Goal: Information Seeking & Learning: Check status

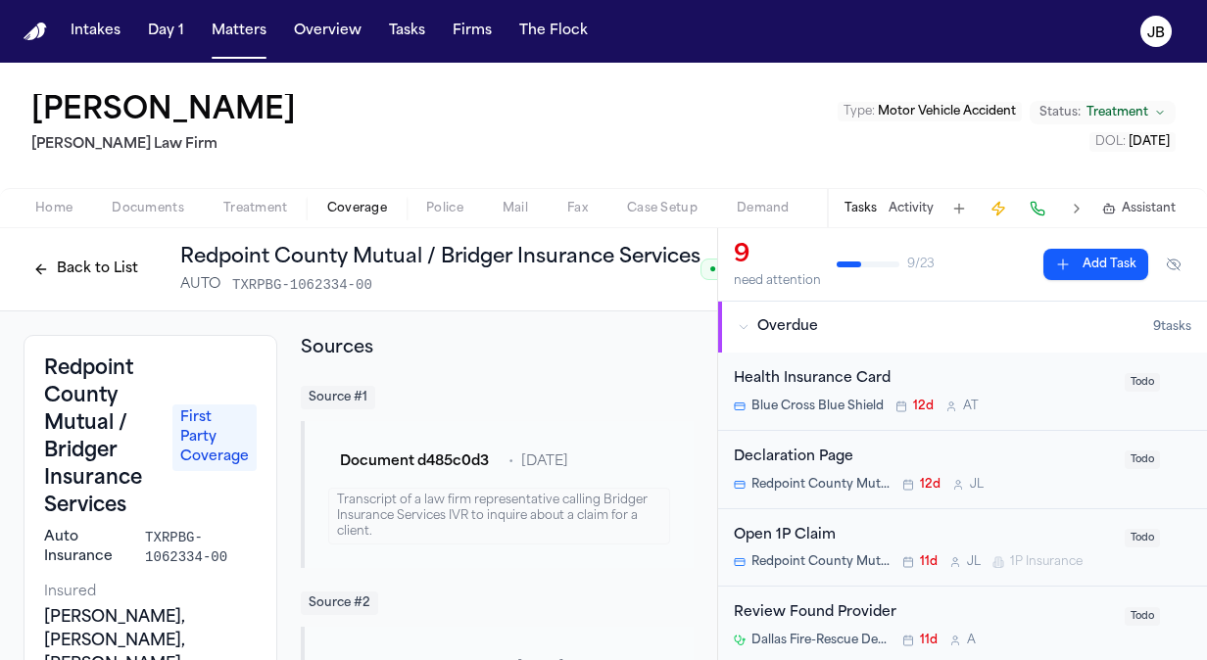
scroll to position [786, 0]
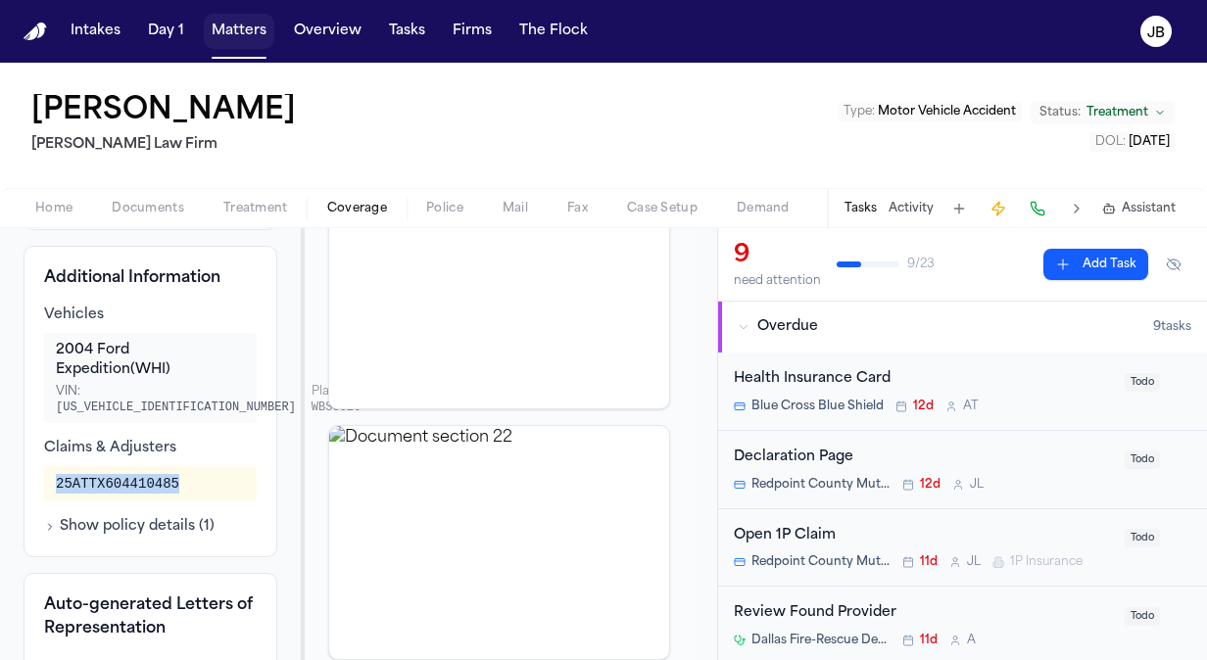
click at [251, 29] on button "Matters" at bounding box center [239, 31] width 71 height 35
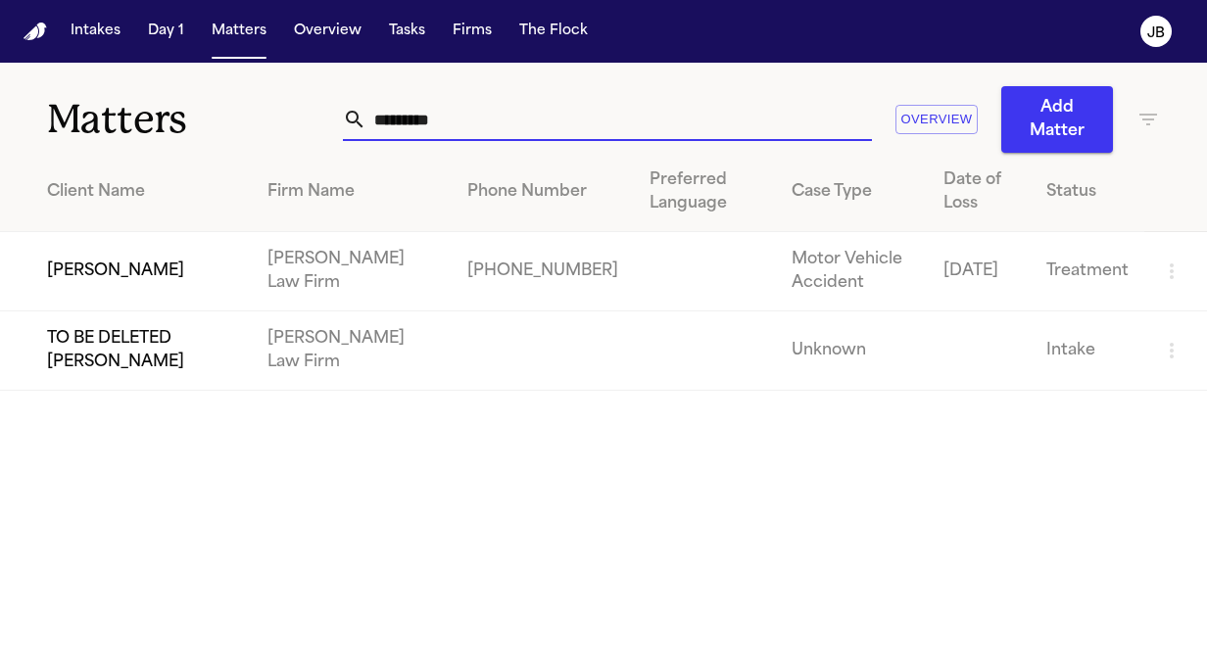
drag, startPoint x: 330, startPoint y: 120, endPoint x: 206, endPoint y: 30, distance: 153.1
click at [191, 121] on div "Matters ********* Overview Add Matter" at bounding box center [603, 108] width 1207 height 90
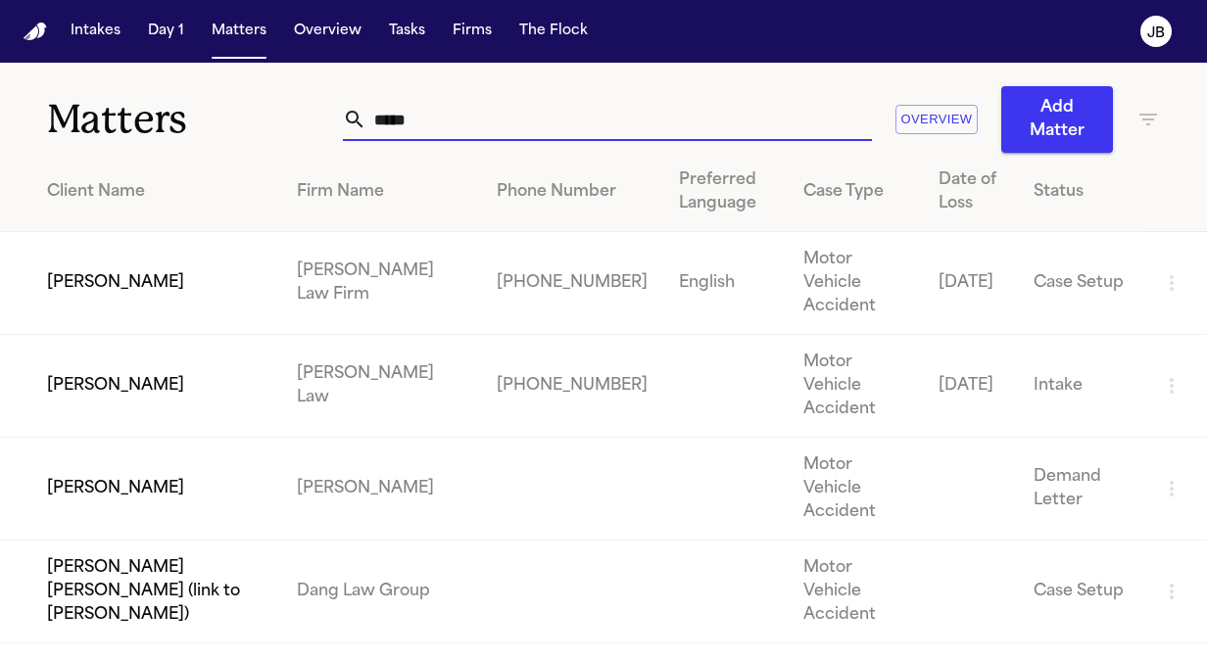
type input "*****"
click at [173, 265] on td "[PERSON_NAME]" at bounding box center [140, 283] width 281 height 103
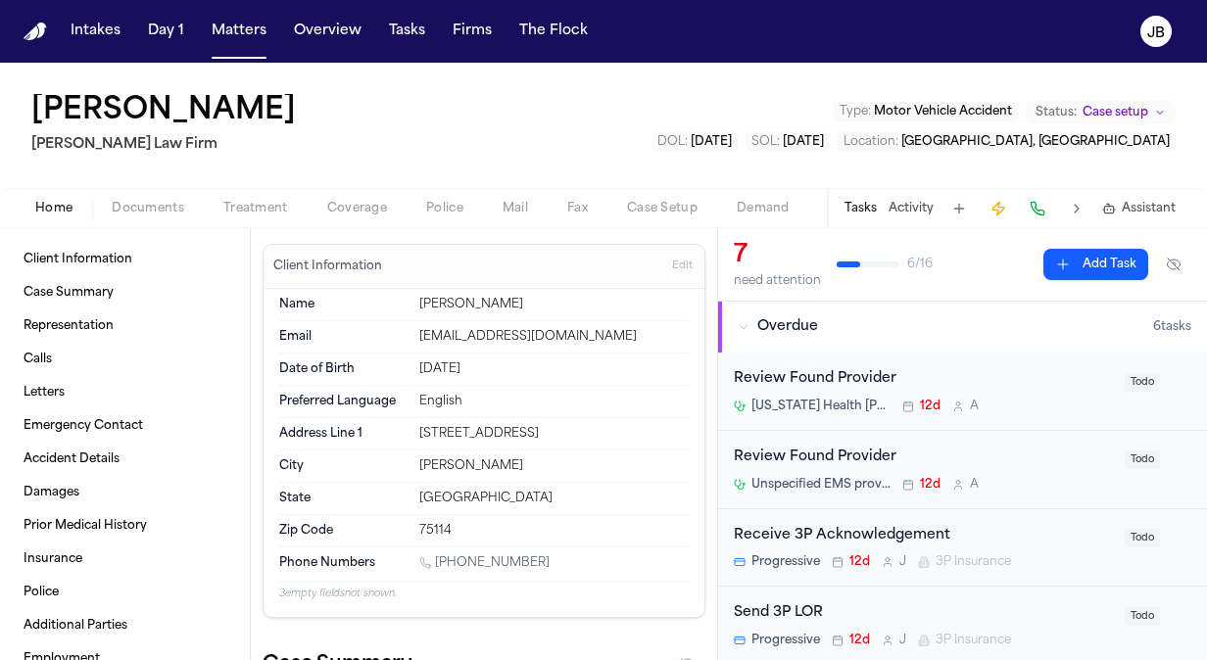
click at [1115, 113] on span "Case setup" at bounding box center [1116, 113] width 66 height 16
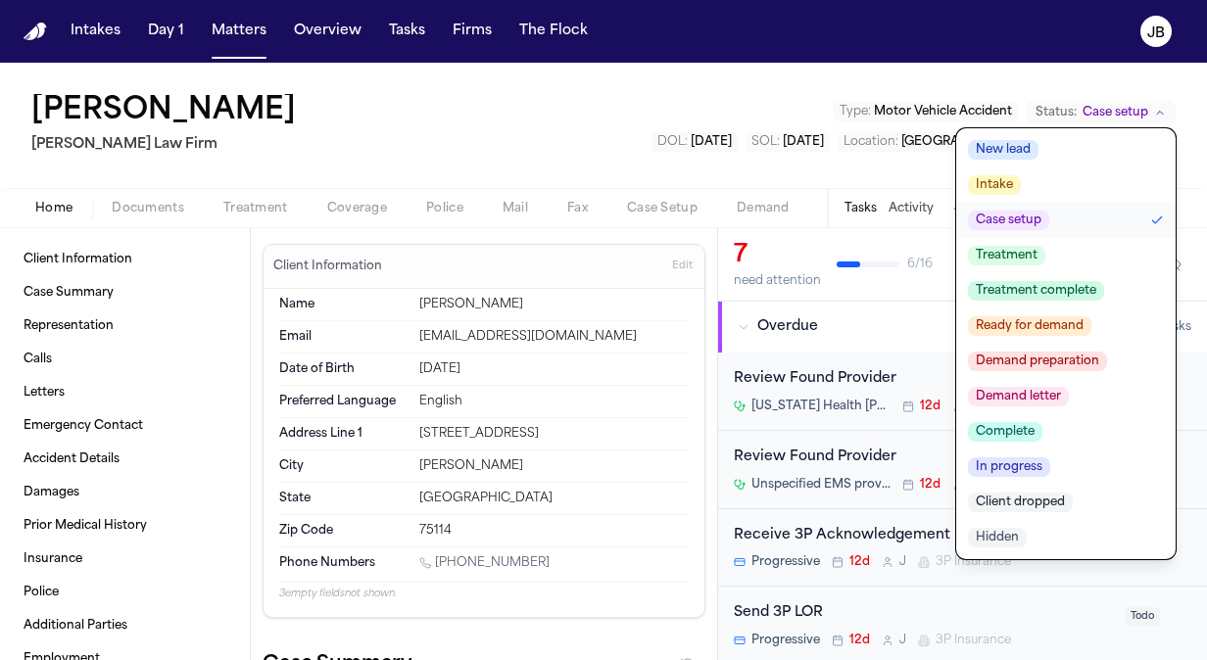
click at [1027, 262] on span "Treatment" at bounding box center [1006, 256] width 77 height 20
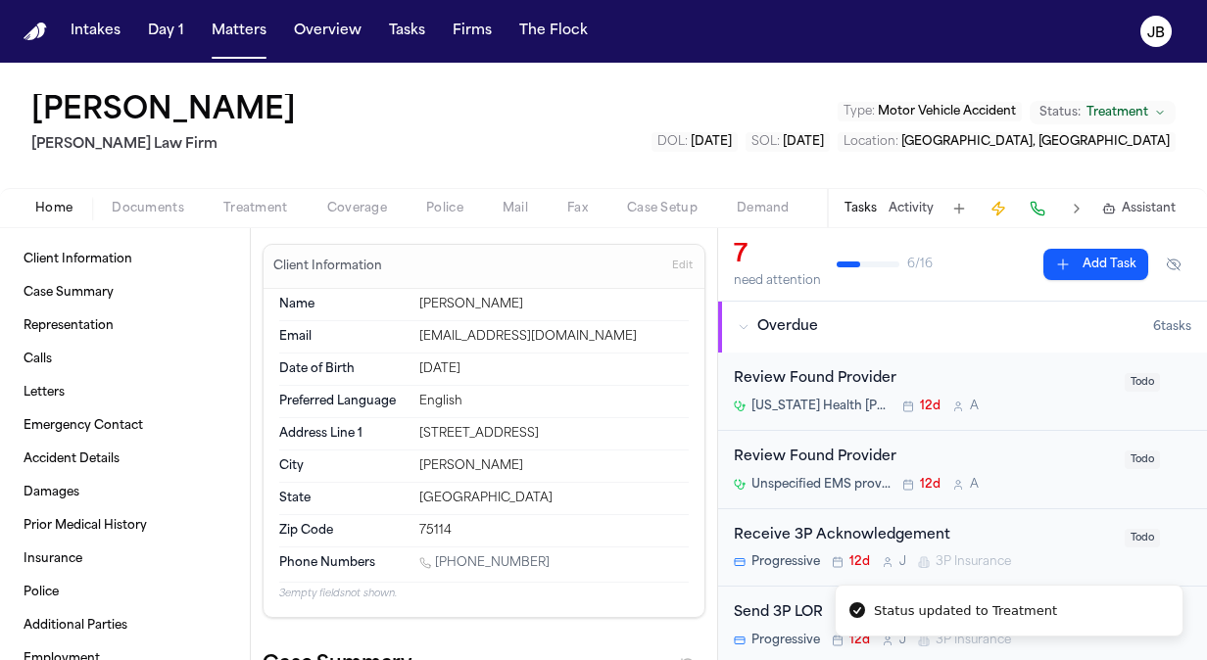
click at [908, 198] on div "Tasks Activity Assistant" at bounding box center [1009, 208] width 364 height 38
click at [915, 206] on button "Activity" at bounding box center [911, 209] width 45 height 16
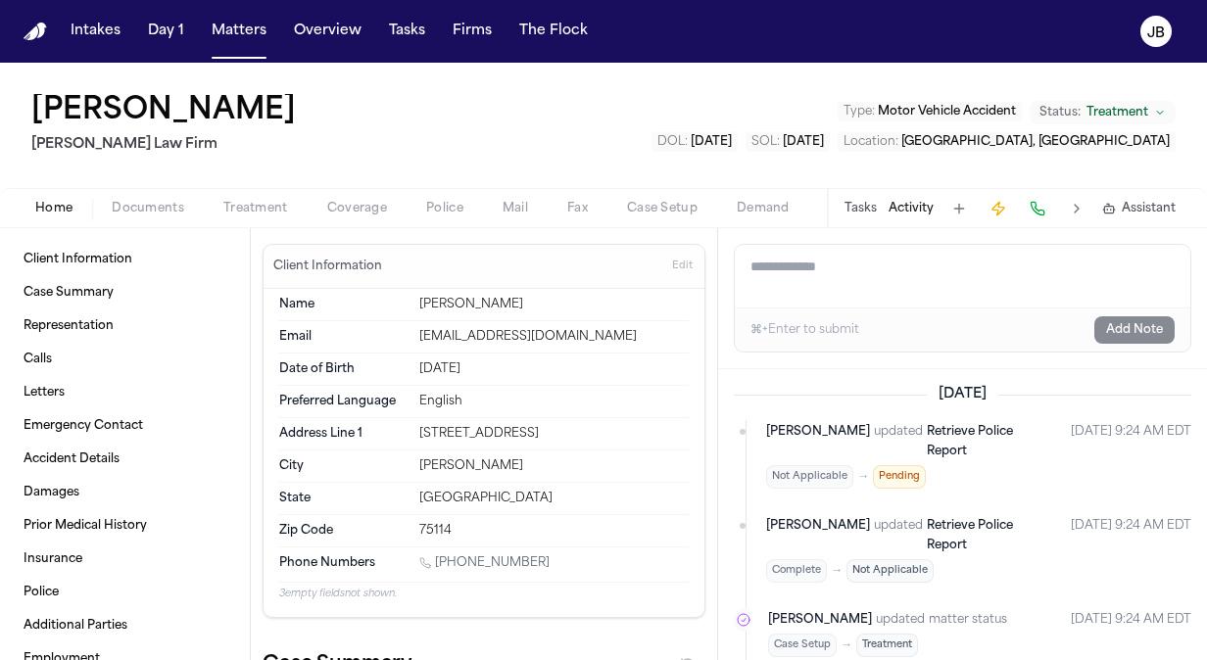
click at [825, 280] on textarea "Add a note to this matter" at bounding box center [963, 276] width 456 height 63
paste textarea "**********"
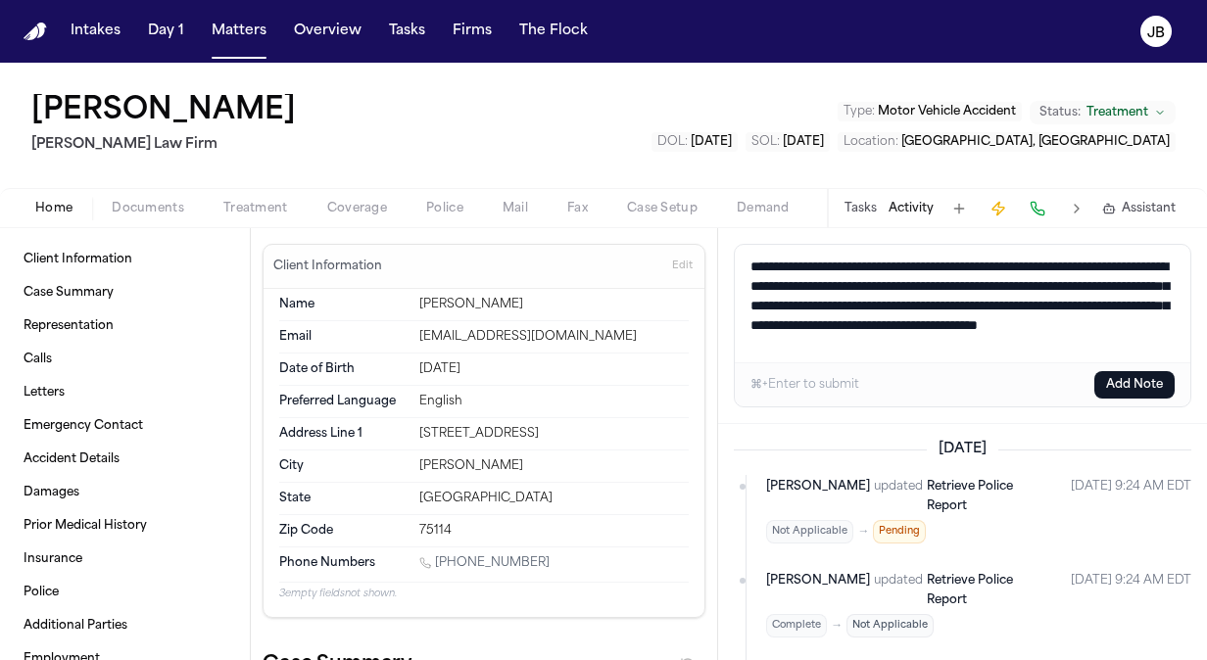
drag, startPoint x: 1126, startPoint y: 251, endPoint x: 1025, endPoint y: 286, distance: 106.9
click at [1025, 286] on textarea "**********" at bounding box center [963, 304] width 457 height 118
click at [994, 282] on textarea "**********" at bounding box center [963, 304] width 457 height 118
drag, startPoint x: 748, startPoint y: 302, endPoint x: 985, endPoint y: 323, distance: 238.1
click at [985, 323] on textarea "**********" at bounding box center [963, 304] width 457 height 118
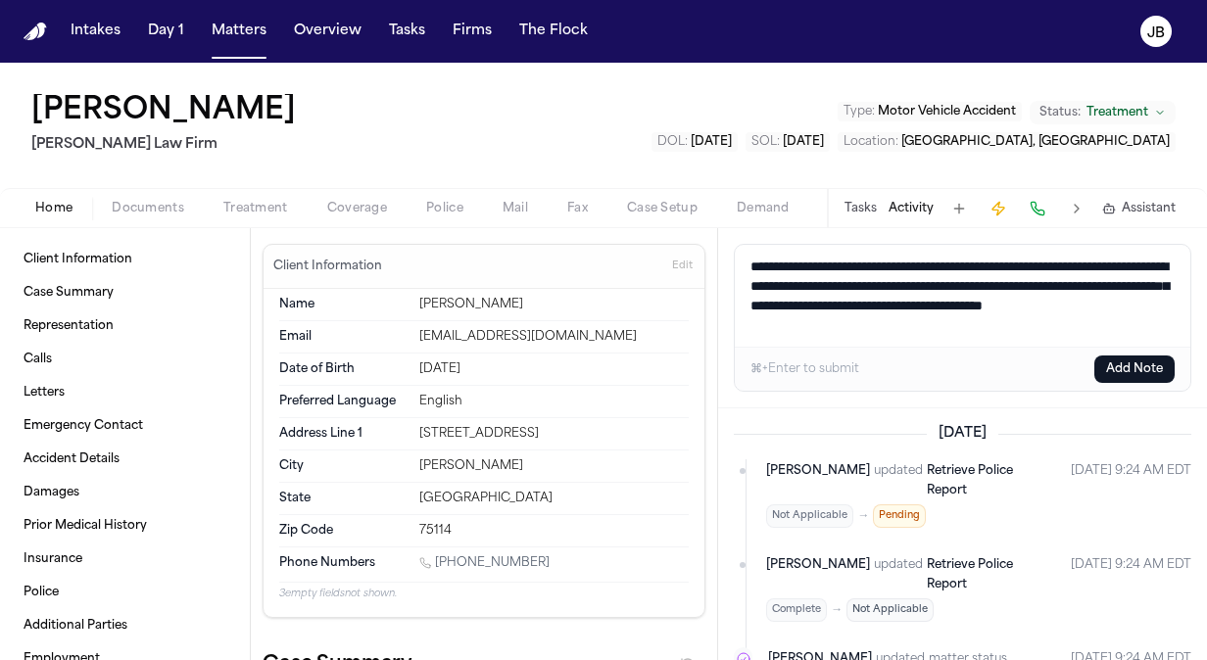
drag, startPoint x: 988, startPoint y: 333, endPoint x: 645, endPoint y: 223, distance: 360.1
click at [645, 223] on div "[PERSON_NAME] [PERSON_NAME] Law Firm Type : Motor Vehicle Accident Status: Trea…" at bounding box center [603, 362] width 1207 height 598
type textarea "**********"
click at [1144, 368] on button "Add Note" at bounding box center [1134, 369] width 80 height 27
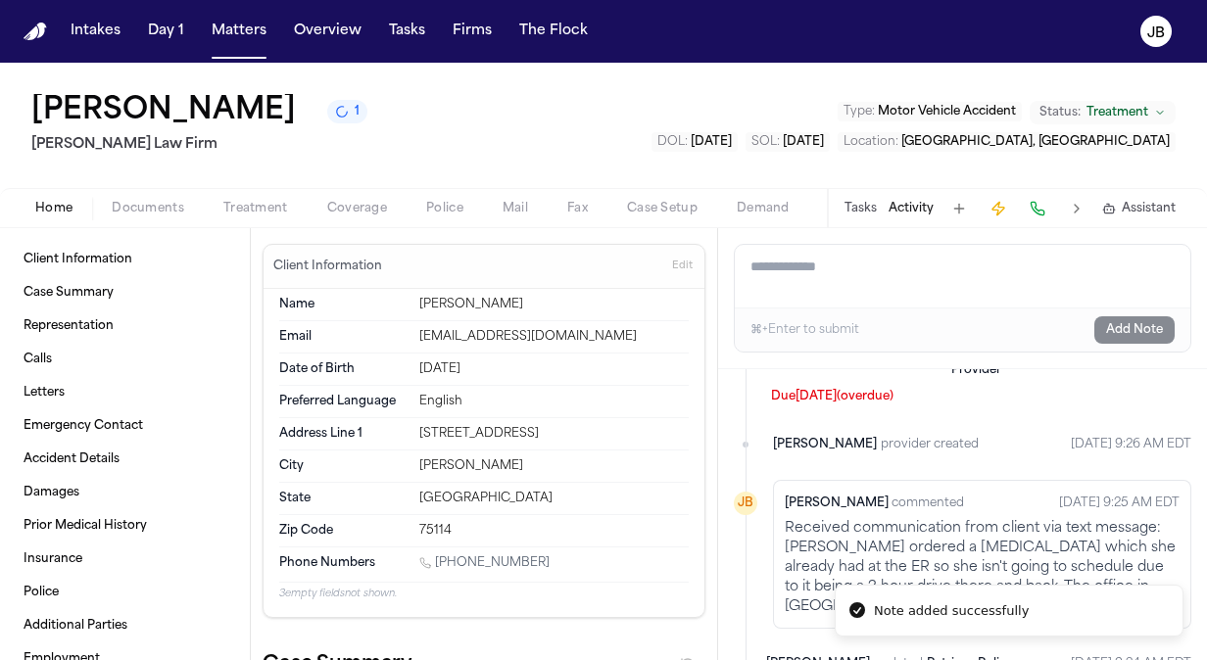
scroll to position [193, 0]
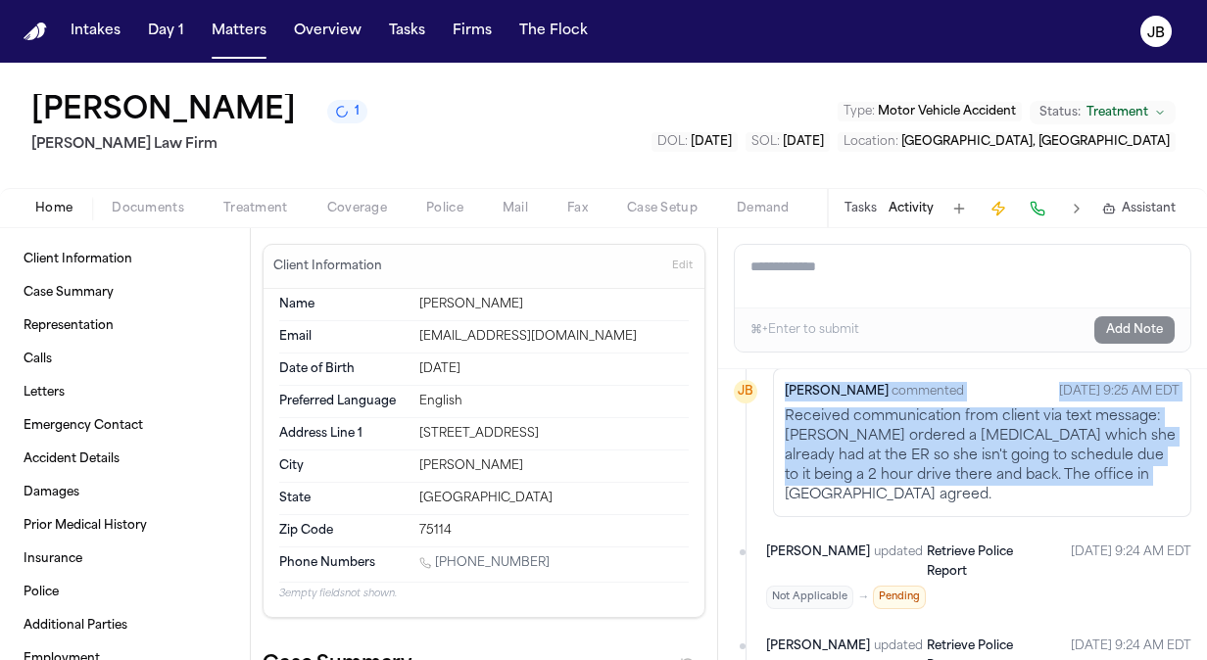
drag, startPoint x: 1160, startPoint y: 476, endPoint x: 756, endPoint y: 413, distance: 408.5
click at [756, 413] on li "[PERSON_NAME] [PERSON_NAME] commented [DATE] 9:25 AM EDT Received communication…" at bounding box center [963, 442] width 458 height 149
click at [1110, 438] on p "Received communication from client via text message: [PERSON_NAME] ordered a [M…" at bounding box center [982, 457] width 395 height 98
drag, startPoint x: 1166, startPoint y: 468, endPoint x: 776, endPoint y: 412, distance: 394.1
click at [776, 412] on div "[PERSON_NAME] commented [DATE] 9:25 AM EDT Received communication from client v…" at bounding box center [982, 442] width 418 height 149
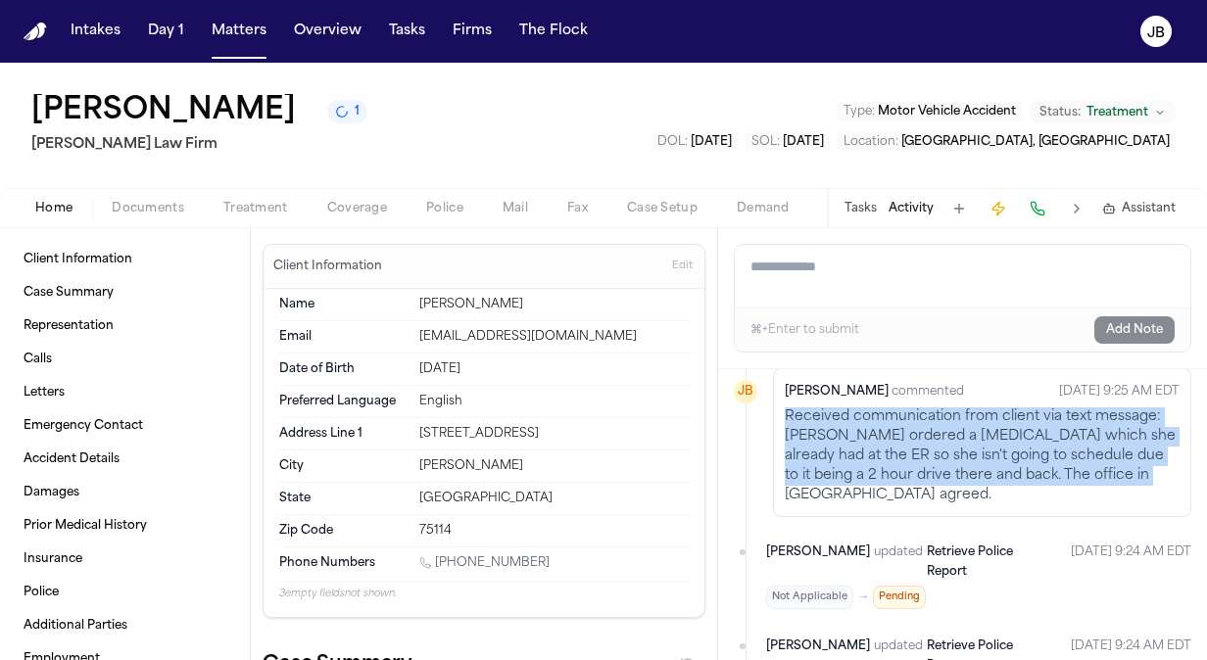
copy p "Received communication from client via text message: [PERSON_NAME] ordered a [M…"
click at [232, 31] on button "Matters" at bounding box center [239, 31] width 71 height 35
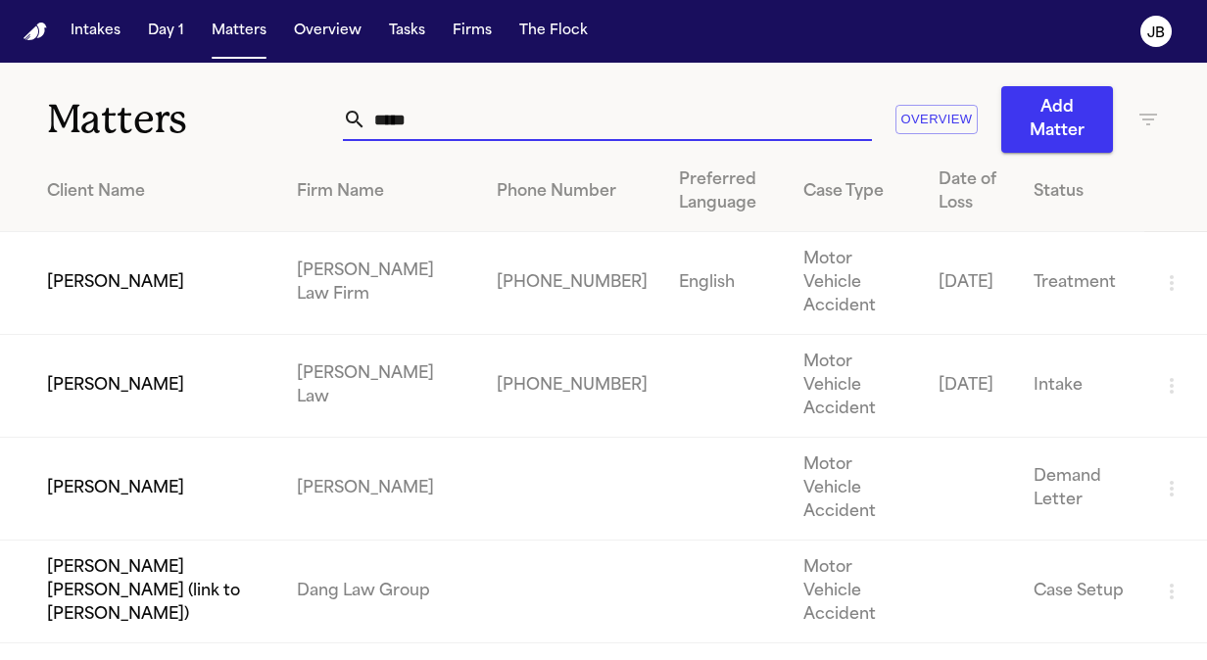
drag, startPoint x: 441, startPoint y: 122, endPoint x: 49, endPoint y: 149, distance: 392.8
click at [49, 149] on div "Matters ***** Overview Add Matter" at bounding box center [603, 108] width 1207 height 90
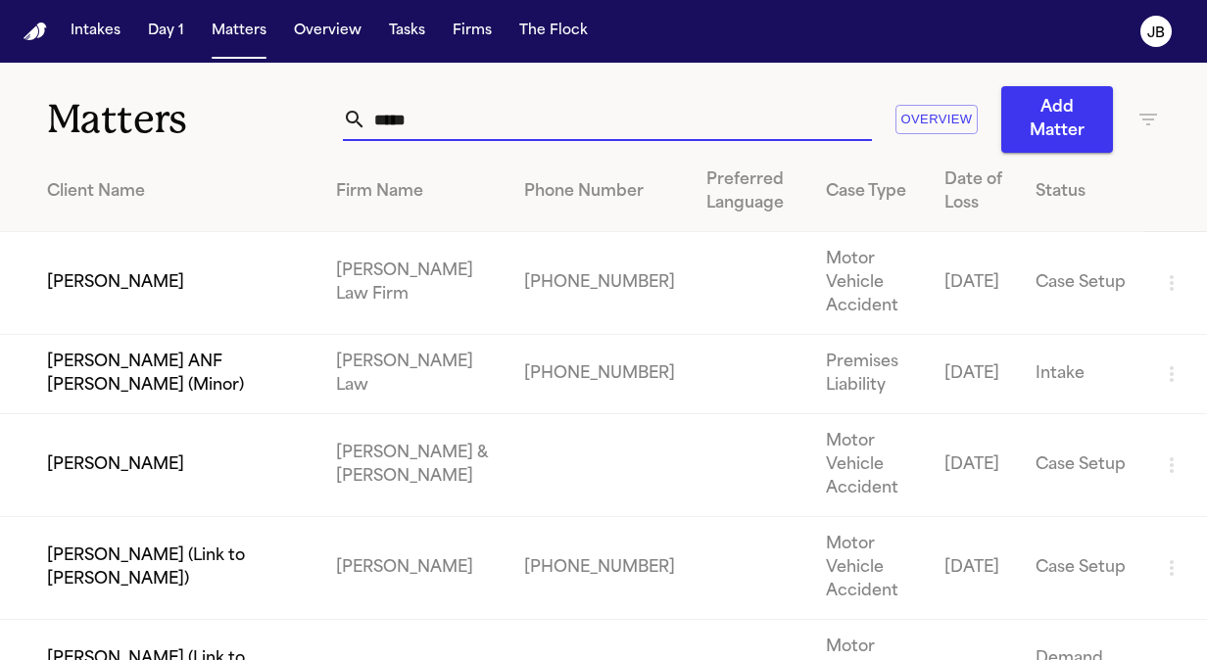
type input "*****"
click at [96, 278] on td "[PERSON_NAME]" at bounding box center [160, 283] width 320 height 103
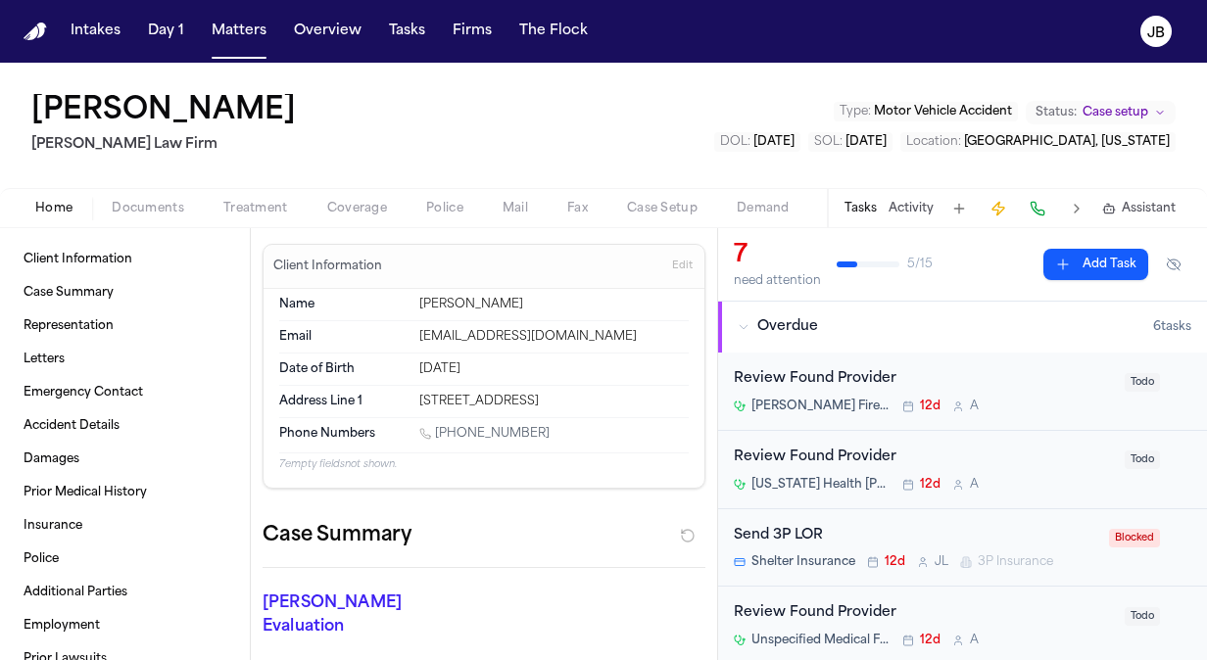
click at [453, 210] on span "Police" at bounding box center [444, 209] width 37 height 16
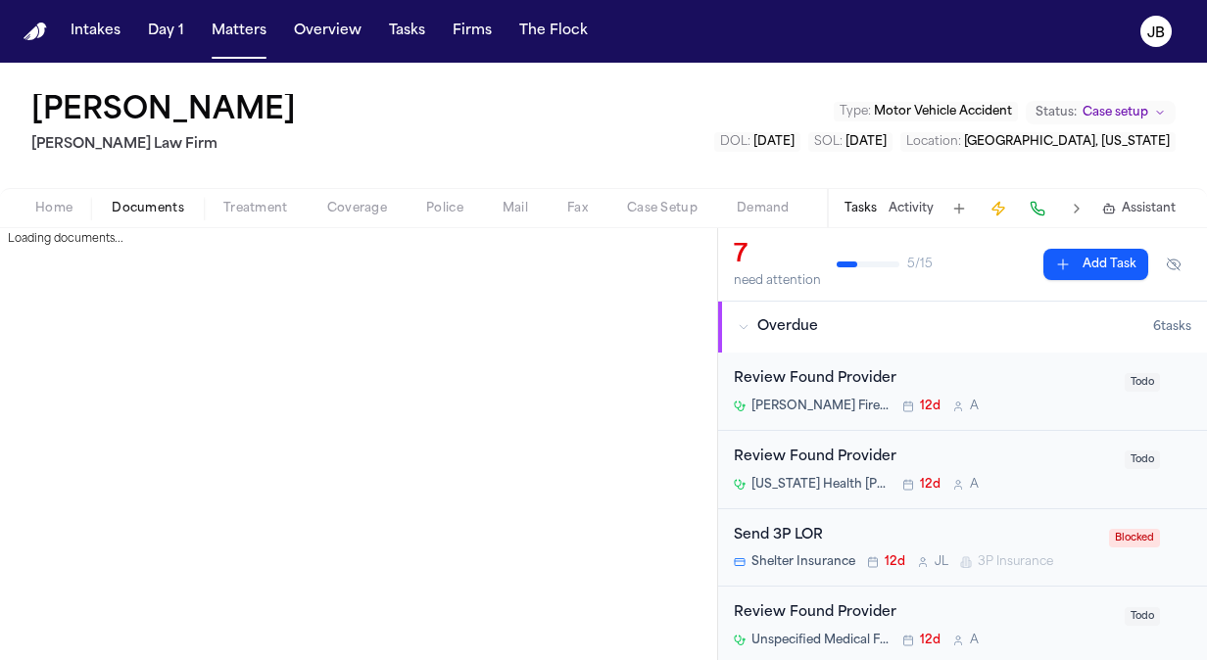
click at [143, 213] on span "Documents" at bounding box center [148, 209] width 73 height 16
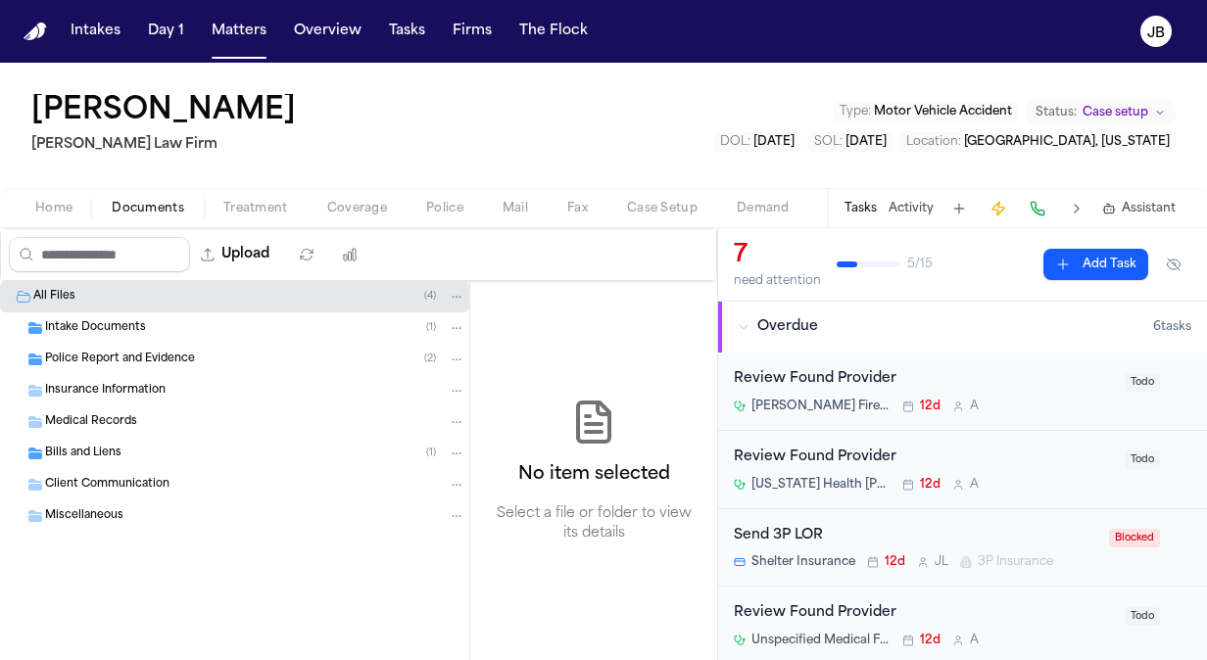
click at [129, 353] on span "Police Report and Evidence" at bounding box center [120, 360] width 150 height 17
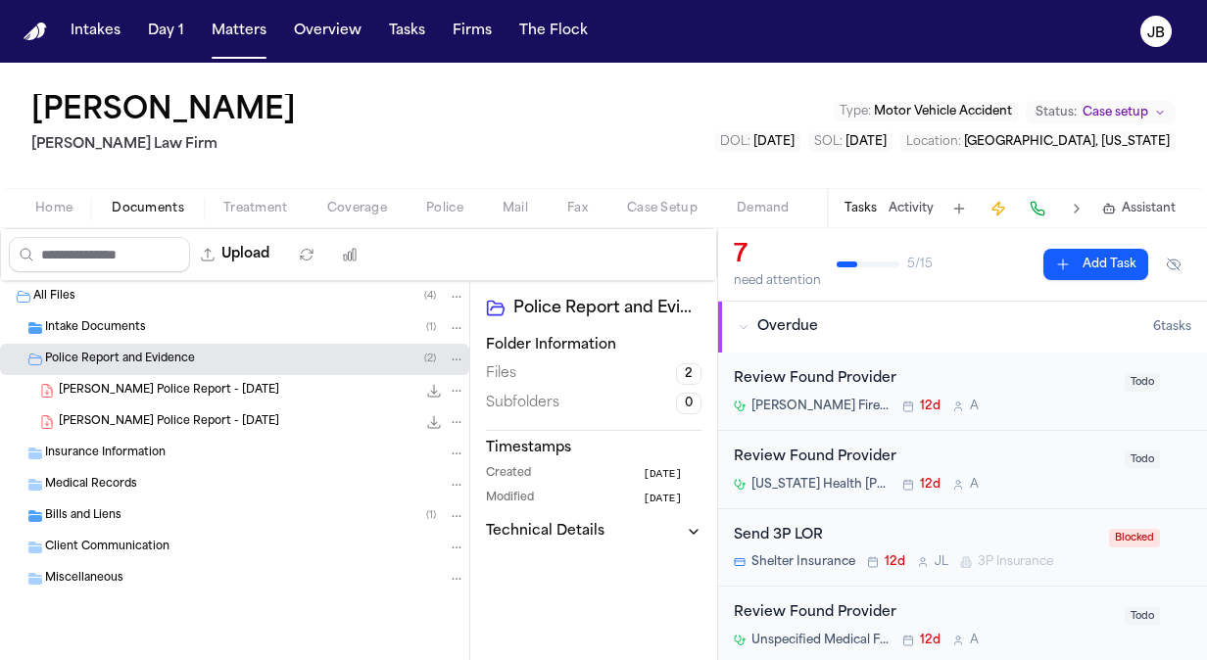
click at [243, 391] on span "[PERSON_NAME] Police Report - [DATE]" at bounding box center [169, 391] width 220 height 17
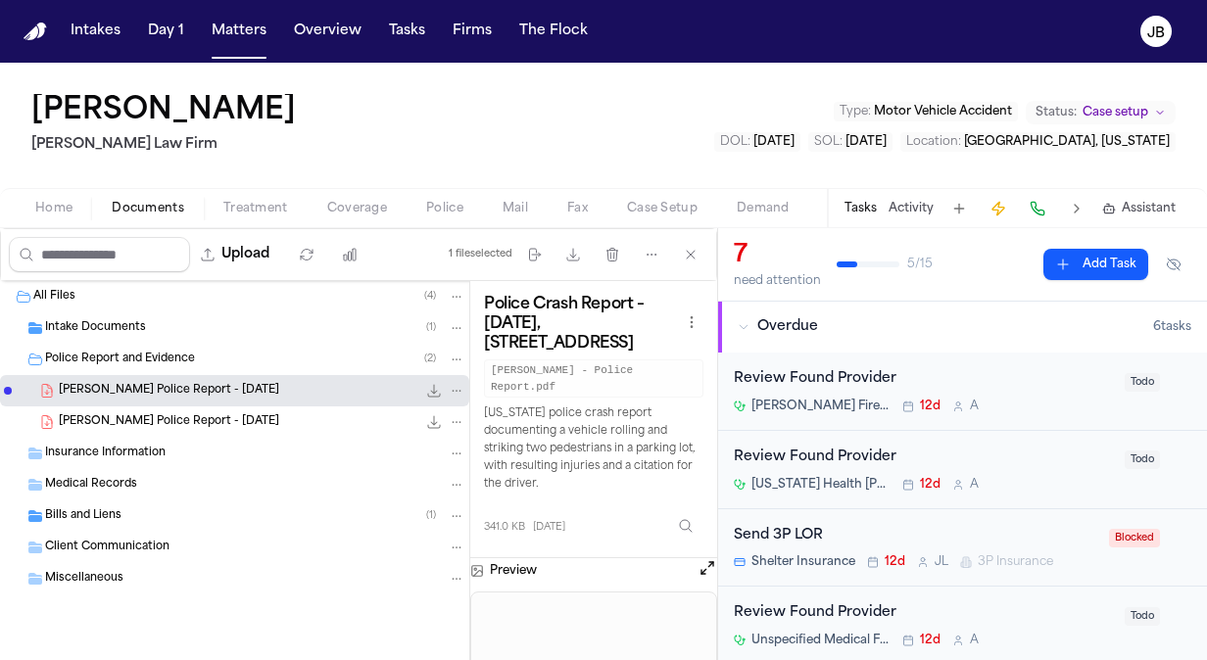
click at [702, 574] on button "Open preview" at bounding box center [708, 569] width 20 height 20
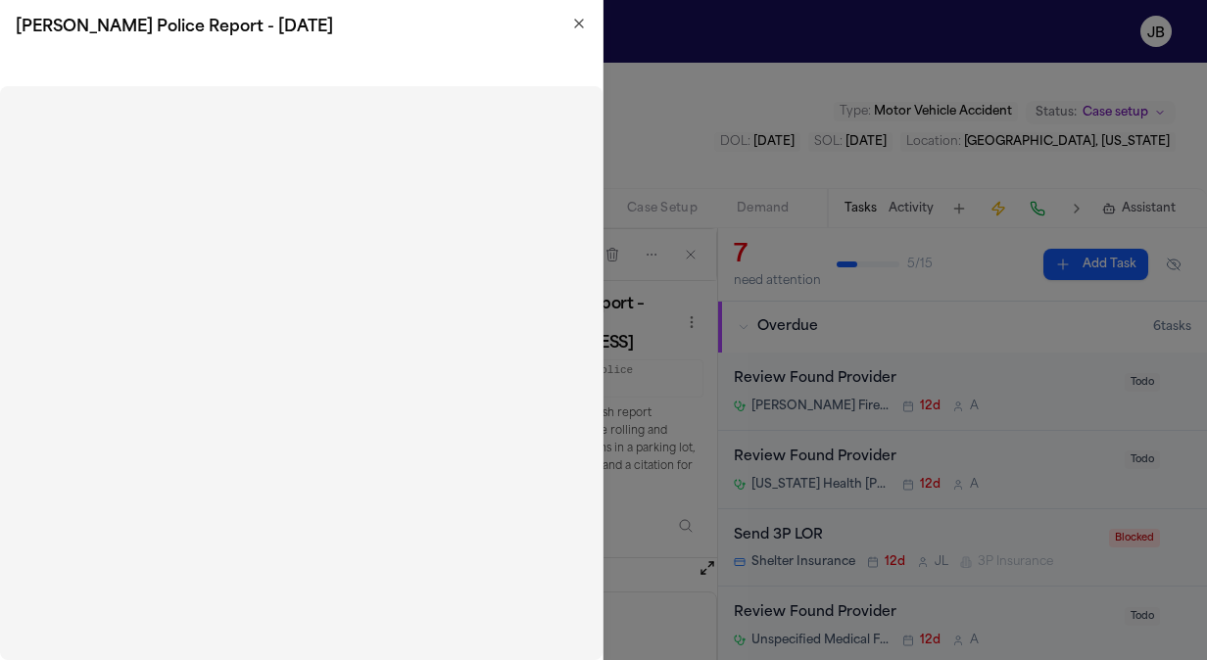
click at [576, 21] on icon "button" at bounding box center [579, 24] width 8 height 8
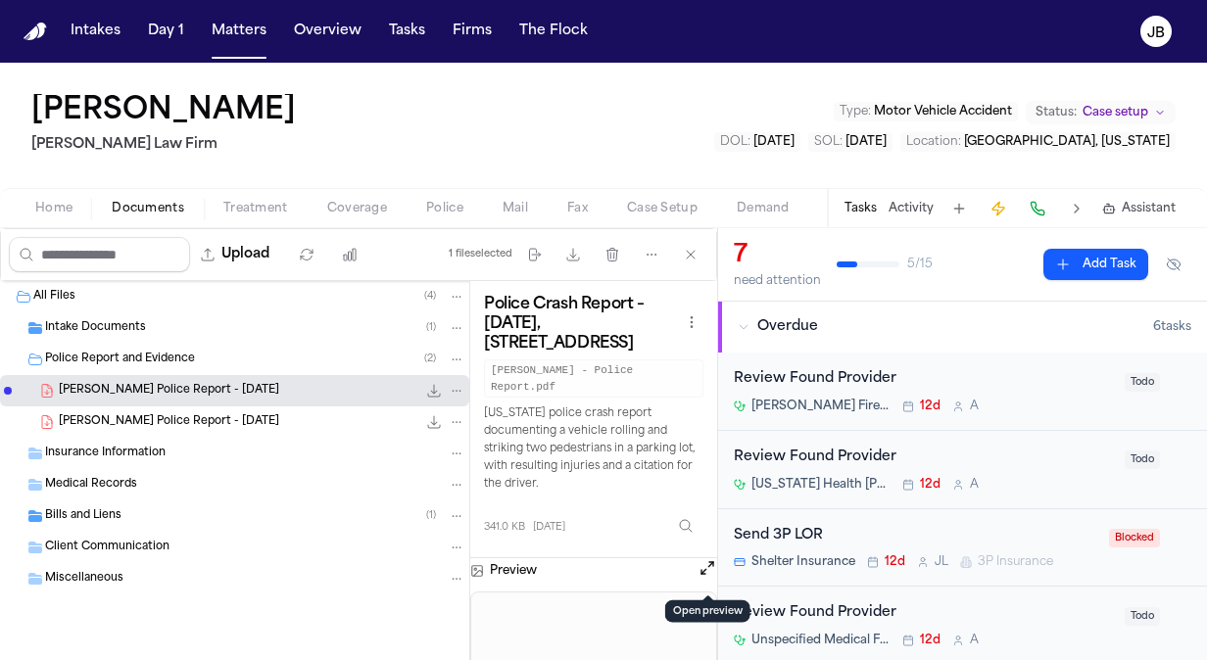
click at [134, 417] on span "[PERSON_NAME] Police Report - [DATE]" at bounding box center [169, 422] width 220 height 17
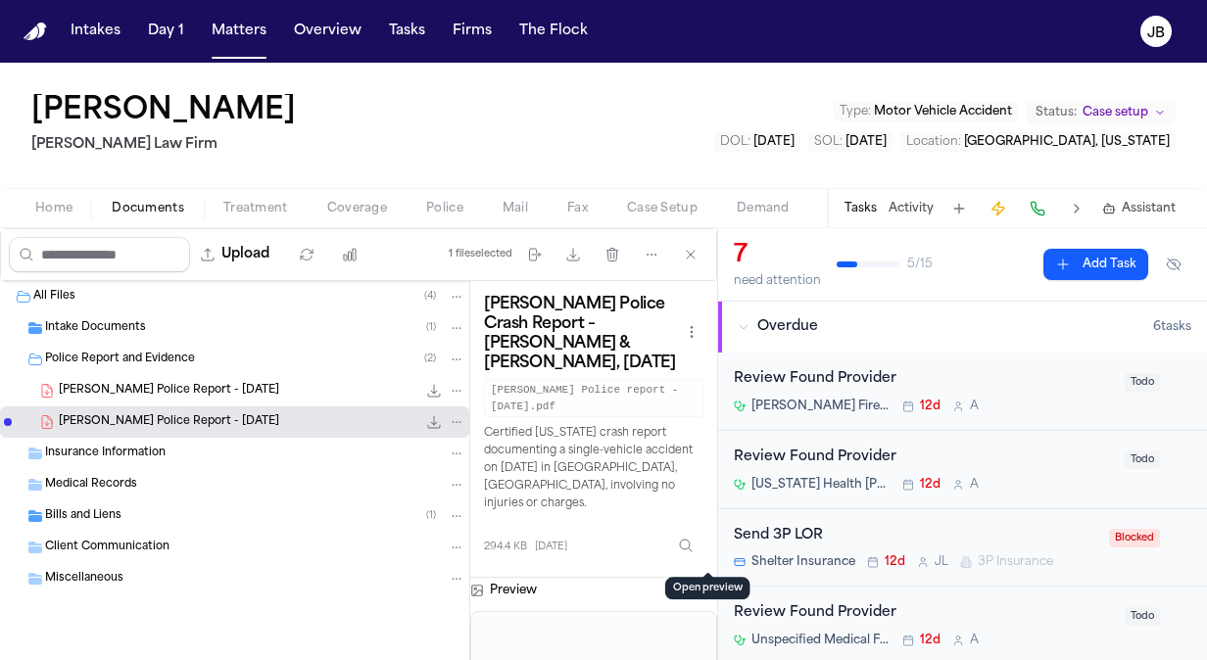
click at [702, 578] on button "Open preview" at bounding box center [708, 588] width 20 height 20
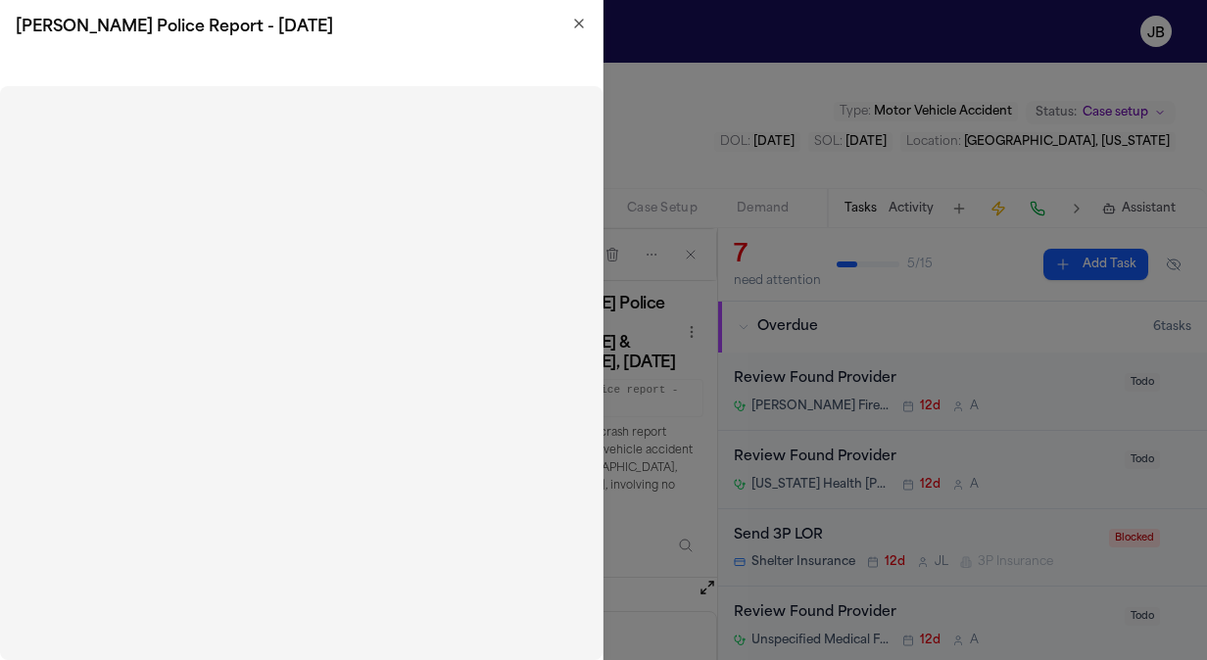
click at [576, 18] on icon "button" at bounding box center [579, 24] width 16 height 16
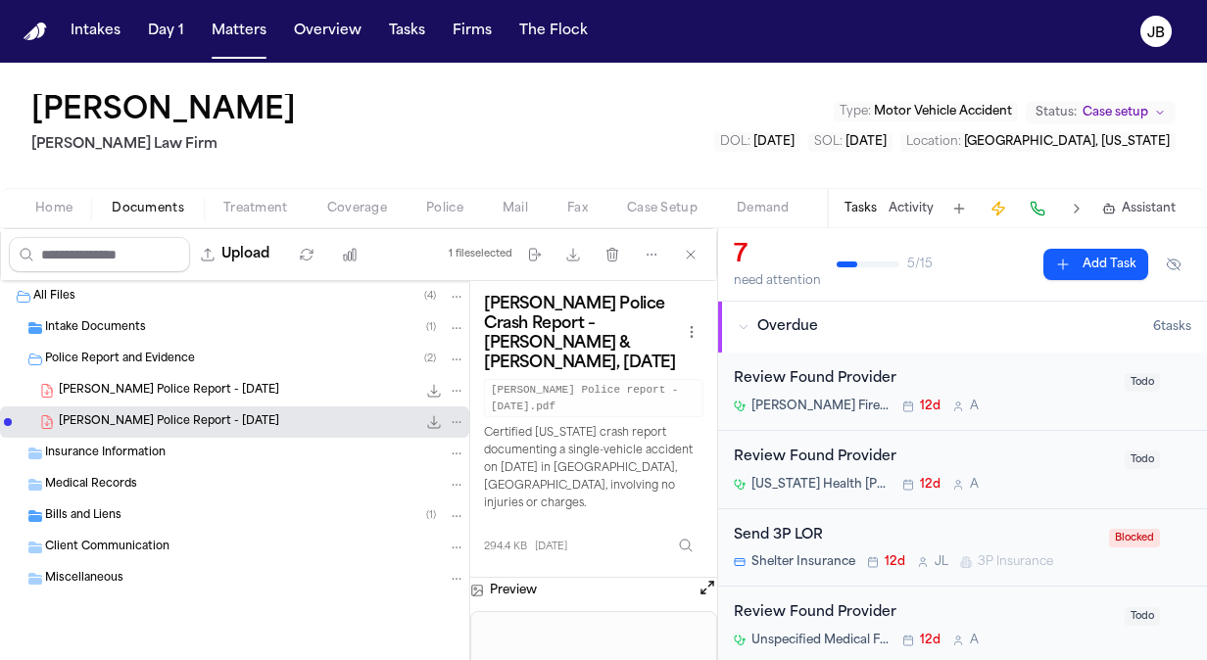
click at [210, 392] on span "[PERSON_NAME] Police Report - [DATE]" at bounding box center [169, 391] width 220 height 17
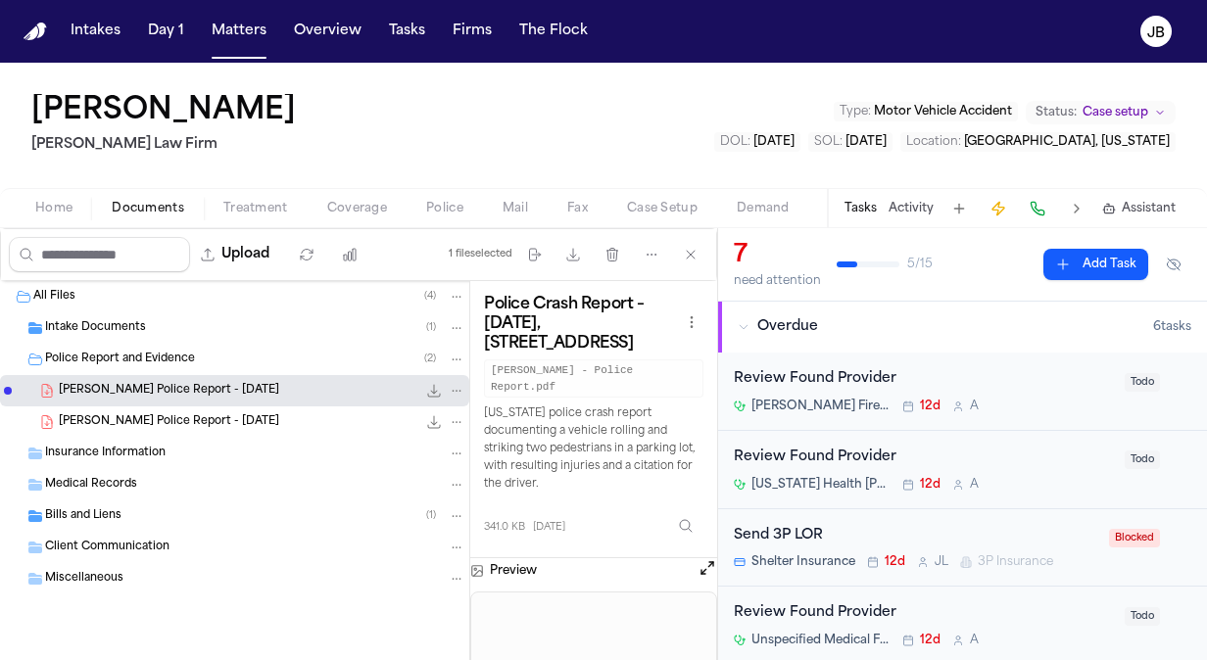
click at [703, 574] on button "Open preview" at bounding box center [708, 569] width 20 height 20
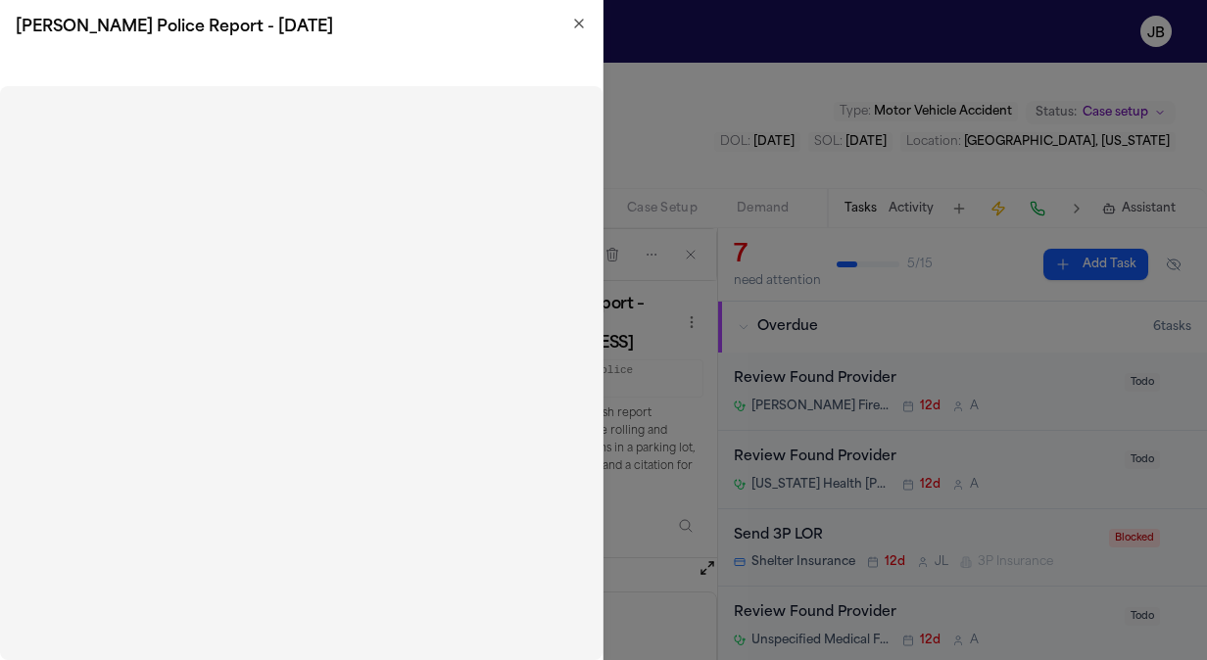
click at [583, 29] on icon "button" at bounding box center [579, 24] width 16 height 16
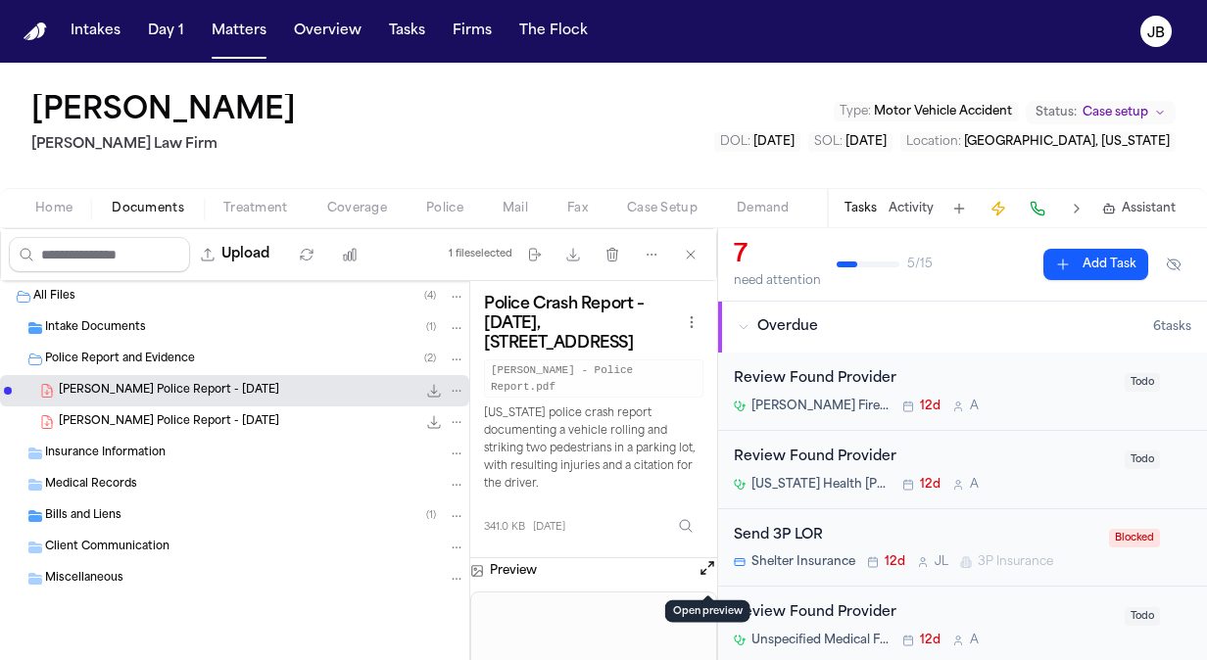
click at [454, 390] on icon "File: J. Clark - Burleson Police Report - 8.3.25" at bounding box center [457, 391] width 14 height 14
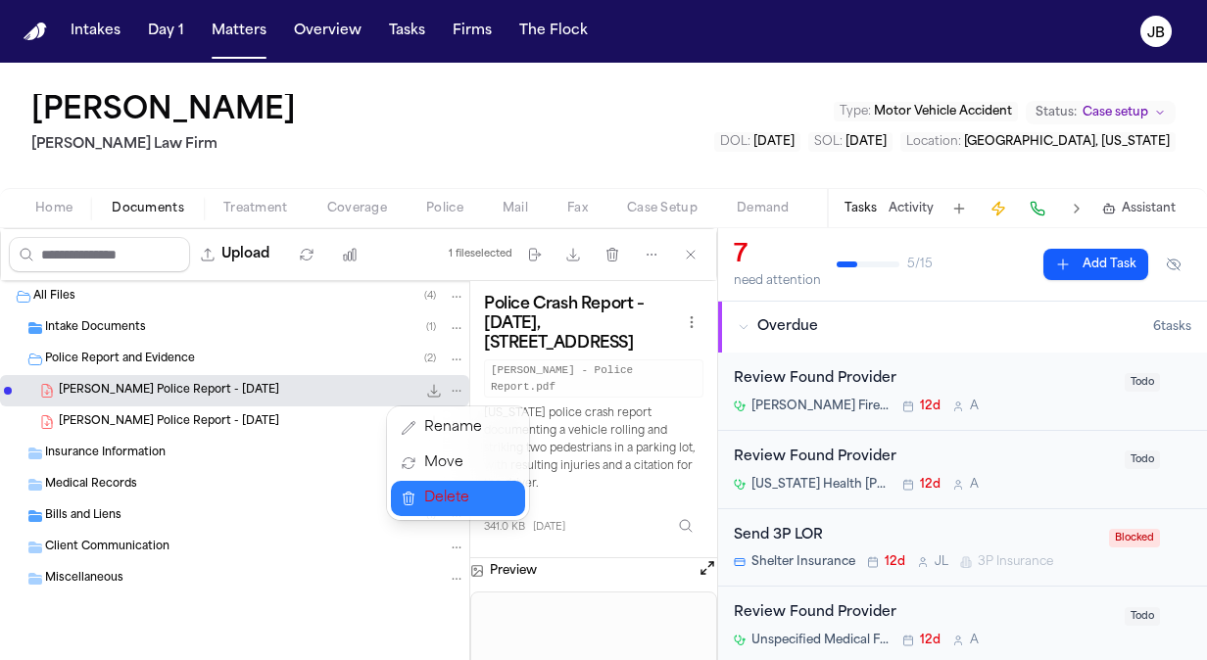
click at [439, 492] on span "Delete" at bounding box center [453, 499] width 58 height 24
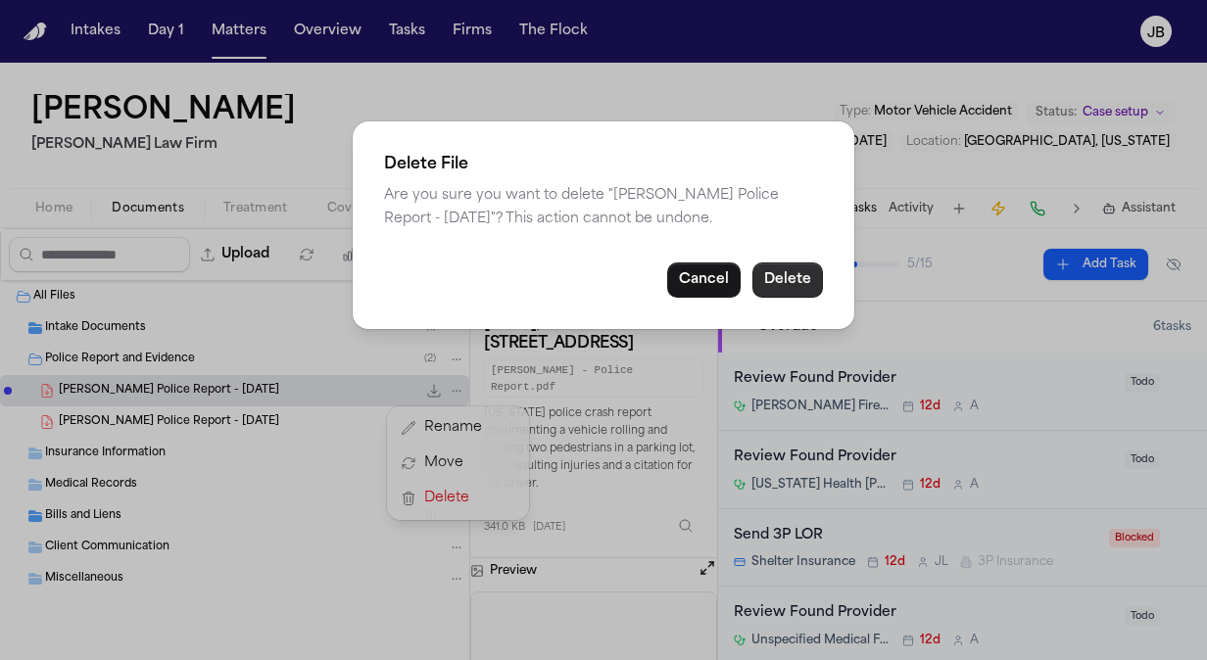
click at [801, 279] on button "Delete" at bounding box center [788, 280] width 71 height 35
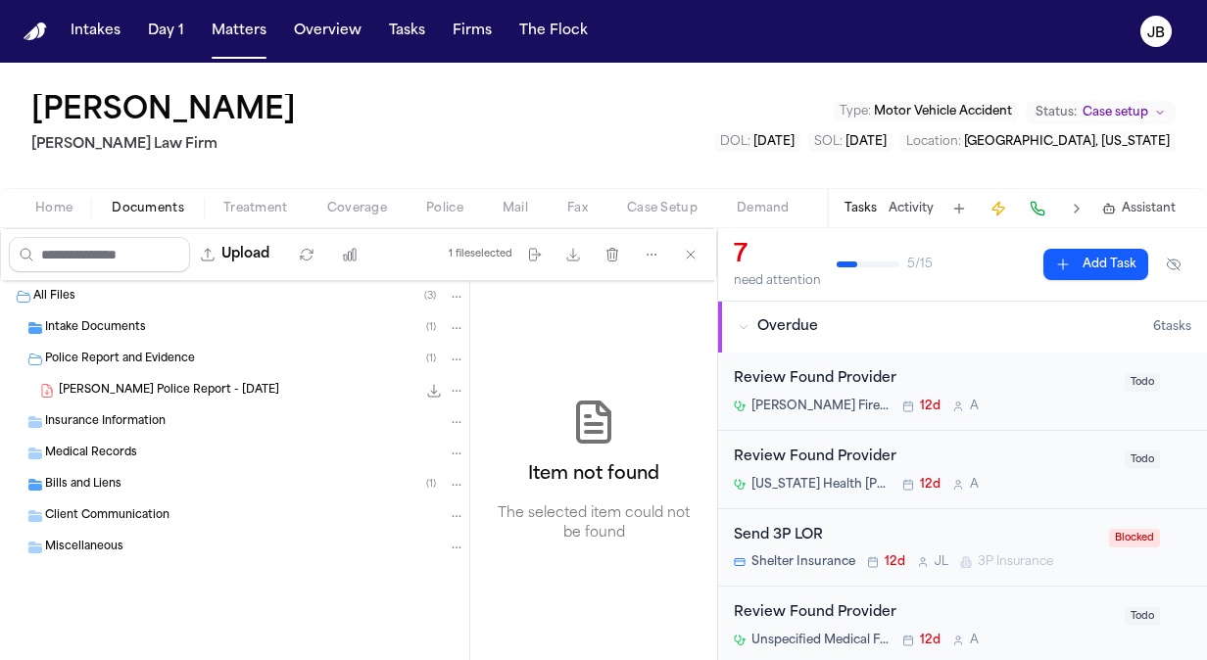
click at [265, 390] on div "[PERSON_NAME] Police Report - [DATE] 294.4 KB • PDF" at bounding box center [262, 391] width 407 height 20
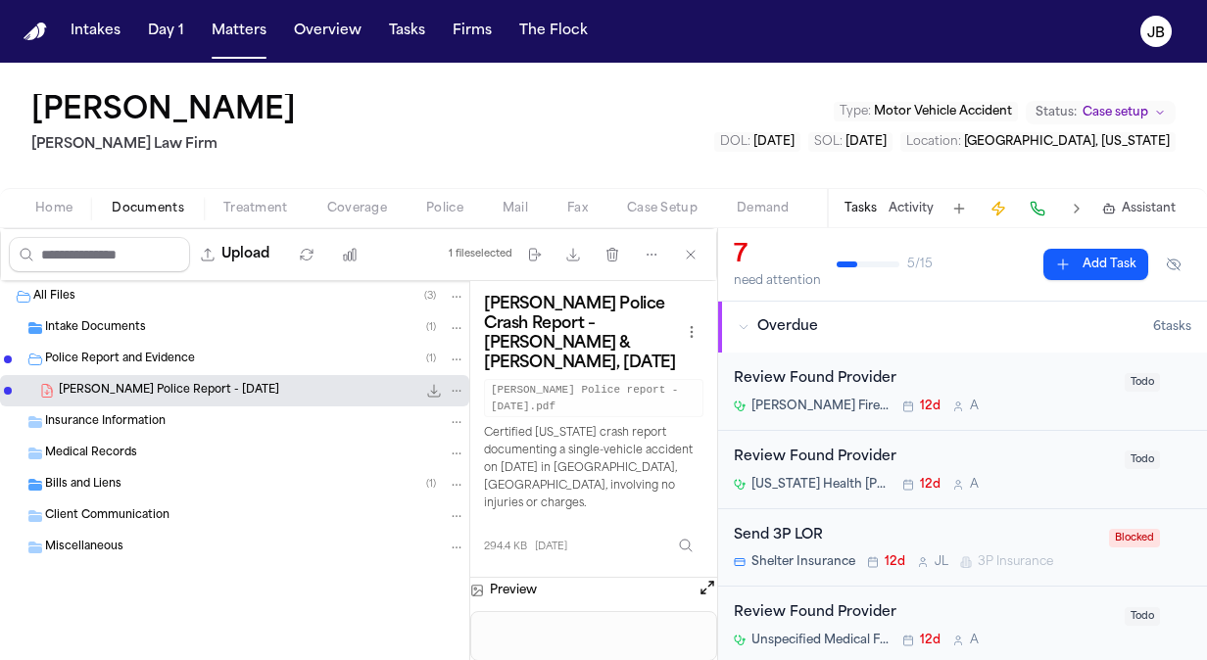
click at [710, 578] on button "Open preview" at bounding box center [708, 588] width 20 height 20
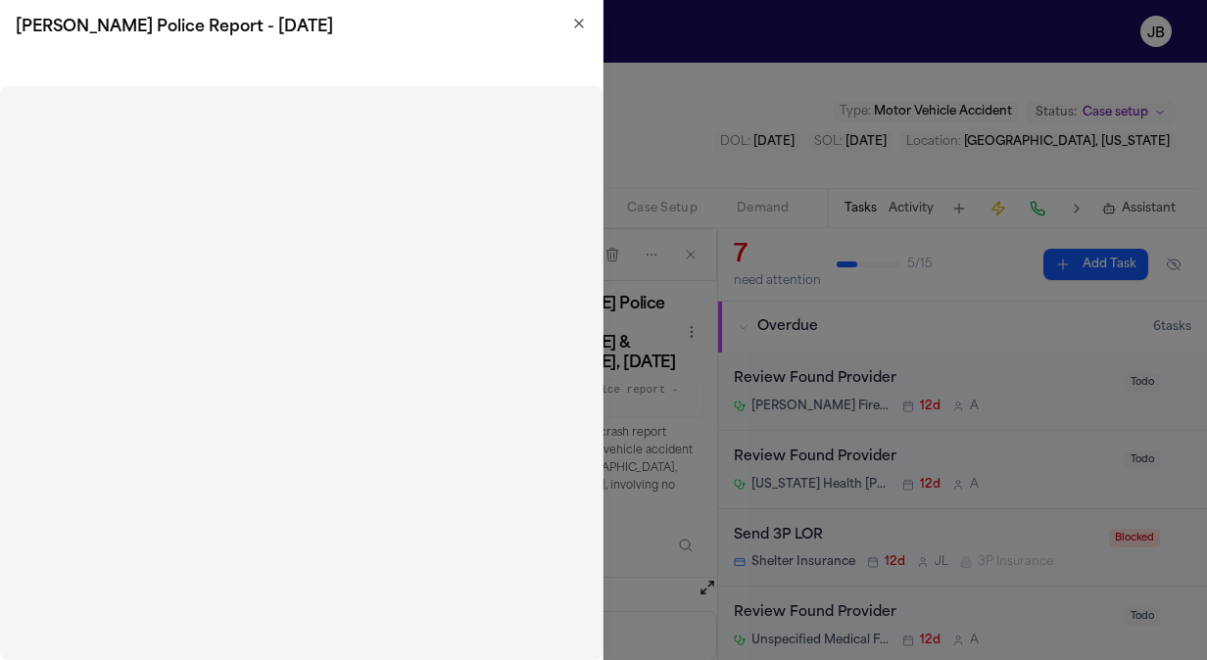
click at [578, 22] on icon "button" at bounding box center [579, 24] width 8 height 8
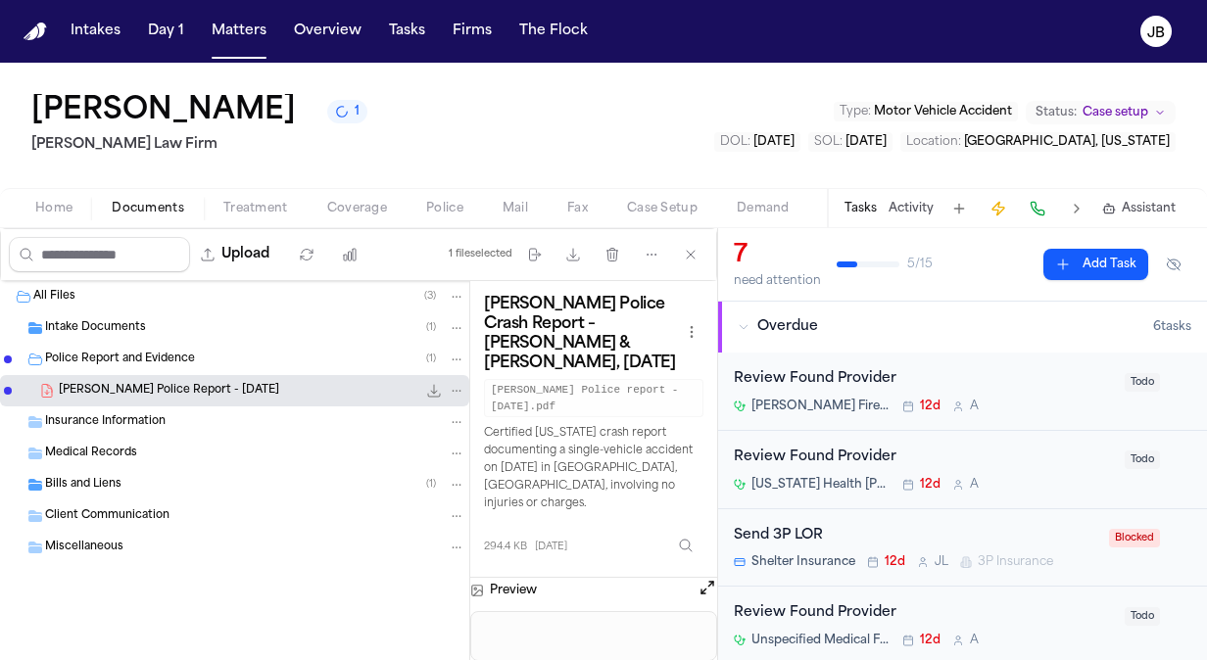
click at [160, 306] on div "All Files ( 3 )" at bounding box center [234, 296] width 469 height 31
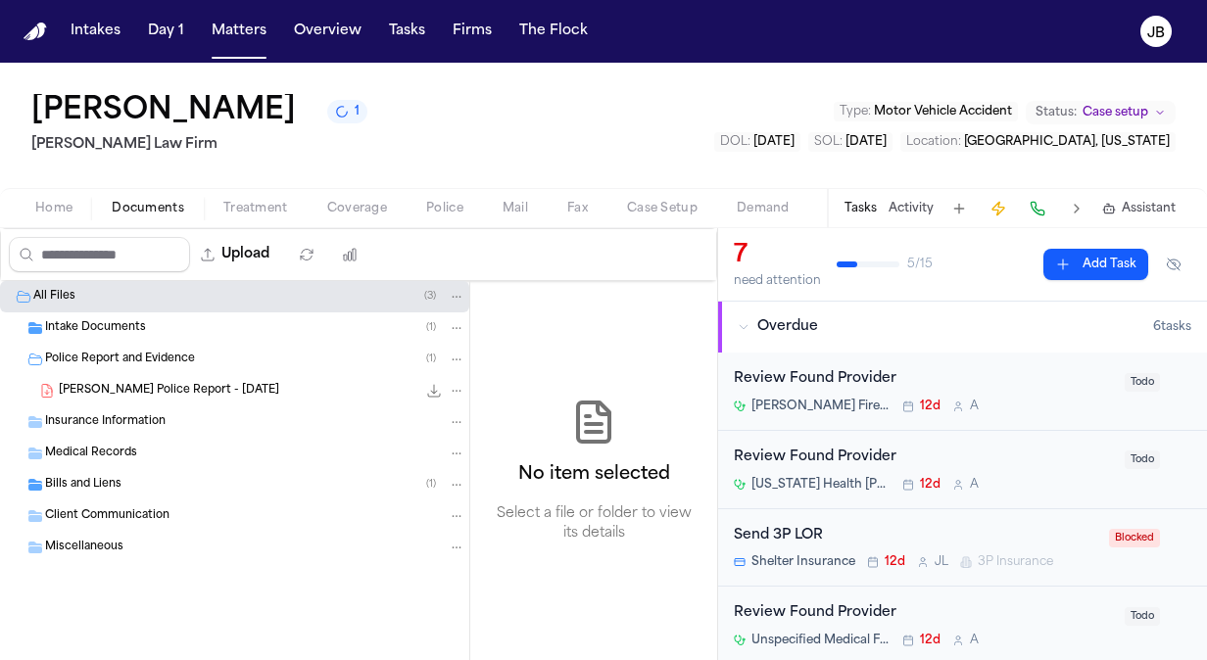
click at [149, 322] on div "Intake Documents ( 1 )" at bounding box center [255, 328] width 420 height 18
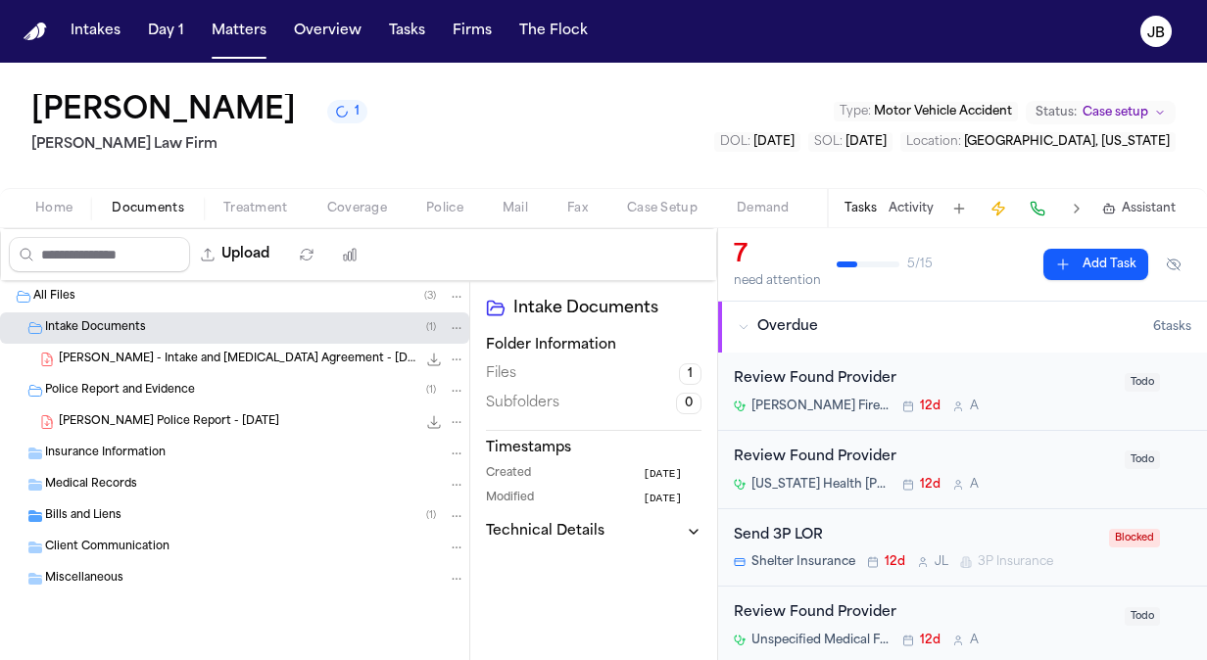
click at [280, 347] on div "[PERSON_NAME] - Intake and [MEDICAL_DATA] Agreement - [DATE] 1.8 MB • PDF" at bounding box center [234, 359] width 469 height 31
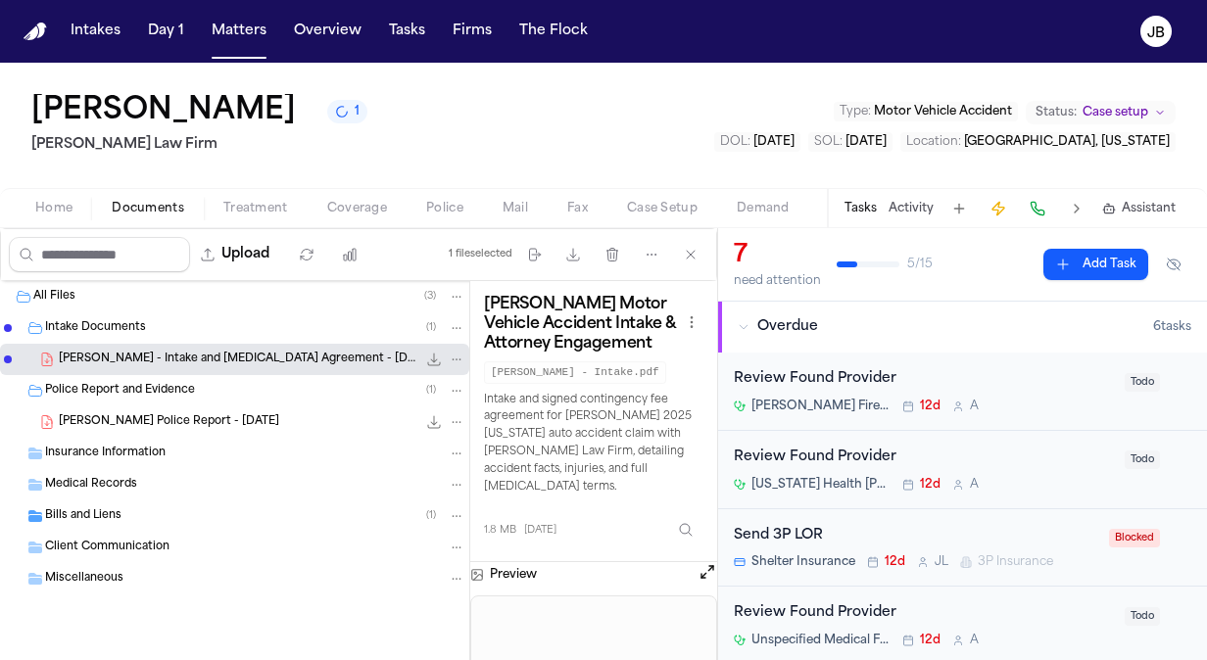
click at [707, 562] on button "Open preview" at bounding box center [708, 572] width 20 height 20
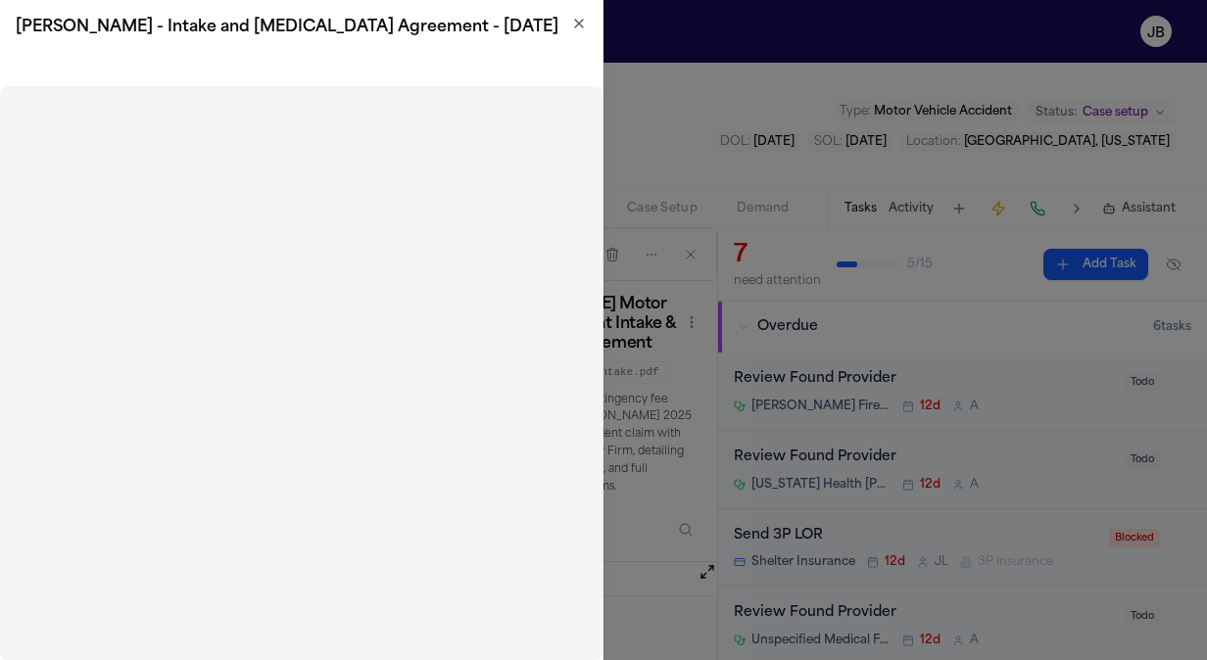
click at [581, 24] on icon "button" at bounding box center [579, 24] width 16 height 16
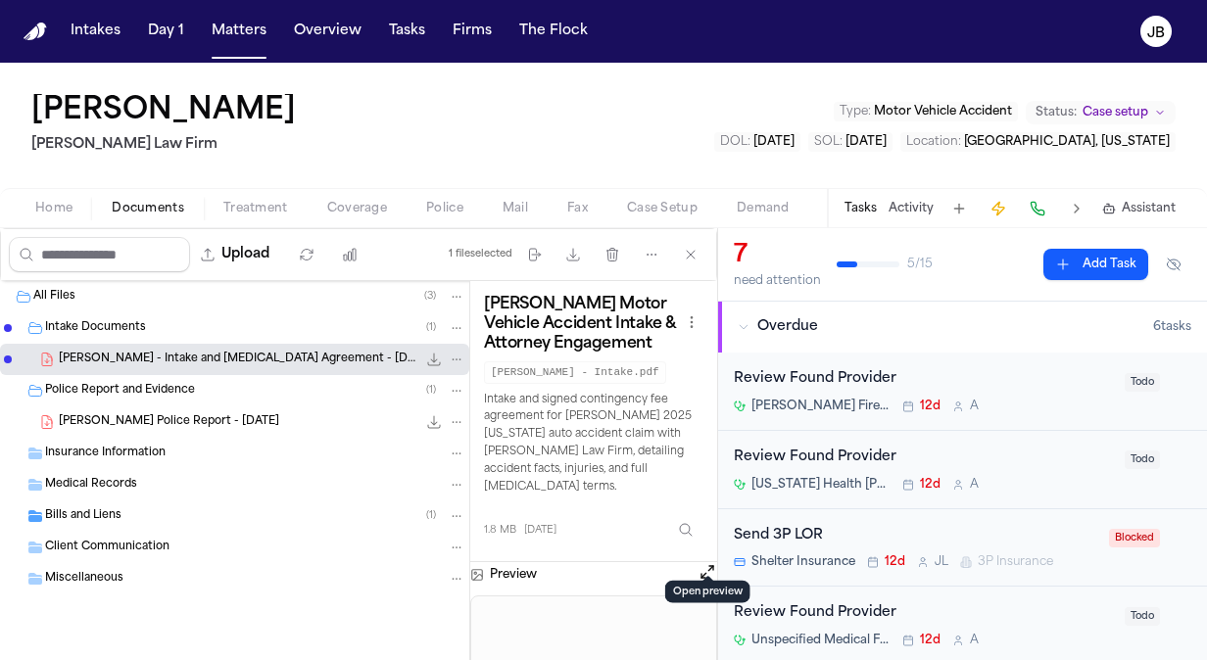
click at [795, 142] on span "[DATE]" at bounding box center [773, 142] width 41 height 12
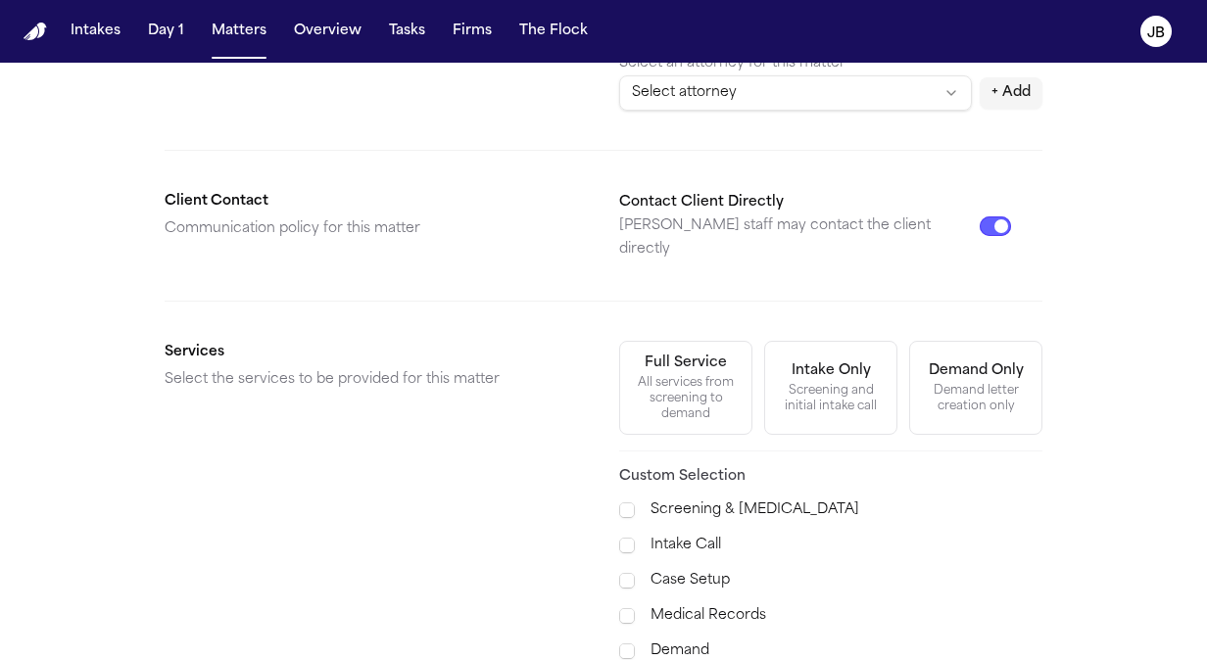
scroll to position [656, 0]
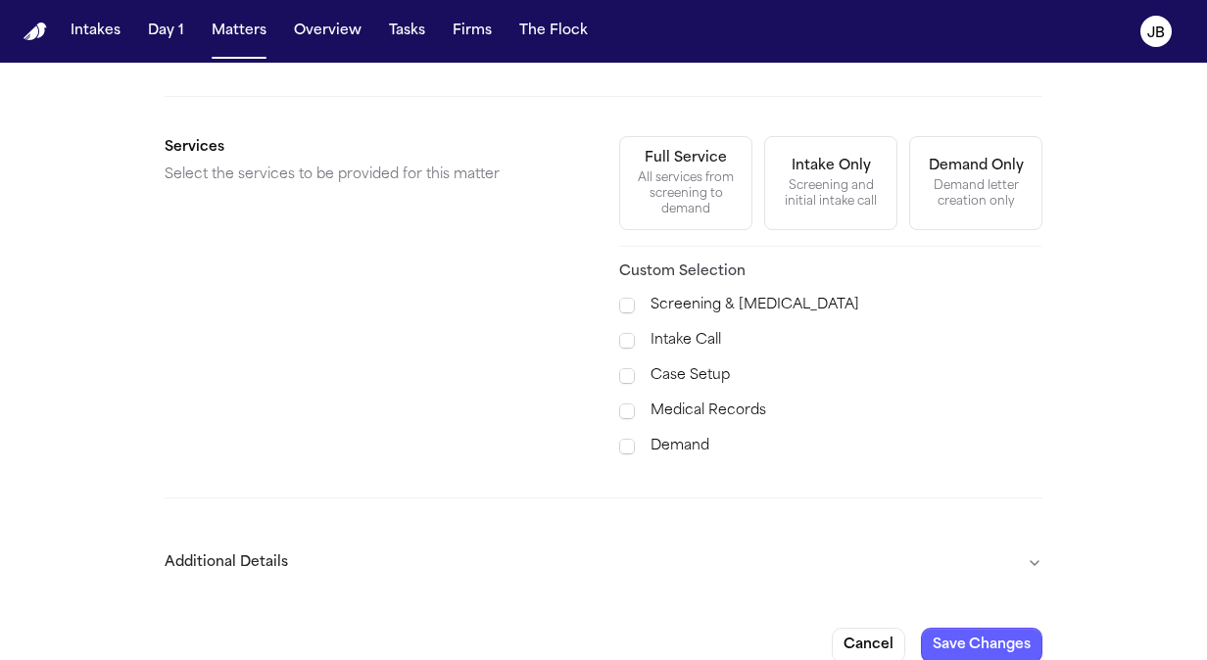
click at [1028, 538] on button "Additional Details" at bounding box center [604, 563] width 878 height 51
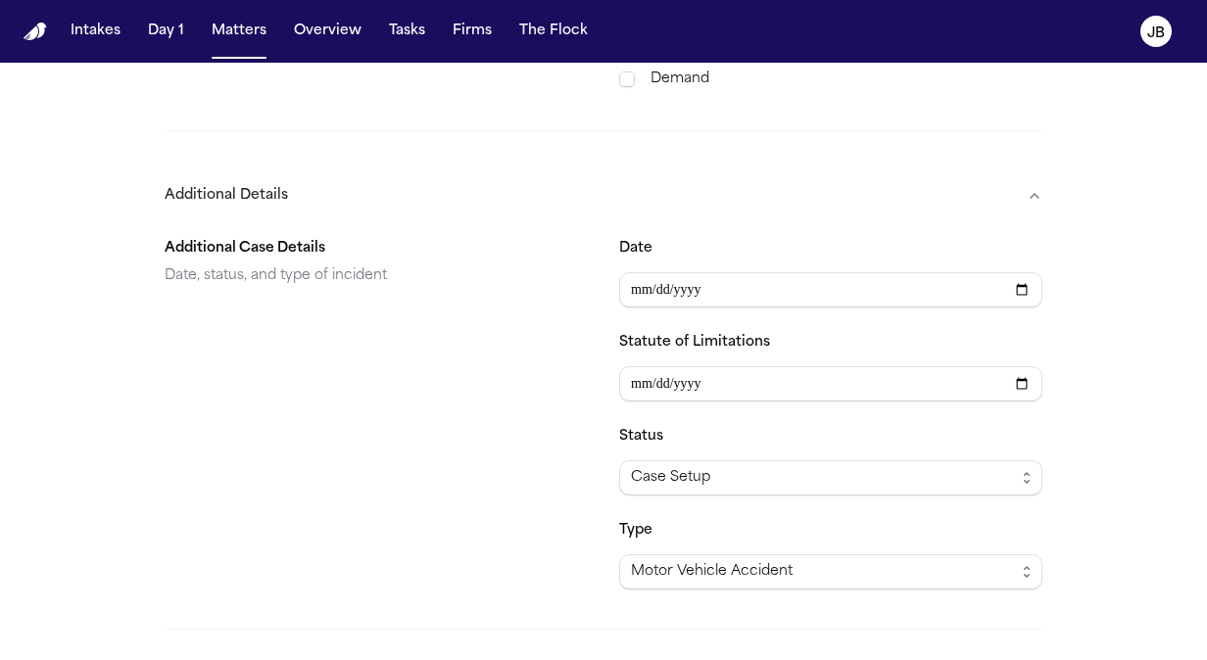
scroll to position [1063, 0]
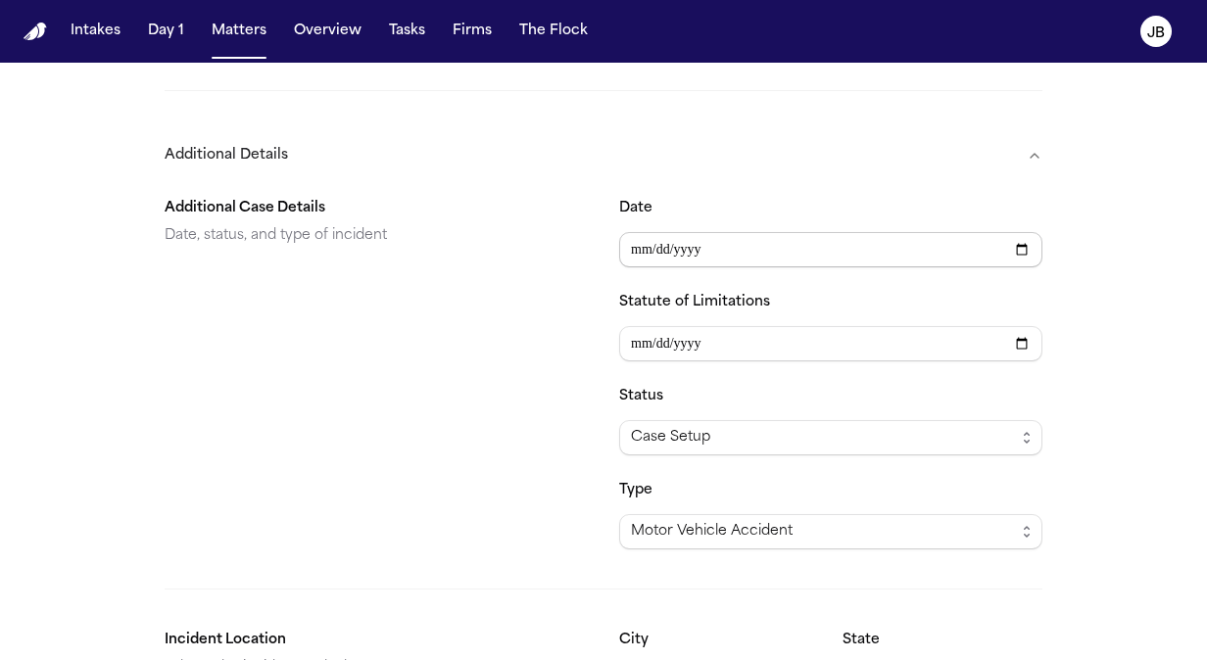
click at [656, 232] on input "**********" at bounding box center [830, 249] width 423 height 35
type input "**********"
click at [651, 326] on input "**********" at bounding box center [830, 343] width 423 height 35
type input "**********"
click at [519, 443] on div "Additional Case Details Date, status, and type of incident" at bounding box center [376, 373] width 423 height 353
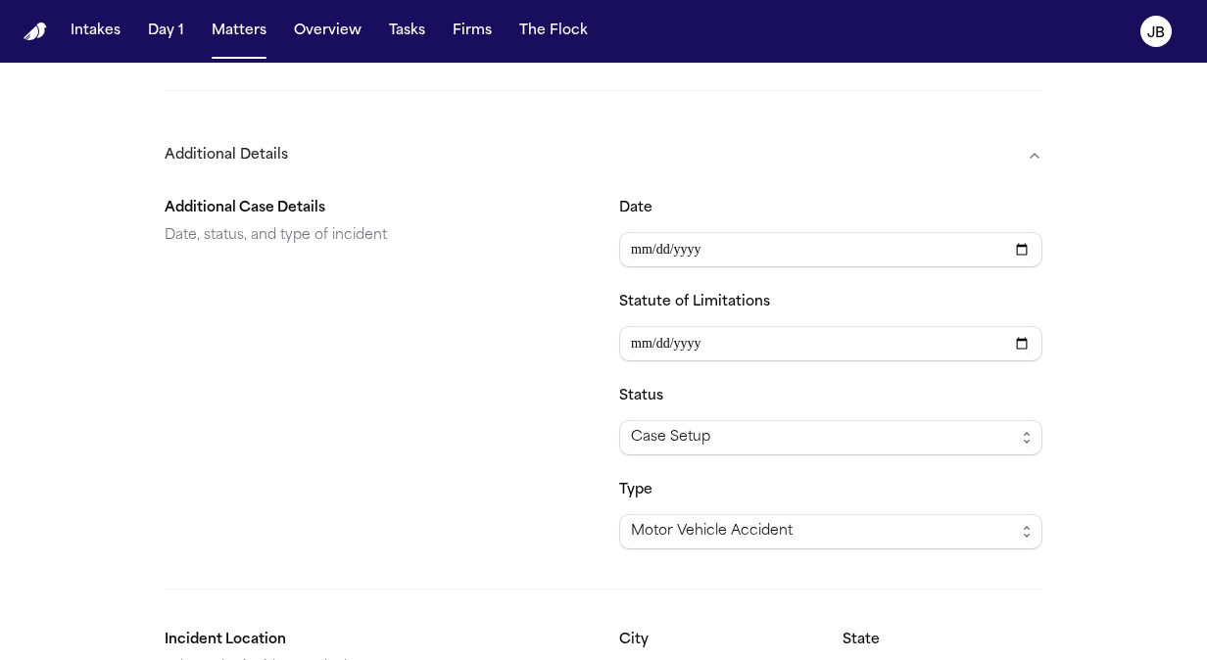
click at [847, 429] on div "**********" at bounding box center [830, 373] width 423 height 353
click at [847, 426] on div "Case Setup" at bounding box center [823, 438] width 384 height 24
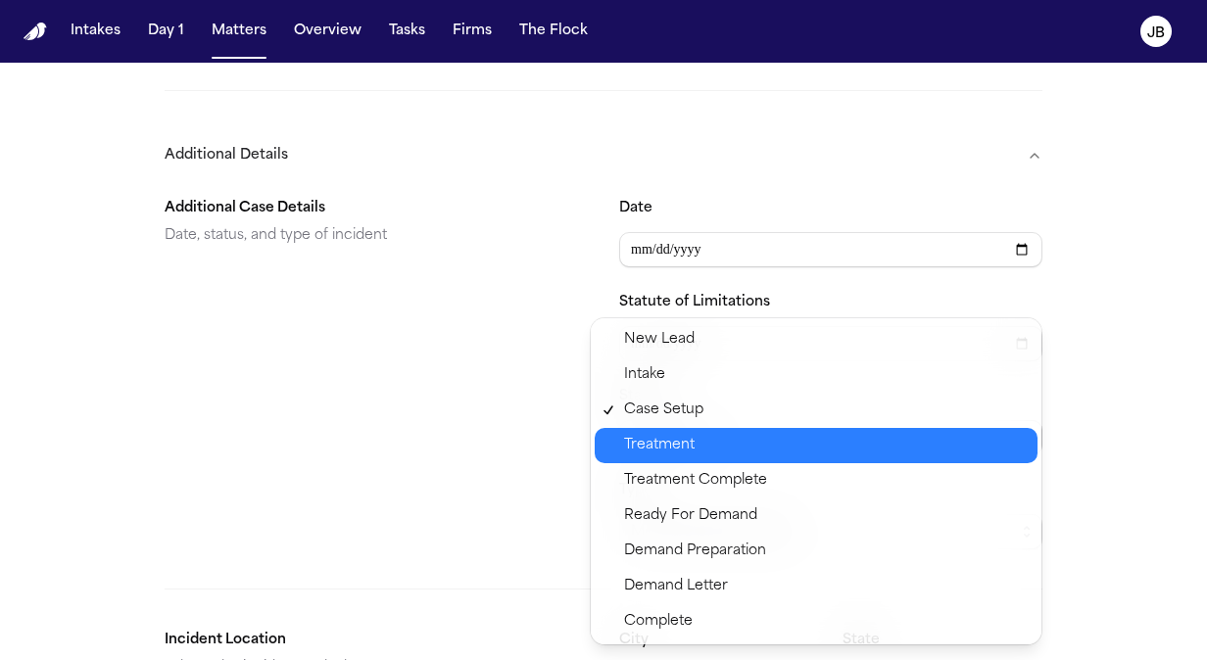
click at [753, 439] on span "Treatment" at bounding box center [825, 446] width 402 height 24
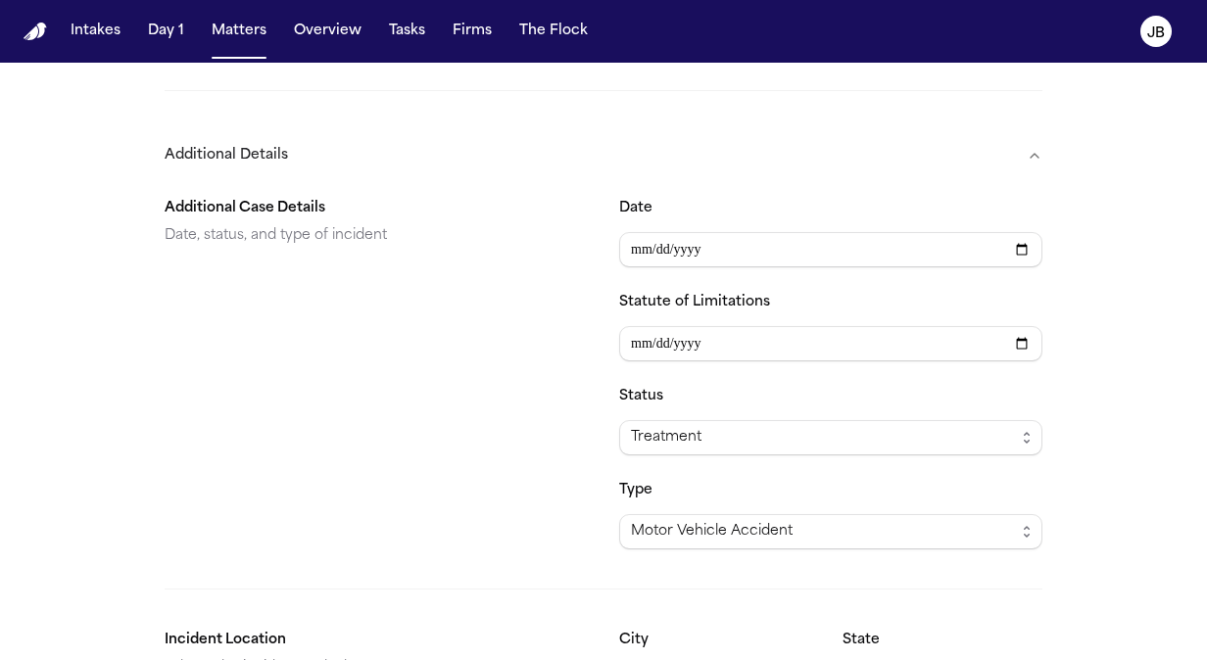
scroll to position [1188, 0]
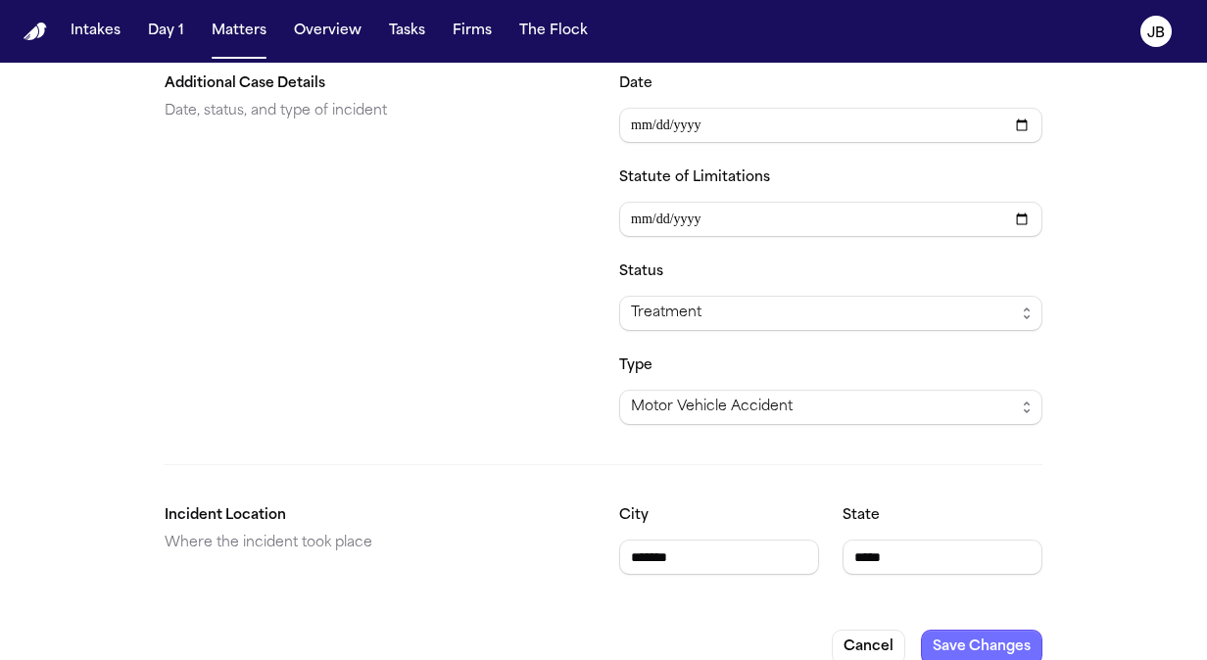
click at [991, 630] on button "Save Changes" at bounding box center [981, 647] width 121 height 35
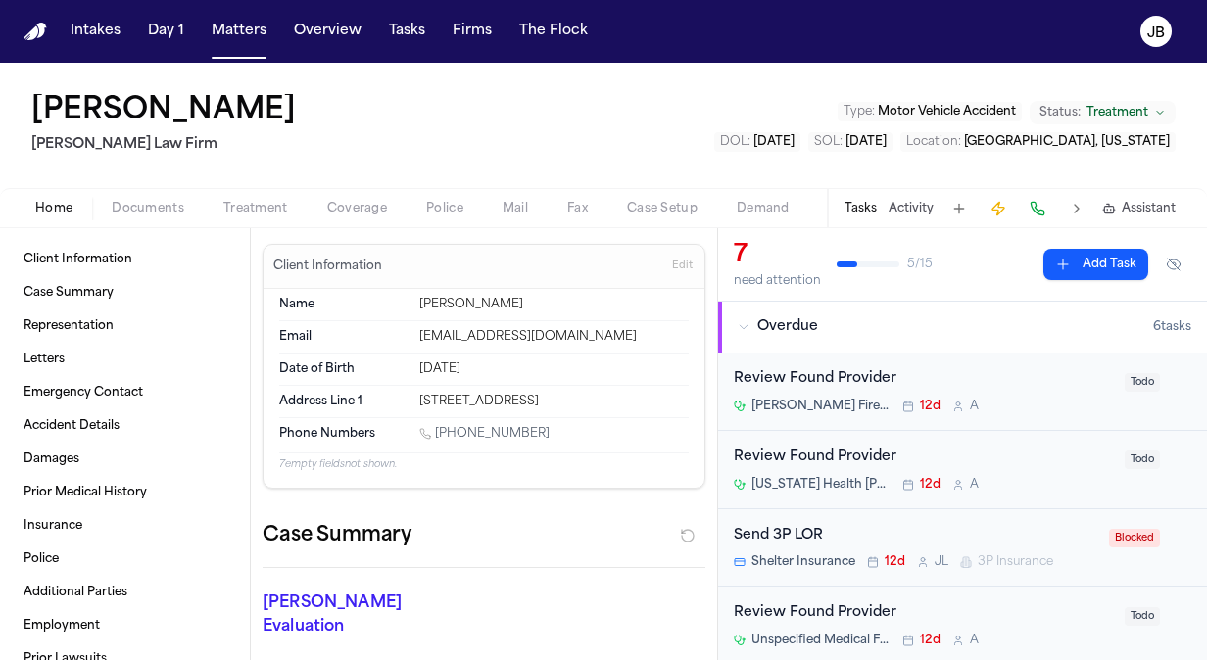
click at [170, 209] on span "Documents" at bounding box center [148, 209] width 73 height 16
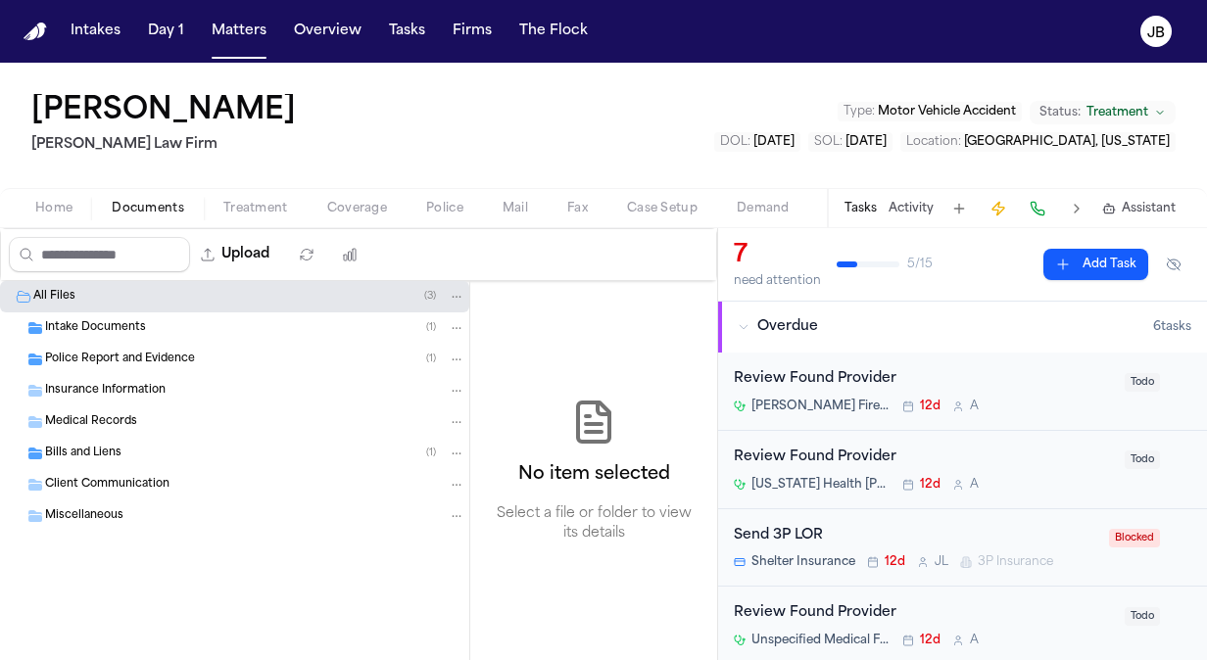
click at [129, 386] on span "Insurance Information" at bounding box center [105, 391] width 121 height 17
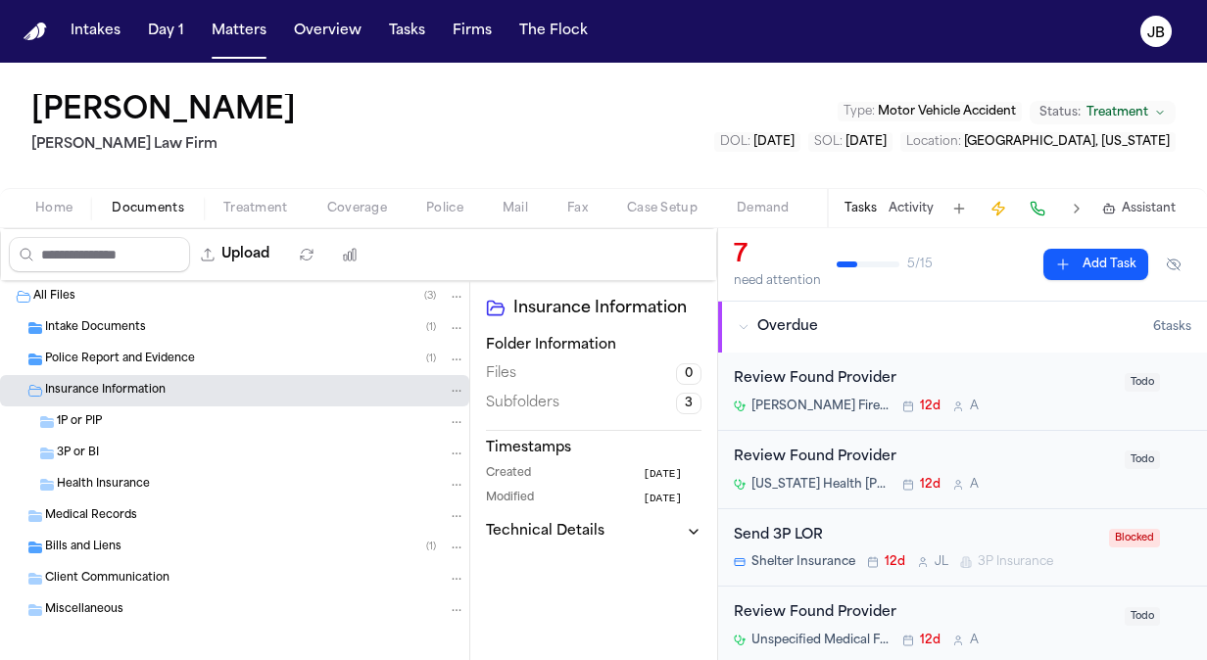
click at [109, 420] on div "1P or PIP" at bounding box center [261, 422] width 409 height 18
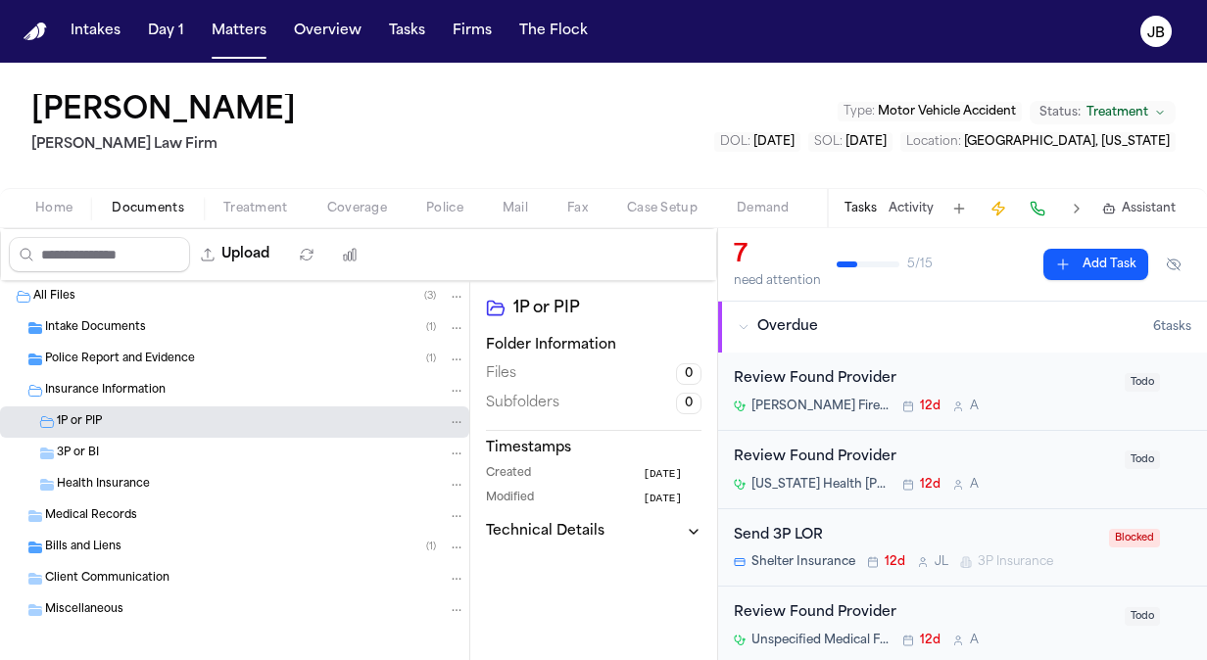
click at [99, 452] on div "3P or BI" at bounding box center [261, 454] width 409 height 18
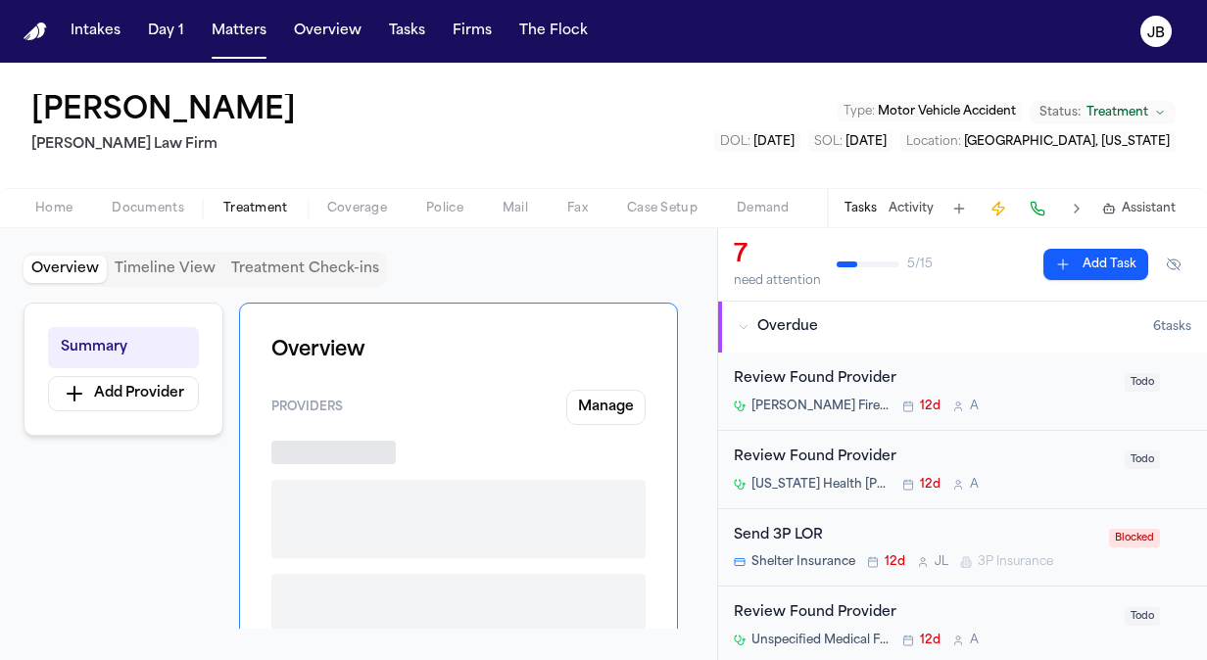
click at [254, 198] on button "Treatment" at bounding box center [256, 209] width 104 height 24
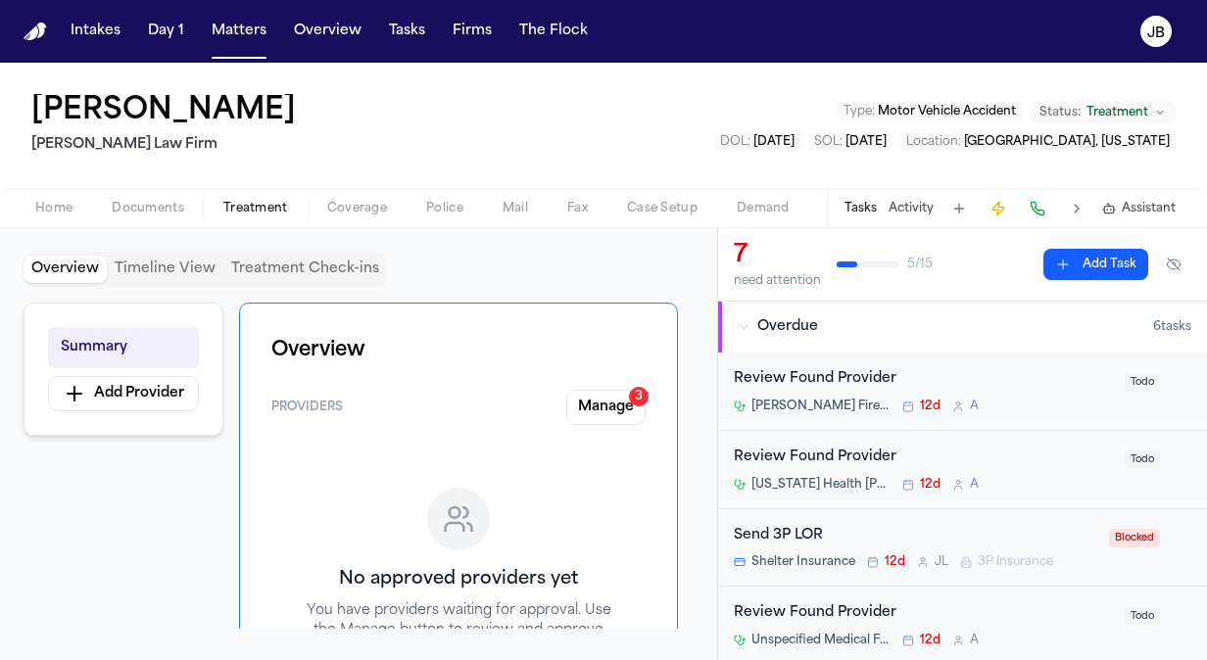
click at [162, 206] on span "Documents" at bounding box center [148, 209] width 73 height 16
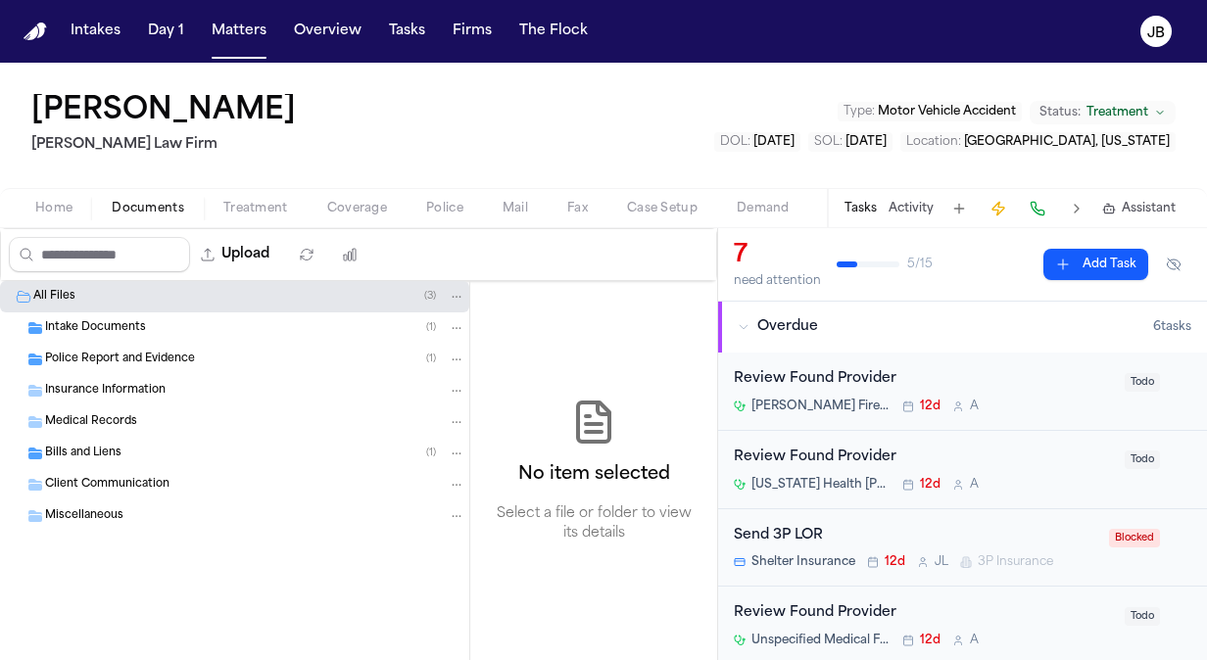
click at [134, 367] on div "Police Report and Evidence ( 1 )" at bounding box center [234, 359] width 469 height 31
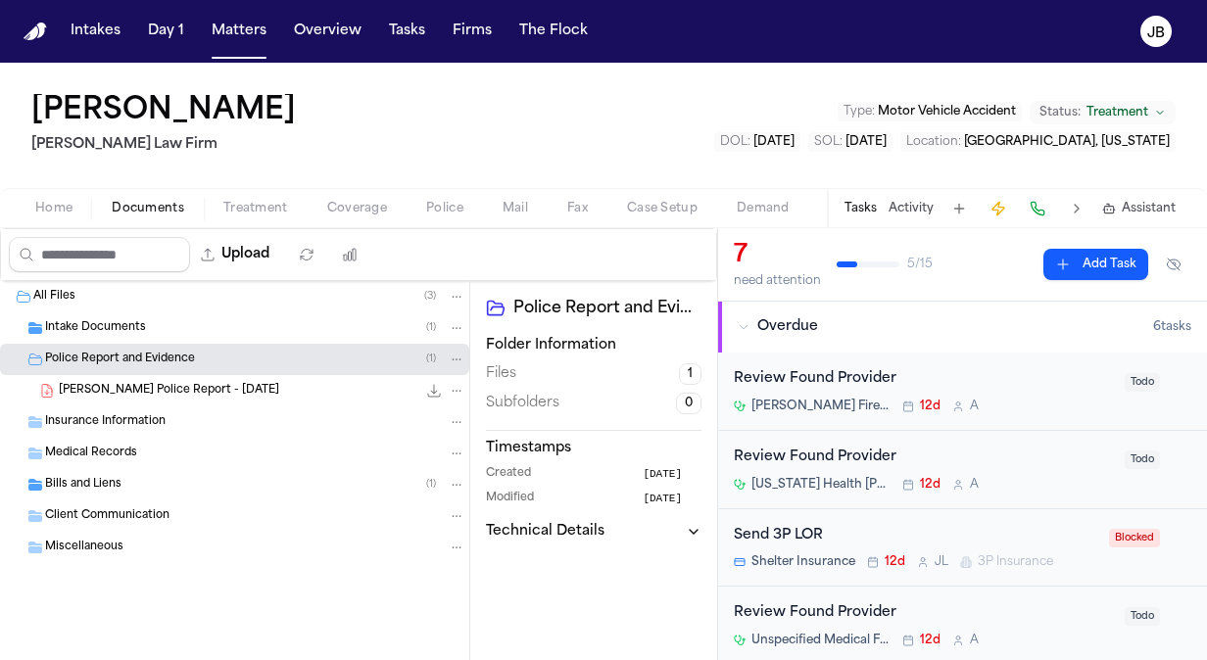
click at [311, 398] on div "[PERSON_NAME] Police Report - [DATE] 294.4 KB • PDF" at bounding box center [262, 391] width 407 height 20
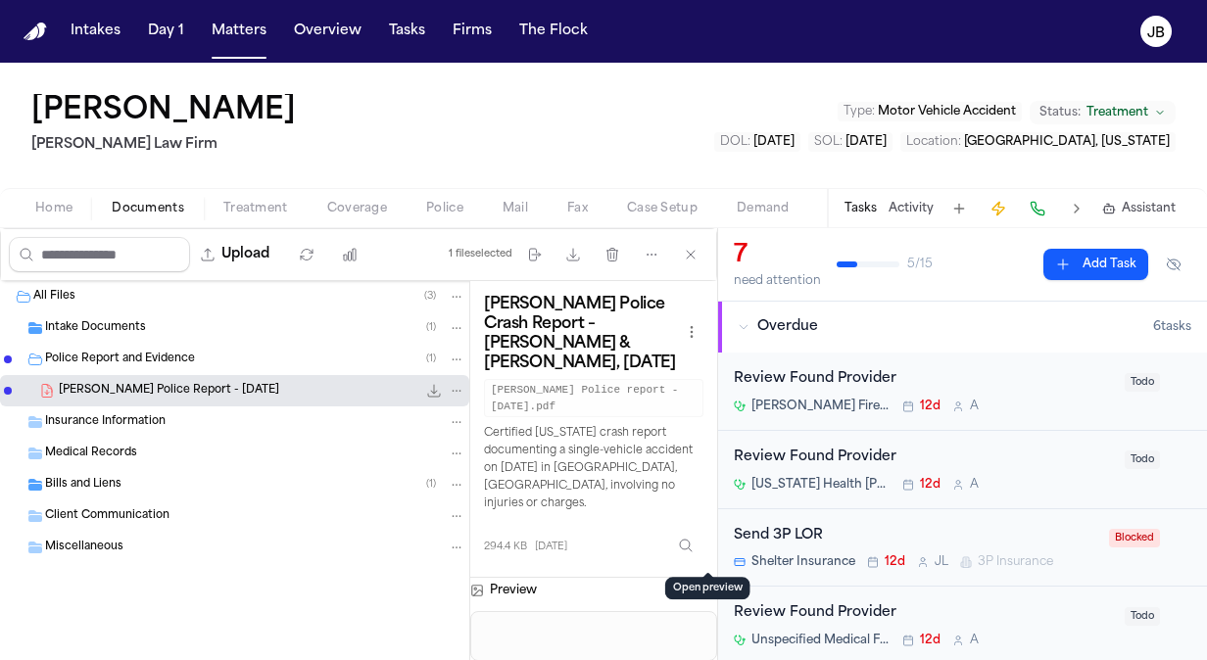
click at [708, 578] on button "Open preview" at bounding box center [708, 588] width 20 height 20
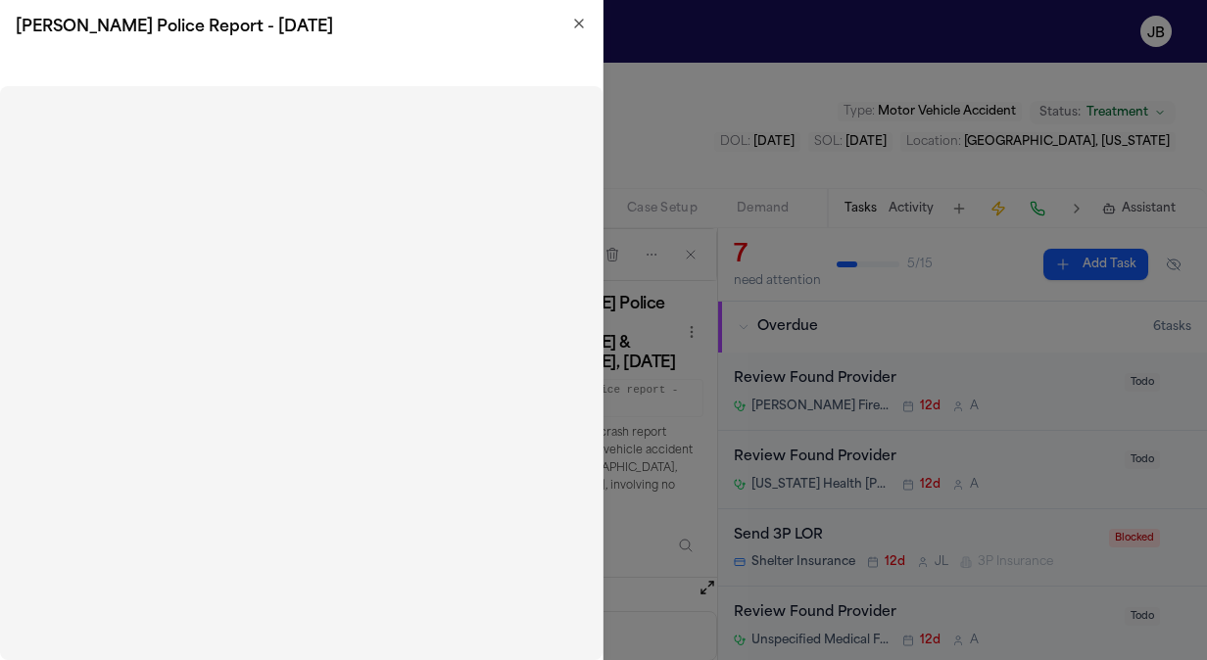
click at [578, 17] on icon "button" at bounding box center [579, 24] width 16 height 16
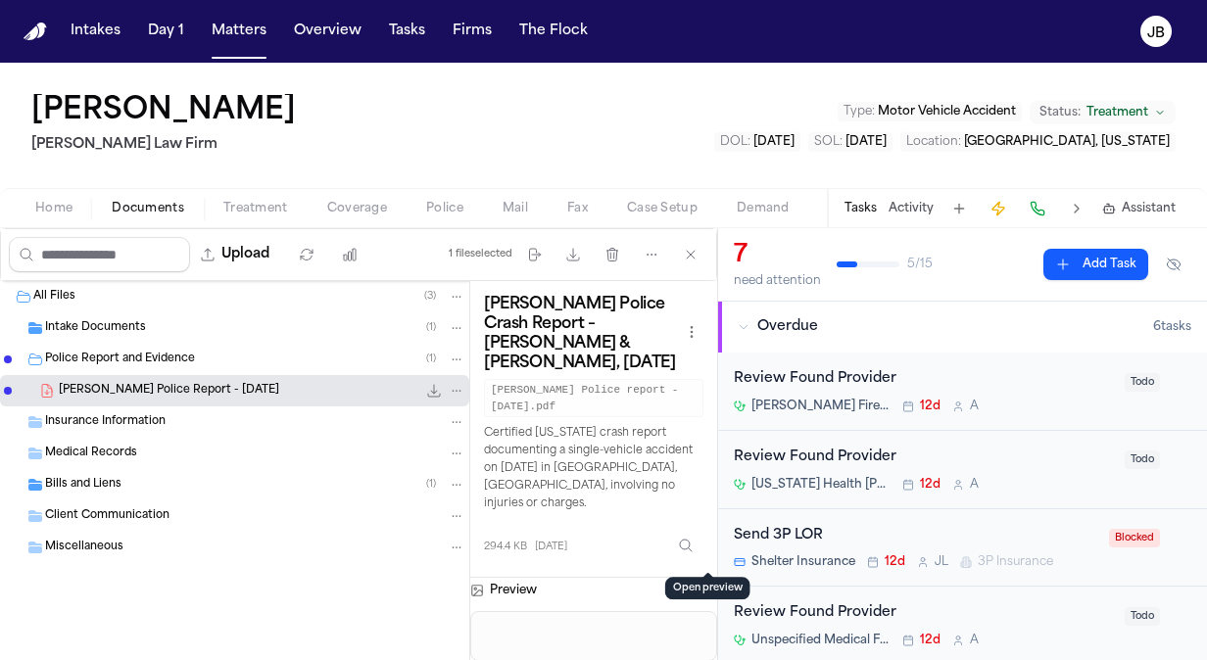
click at [343, 214] on span "Coverage" at bounding box center [357, 209] width 60 height 16
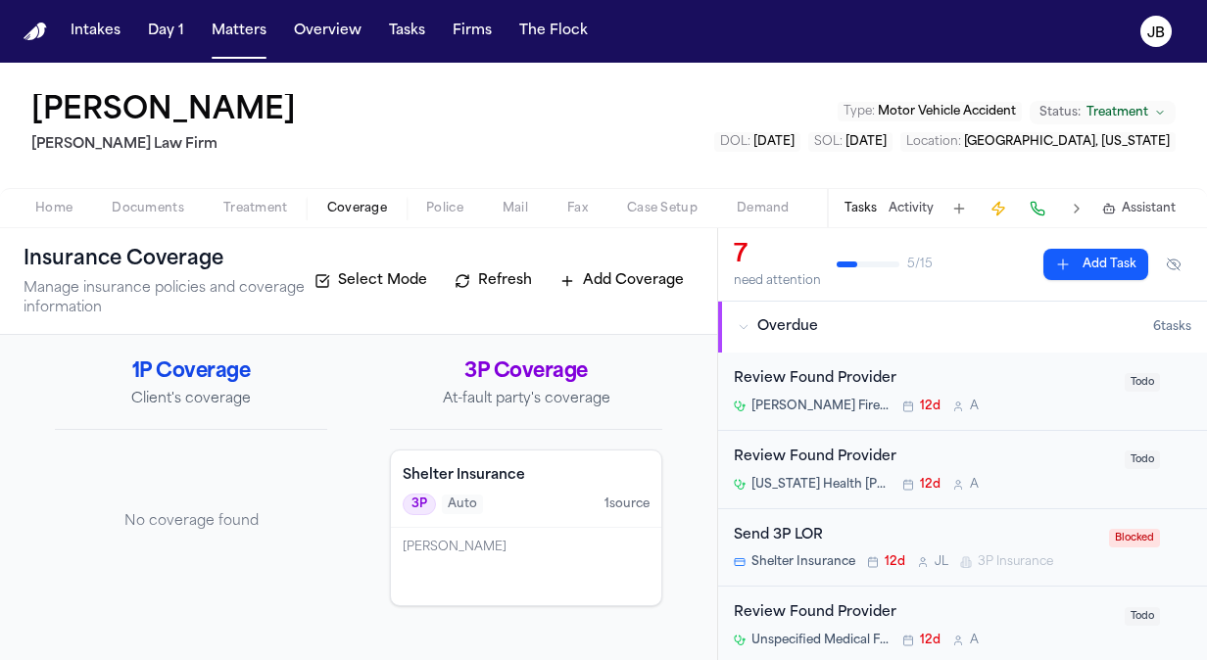
click at [131, 201] on span "Documents" at bounding box center [148, 209] width 73 height 16
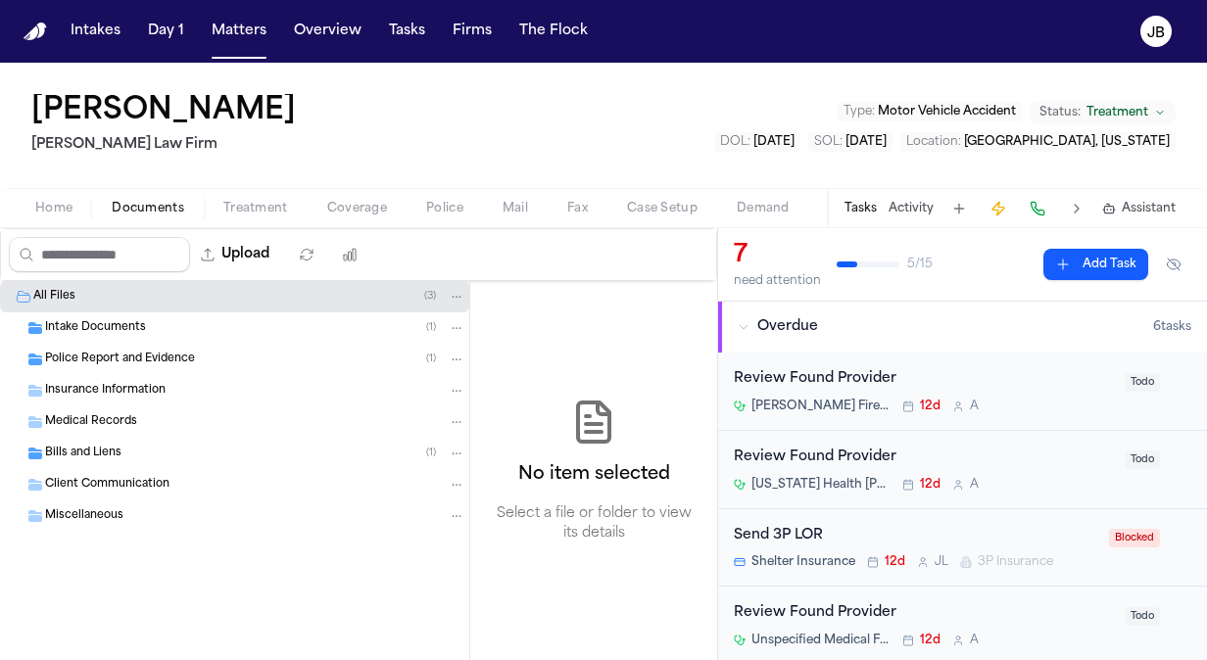
click at [104, 388] on span "Insurance Information" at bounding box center [105, 391] width 121 height 17
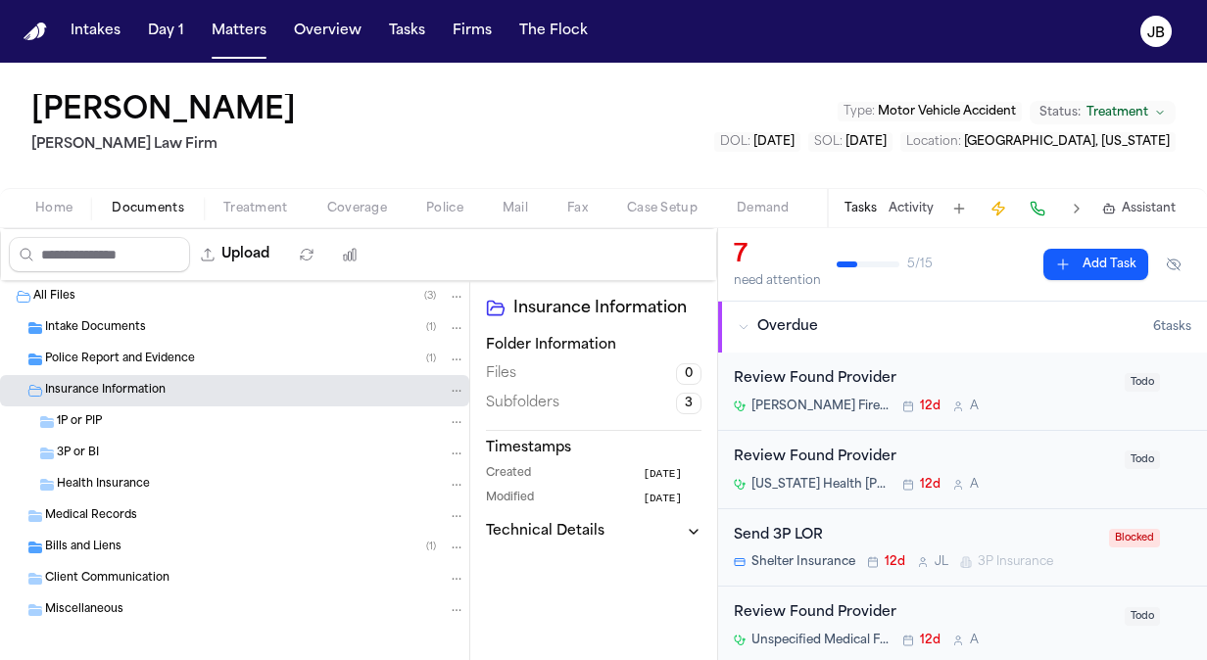
click at [148, 438] on div "3P or BI" at bounding box center [234, 453] width 469 height 31
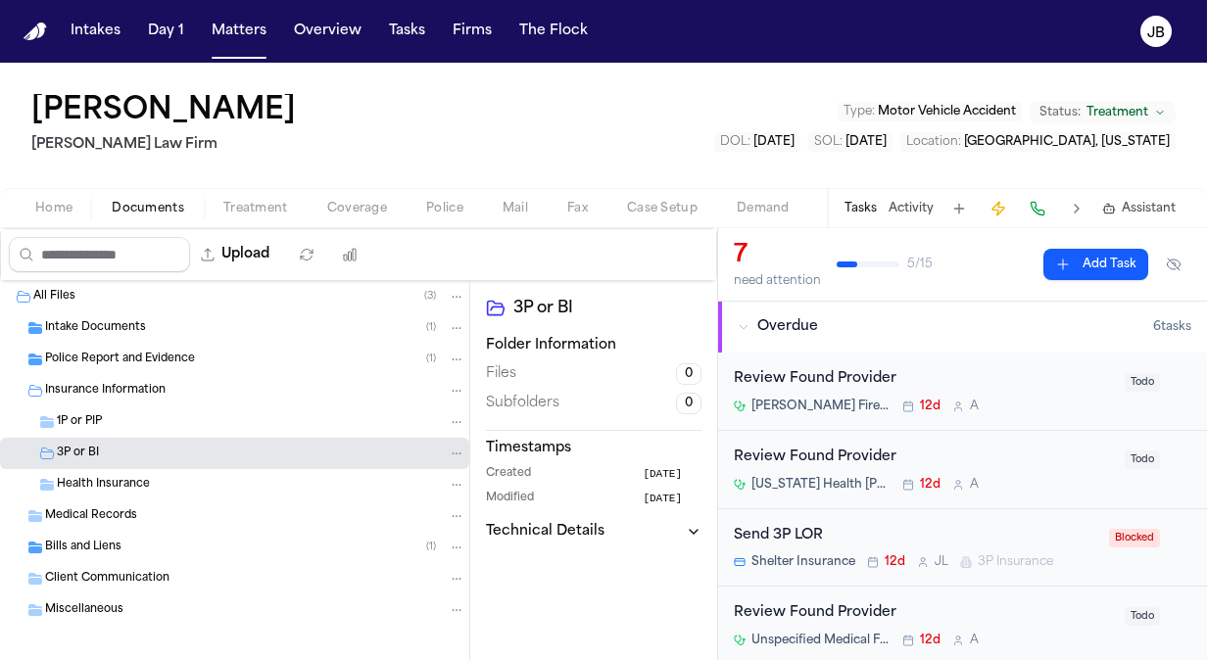
click at [350, 201] on span "Coverage" at bounding box center [357, 209] width 60 height 16
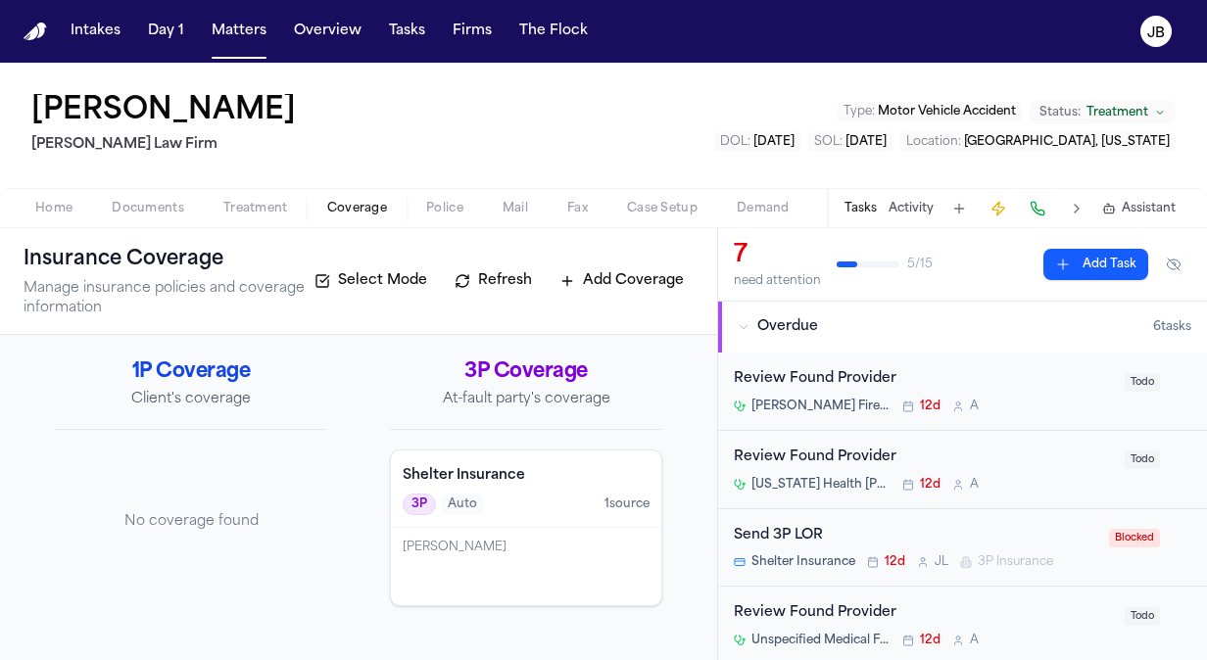
click at [258, 184] on div "[PERSON_NAME] [PERSON_NAME] Law Firm Type : Motor Vehicle Accident Status: Trea…" at bounding box center [603, 125] width 1207 height 125
click at [256, 197] on button "Treatment" at bounding box center [256, 209] width 104 height 24
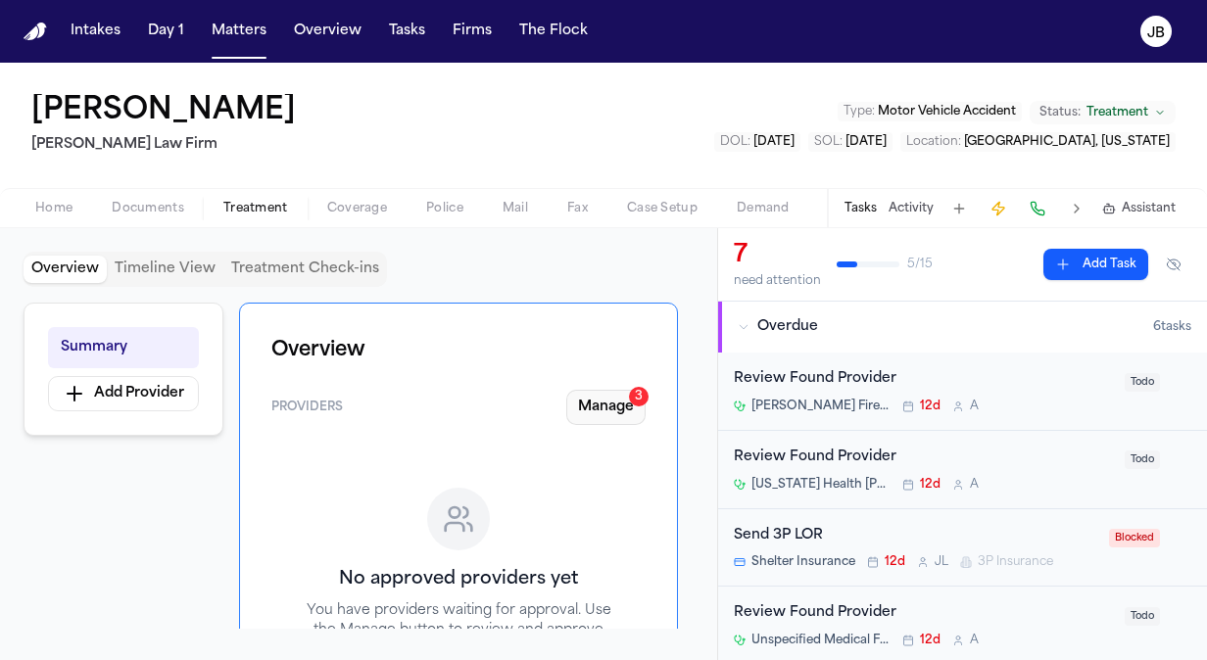
click at [615, 394] on button "Manage 3" at bounding box center [605, 407] width 79 height 35
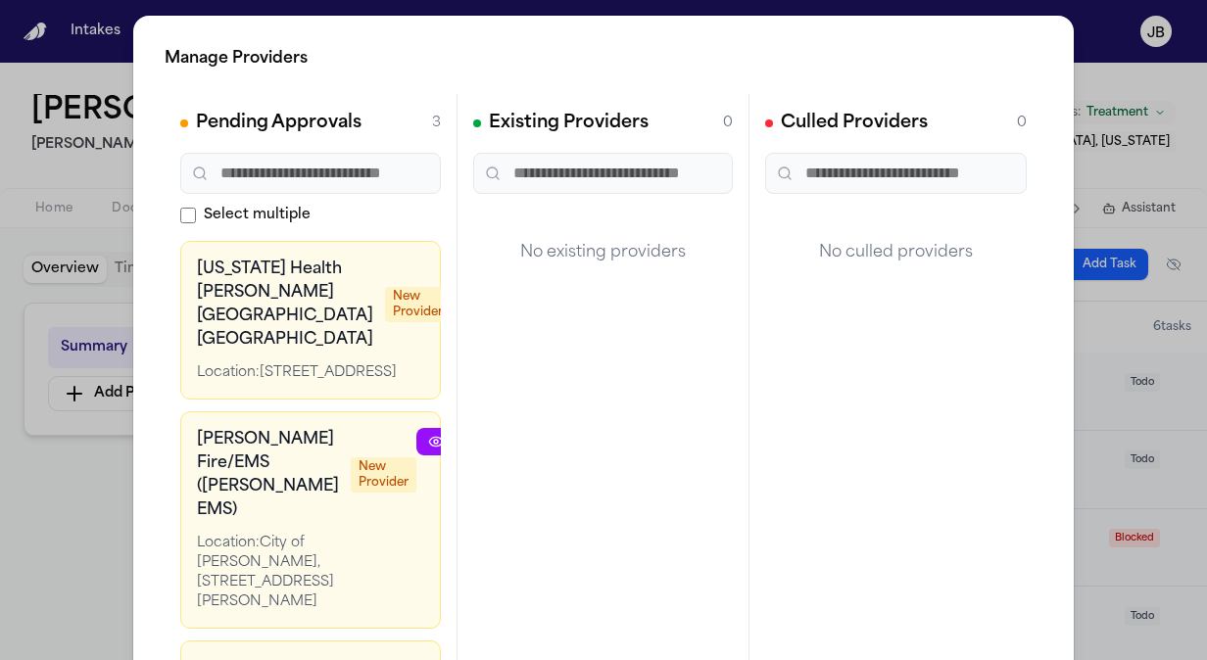
click at [29, 542] on div "Manage Providers Pending Approvals 3 Select multiple [US_STATE] Health [PERSON_…" at bounding box center [603, 398] width 1207 height 796
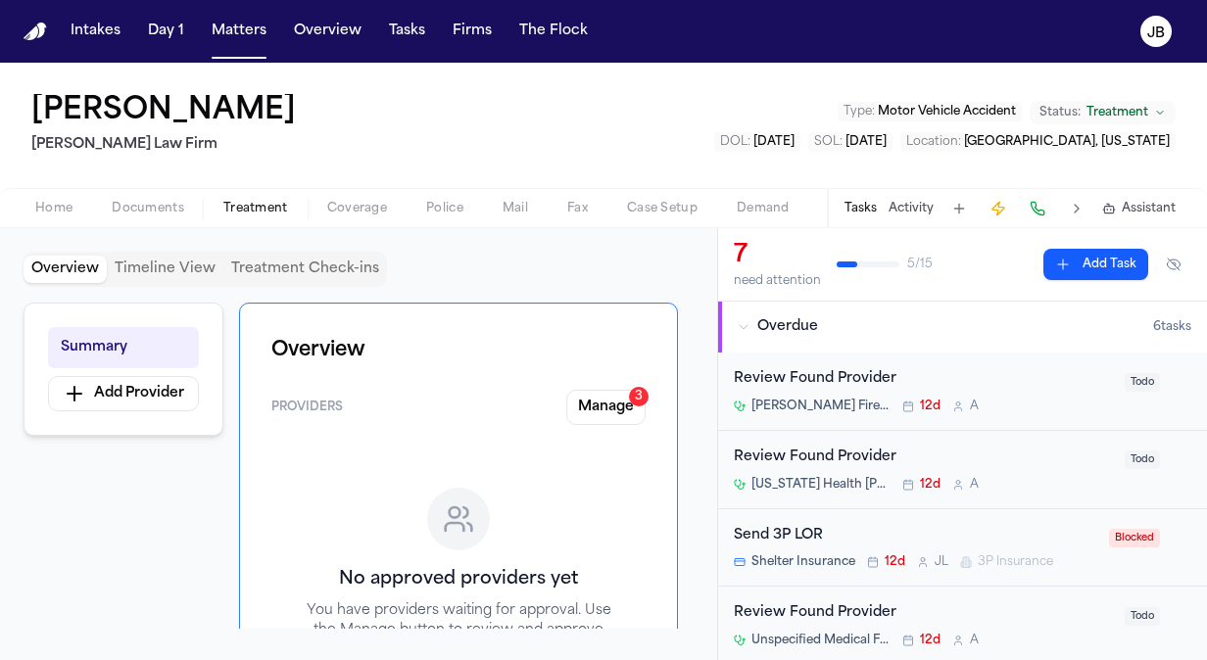
click at [142, 194] on div "Home Documents Treatment Coverage Police Mail Fax Case Setup Demand Workspaces …" at bounding box center [603, 207] width 1207 height 39
click at [142, 212] on span "Documents" at bounding box center [148, 209] width 73 height 16
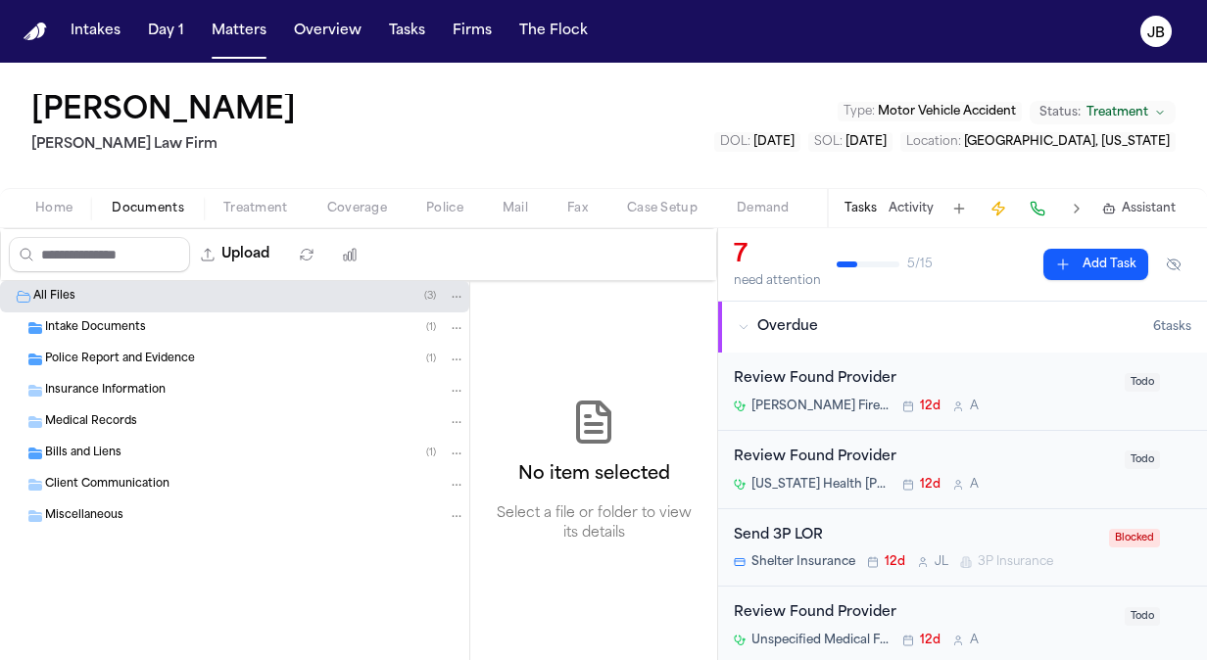
click at [154, 357] on span "Police Report and Evidence" at bounding box center [120, 360] width 150 height 17
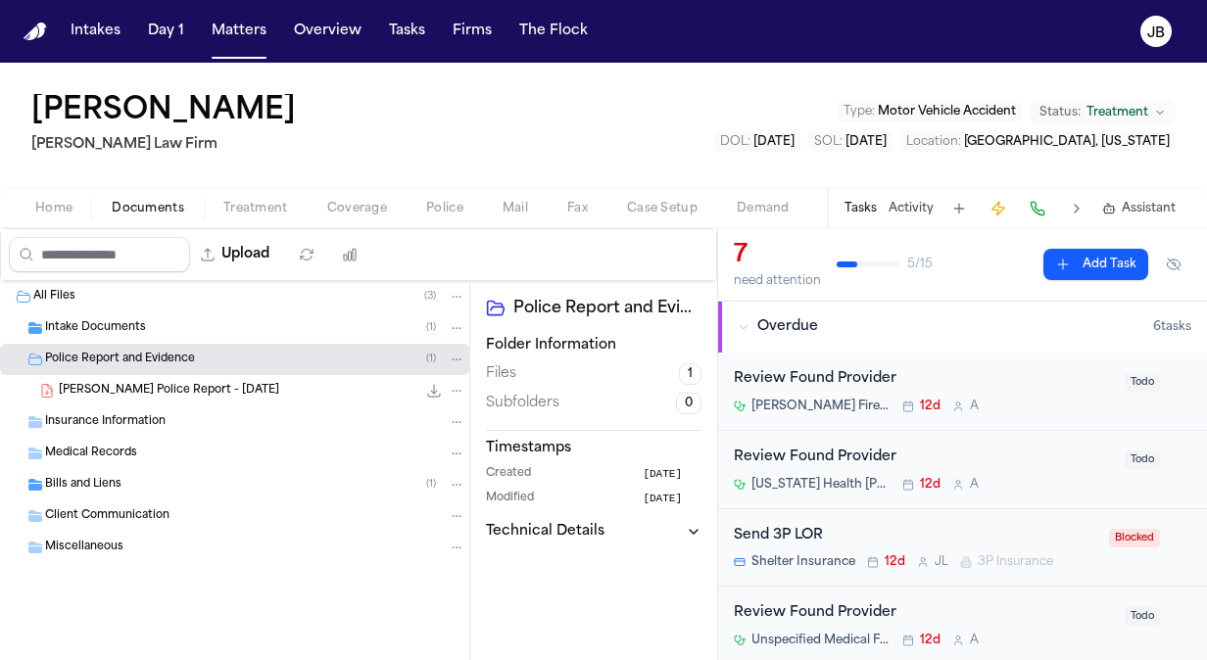
click at [286, 393] on div "[PERSON_NAME] Police Report - [DATE] 294.4 KB • PDF" at bounding box center [262, 391] width 407 height 20
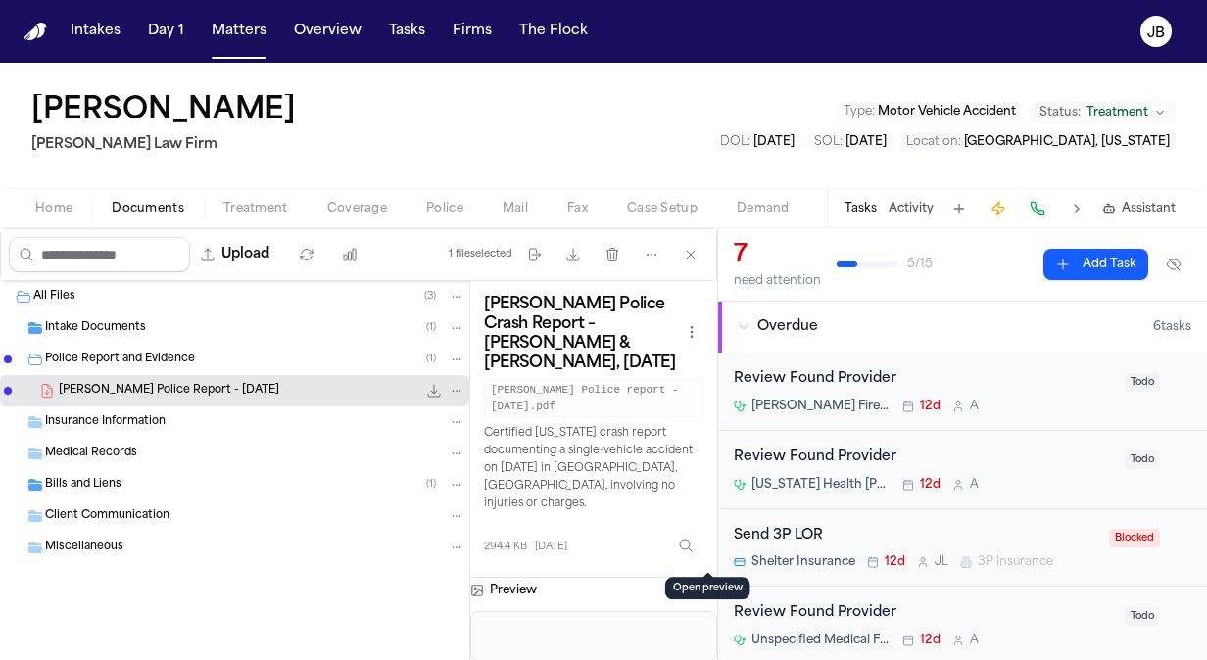
click at [705, 578] on button "Open preview" at bounding box center [708, 588] width 20 height 20
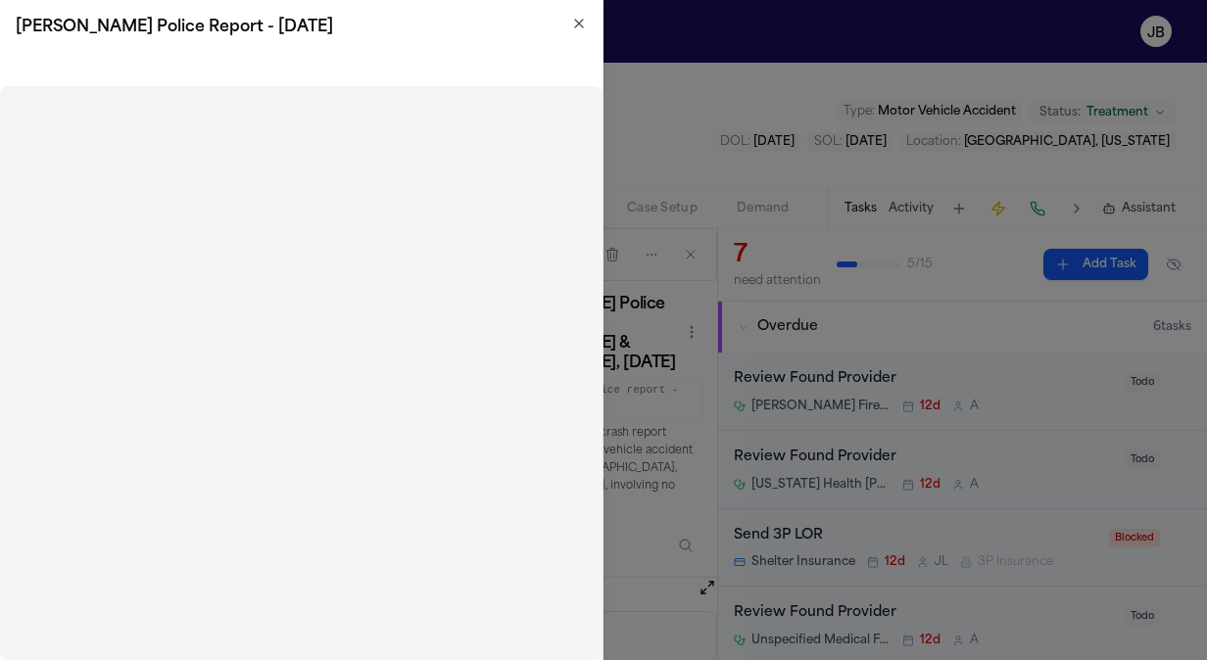
click at [573, 20] on icon "button" at bounding box center [579, 24] width 16 height 16
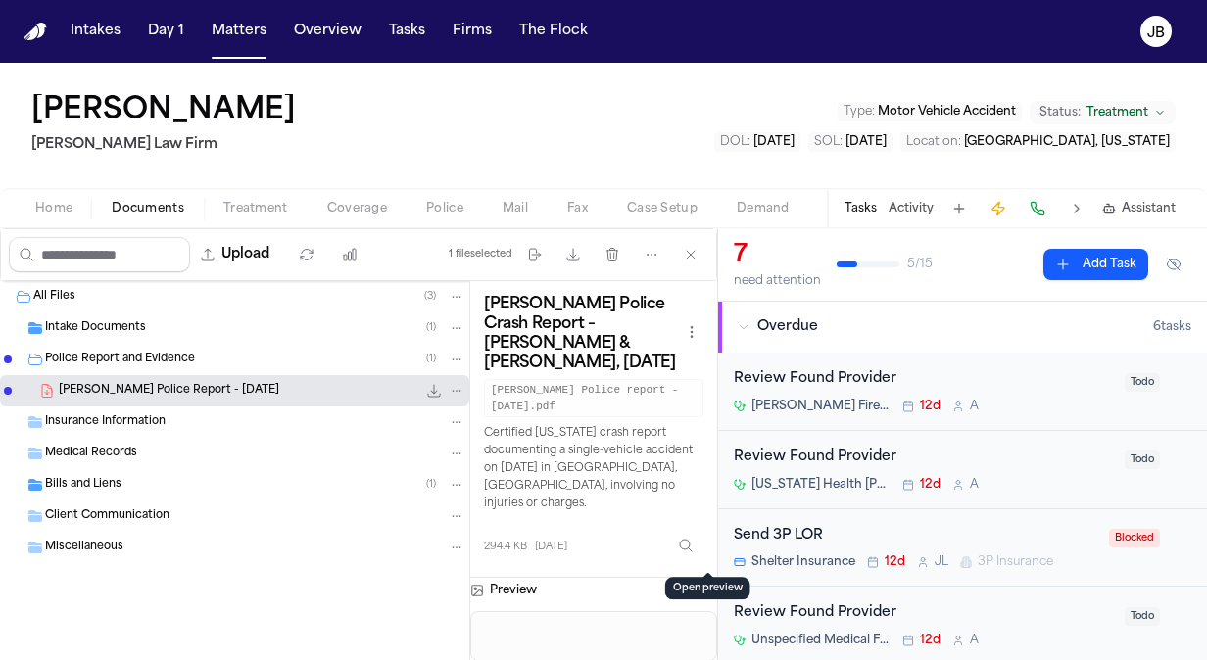
click at [256, 29] on button "Matters" at bounding box center [239, 31] width 71 height 35
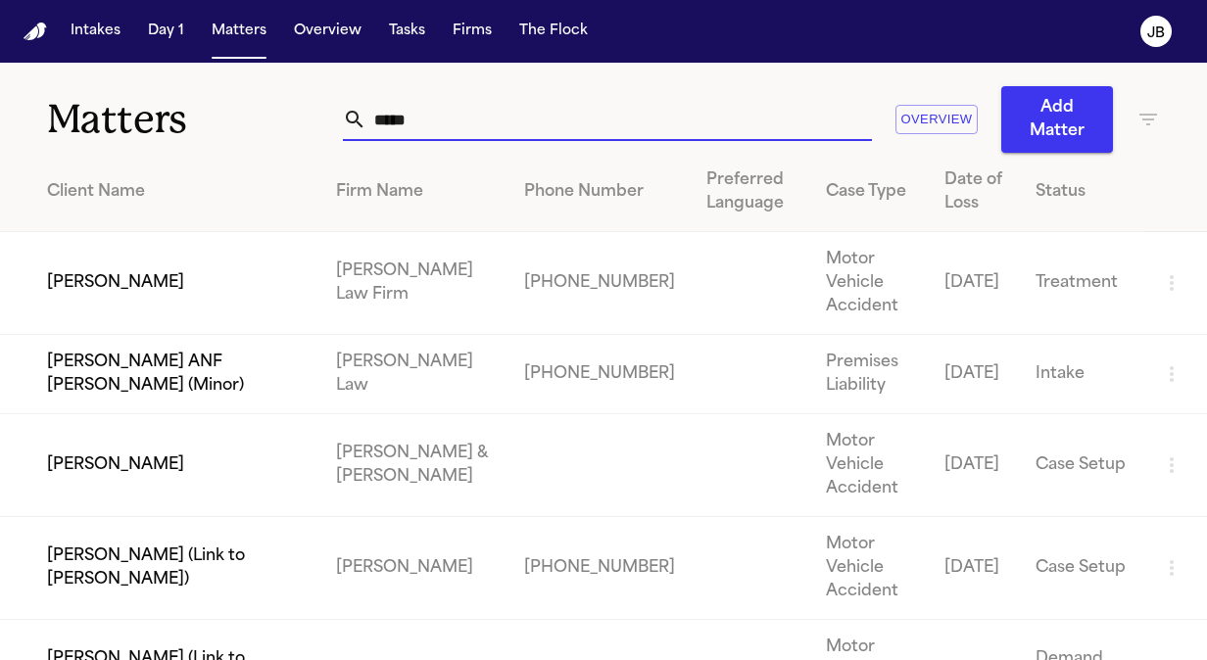
drag, startPoint x: 410, startPoint y: 116, endPoint x: 155, endPoint y: 113, distance: 254.8
click at [155, 113] on div "Matters ***** Overview Add Matter" at bounding box center [603, 108] width 1207 height 90
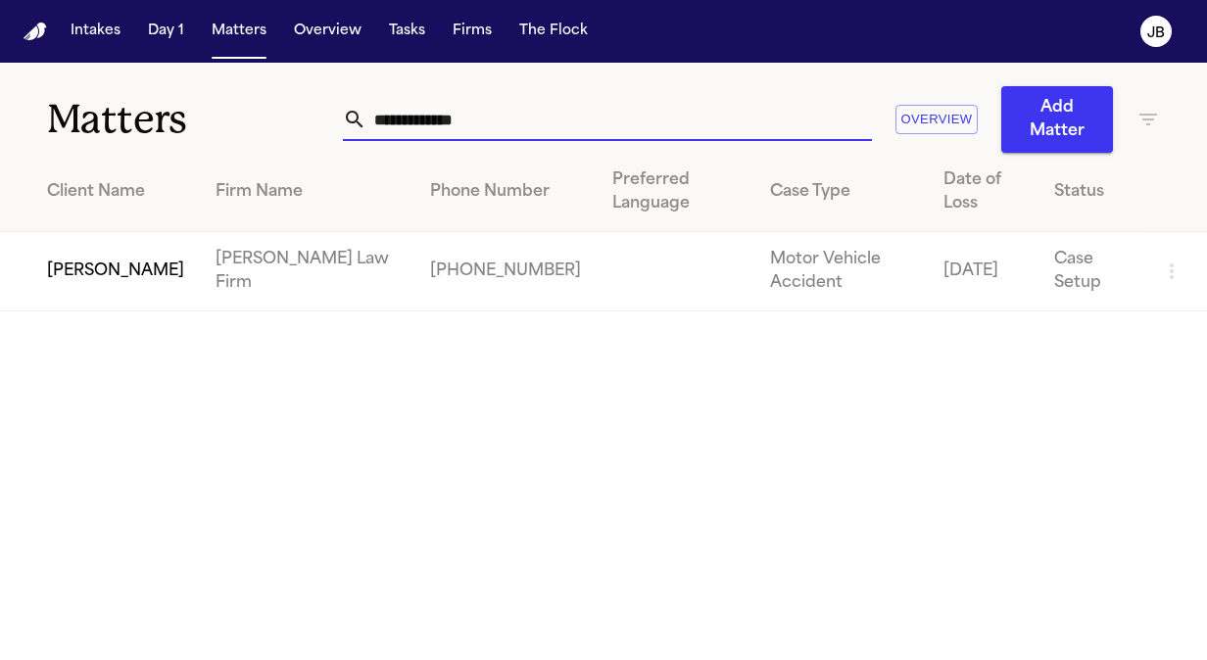
type input "**********"
click at [84, 274] on td "[PERSON_NAME]" at bounding box center [100, 271] width 200 height 79
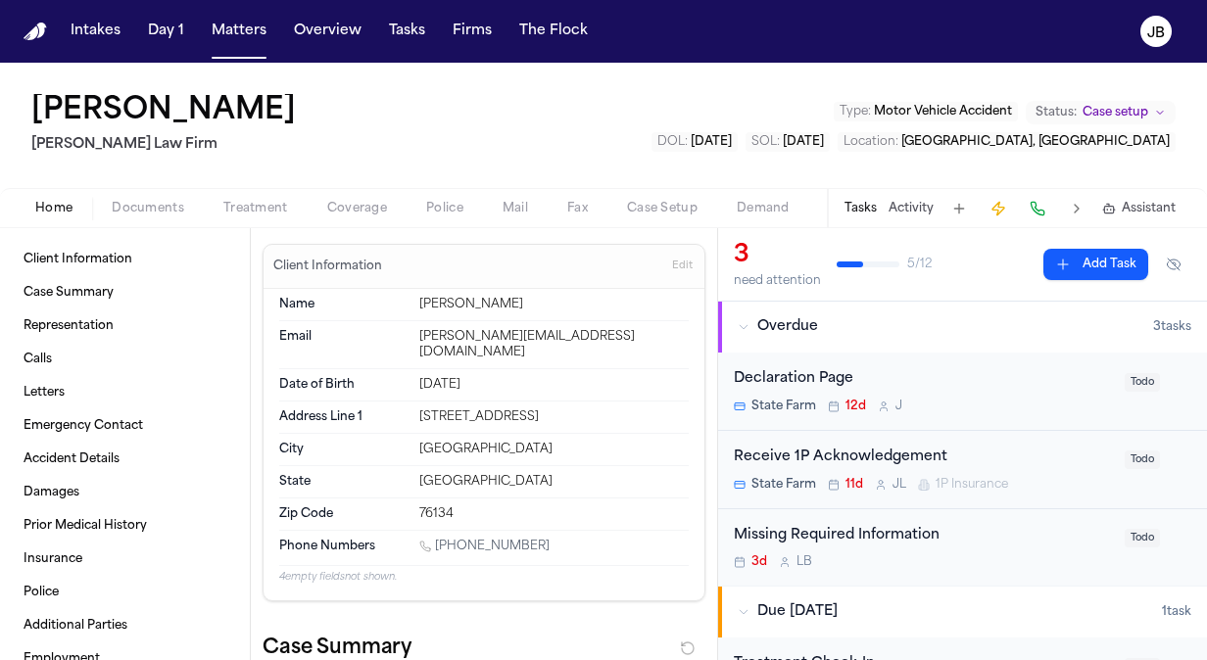
click at [150, 204] on span "Documents" at bounding box center [148, 209] width 73 height 16
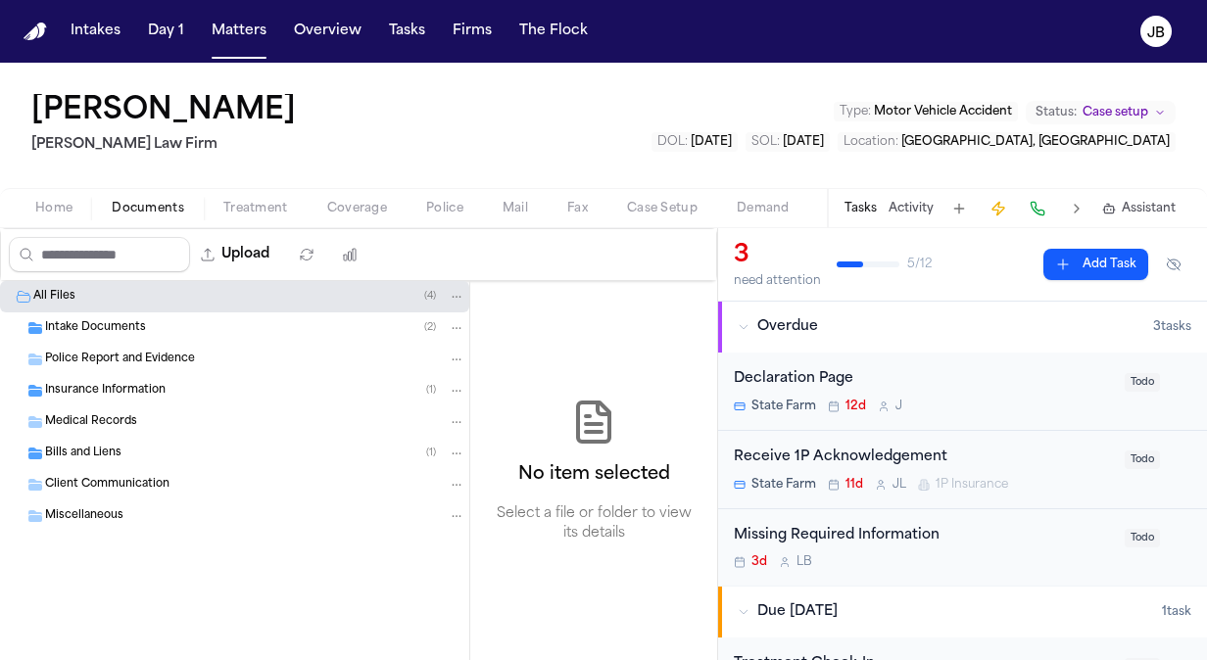
click at [153, 328] on div "Intake Documents ( 2 )" at bounding box center [255, 328] width 420 height 18
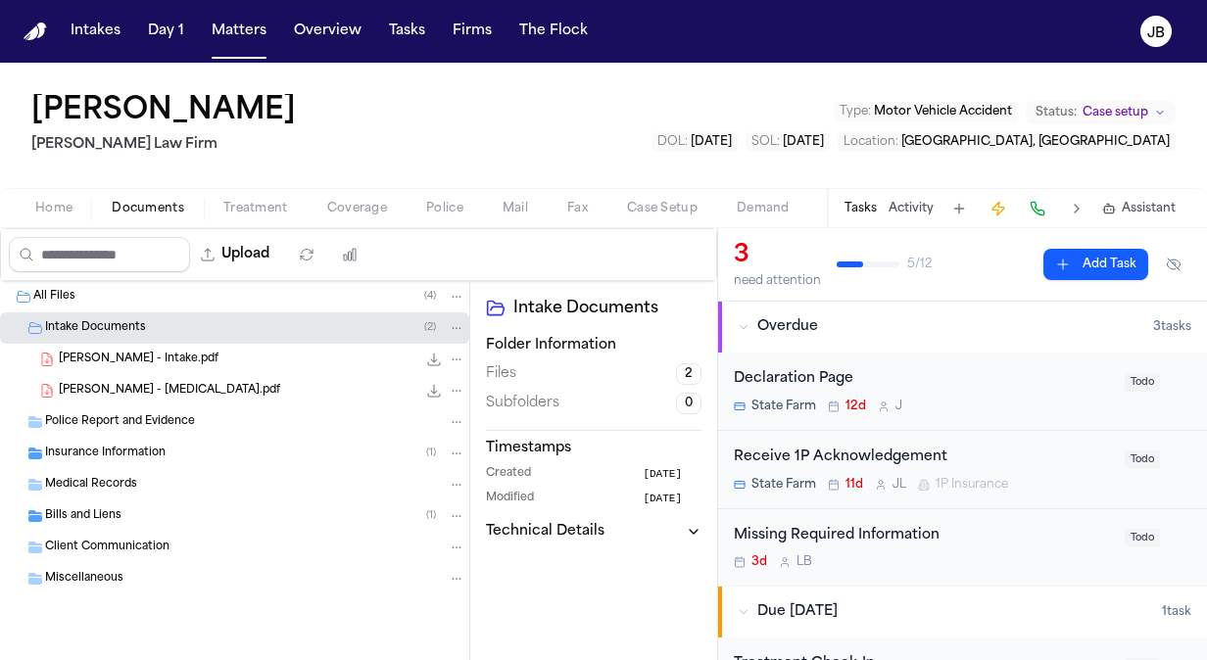
click at [260, 370] on div "[PERSON_NAME] - Intake.pdf 2.0 MB • PDF" at bounding box center [234, 359] width 469 height 31
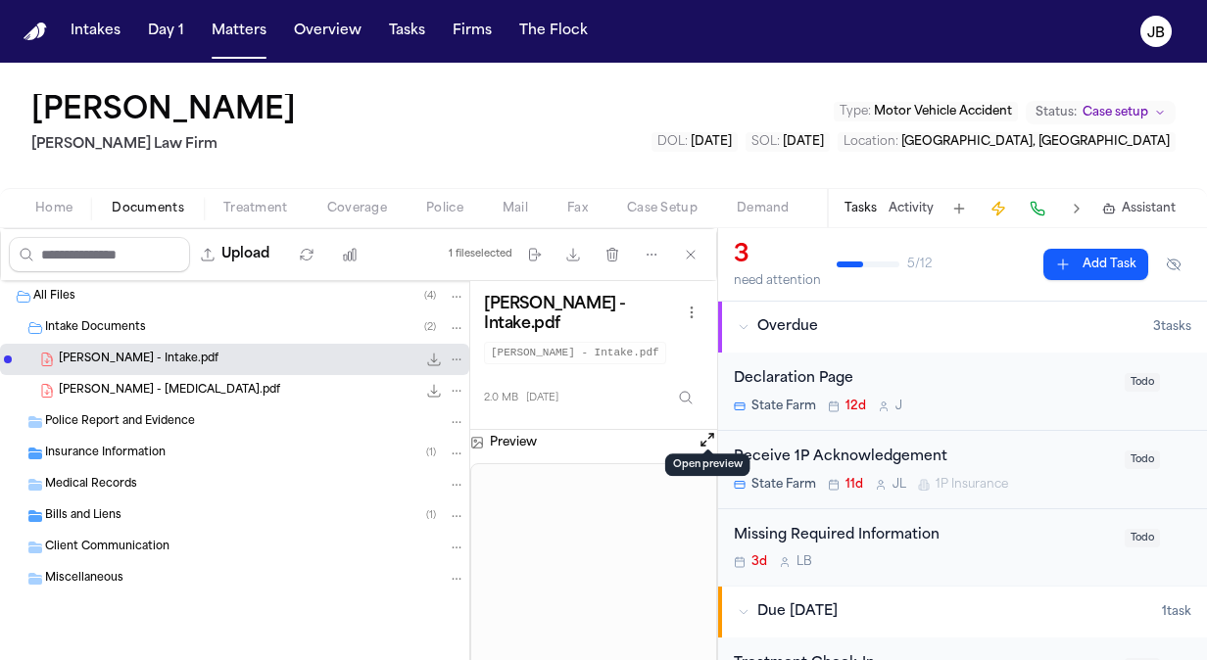
click at [699, 430] on button "Open preview" at bounding box center [708, 440] width 20 height 20
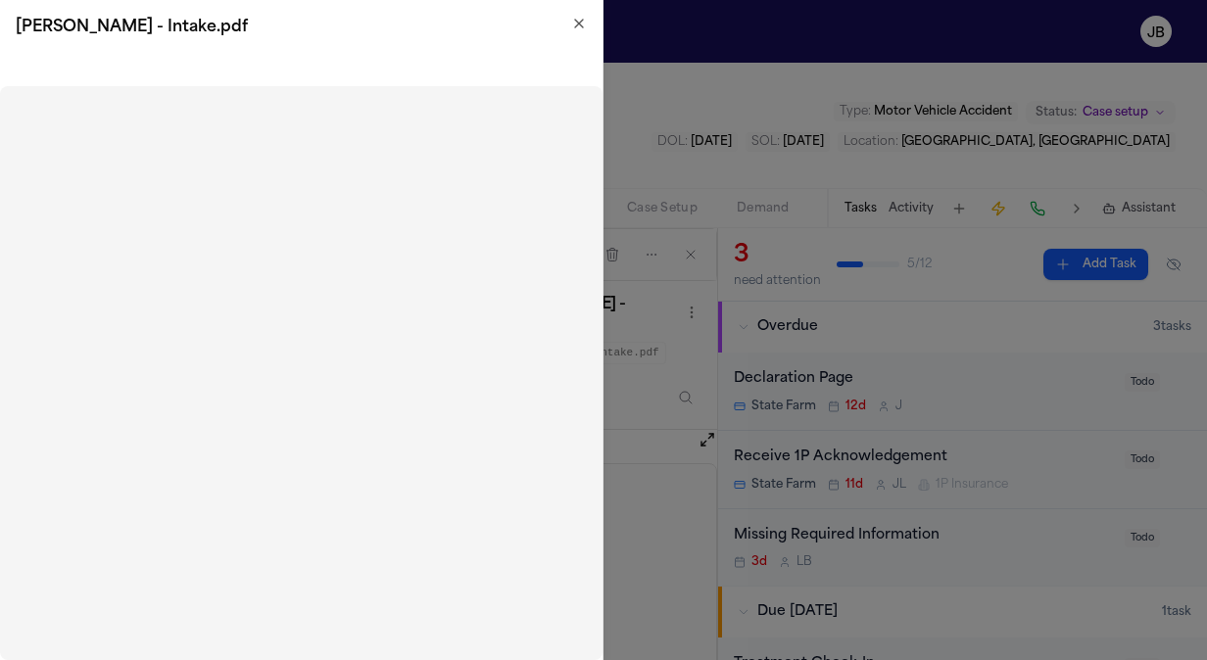
click at [582, 22] on icon "button" at bounding box center [579, 24] width 16 height 16
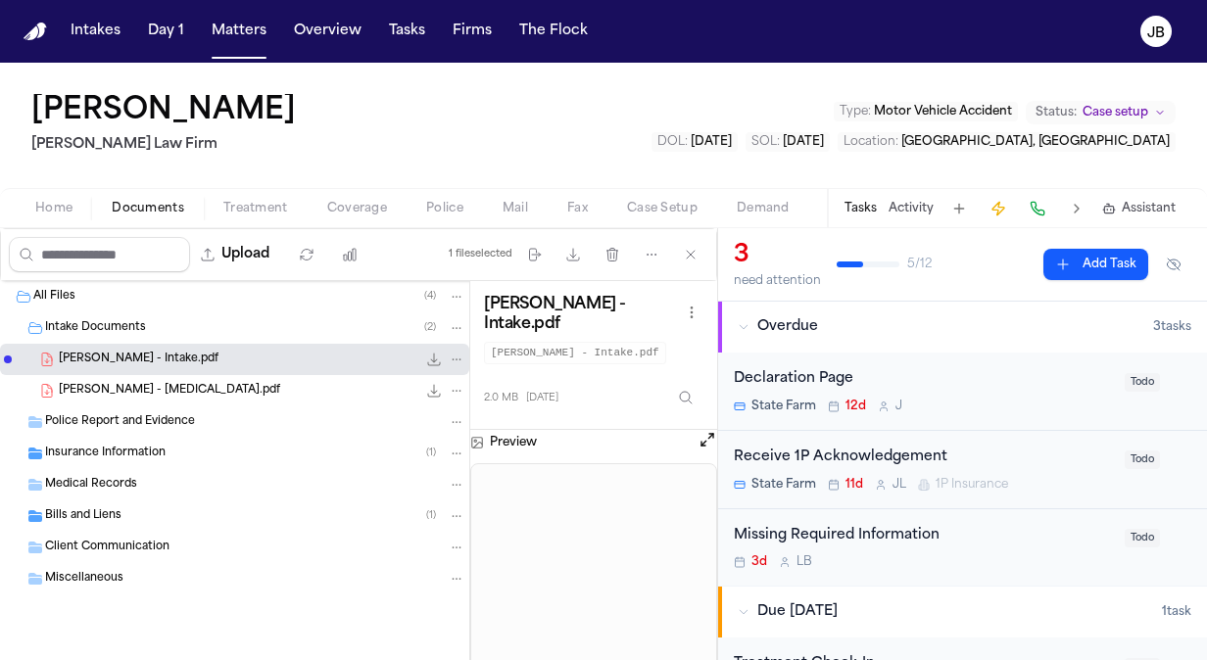
click at [116, 419] on span "Police Report and Evidence" at bounding box center [120, 422] width 150 height 17
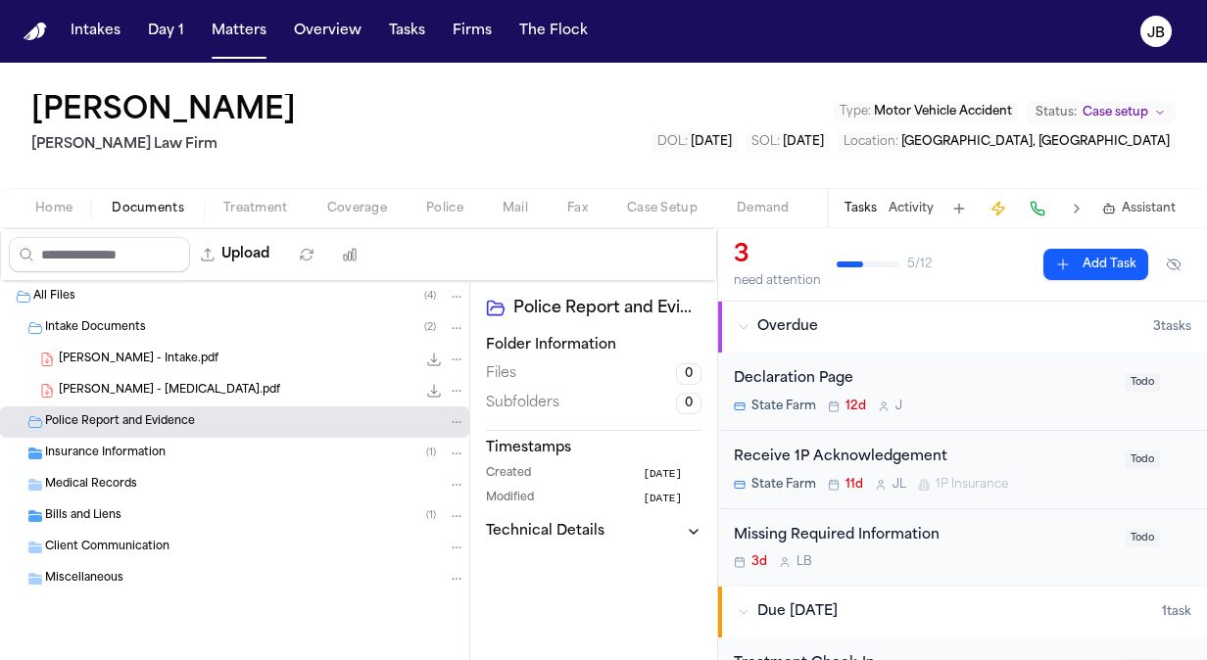
click at [253, 210] on span "Treatment" at bounding box center [255, 209] width 65 height 16
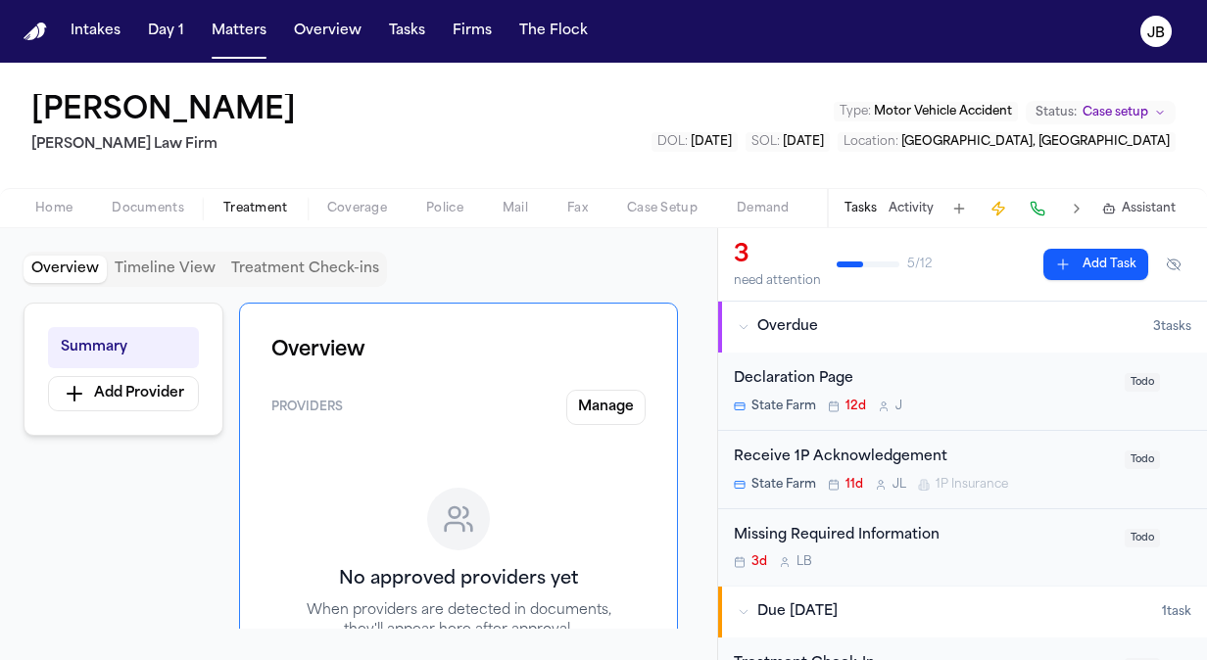
click at [364, 202] on span "Coverage" at bounding box center [357, 209] width 60 height 16
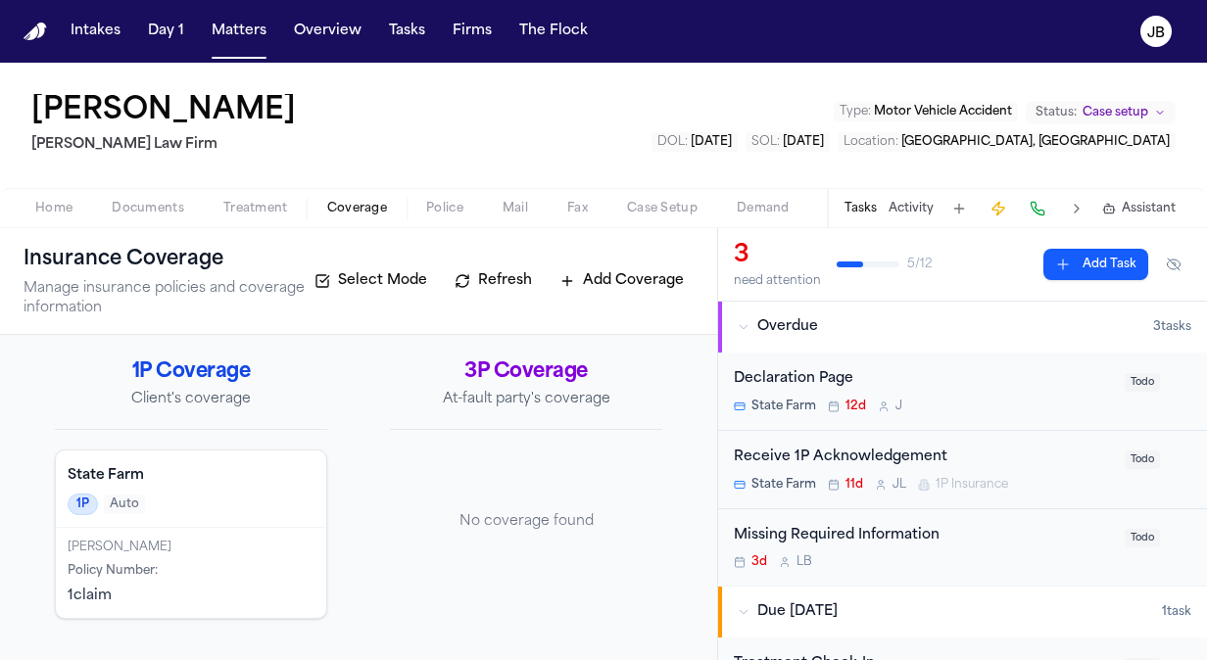
click at [427, 207] on span "Police" at bounding box center [444, 209] width 37 height 16
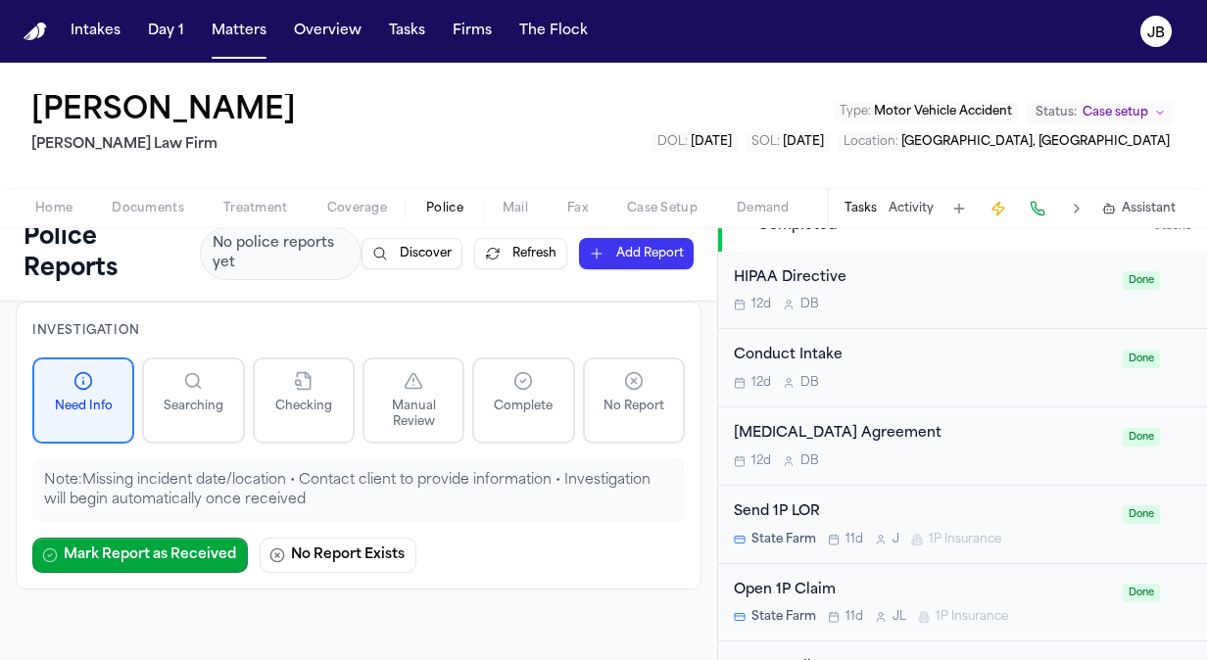
scroll to position [778, 0]
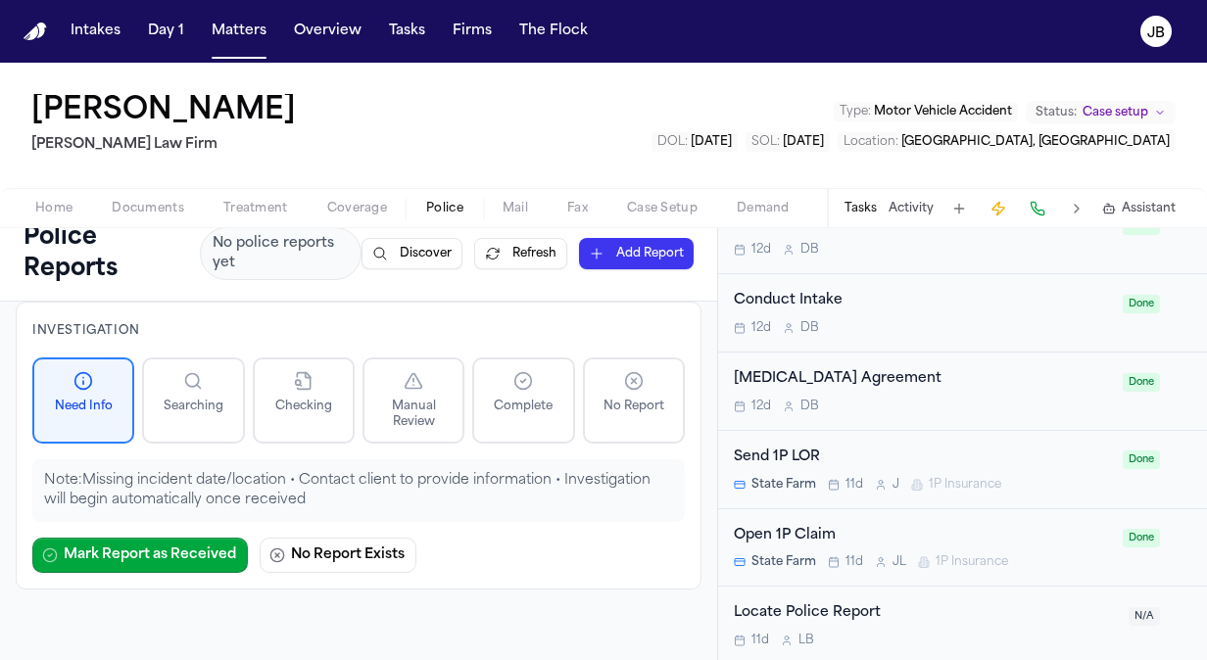
click at [1056, 626] on div "Locate Police Report 11d L B" at bounding box center [925, 626] width 383 height 46
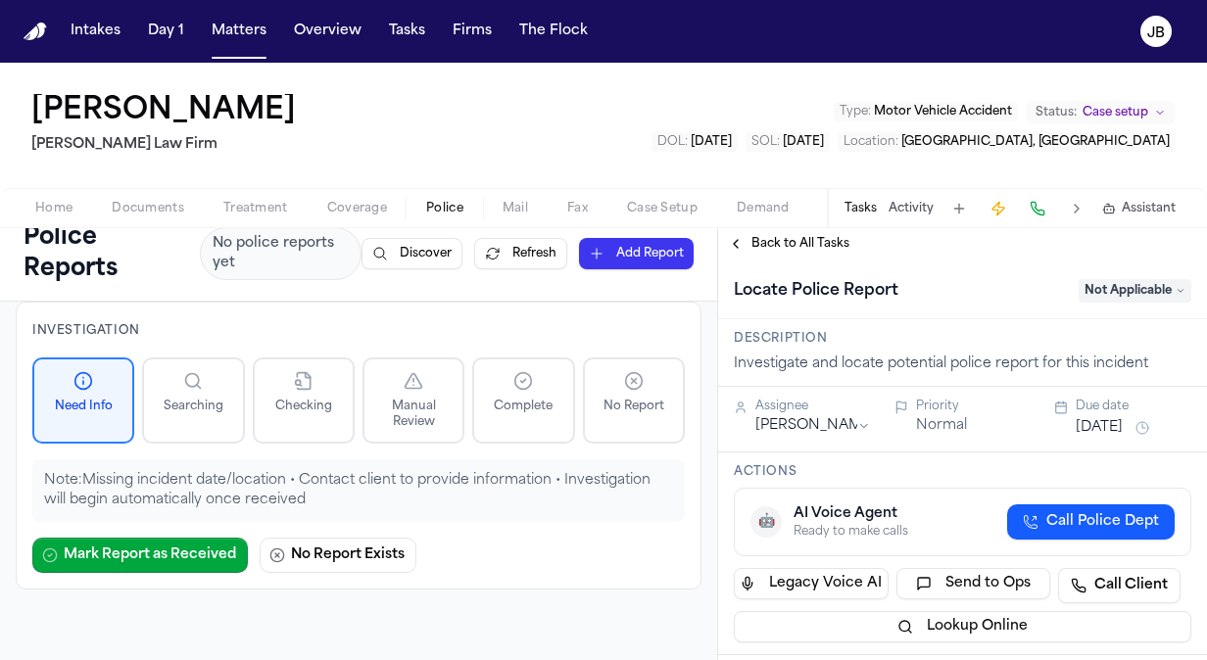
click at [151, 210] on span "Documents" at bounding box center [148, 209] width 73 height 16
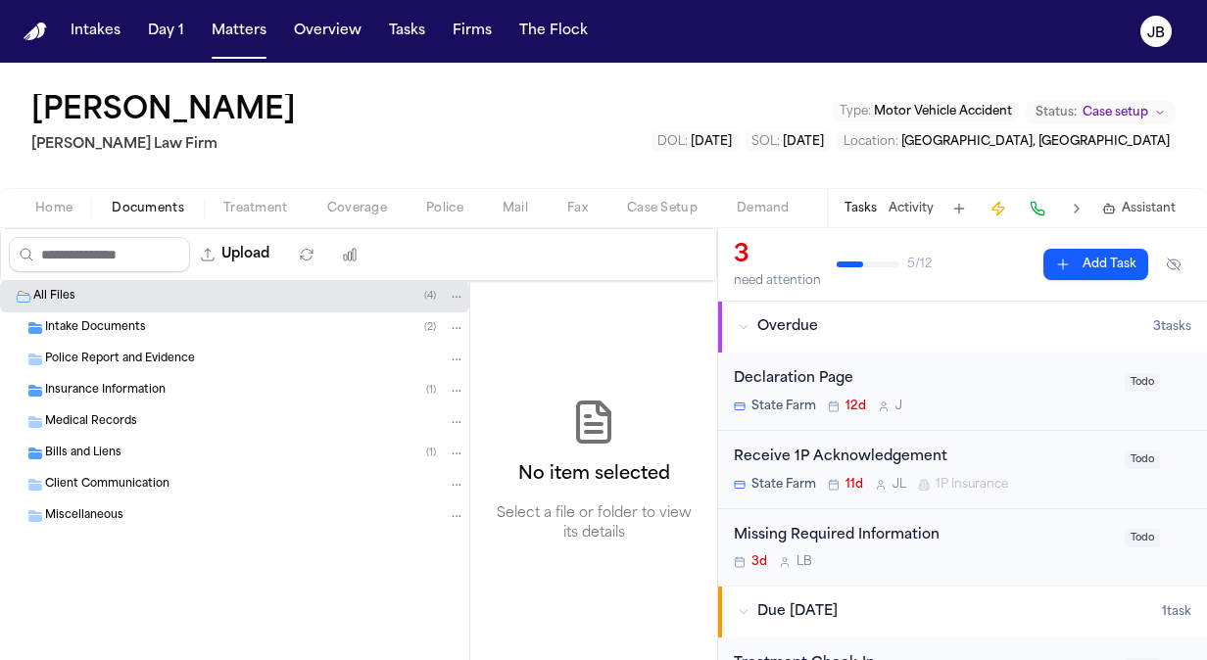
click at [134, 332] on span "Intake Documents" at bounding box center [95, 328] width 101 height 17
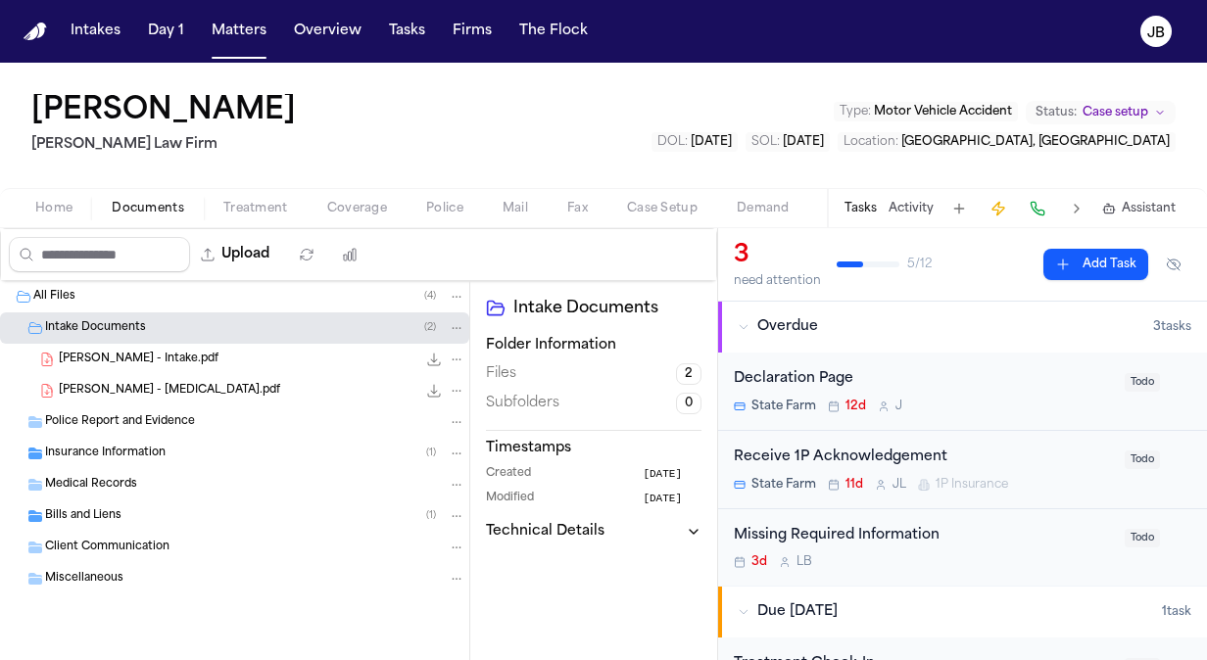
click at [232, 353] on div "[PERSON_NAME] - Intake.pdf 2.0 MB • PDF" at bounding box center [262, 360] width 407 height 20
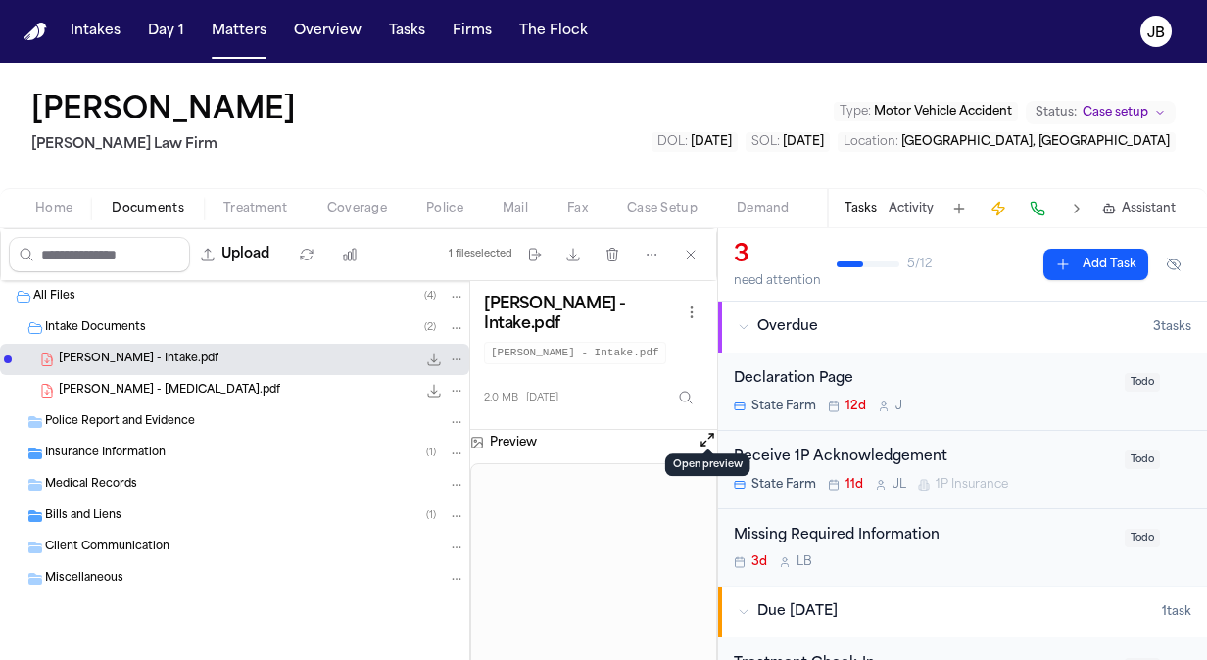
click at [704, 430] on button "Open preview" at bounding box center [708, 440] width 20 height 20
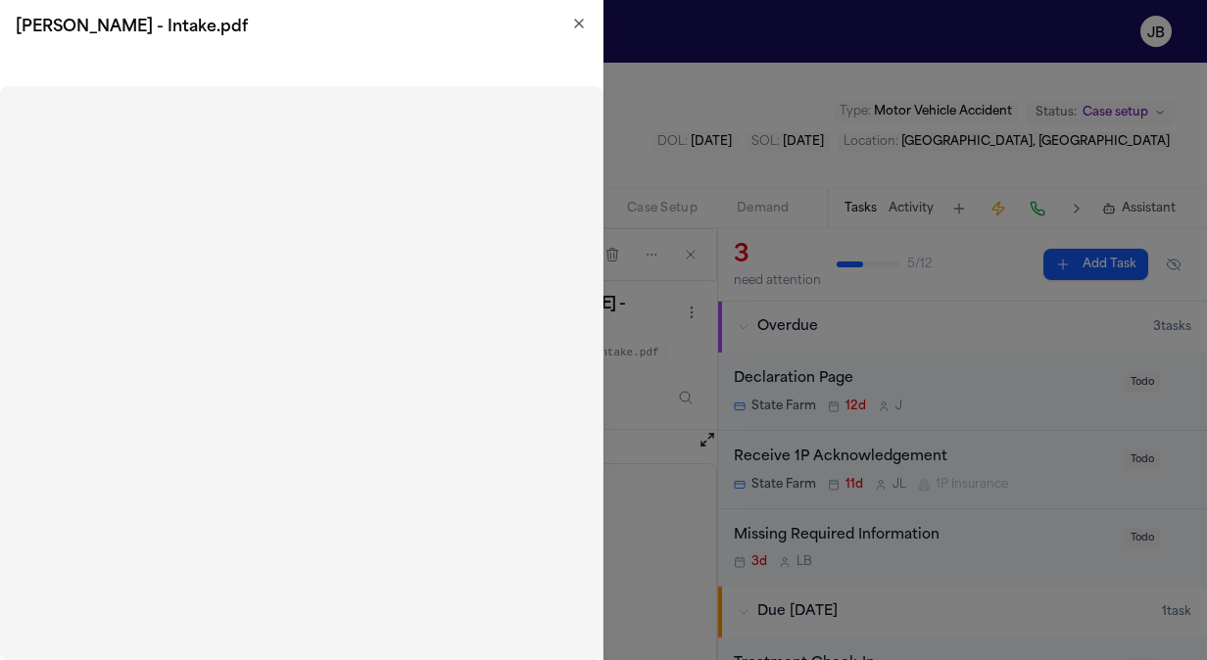
click at [584, 19] on icon "button" at bounding box center [579, 24] width 16 height 16
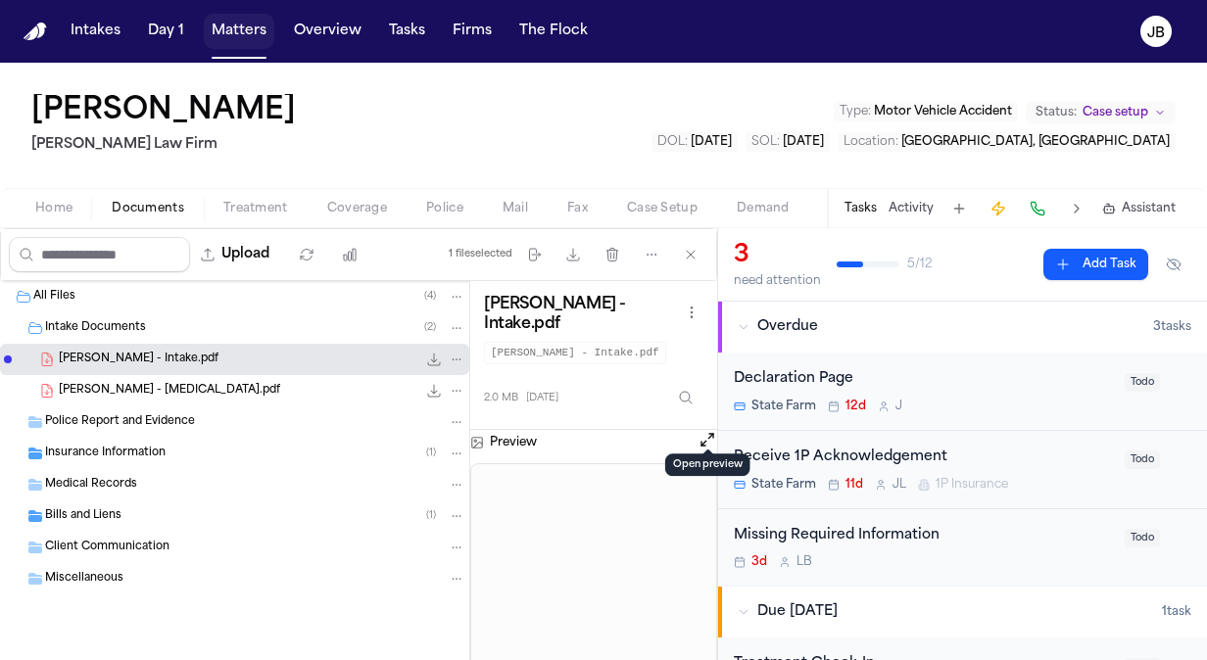
click at [227, 34] on button "Matters" at bounding box center [239, 31] width 71 height 35
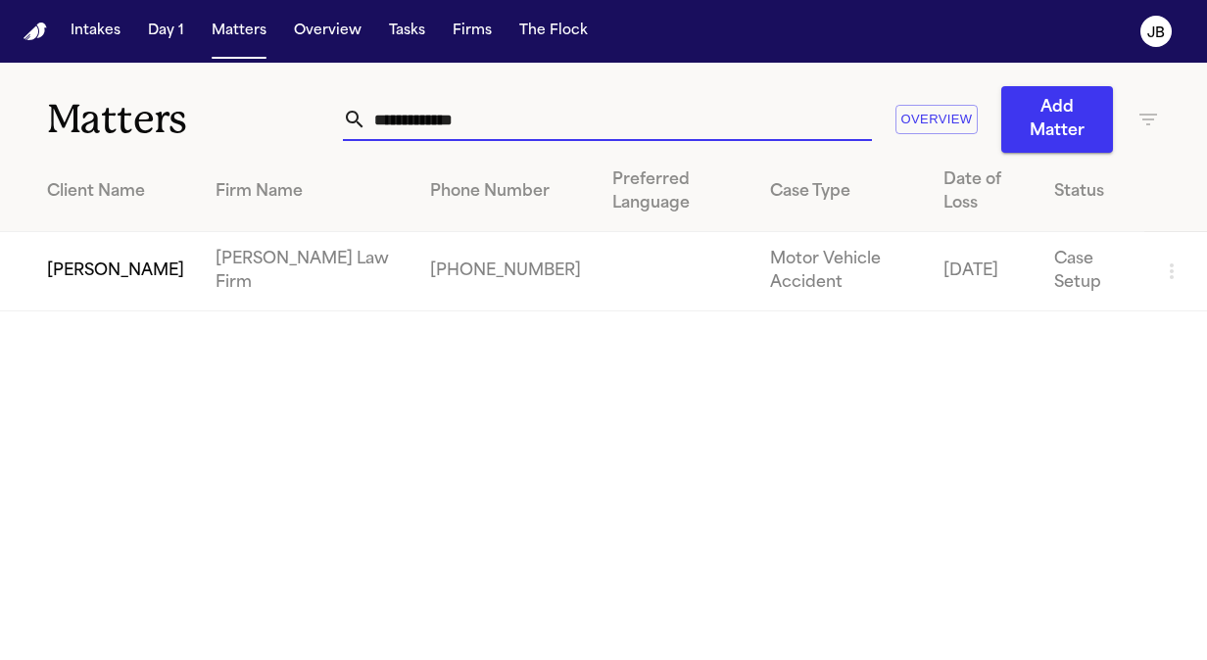
drag, startPoint x: 518, startPoint y: 120, endPoint x: 262, endPoint y: 118, distance: 256.7
click at [262, 118] on div "**********" at bounding box center [603, 108] width 1207 height 90
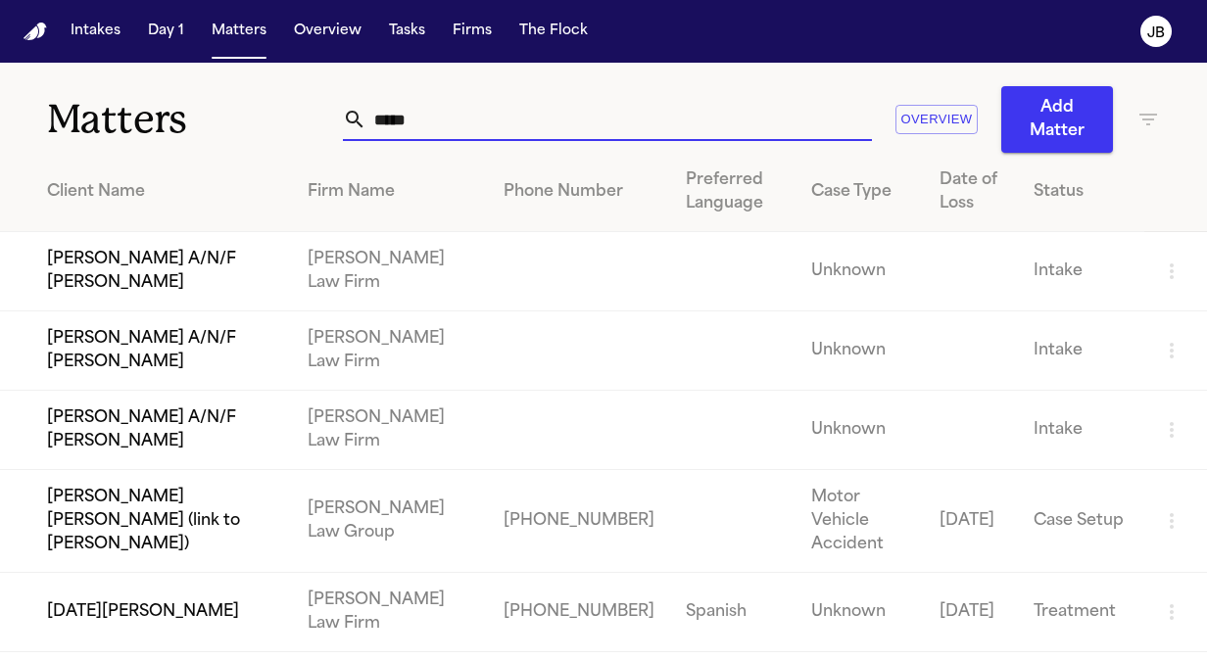
type input "*****"
click at [158, 600] on td "[DATE][PERSON_NAME]" at bounding box center [146, 612] width 292 height 79
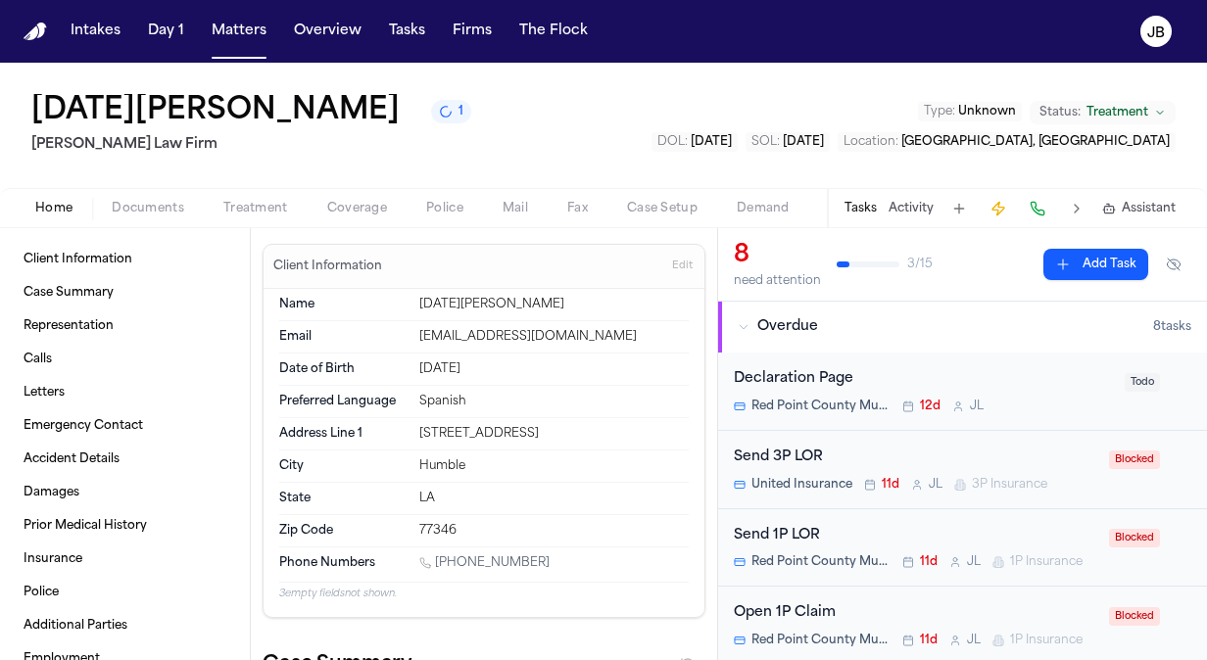
click at [147, 198] on button "Documents" at bounding box center [148, 209] width 112 height 24
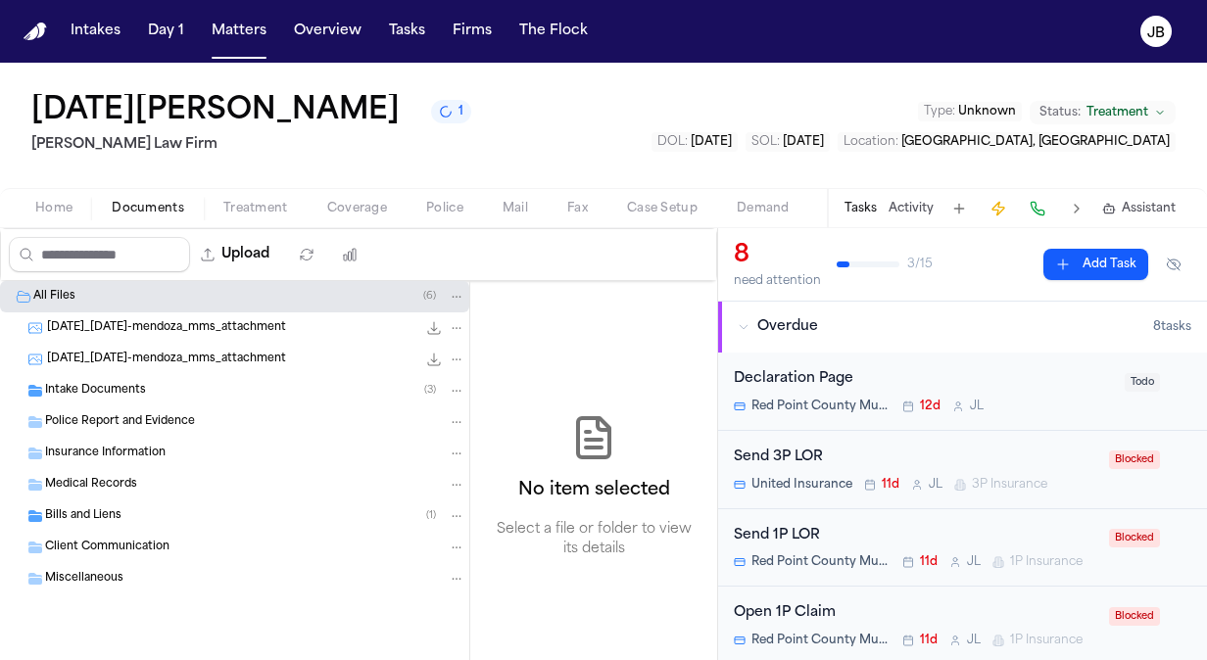
click at [135, 456] on span "Insurance Information" at bounding box center [105, 454] width 121 height 17
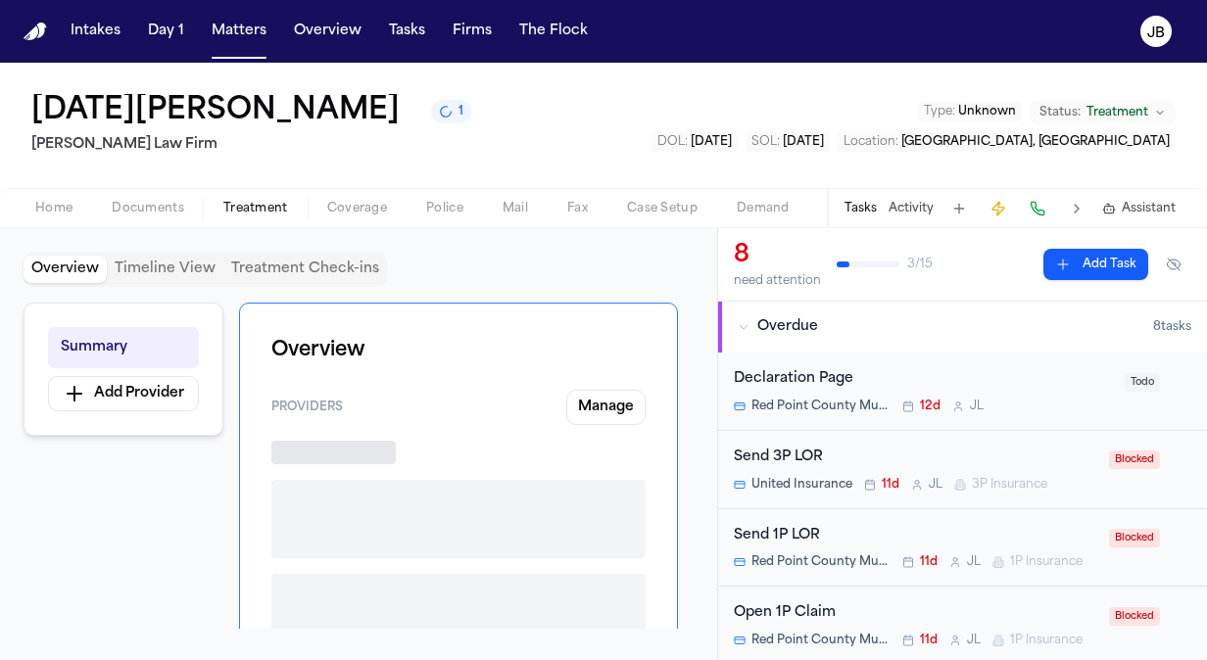
click at [244, 205] on span "Treatment" at bounding box center [255, 209] width 65 height 16
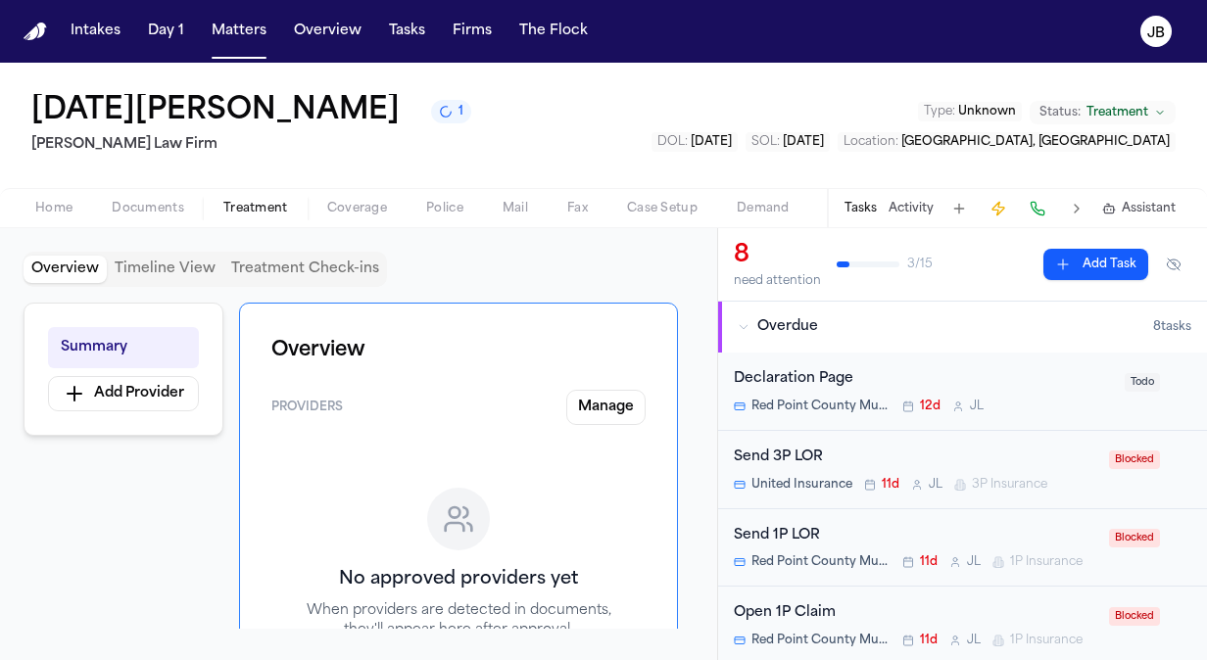
click at [330, 206] on span "Coverage" at bounding box center [357, 209] width 60 height 16
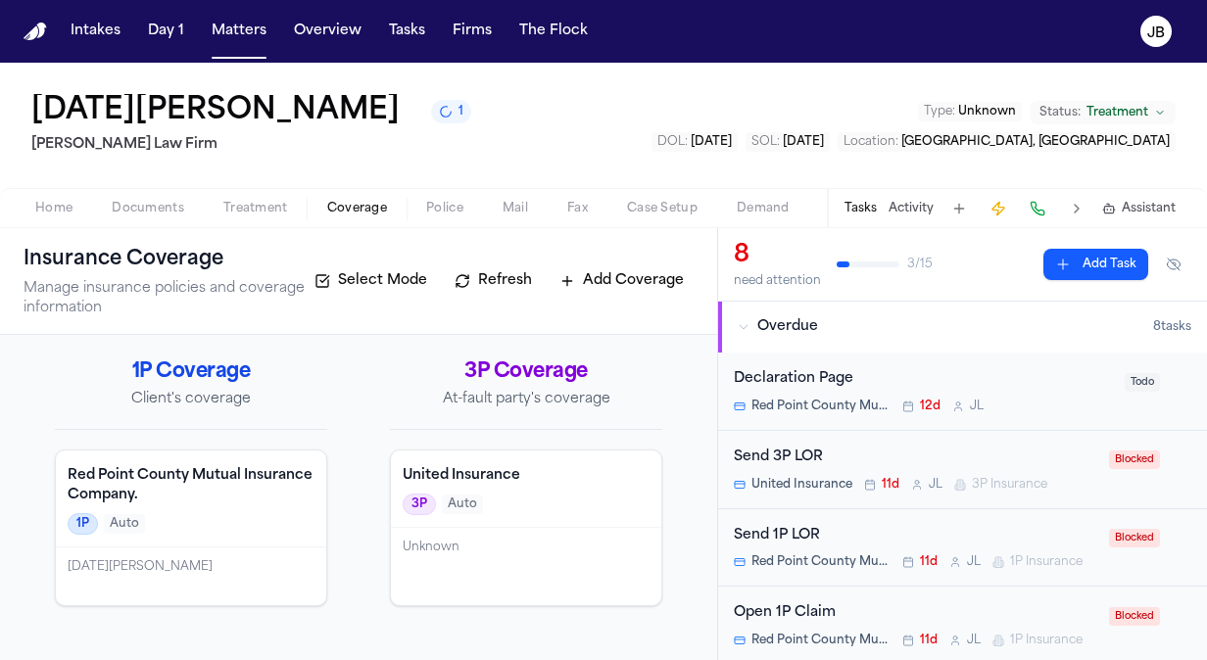
click at [435, 208] on span "Police" at bounding box center [444, 209] width 37 height 16
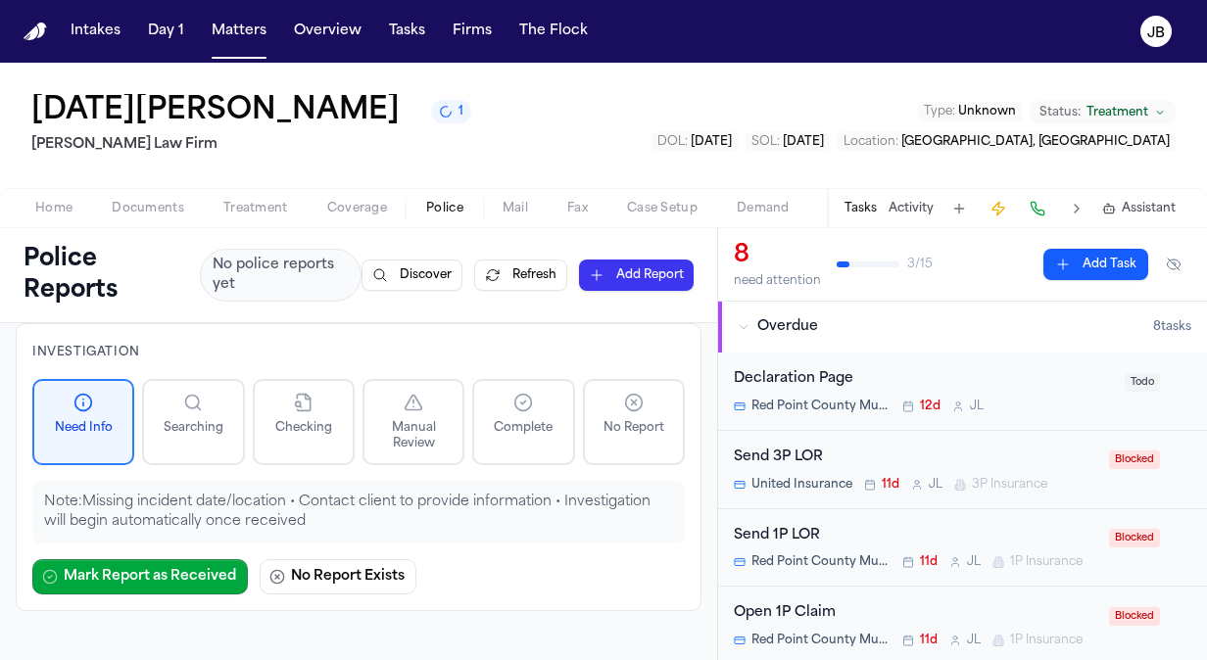
click at [65, 208] on span "Home" at bounding box center [53, 209] width 37 height 16
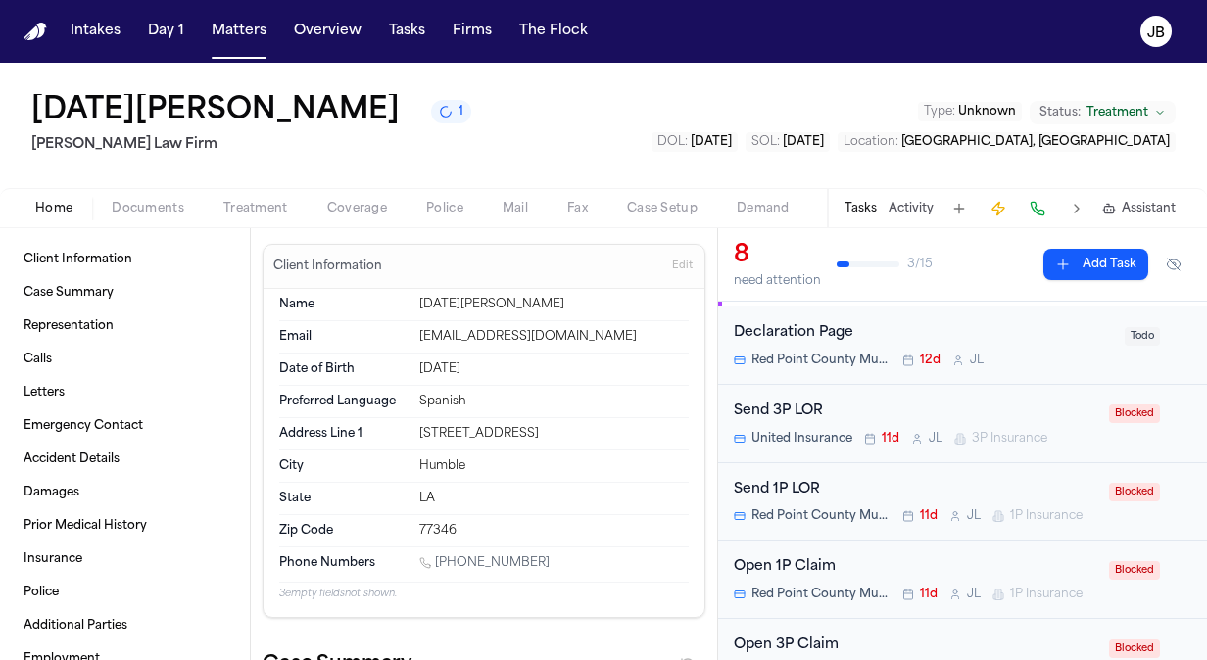
scroll to position [59, 0]
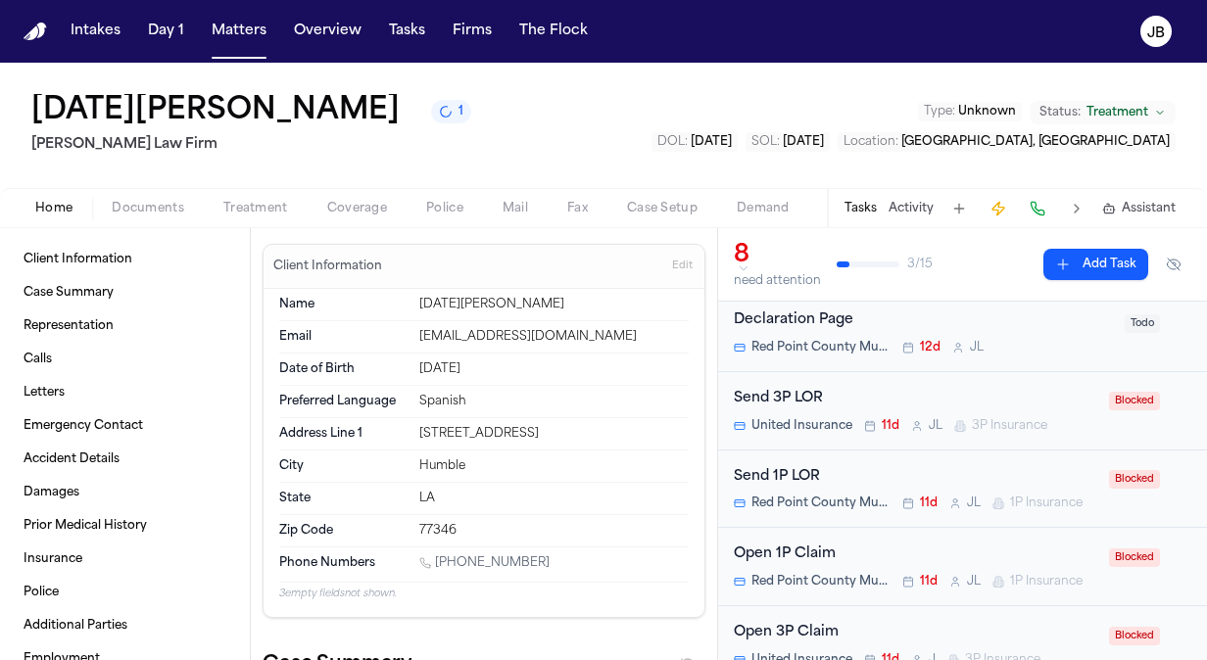
click at [339, 210] on span "Coverage" at bounding box center [357, 209] width 60 height 16
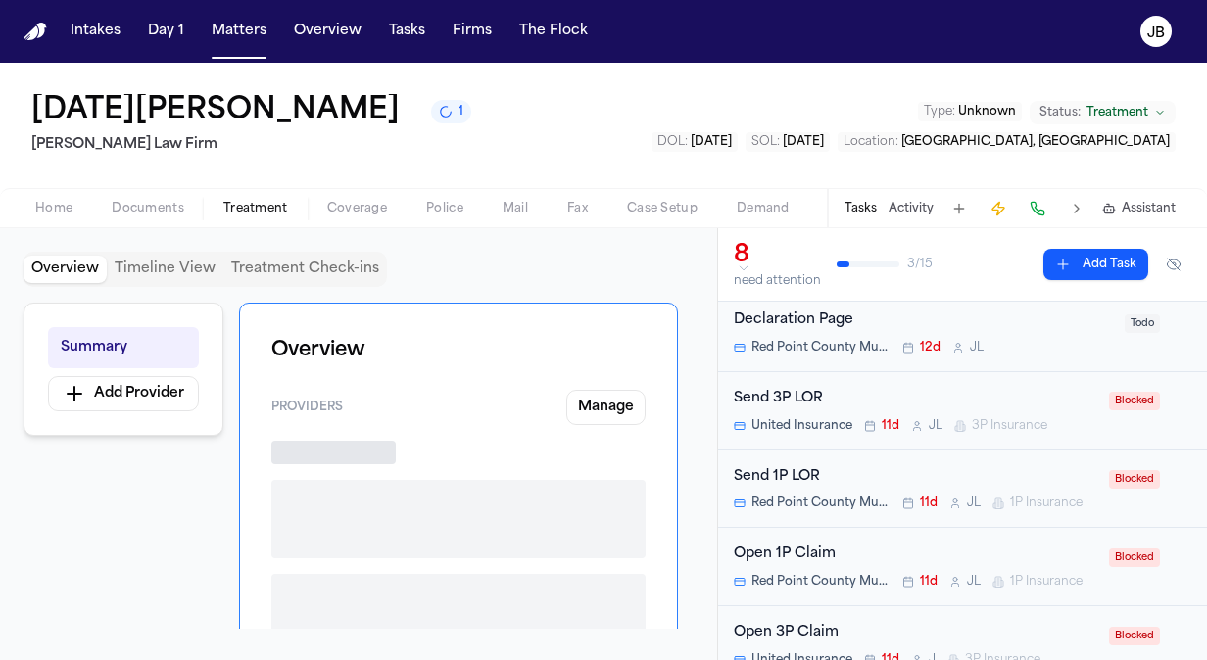
click at [268, 206] on span "Treatment" at bounding box center [255, 209] width 65 height 16
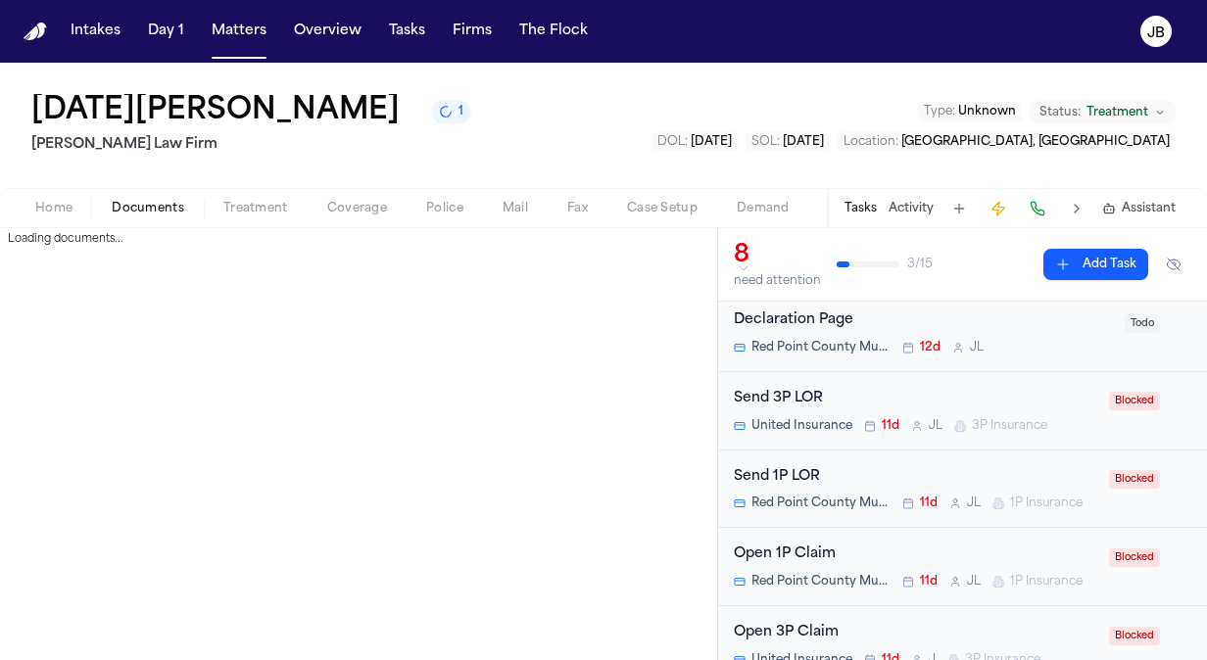
click at [159, 201] on span "Documents" at bounding box center [148, 209] width 73 height 16
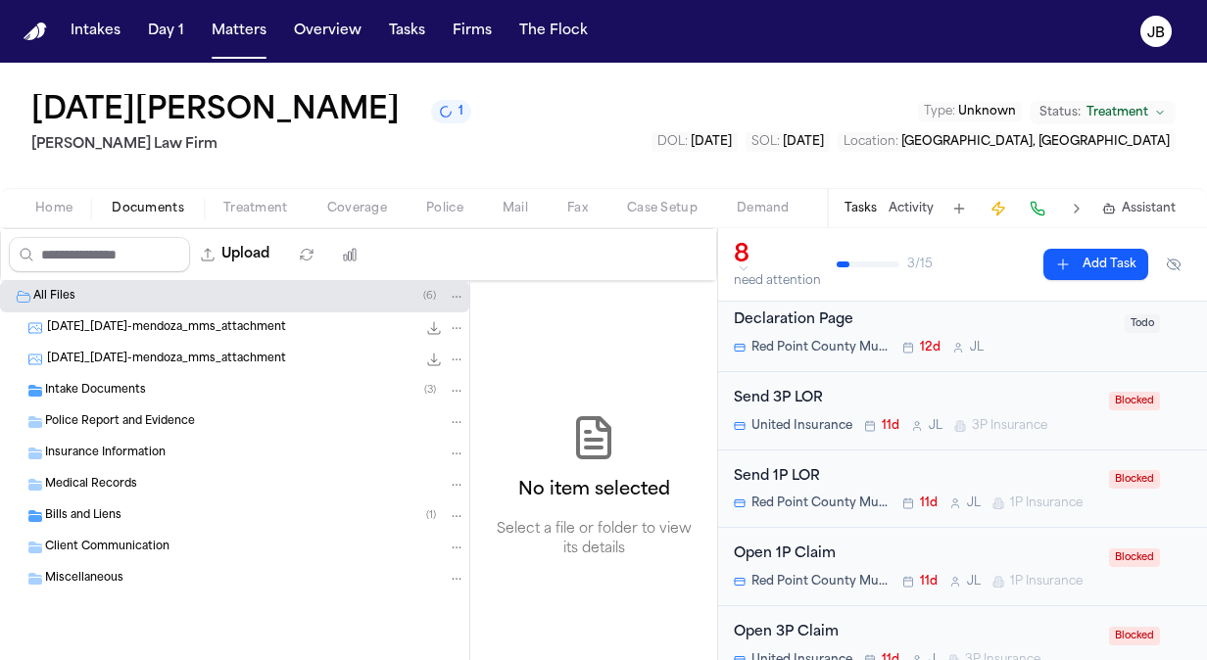
click at [159, 384] on div "Intake Documents ( 3 )" at bounding box center [255, 391] width 420 height 18
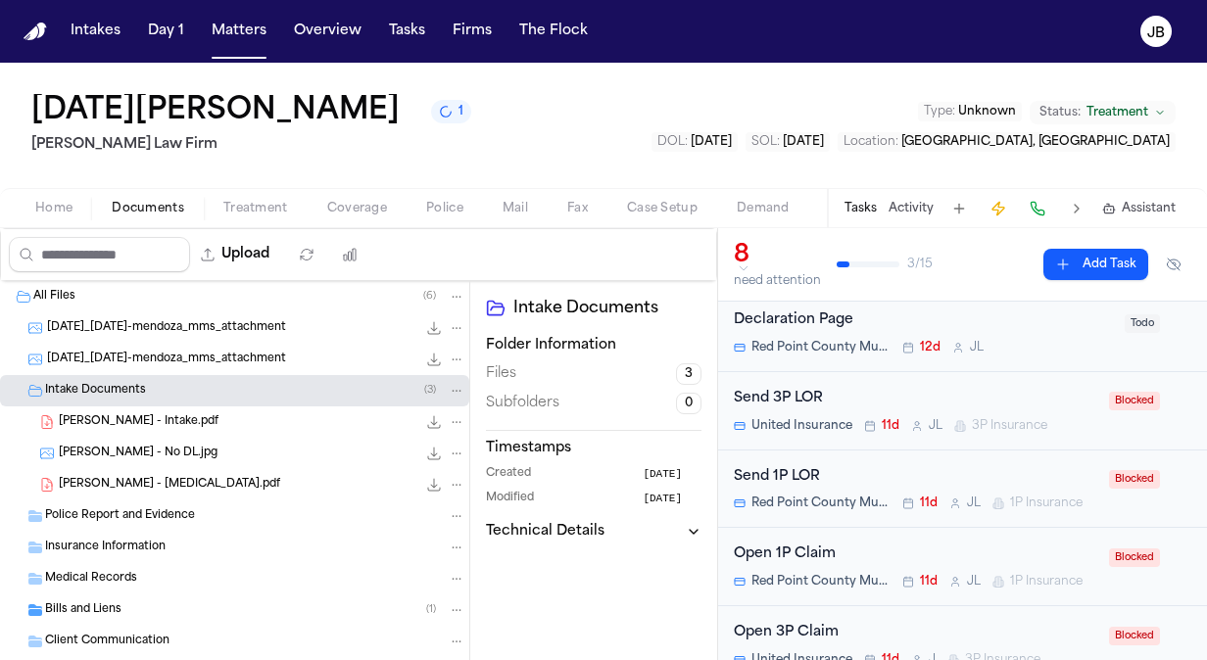
click at [238, 423] on div "[PERSON_NAME] - Intake.pdf 2.0 MB • PDF" at bounding box center [262, 423] width 407 height 20
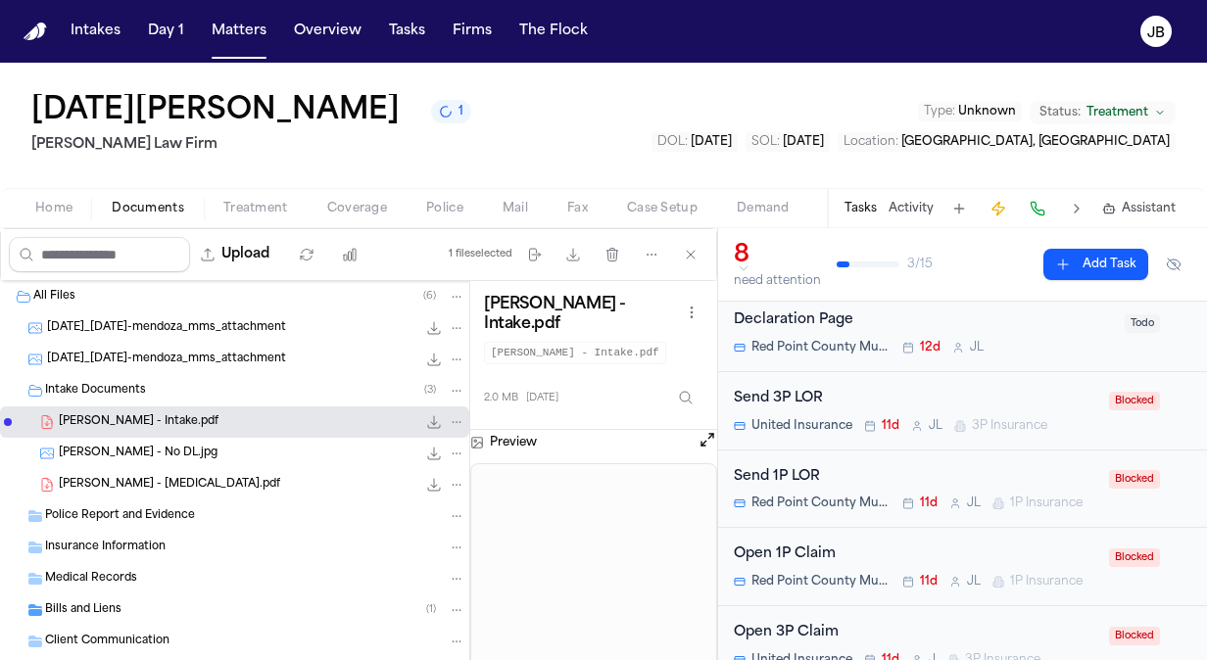
click at [708, 430] on button "Open preview" at bounding box center [708, 440] width 20 height 20
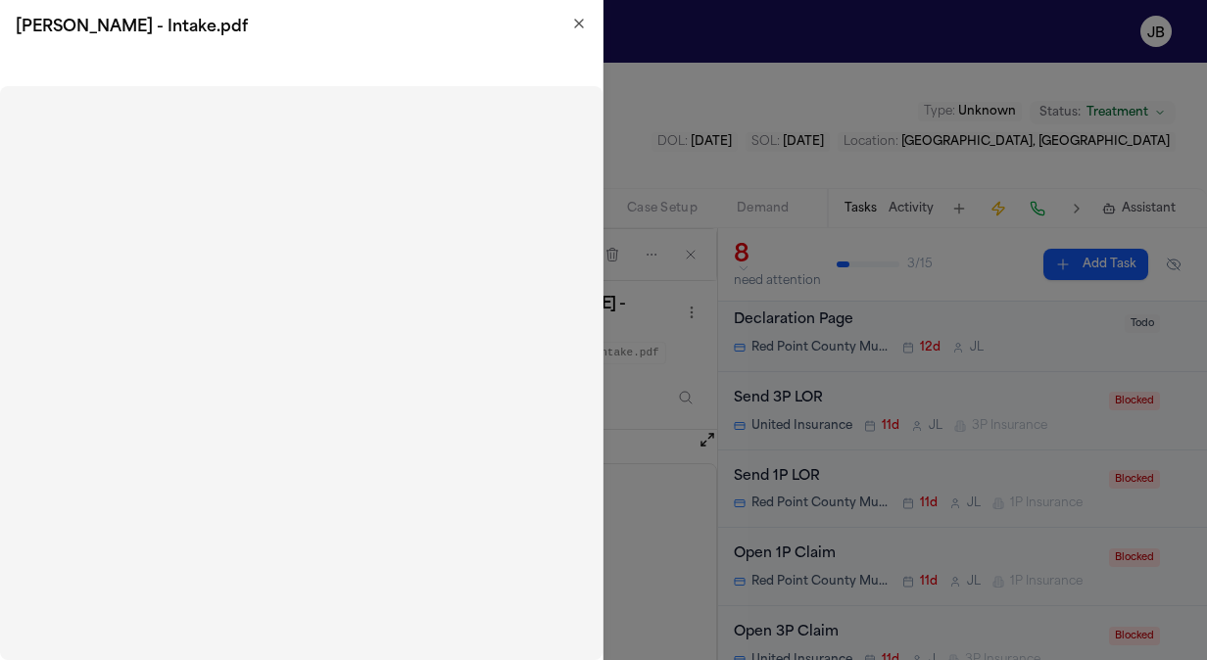
click at [577, 20] on icon "button" at bounding box center [579, 24] width 16 height 16
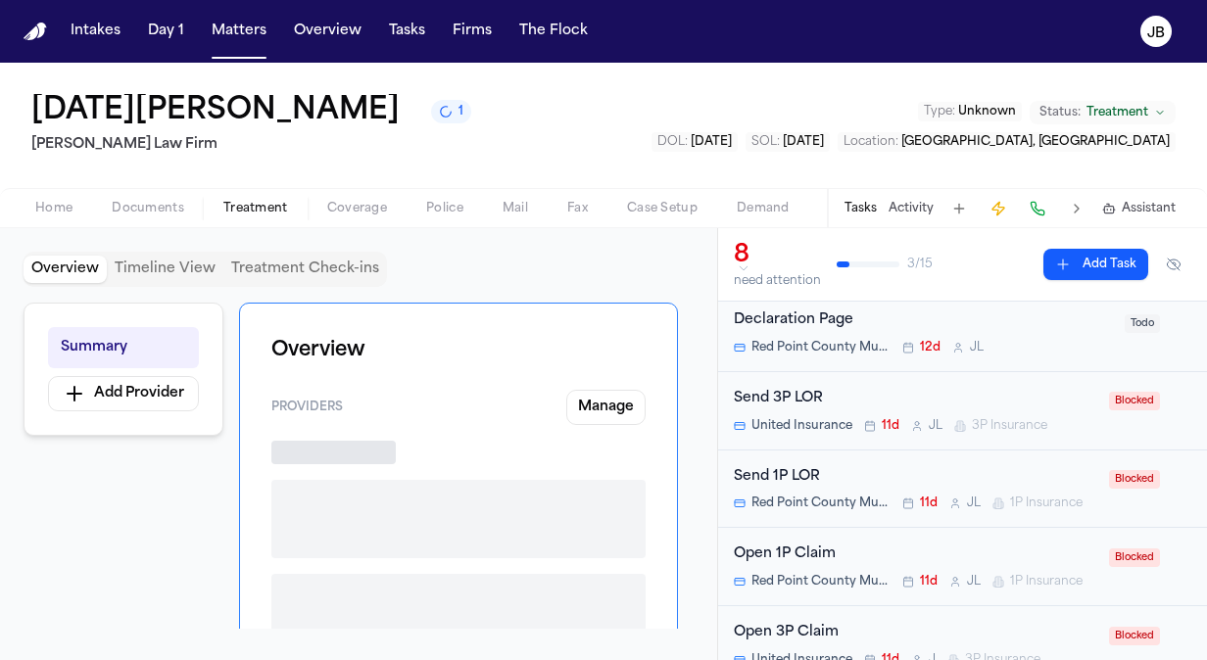
click at [248, 202] on span "Treatment" at bounding box center [255, 209] width 65 height 16
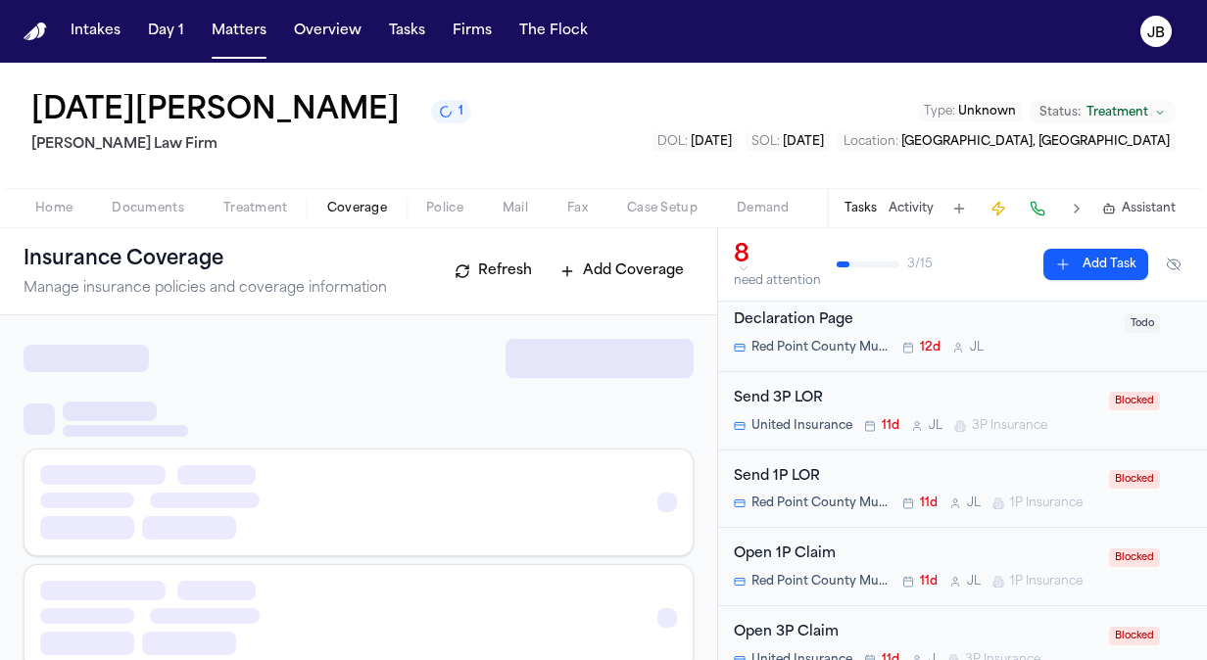
click at [347, 198] on button "Coverage" at bounding box center [357, 209] width 99 height 24
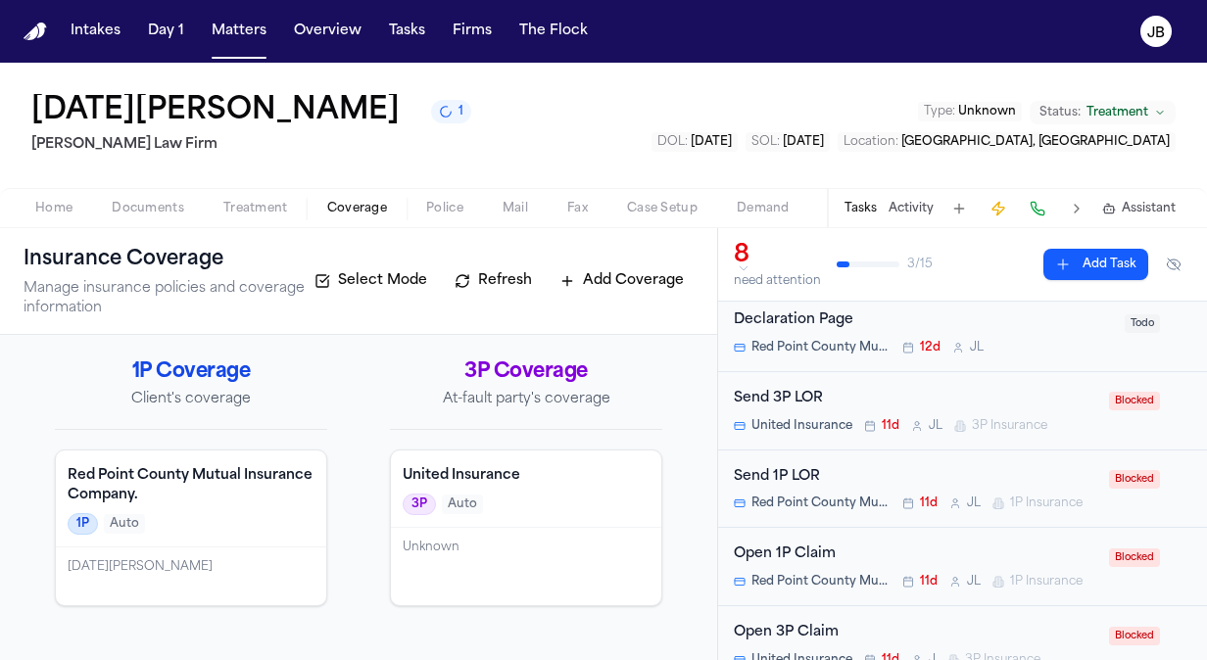
click at [431, 195] on div "Home Documents Treatment Coverage Police Mail Fax Case Setup Demand Workspaces …" at bounding box center [603, 207] width 1207 height 39
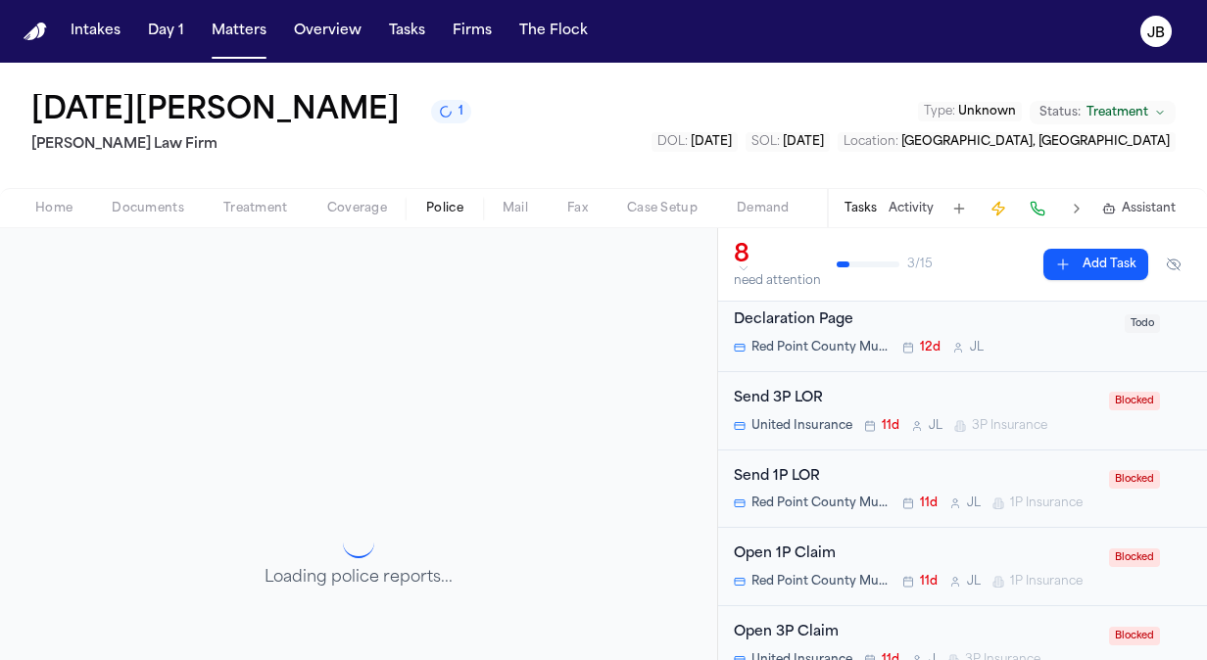
click at [429, 198] on button "Police" at bounding box center [445, 209] width 76 height 24
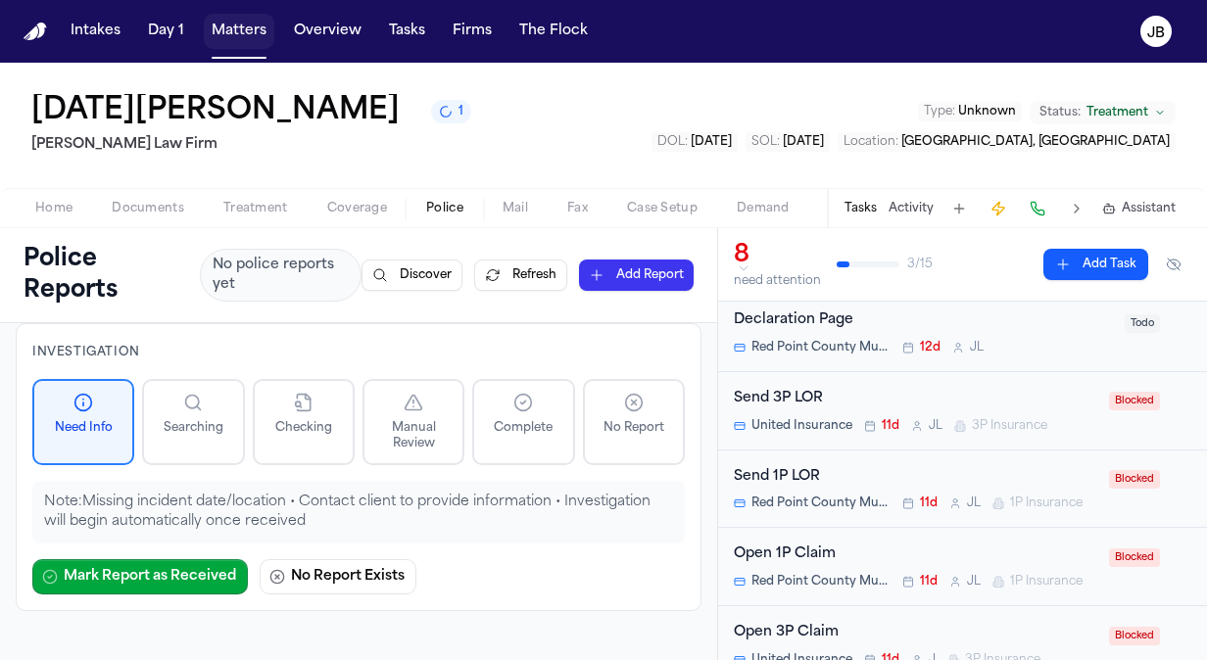
click at [245, 25] on button "Matters" at bounding box center [239, 31] width 71 height 35
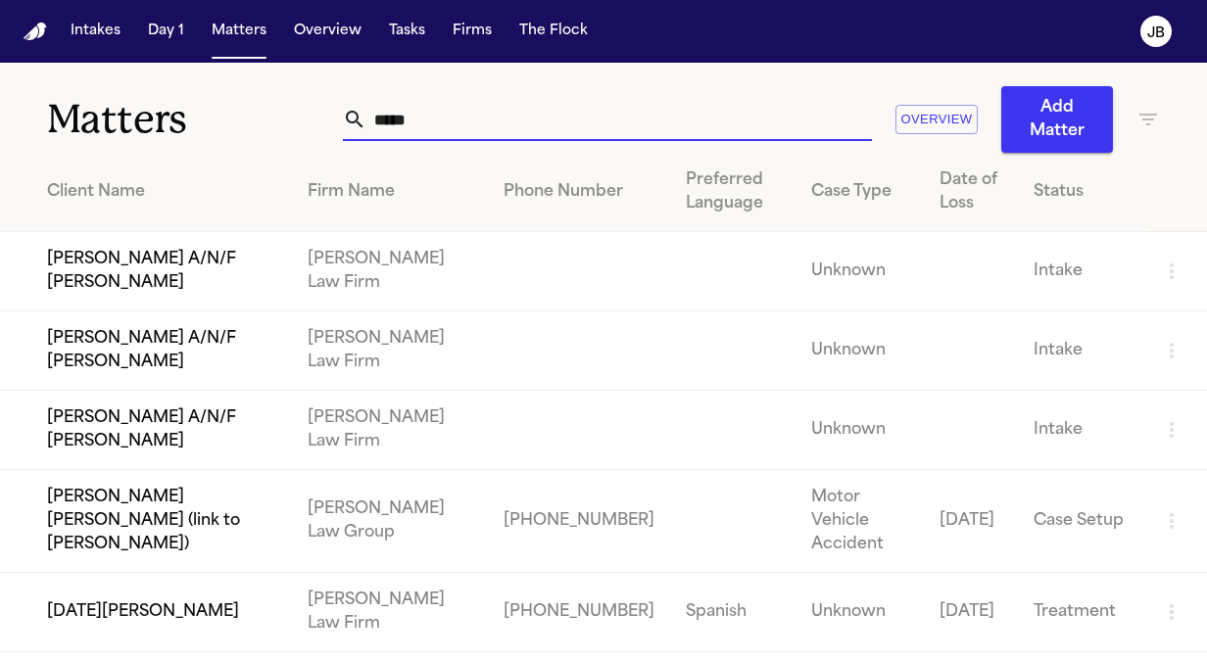
drag, startPoint x: 410, startPoint y: 123, endPoint x: 219, endPoint y: 120, distance: 190.1
click at [219, 120] on div "Matters ***** Overview Add Matter" at bounding box center [603, 108] width 1207 height 90
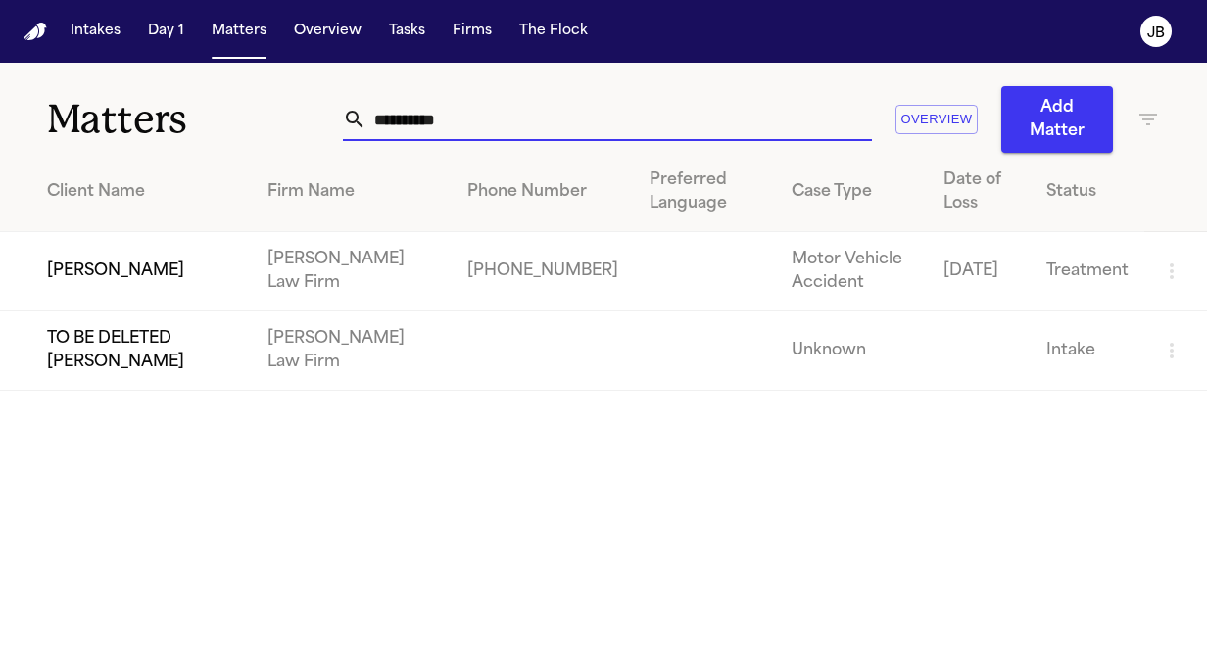
type input "**********"
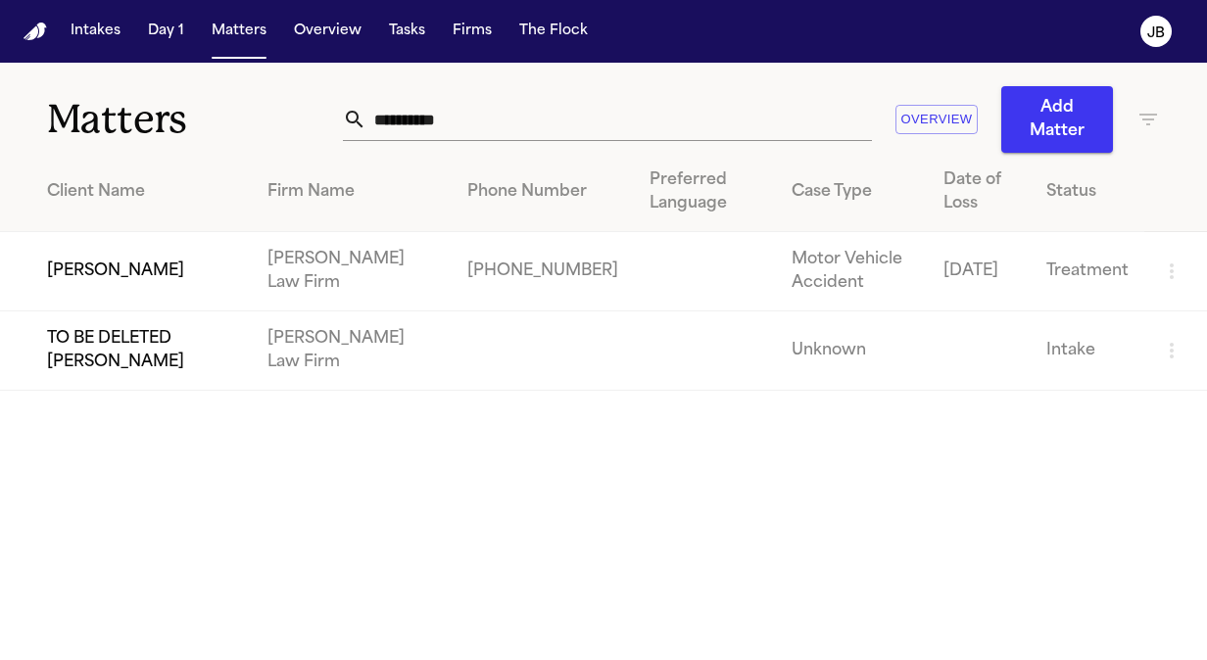
click at [115, 257] on td "[PERSON_NAME]" at bounding box center [126, 271] width 252 height 79
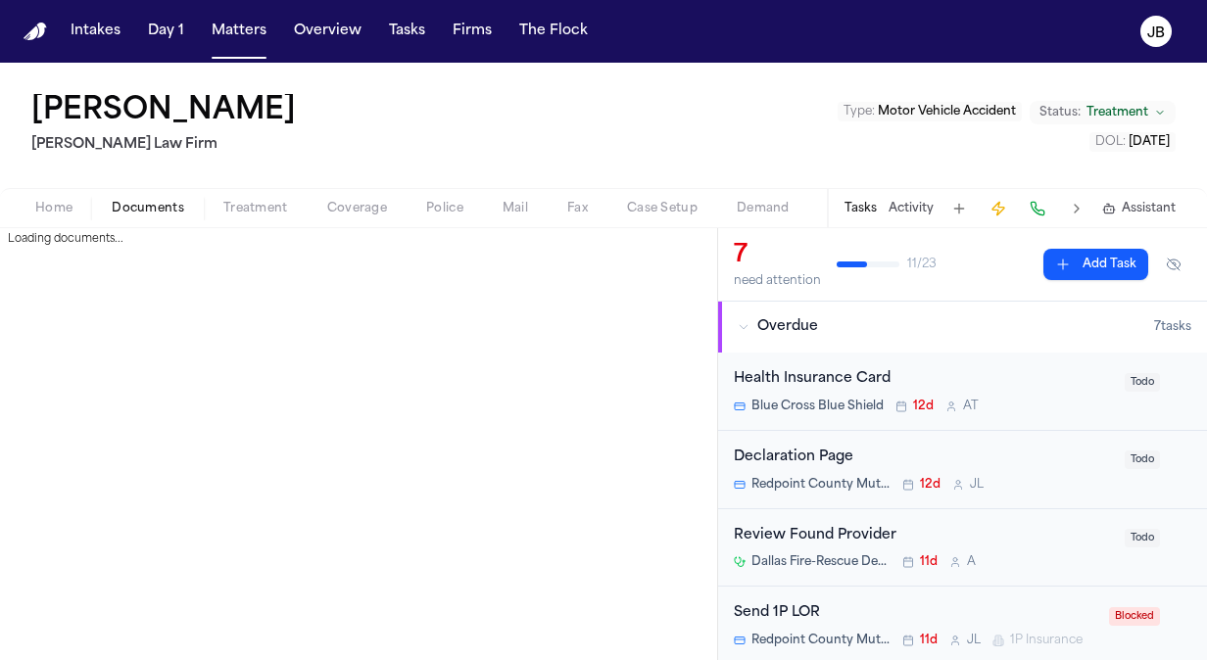
click at [153, 201] on span "Documents" at bounding box center [148, 209] width 73 height 16
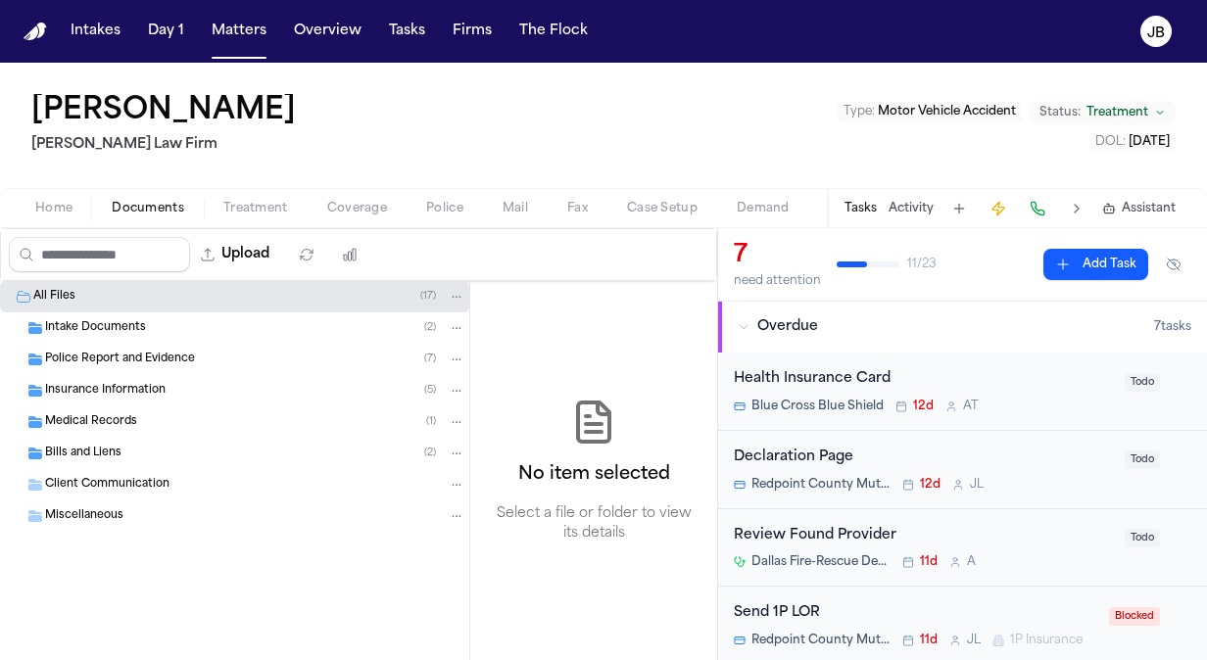
click at [122, 357] on span "Police Report and Evidence" at bounding box center [120, 360] width 150 height 17
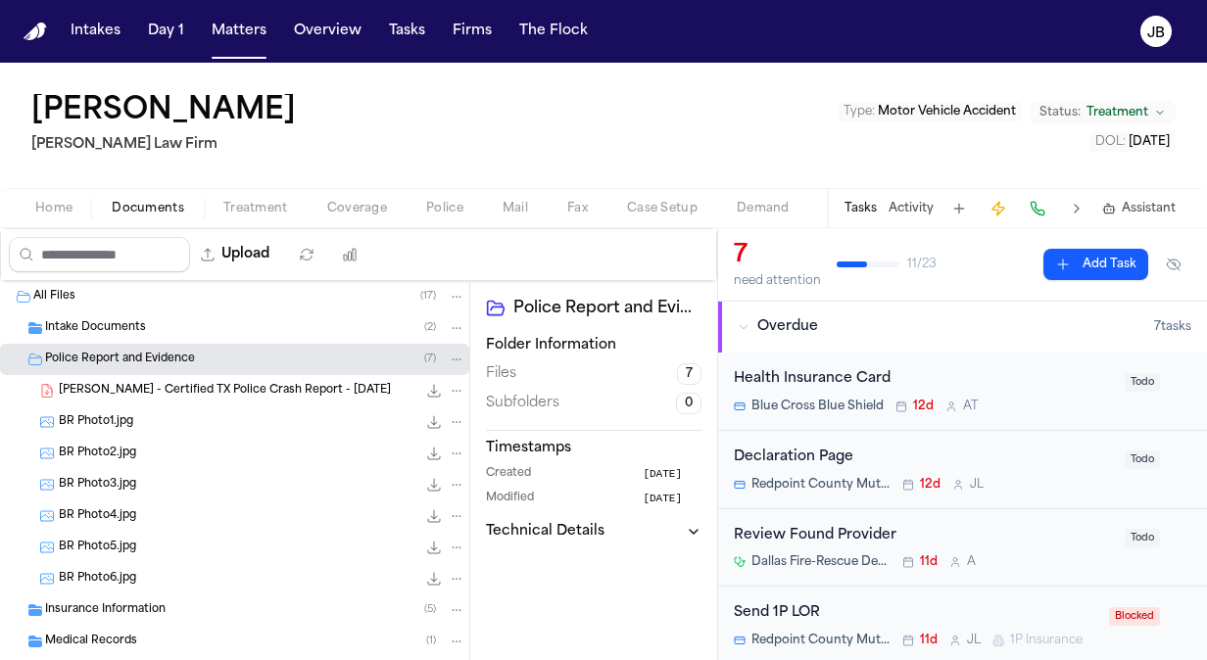
click at [154, 620] on div "Insurance Information ( 5 )" at bounding box center [234, 610] width 469 height 31
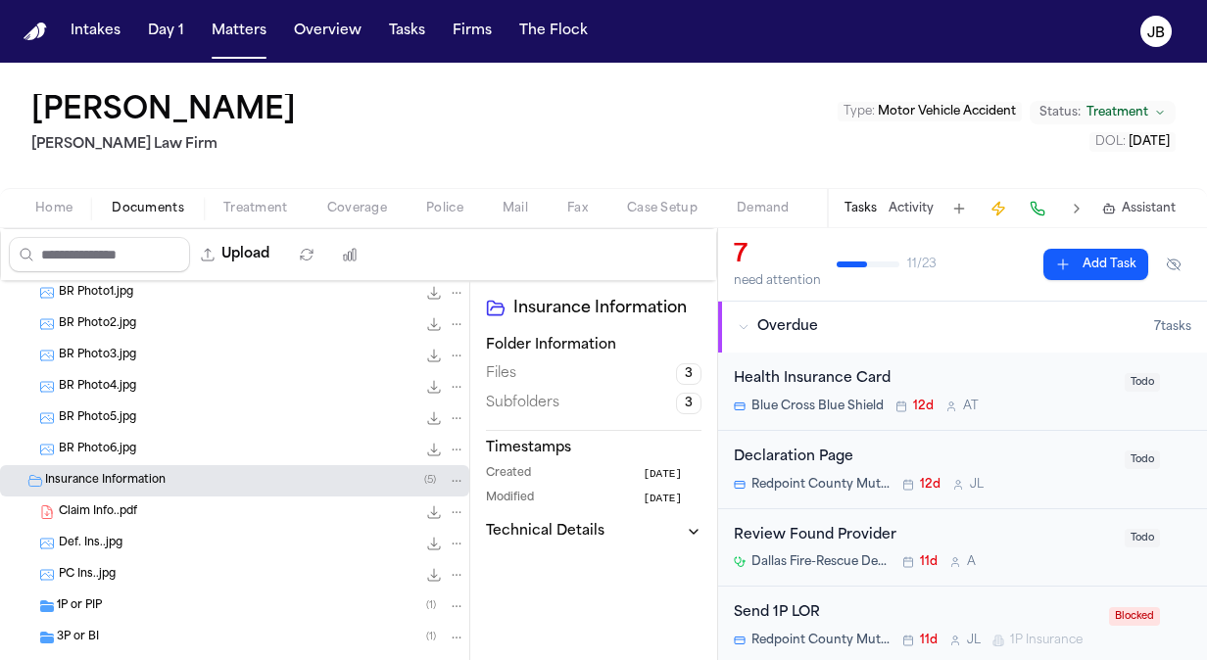
scroll to position [178, 0]
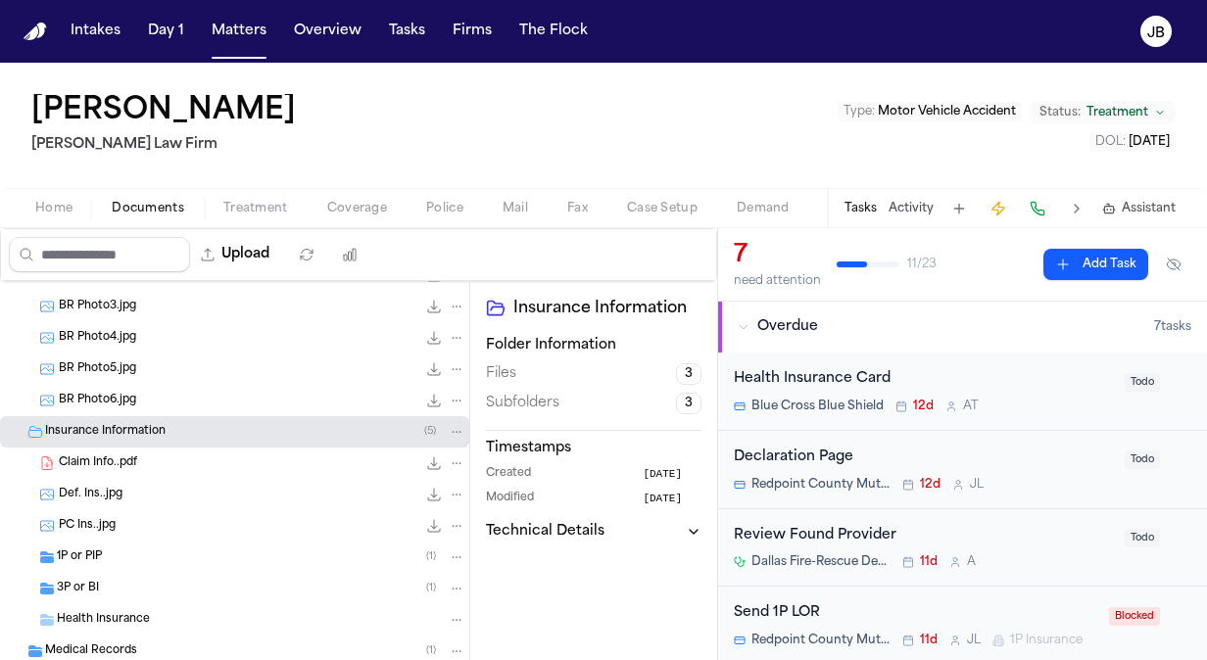
click at [83, 553] on span "1P or PIP" at bounding box center [79, 558] width 45 height 17
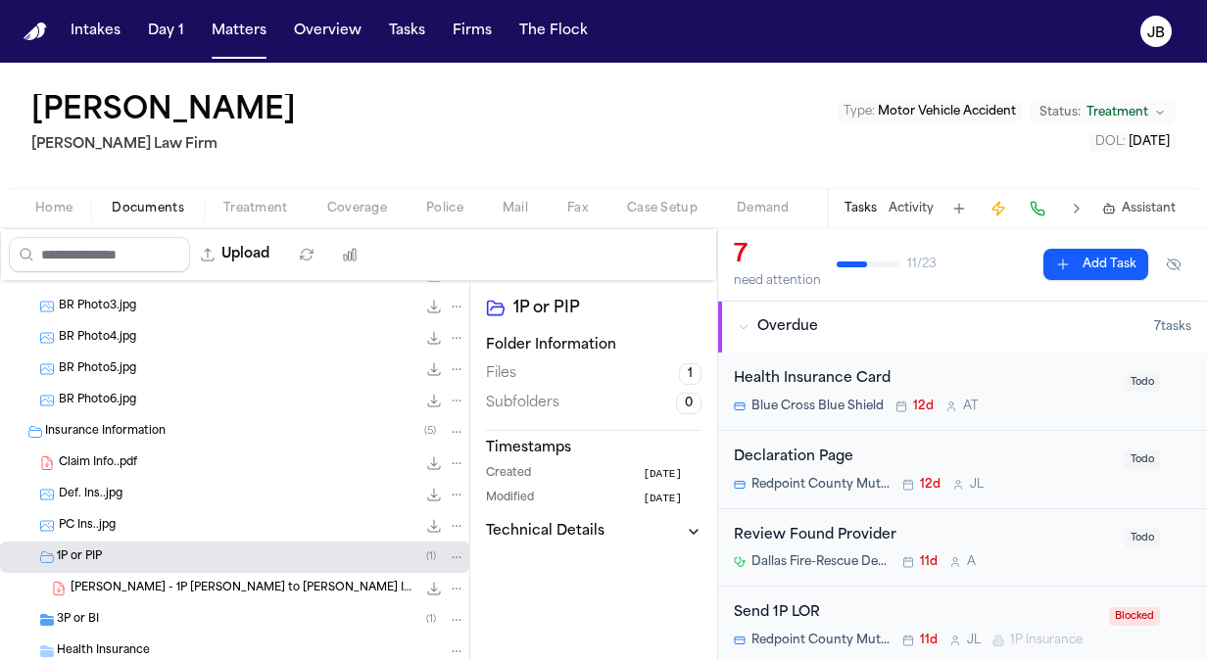
scroll to position [343, 0]
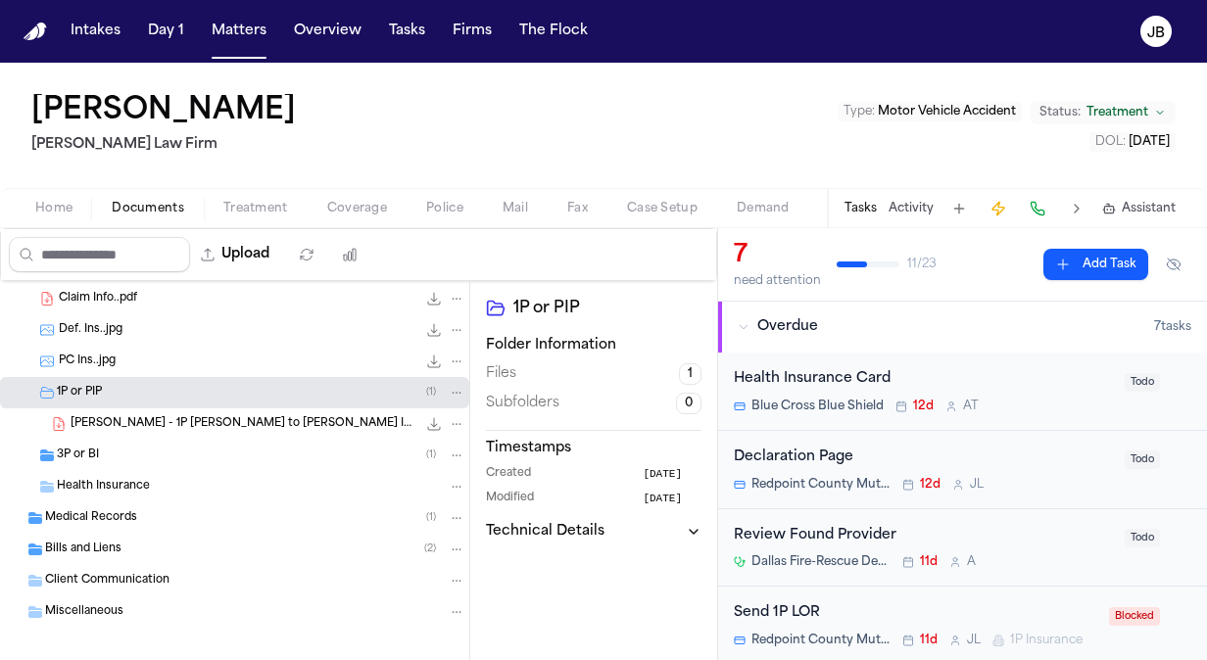
click at [145, 451] on div "3P or BI ( 1 )" at bounding box center [261, 456] width 409 height 18
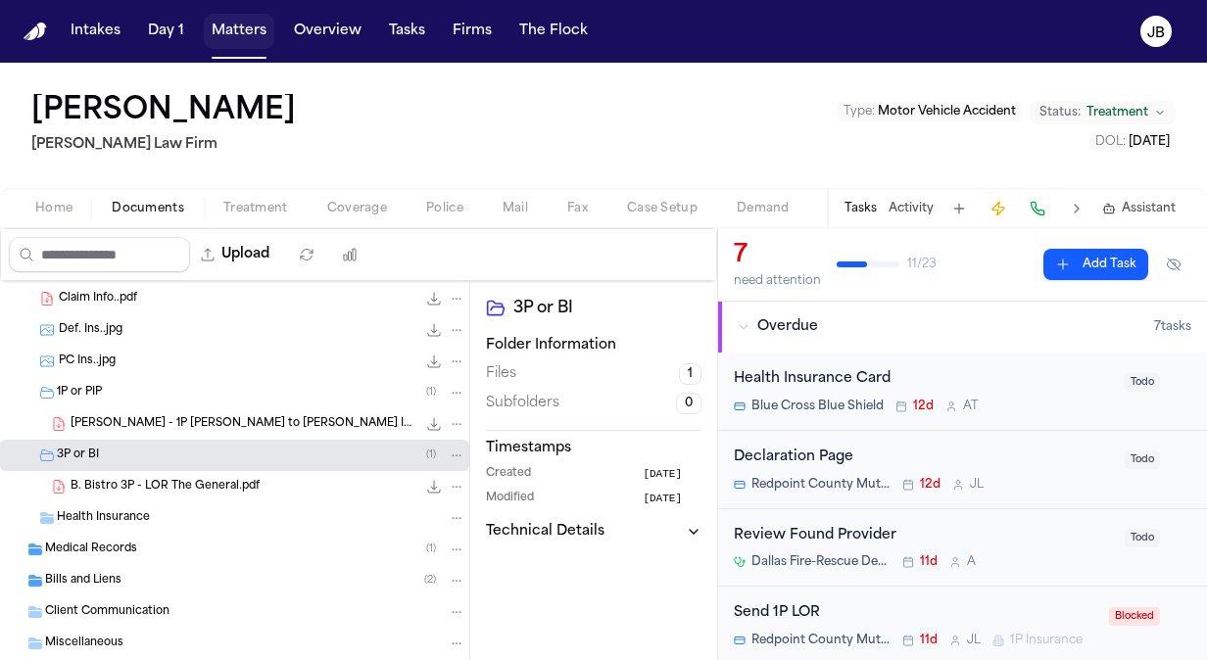
click at [224, 41] on button "Matters" at bounding box center [239, 31] width 71 height 35
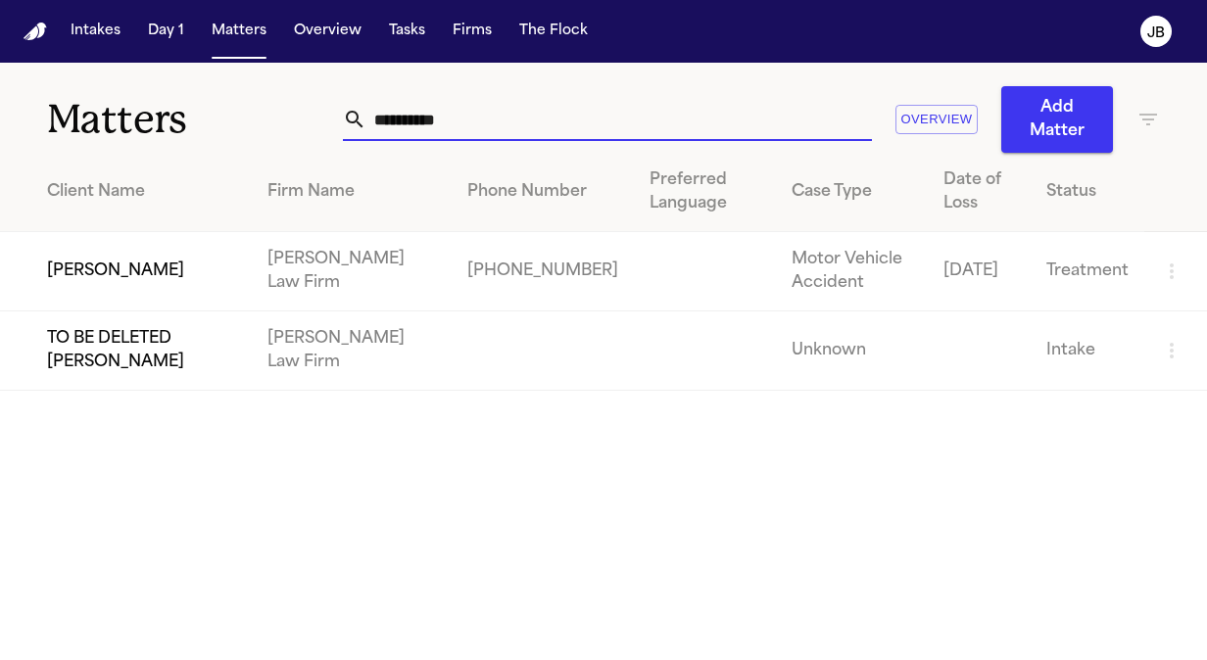
drag, startPoint x: 470, startPoint y: 127, endPoint x: 212, endPoint y: 147, distance: 259.4
click at [212, 147] on div "**********" at bounding box center [603, 108] width 1207 height 90
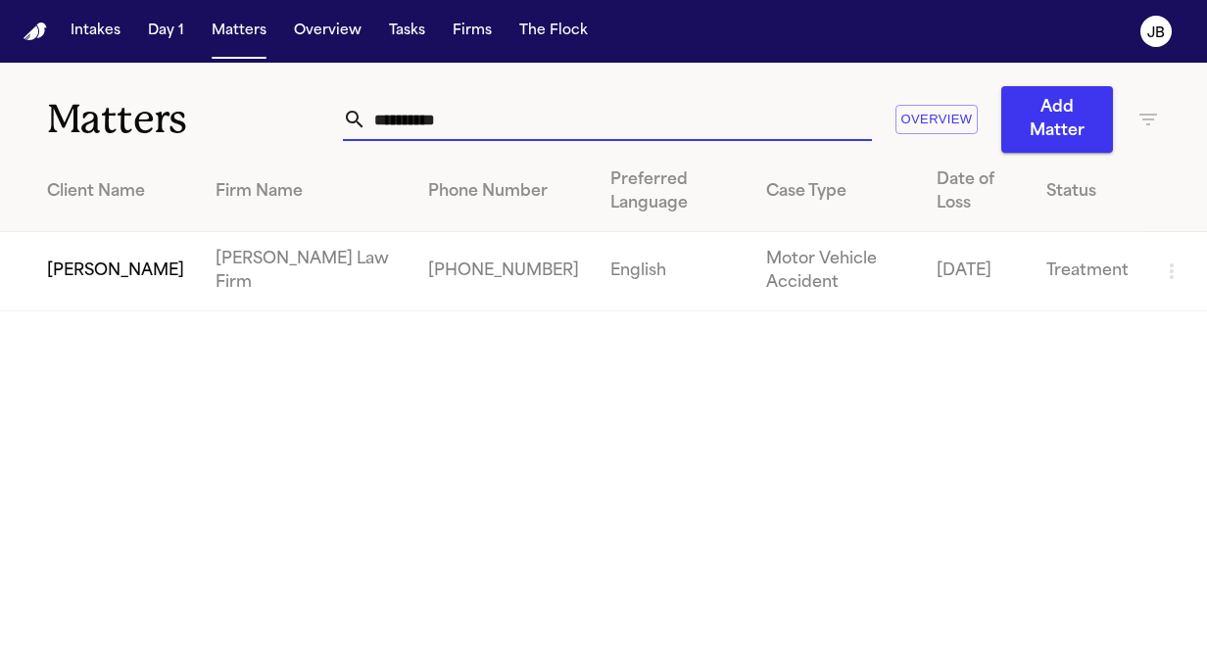
type input "**********"
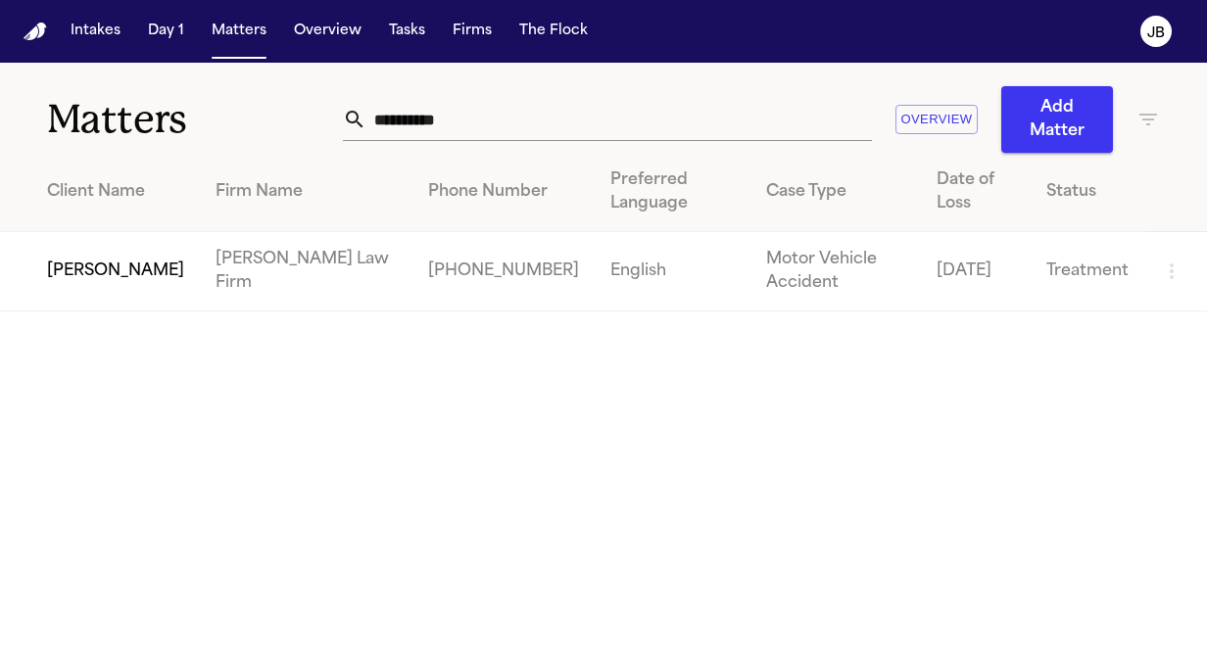
click at [129, 278] on td "[PERSON_NAME]" at bounding box center [100, 271] width 200 height 79
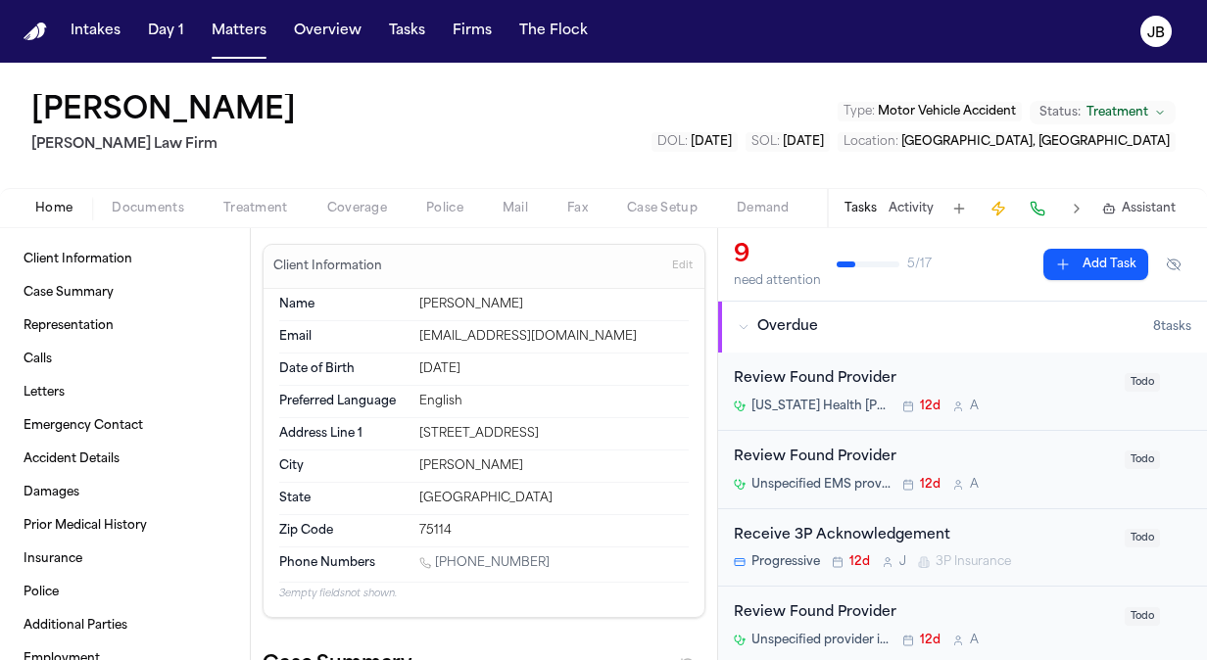
click at [167, 210] on span "Documents" at bounding box center [148, 209] width 73 height 16
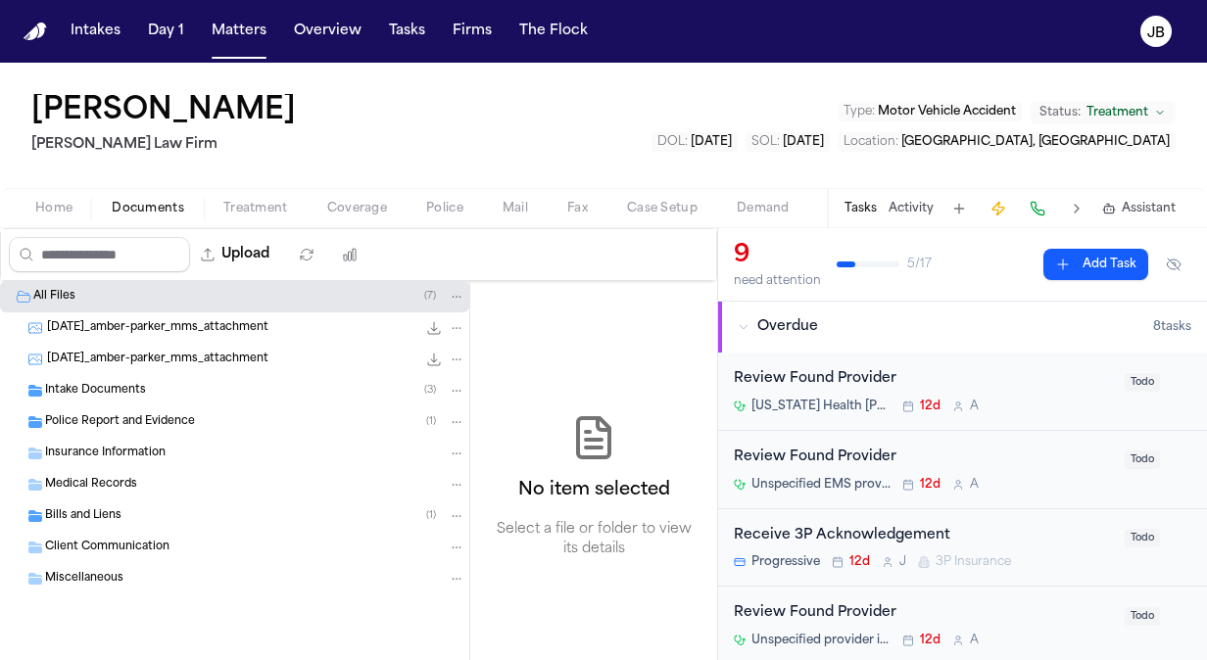
click at [94, 414] on span "Police Report and Evidence" at bounding box center [120, 422] width 150 height 17
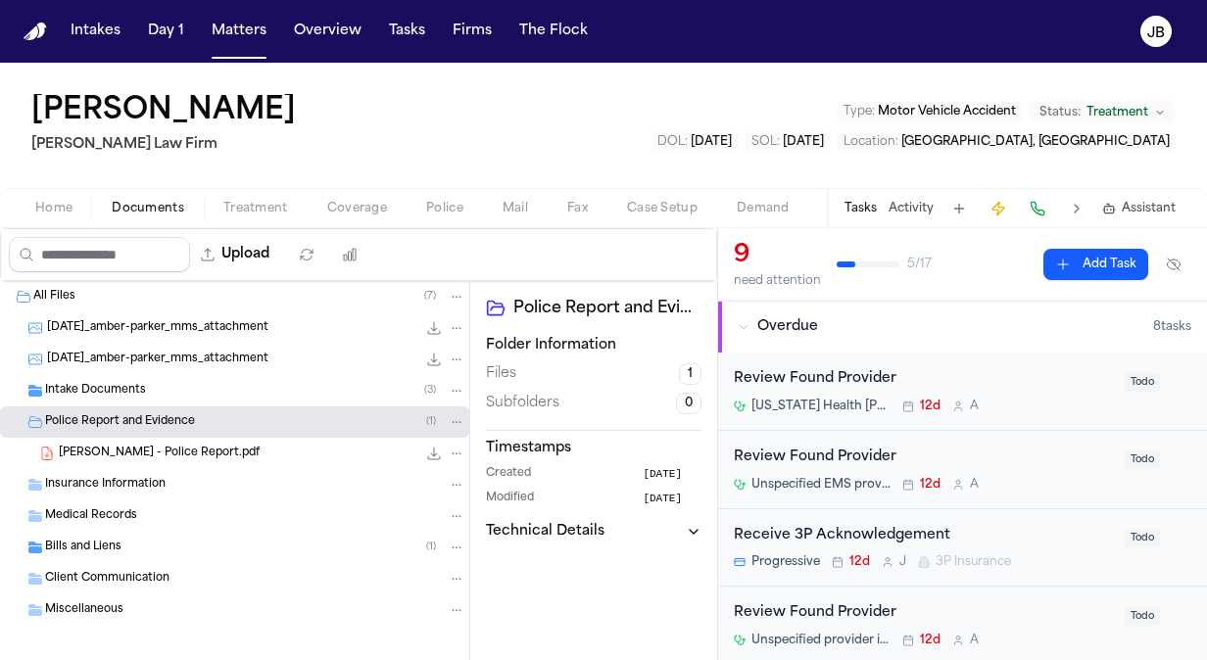
click at [161, 487] on span "Insurance Information" at bounding box center [105, 485] width 121 height 17
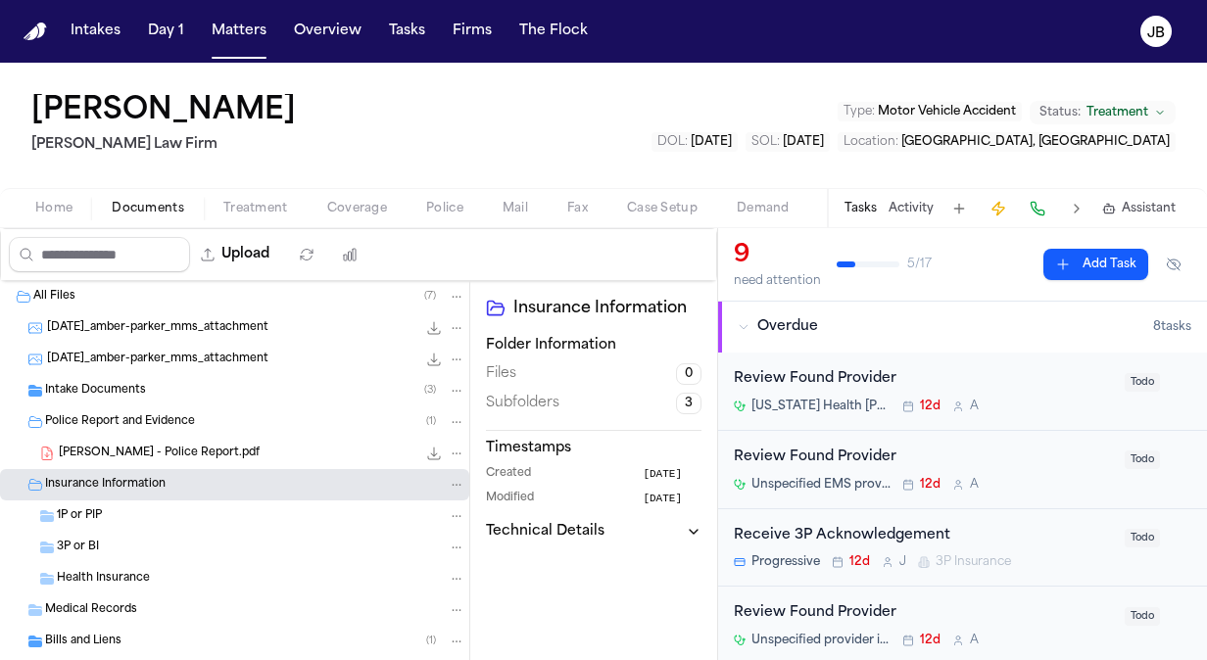
click at [199, 516] on div "1P or PIP" at bounding box center [261, 517] width 409 height 18
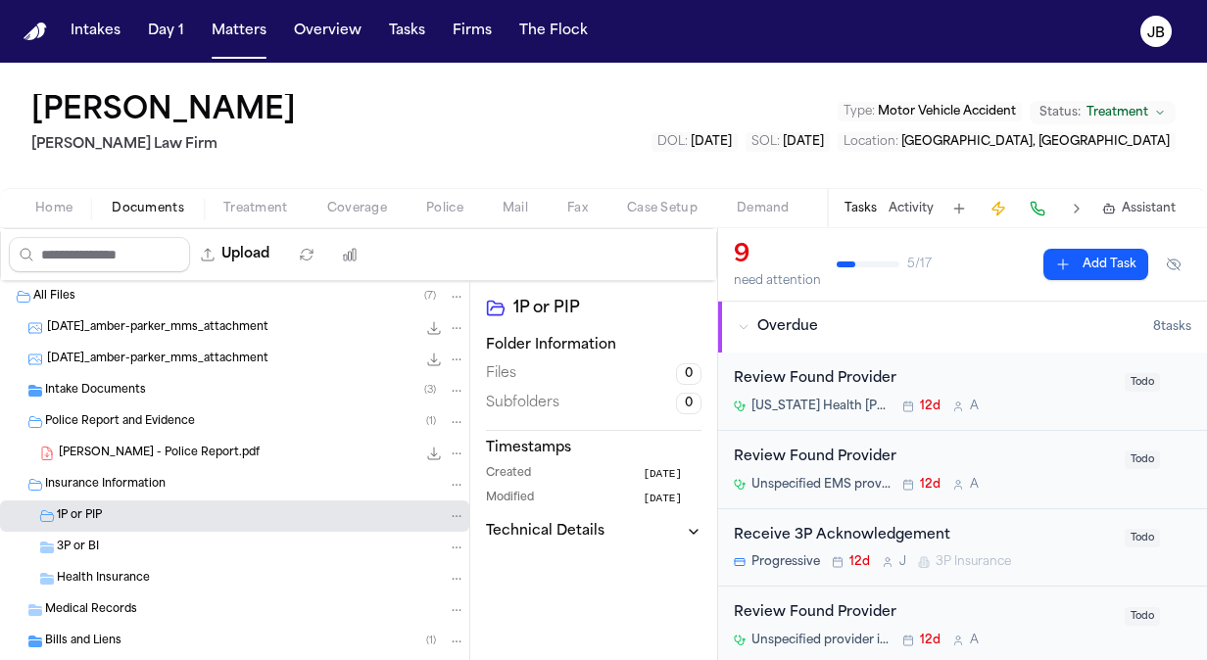
click at [190, 533] on div "3P or BI" at bounding box center [234, 547] width 469 height 31
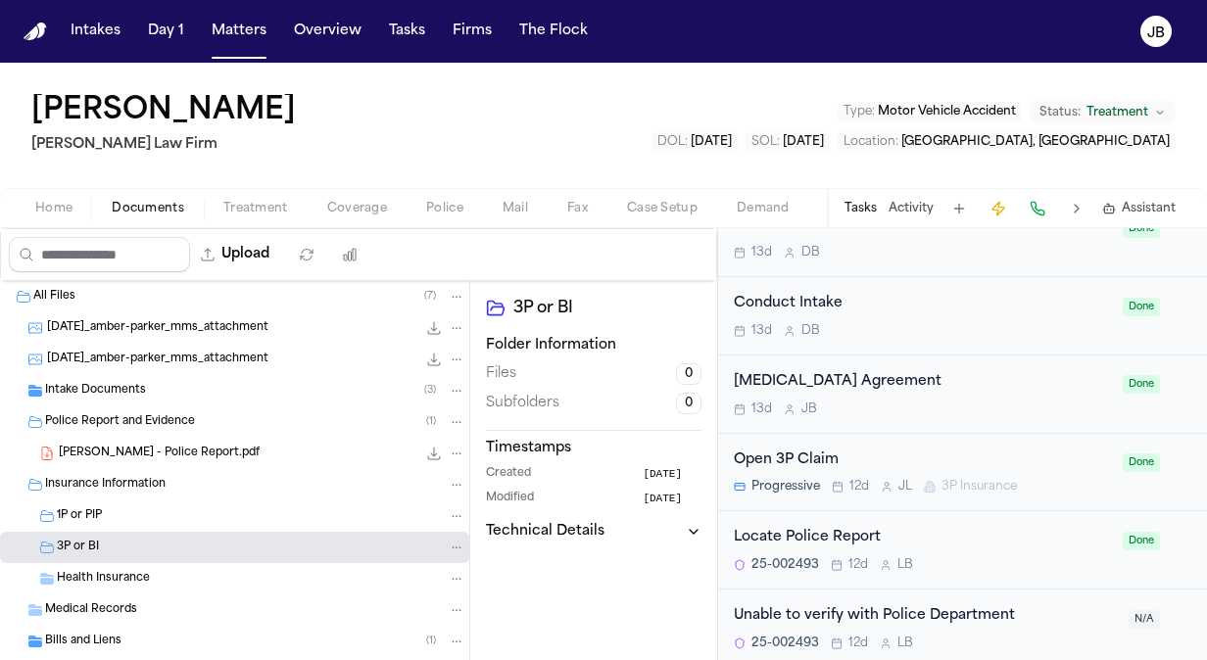
scroll to position [104, 0]
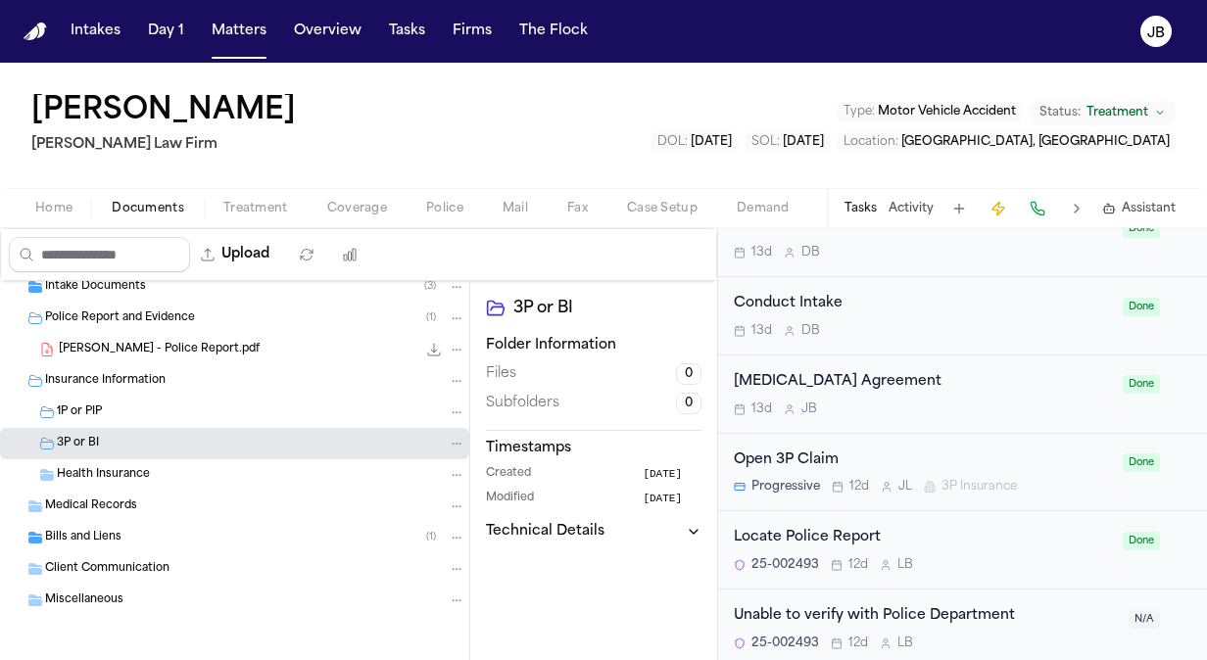
click at [71, 540] on span "Bills and Liens" at bounding box center [83, 538] width 76 height 17
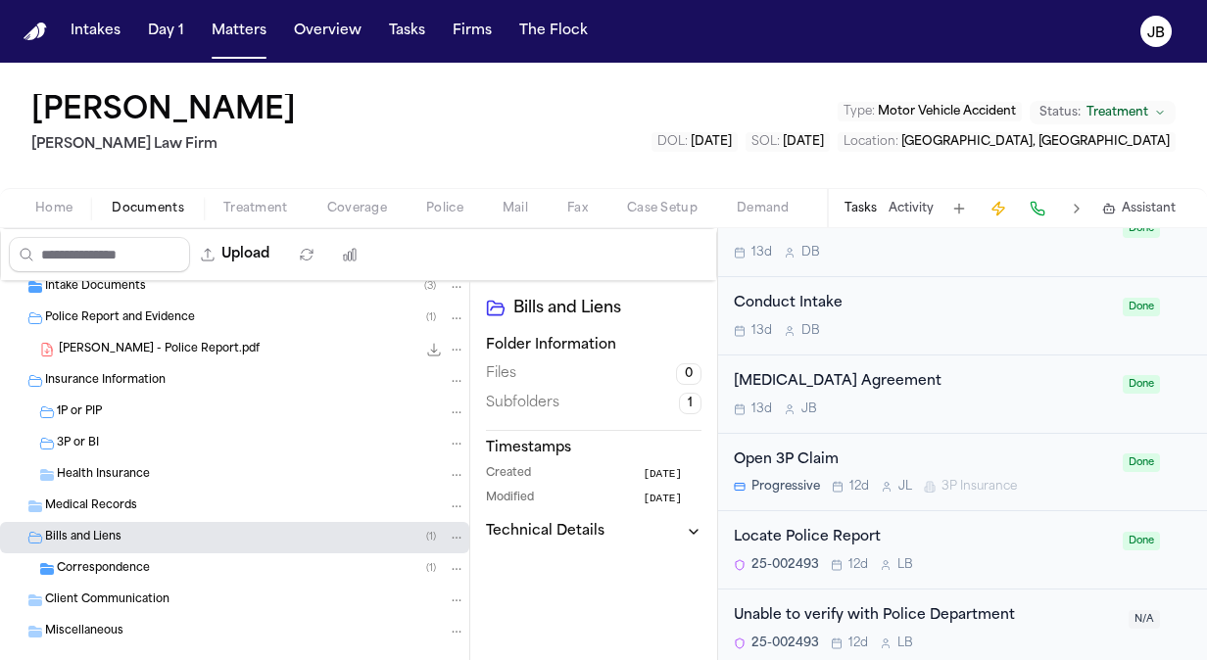
click at [110, 563] on span "Correspondence" at bounding box center [103, 569] width 93 height 17
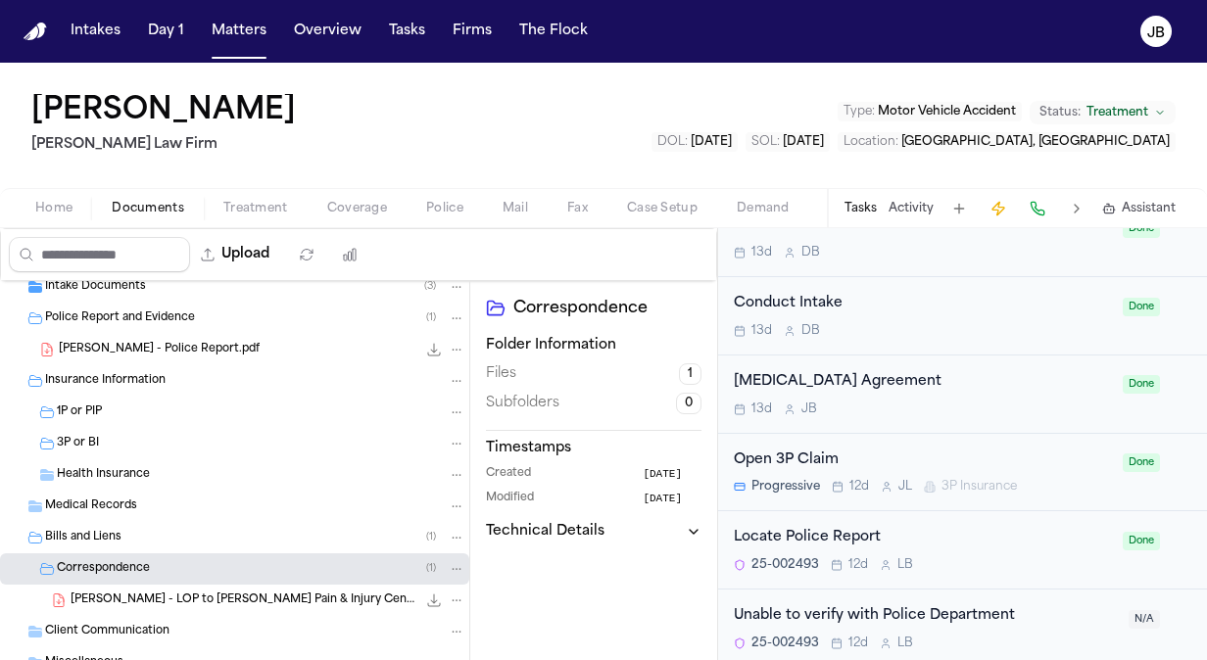
scroll to position [167, 0]
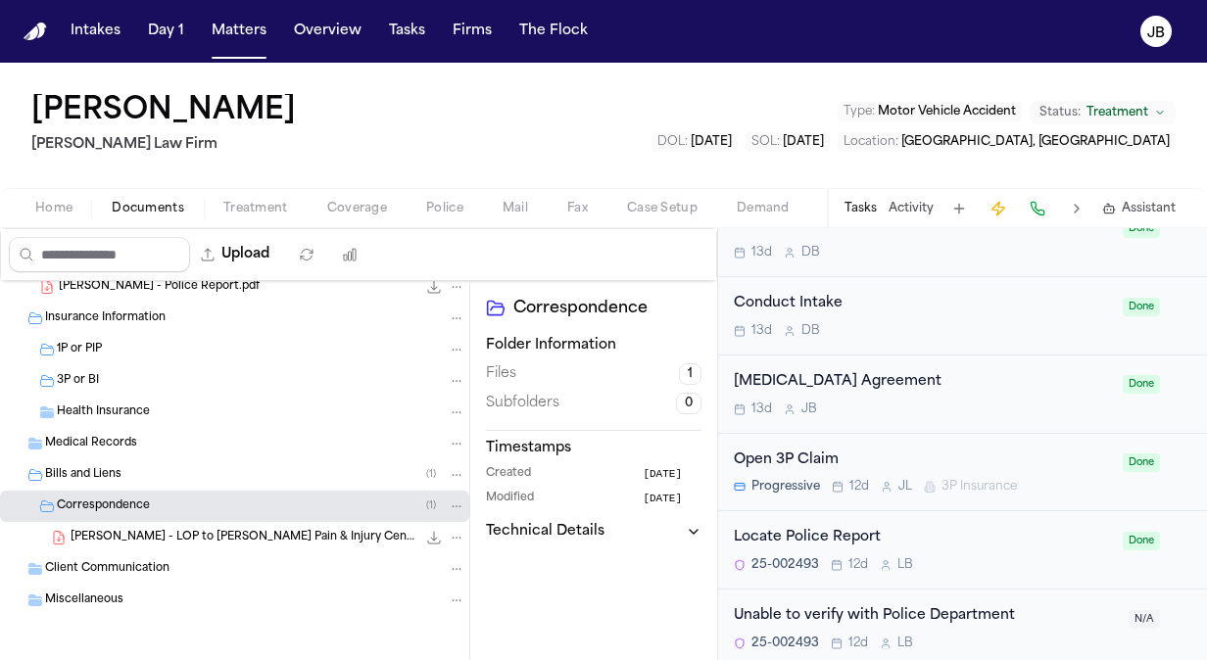
click at [86, 569] on span "Client Communication" at bounding box center [107, 569] width 124 height 17
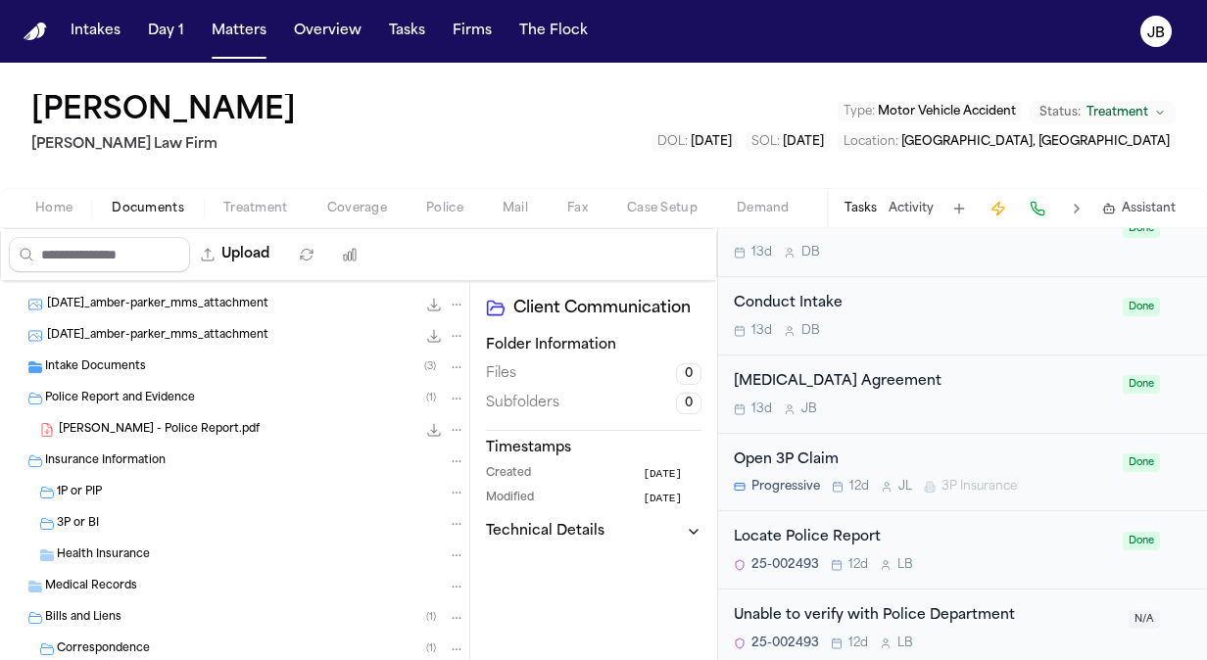
scroll to position [0, 0]
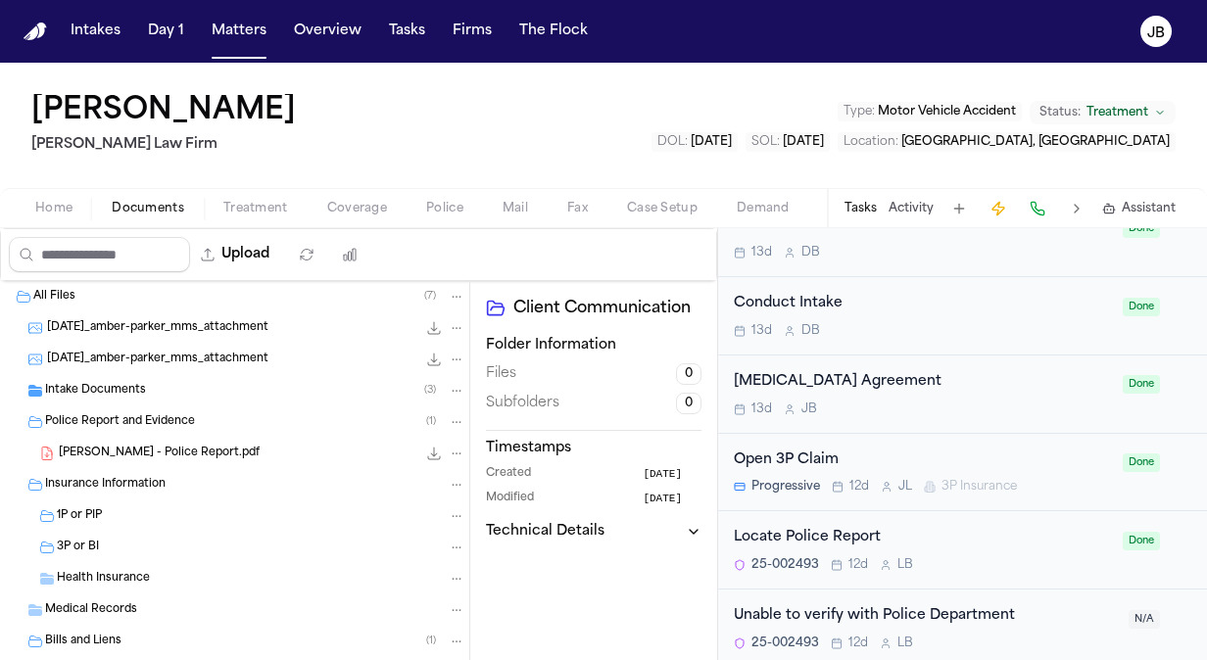
click at [128, 388] on span "Intake Documents" at bounding box center [95, 391] width 101 height 17
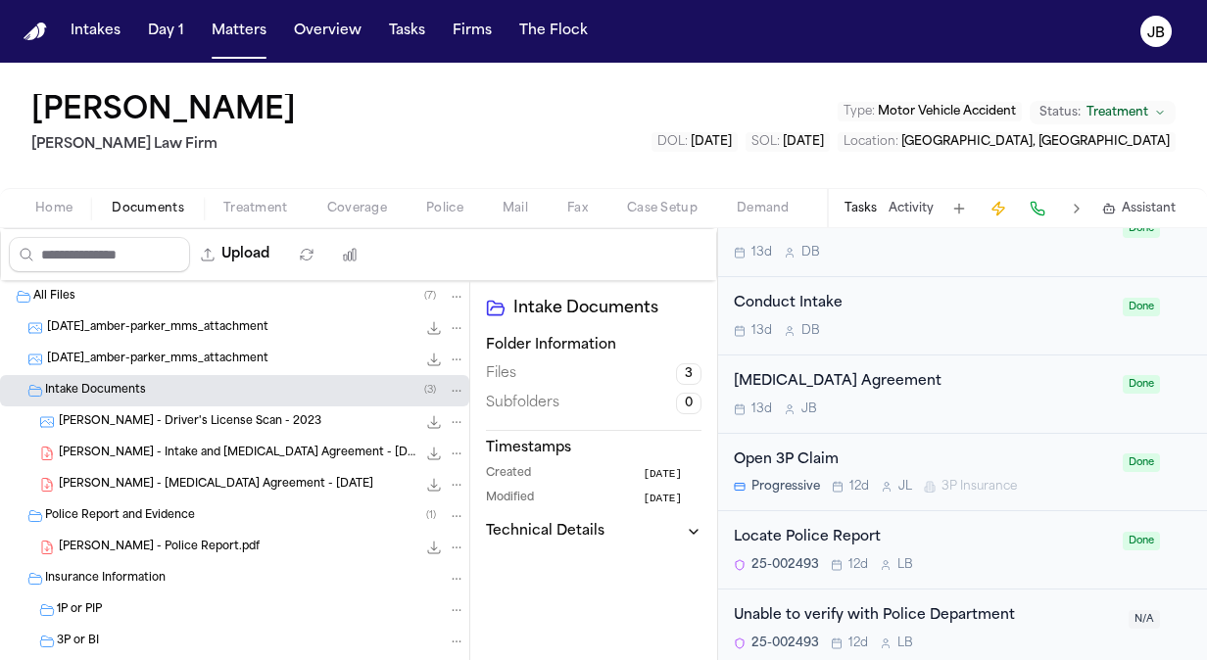
click at [359, 135] on div "[PERSON_NAME] [PERSON_NAME] Law Firm Type : Motor Vehicle Accident Status: Trea…" at bounding box center [603, 125] width 1207 height 125
click at [345, 193] on div "Home Documents Treatment Coverage Police Mail Fax Case Setup Demand Workspaces …" at bounding box center [603, 207] width 1207 height 39
click at [334, 208] on span "Coverage" at bounding box center [357, 209] width 60 height 16
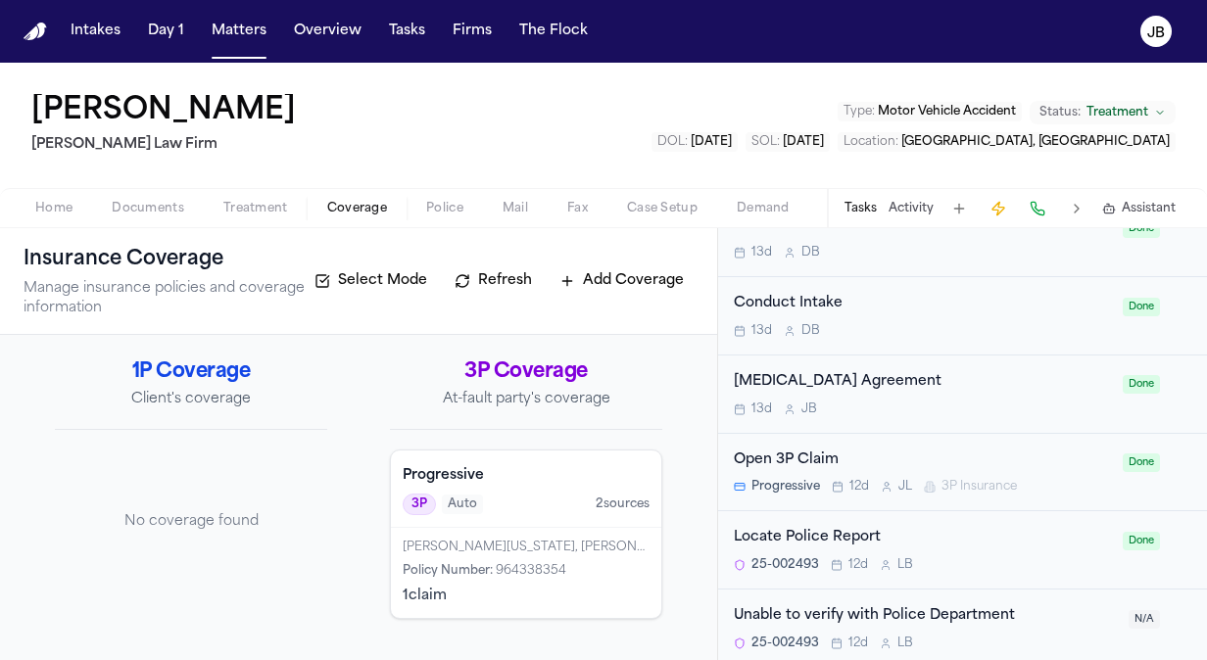
click at [536, 587] on div "1 claim" at bounding box center [526, 597] width 247 height 20
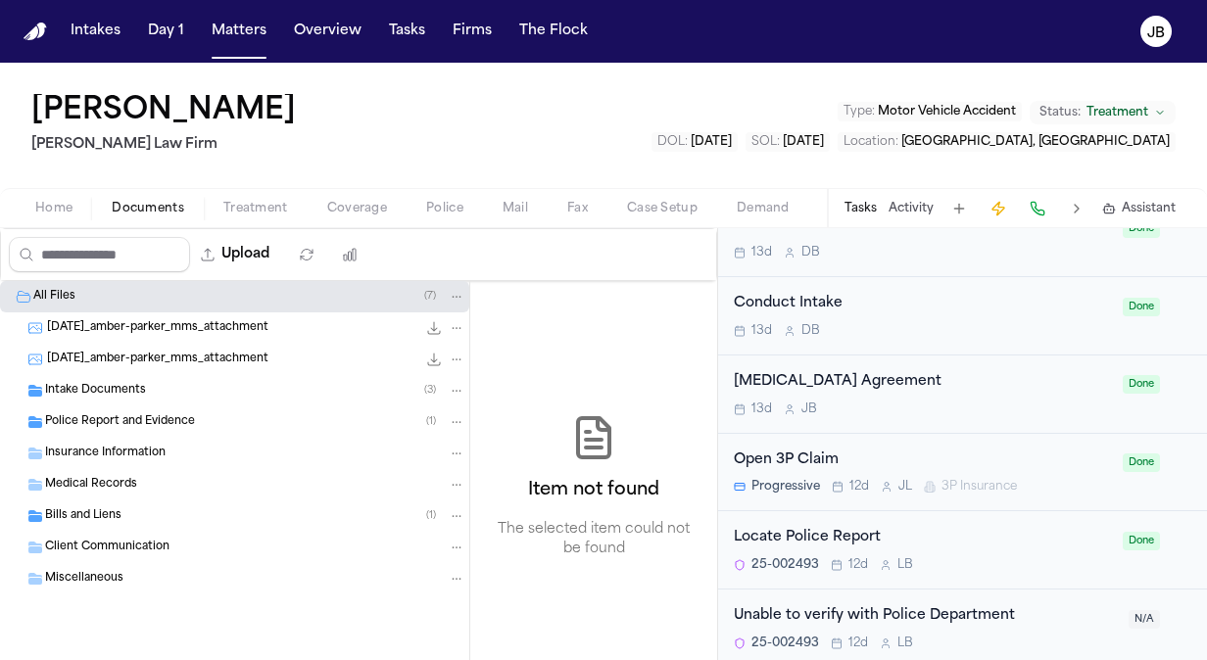
click at [143, 207] on span "Documents" at bounding box center [148, 209] width 73 height 16
click at [109, 450] on span "Insurance Information" at bounding box center [105, 454] width 121 height 17
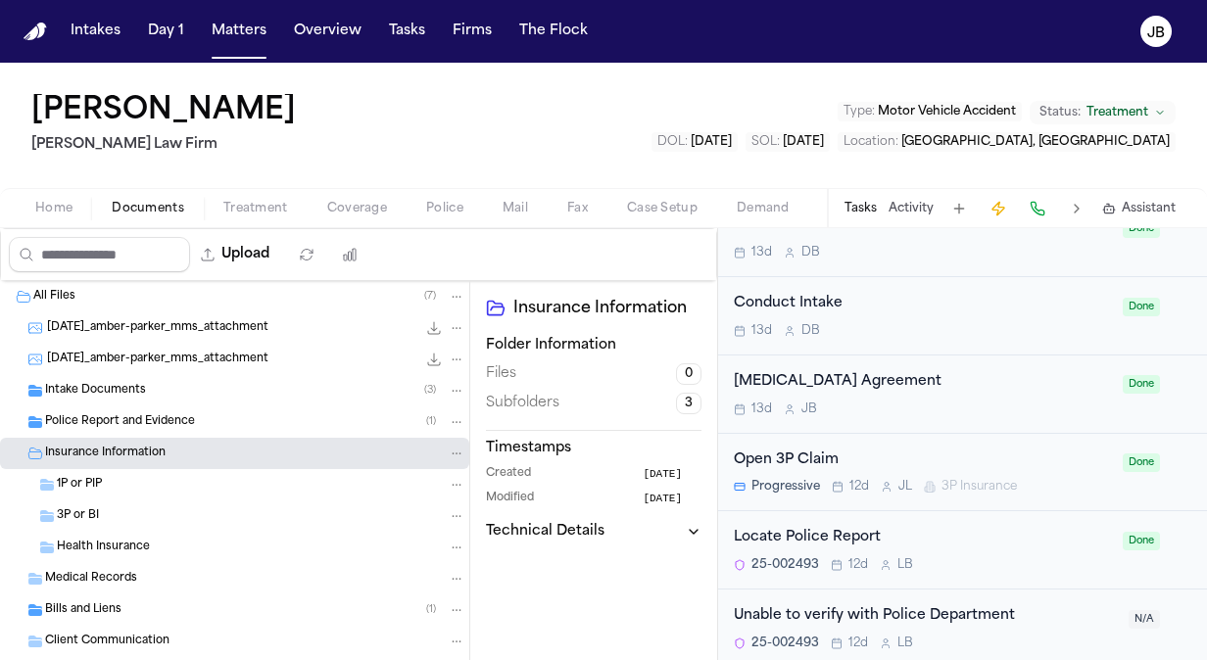
click at [102, 497] on div "1P or PIP" at bounding box center [234, 484] width 469 height 31
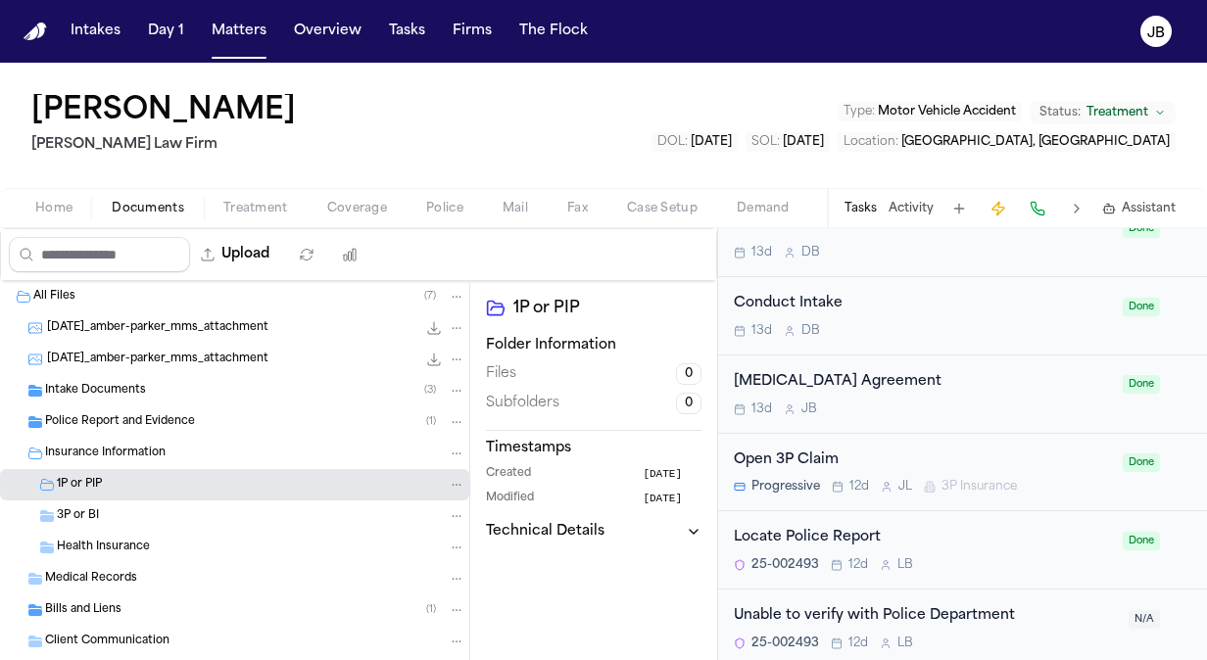
click at [97, 504] on div "3P or BI" at bounding box center [234, 516] width 469 height 31
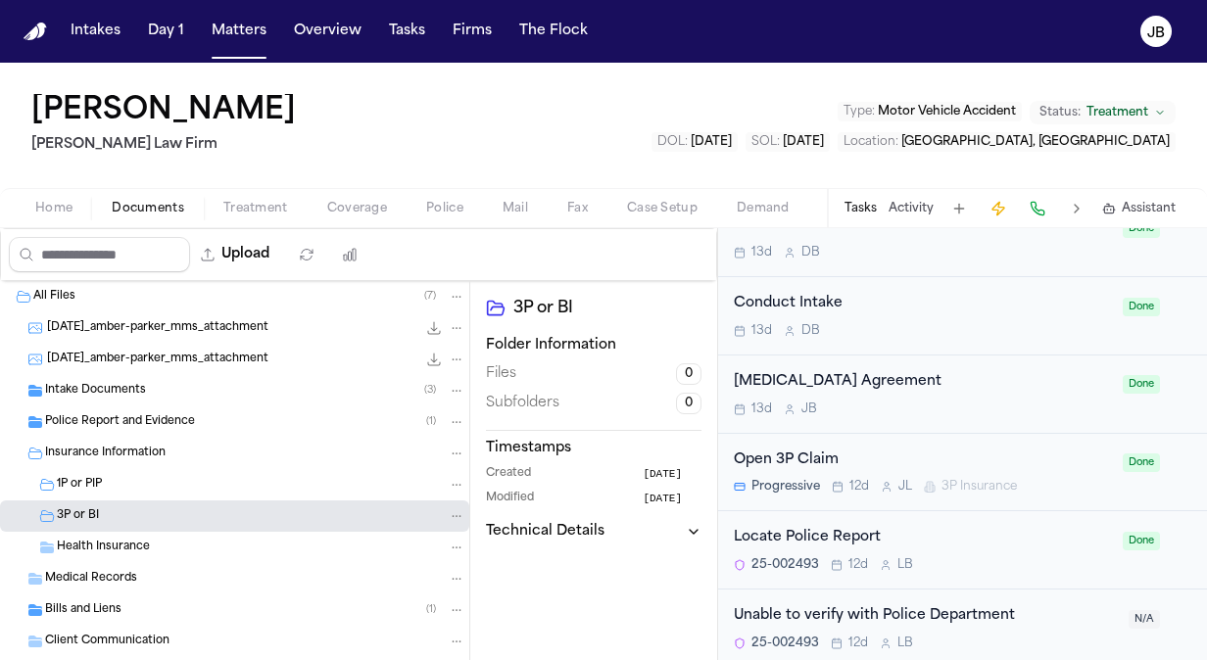
click at [182, 423] on span "Police Report and Evidence" at bounding box center [120, 422] width 150 height 17
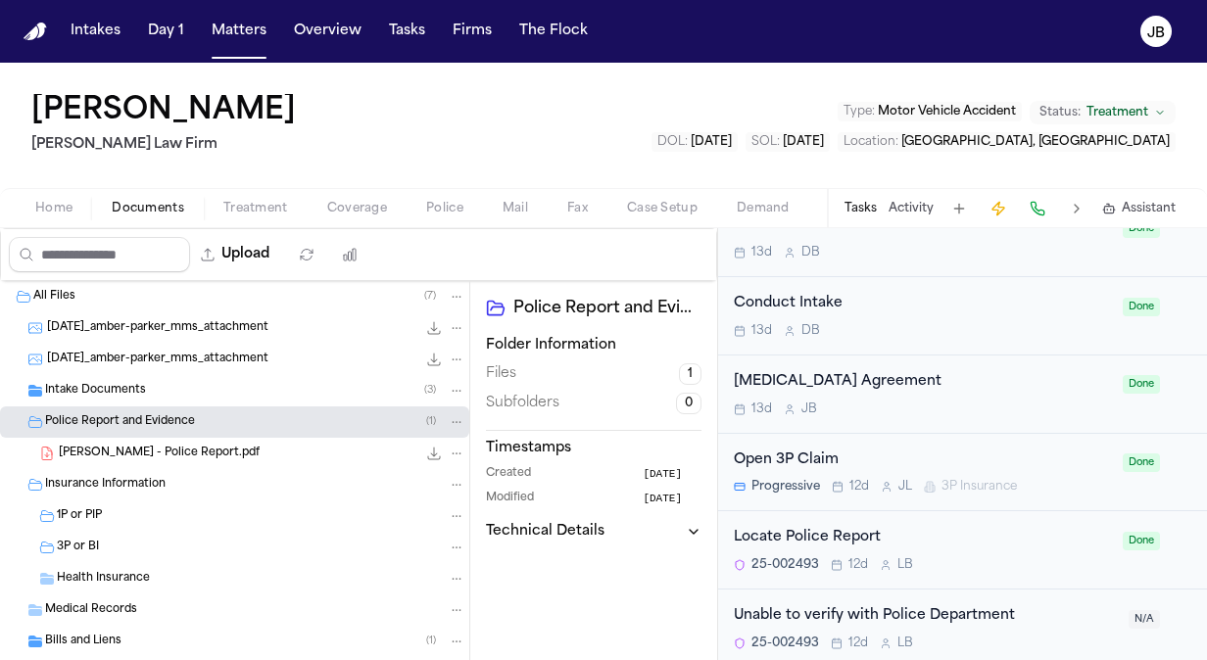
click at [210, 459] on span "[PERSON_NAME] - Police Report.pdf" at bounding box center [159, 454] width 201 height 17
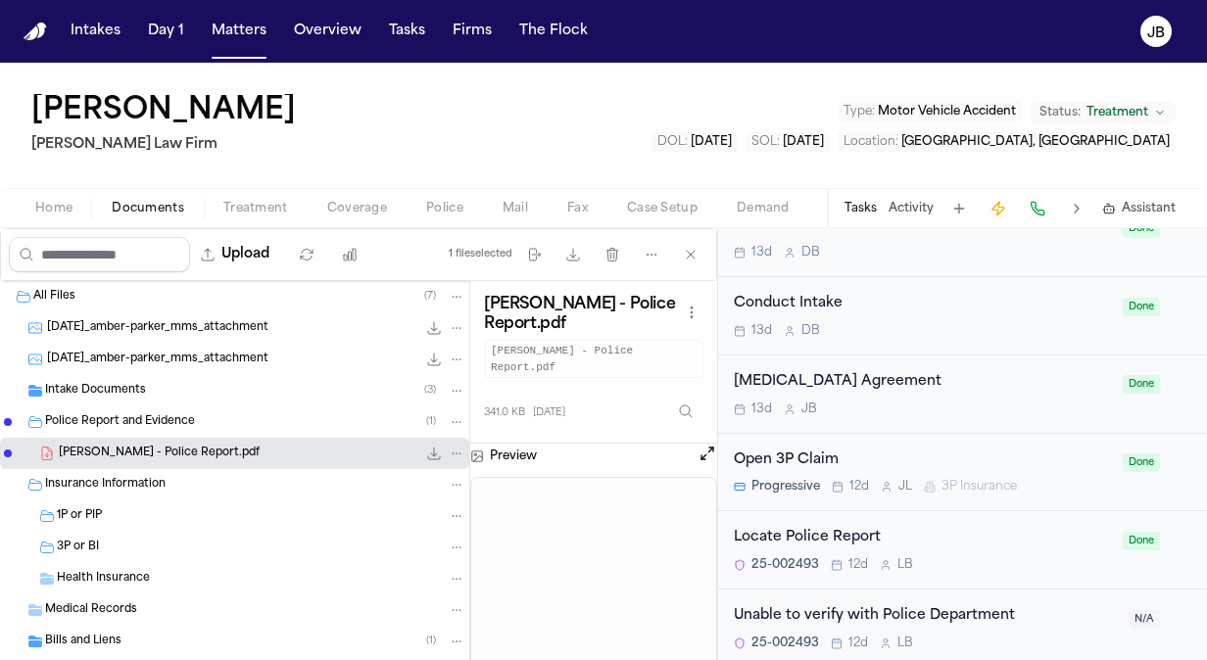
click at [698, 444] on button "Open preview" at bounding box center [708, 454] width 20 height 20
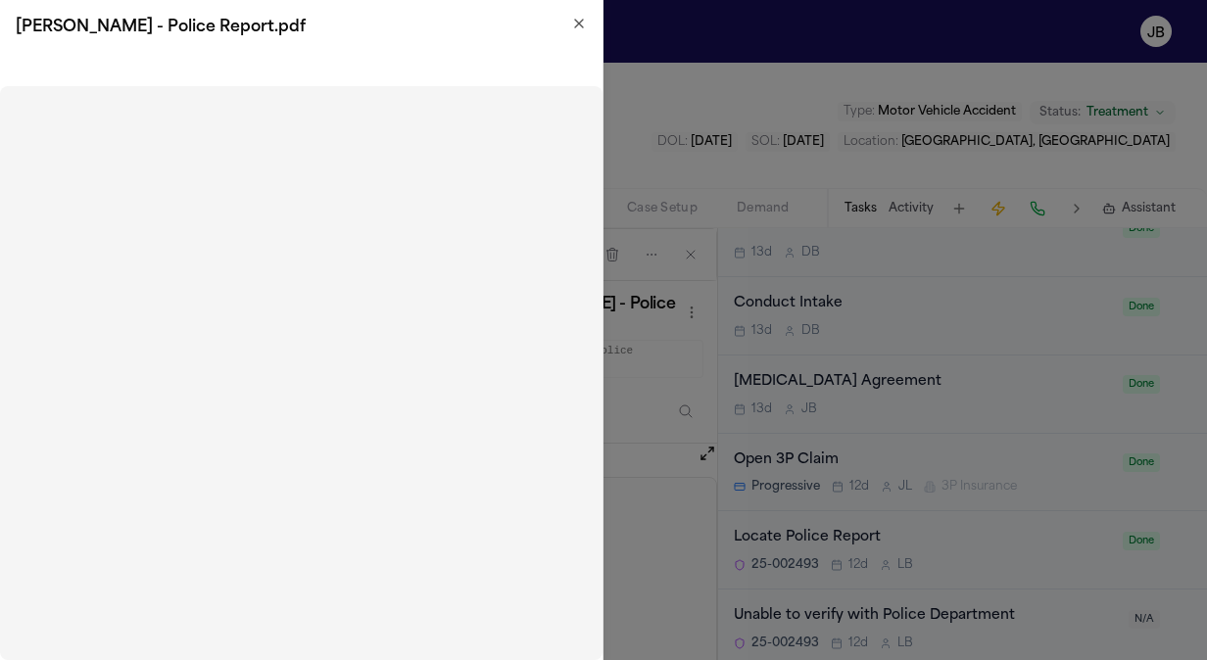
click at [588, 28] on div "[PERSON_NAME] - Police Report.pdf" at bounding box center [301, 27] width 603 height 55
click at [581, 23] on icon "button" at bounding box center [579, 24] width 16 height 16
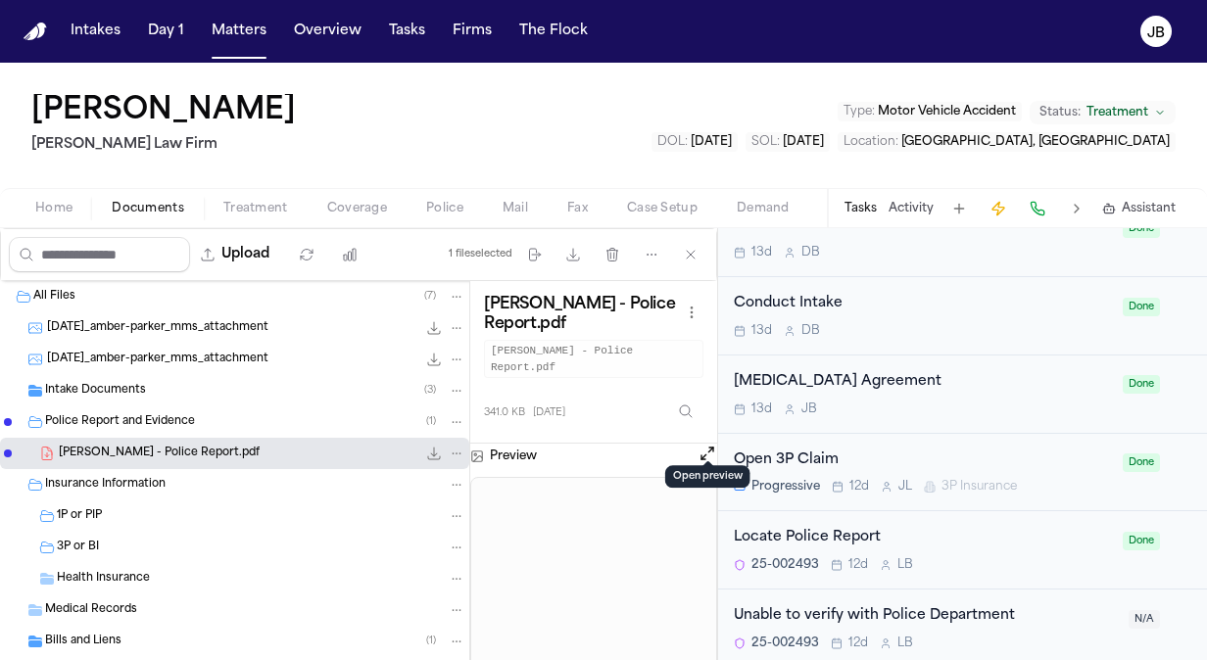
click at [368, 204] on span "Coverage" at bounding box center [357, 209] width 60 height 16
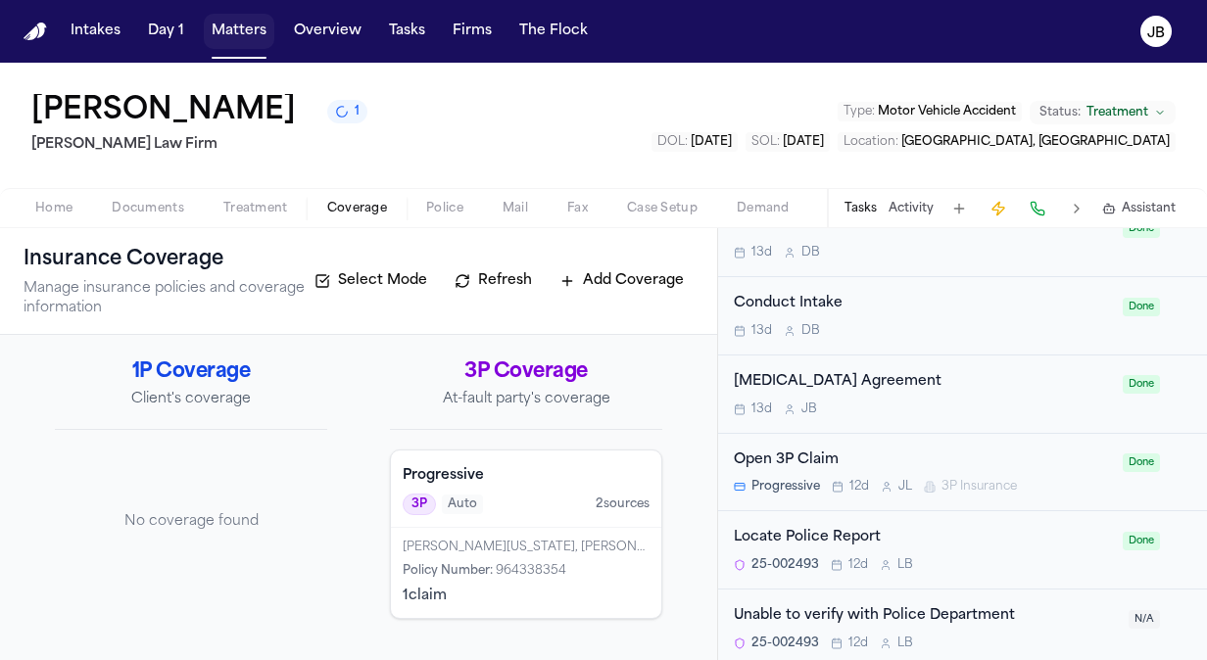
click at [235, 25] on button "Matters" at bounding box center [239, 31] width 71 height 35
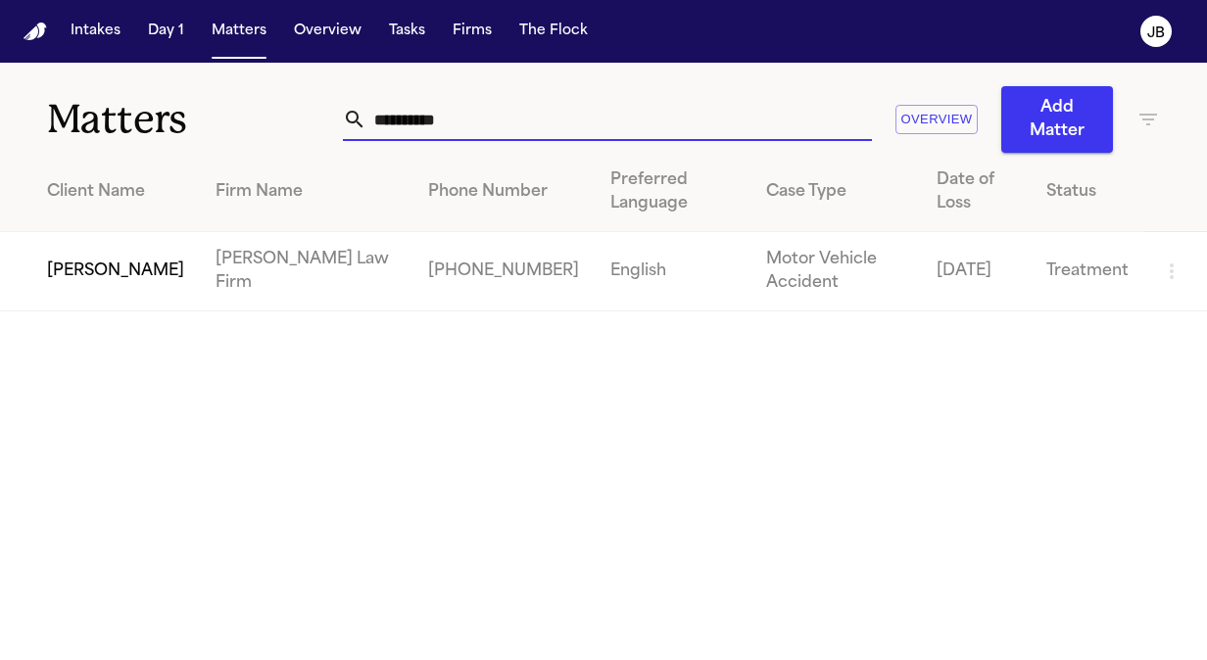
drag, startPoint x: 468, startPoint y: 119, endPoint x: 141, endPoint y: 90, distance: 328.5
click at [141, 90] on div "**********" at bounding box center [603, 108] width 1207 height 90
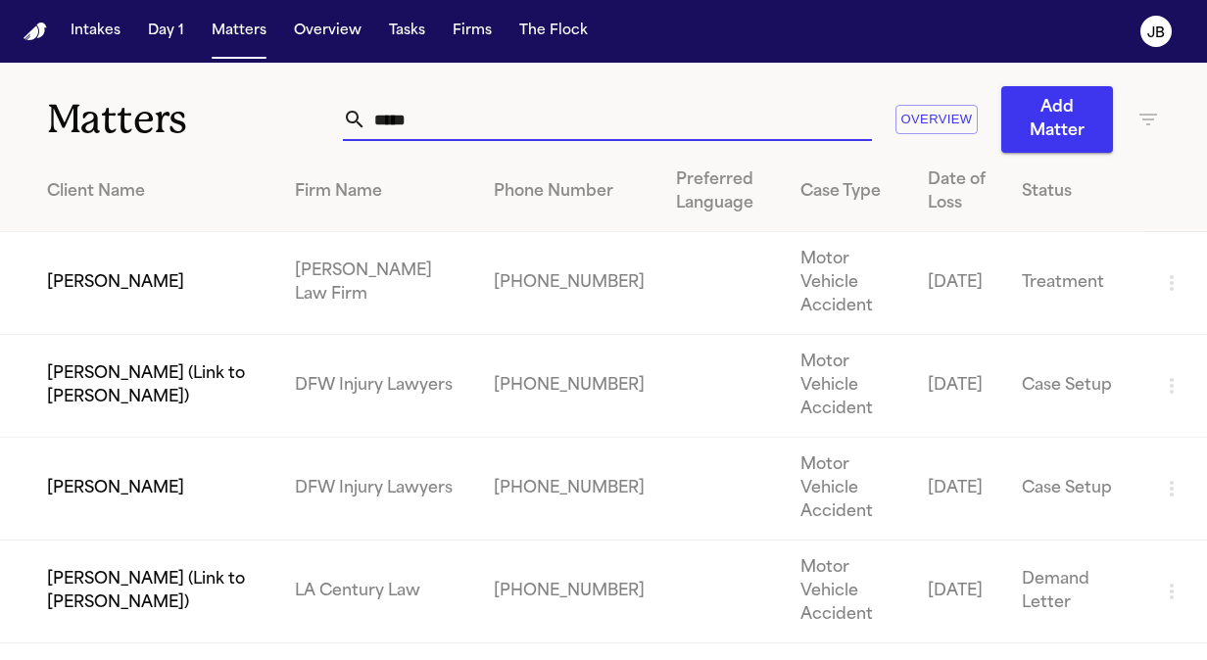
type input "*****"
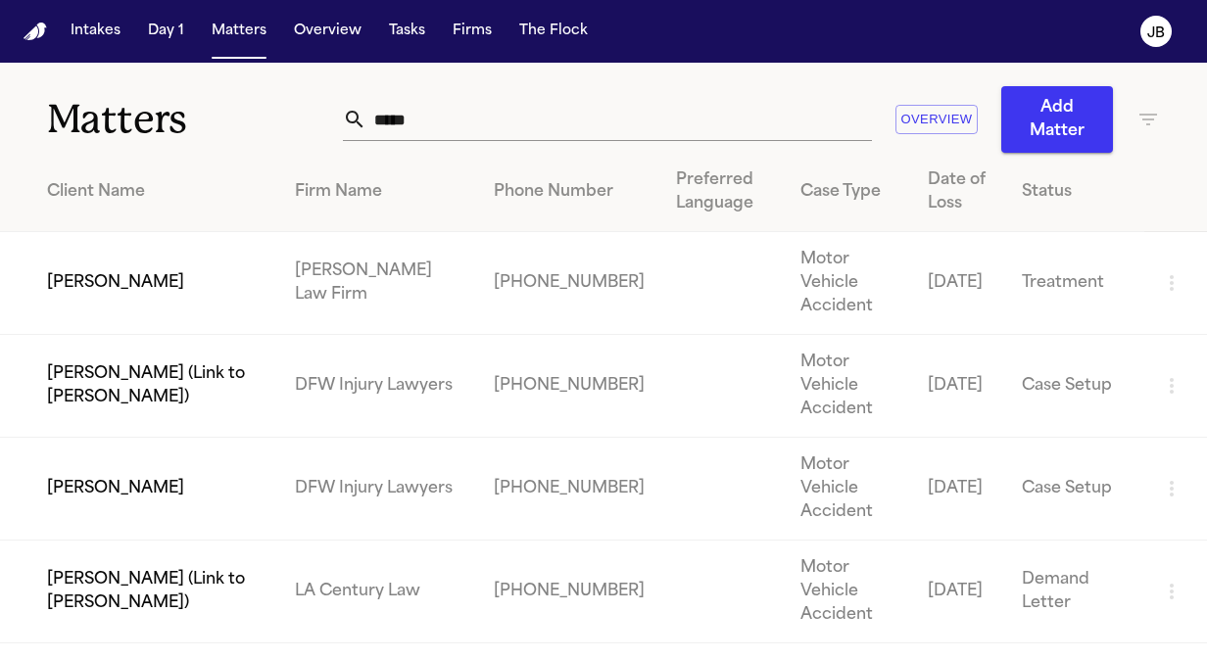
click at [125, 288] on td "[PERSON_NAME]" at bounding box center [139, 283] width 279 height 103
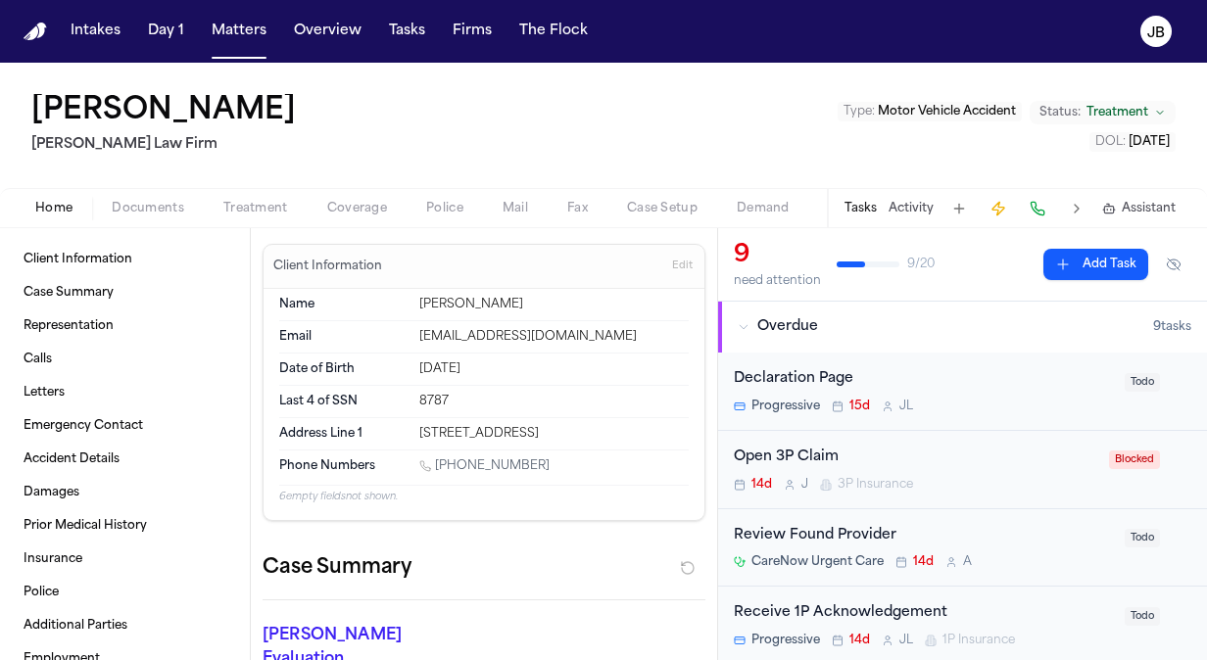
click at [167, 217] on button "Documents" at bounding box center [148, 209] width 112 height 24
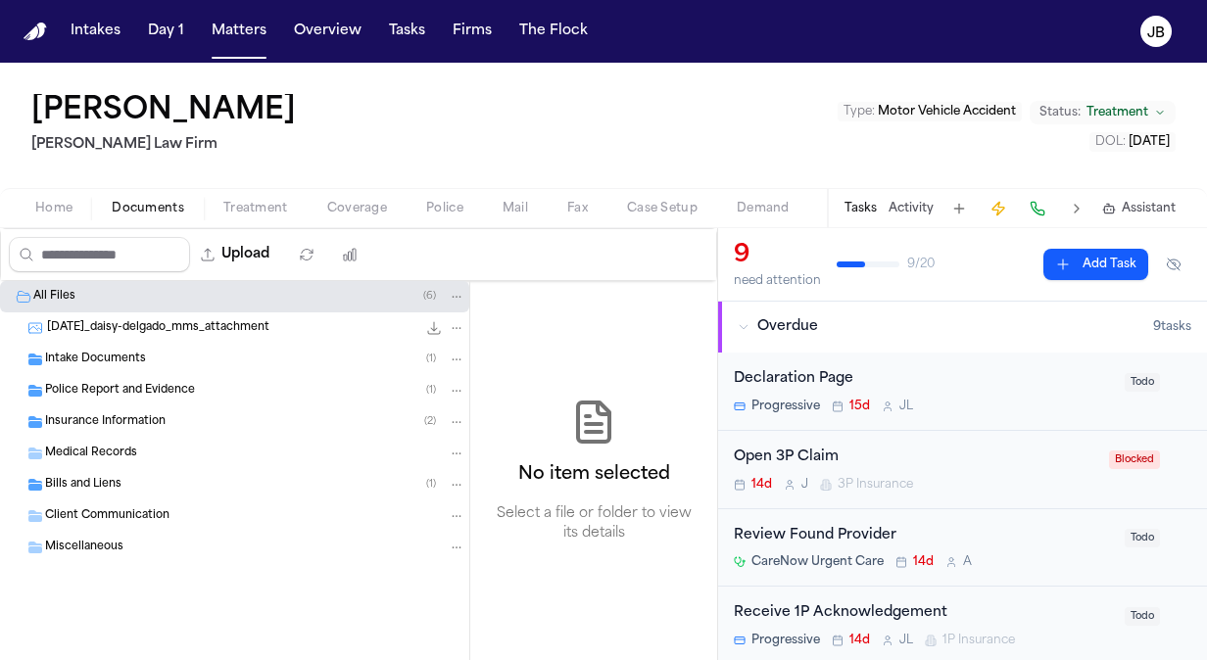
click at [131, 388] on span "Police Report and Evidence" at bounding box center [120, 391] width 150 height 17
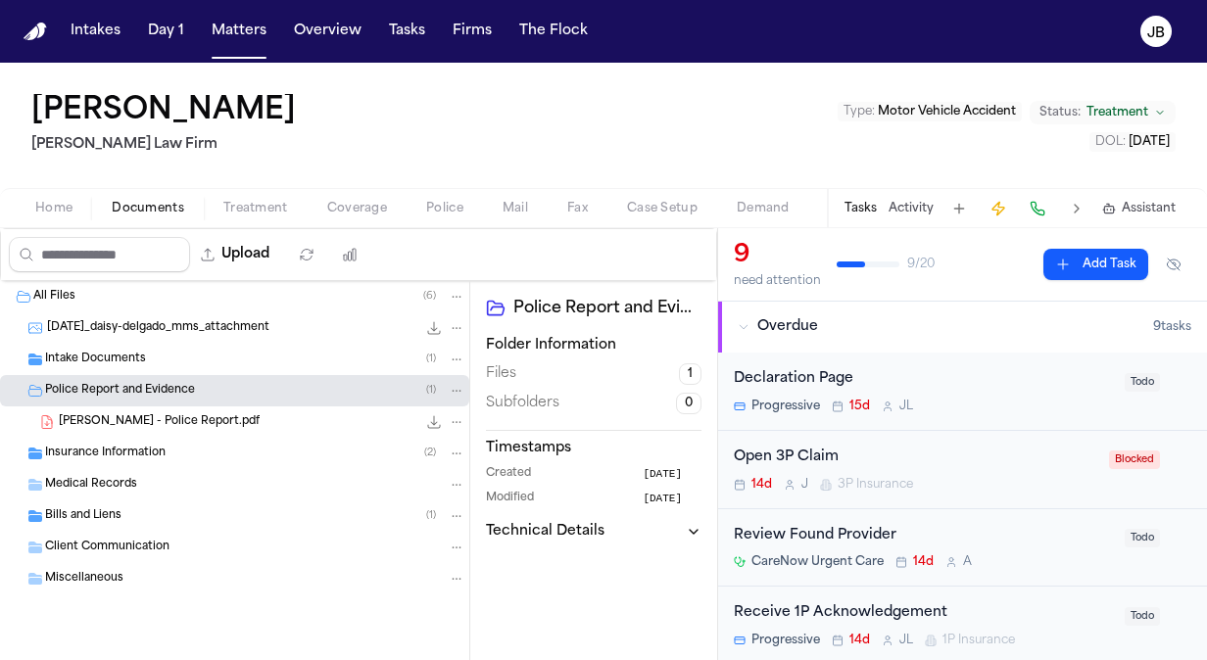
click at [134, 417] on span "[PERSON_NAME] - Police Report.pdf" at bounding box center [159, 422] width 201 height 17
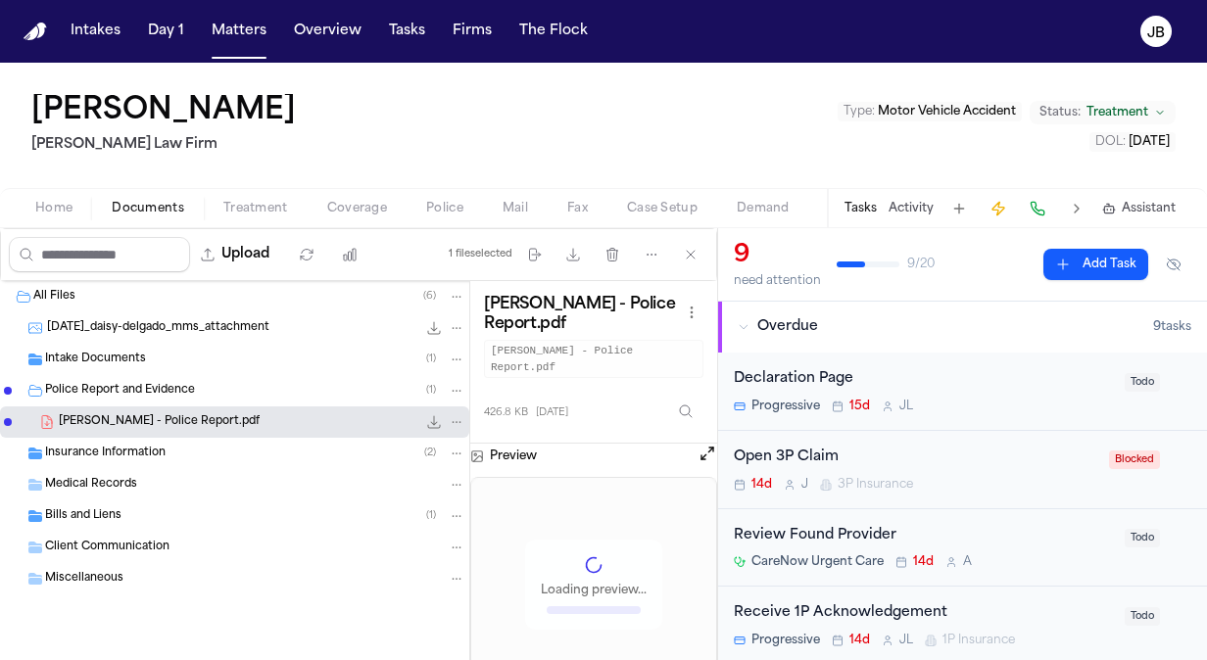
click at [127, 449] on span "Insurance Information" at bounding box center [105, 454] width 121 height 17
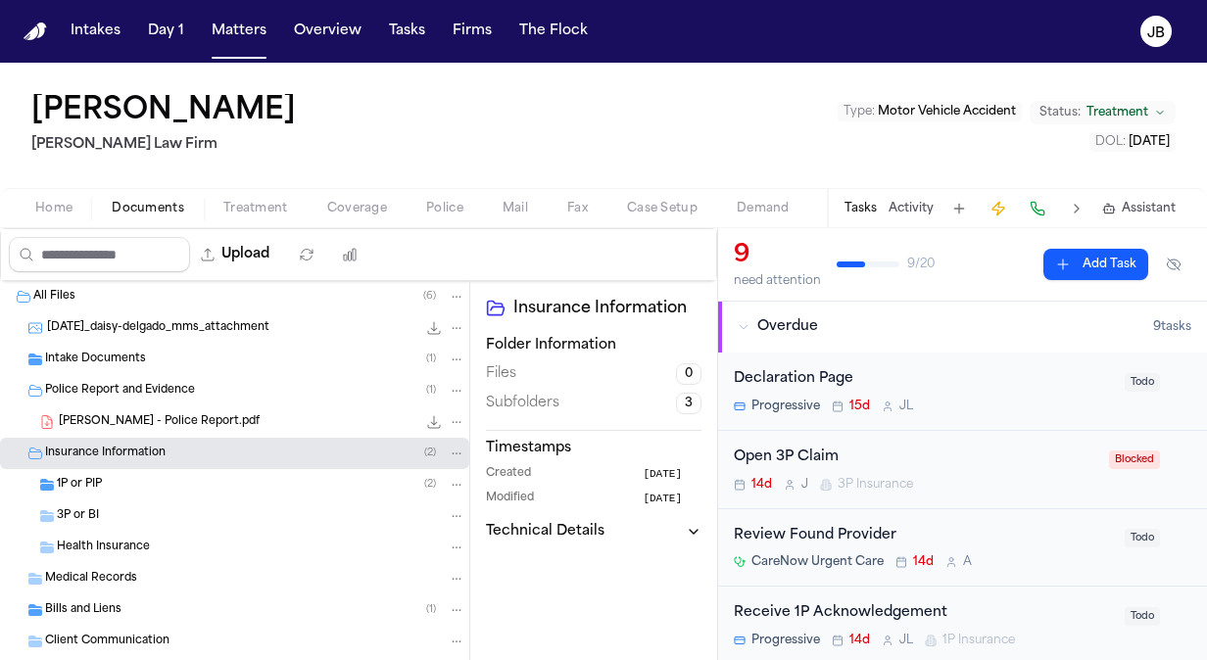
click at [111, 484] on div "1P or PIP ( 2 )" at bounding box center [261, 485] width 409 height 18
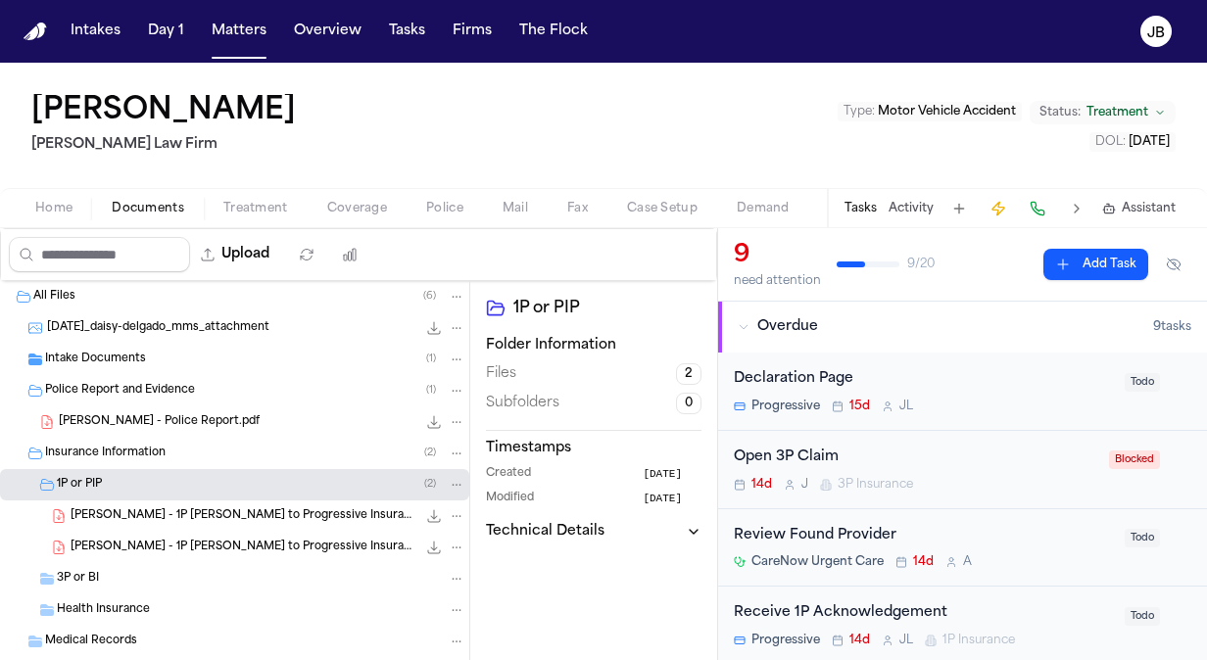
click at [169, 423] on span "[PERSON_NAME] - Police Report.pdf" at bounding box center [159, 422] width 201 height 17
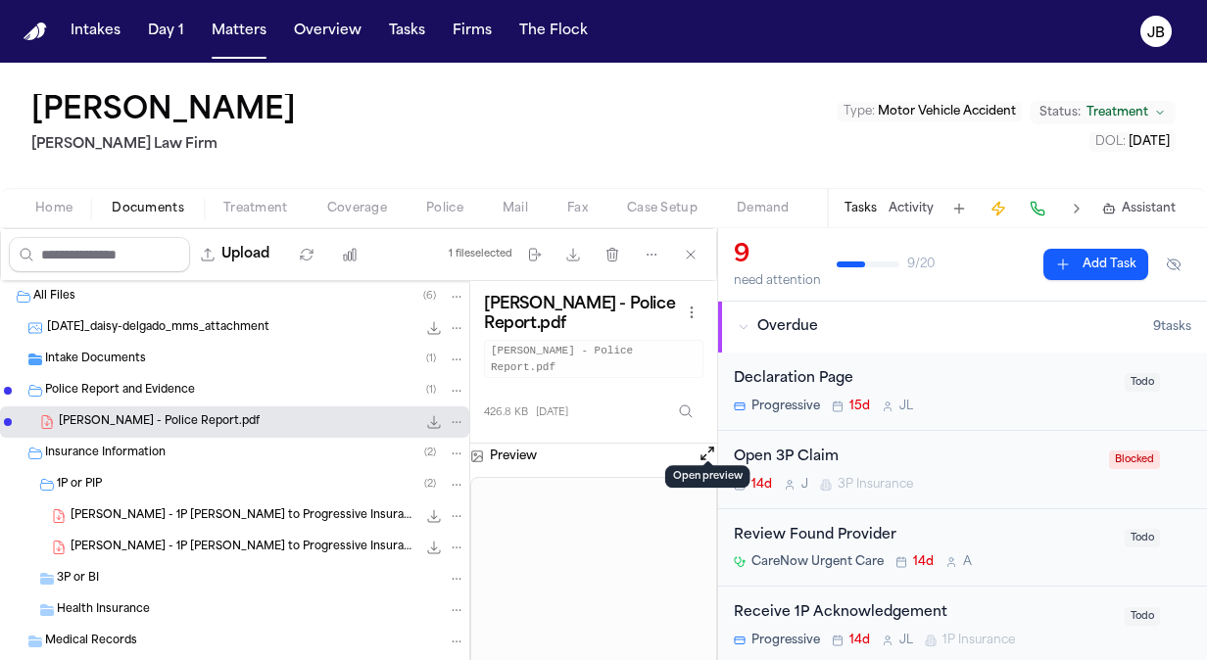
click at [707, 444] on button "Open preview" at bounding box center [708, 454] width 20 height 20
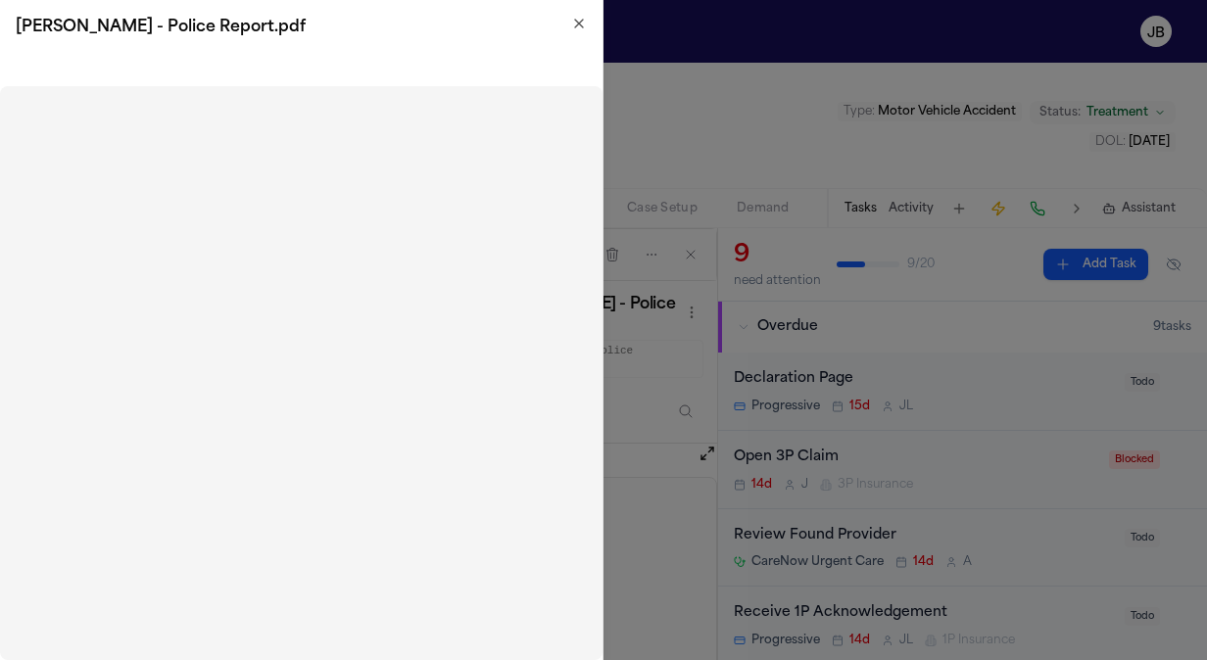
click at [579, 22] on icon "button" at bounding box center [579, 24] width 16 height 16
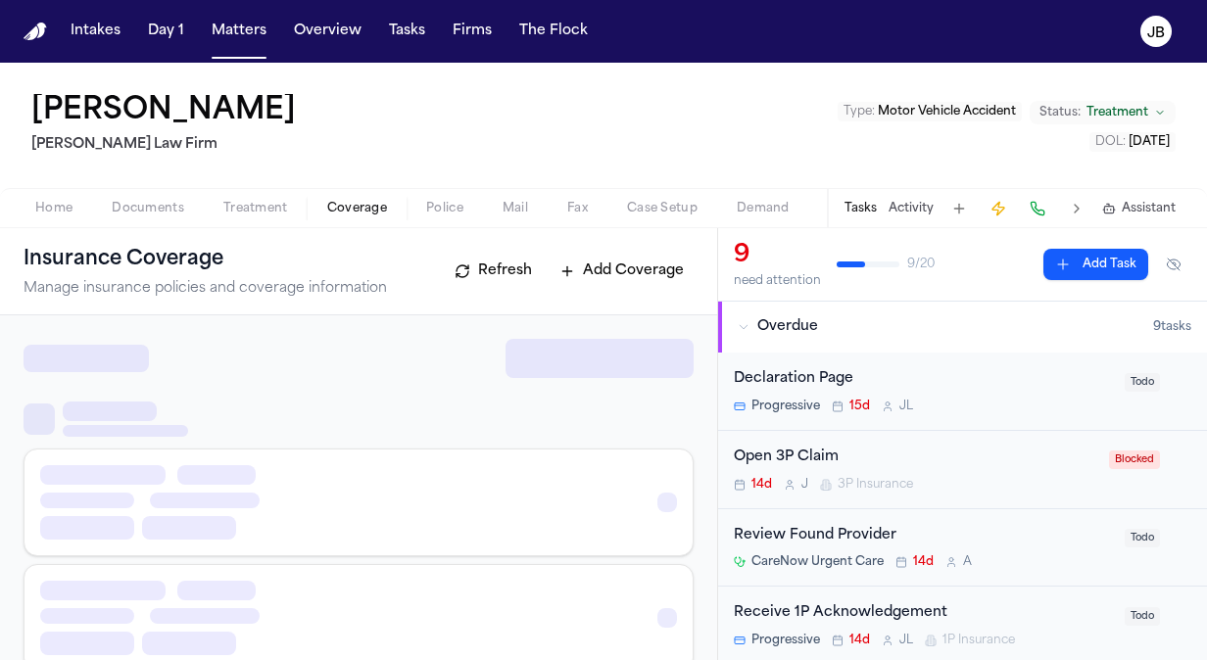
click at [349, 211] on span "Coverage" at bounding box center [357, 209] width 60 height 16
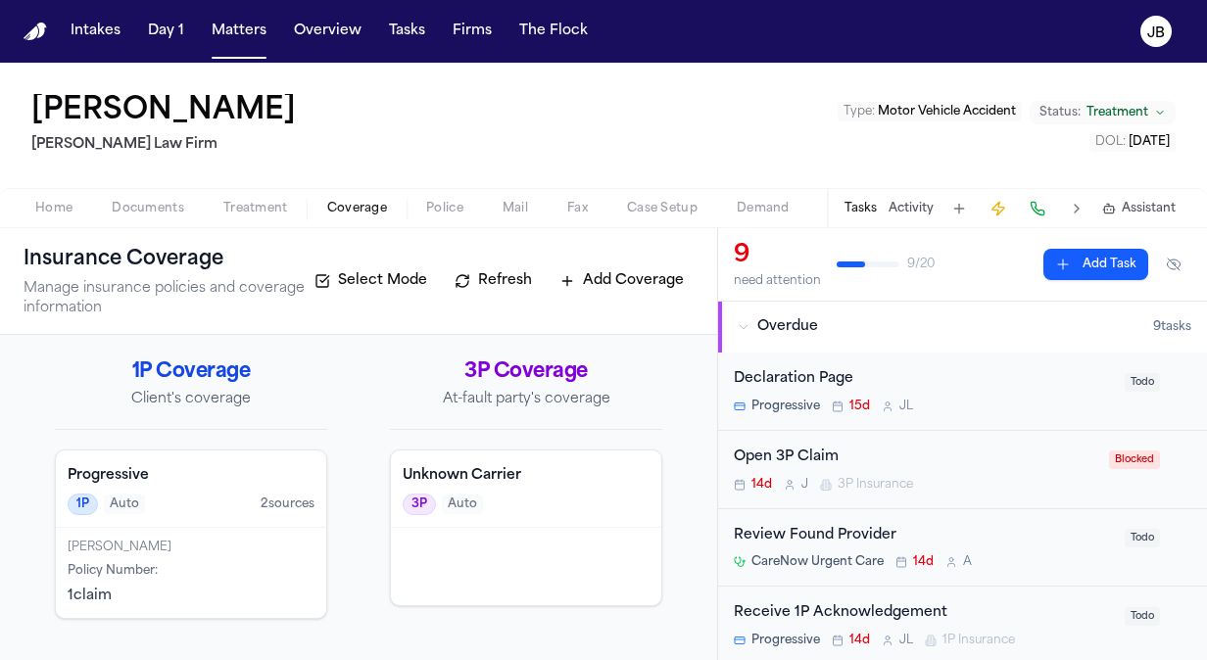
click at [165, 216] on button "Documents" at bounding box center [148, 209] width 112 height 24
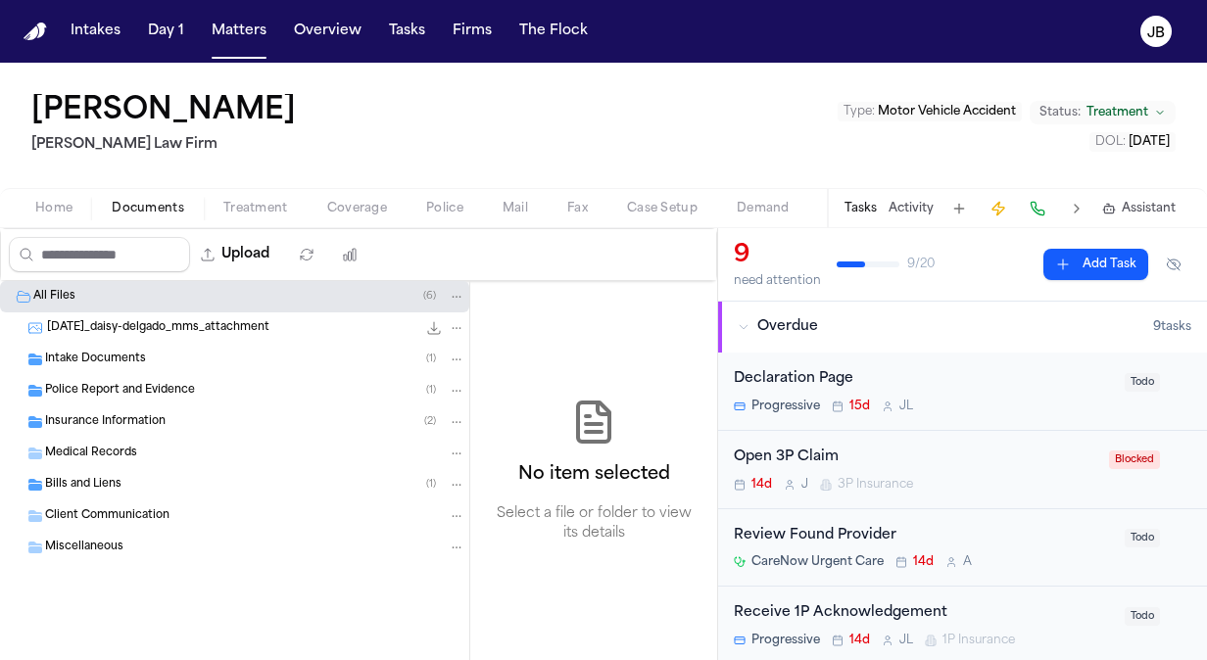
click at [175, 392] on span "Police Report and Evidence" at bounding box center [120, 391] width 150 height 17
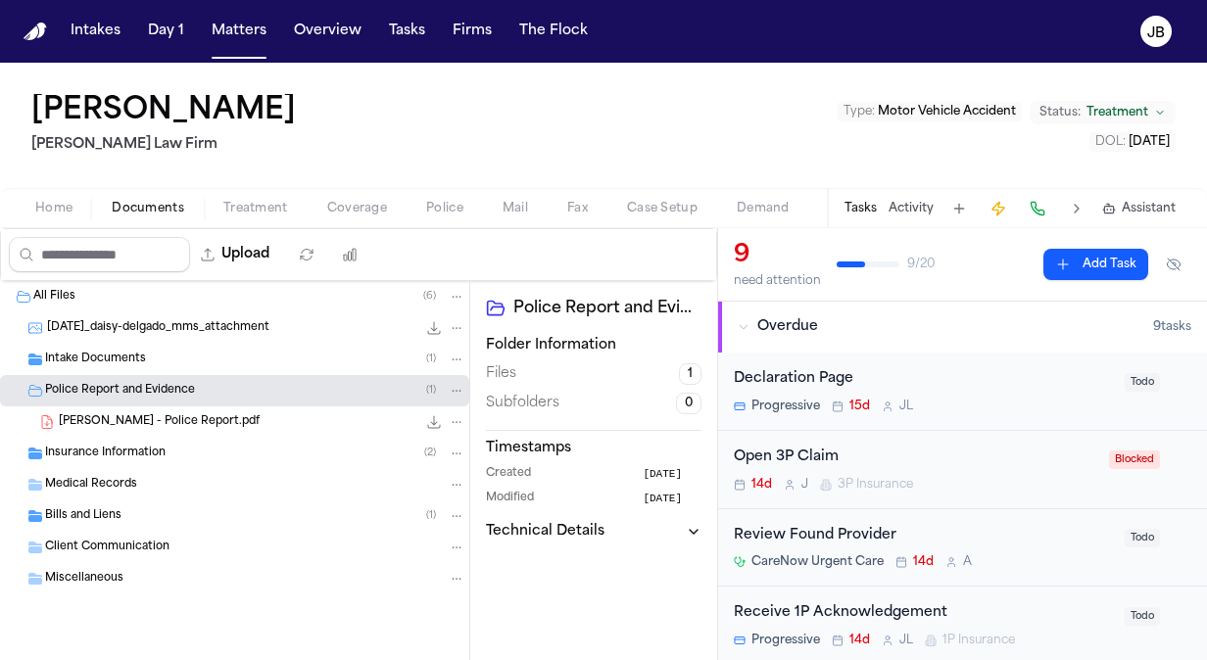
click at [184, 410] on div "[PERSON_NAME] - Police Report.pdf 426.8 KB • PDF" at bounding box center [234, 422] width 469 height 31
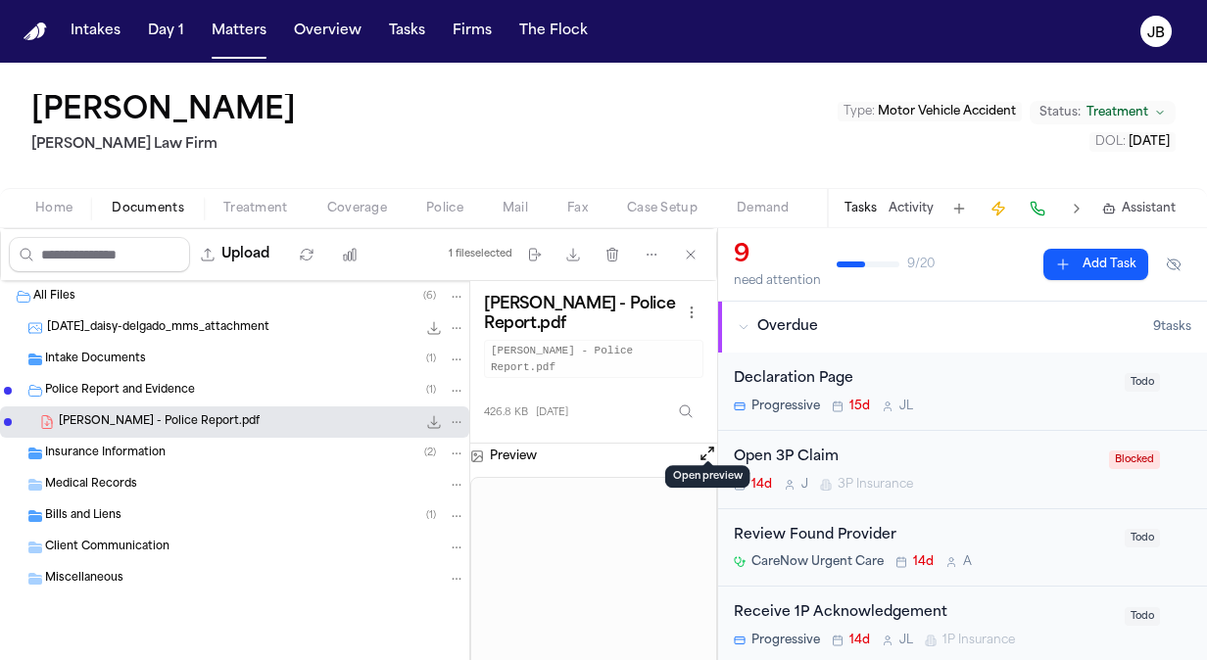
click at [700, 444] on button "Open preview" at bounding box center [708, 454] width 20 height 20
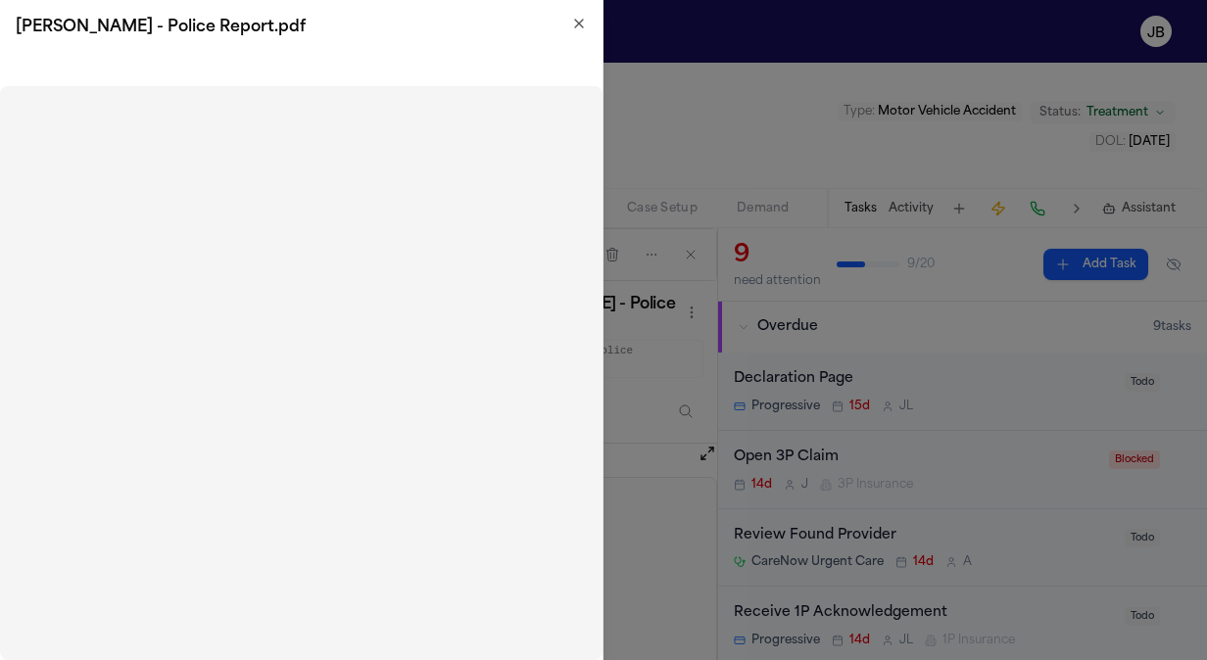
click at [583, 20] on icon "button" at bounding box center [579, 24] width 8 height 8
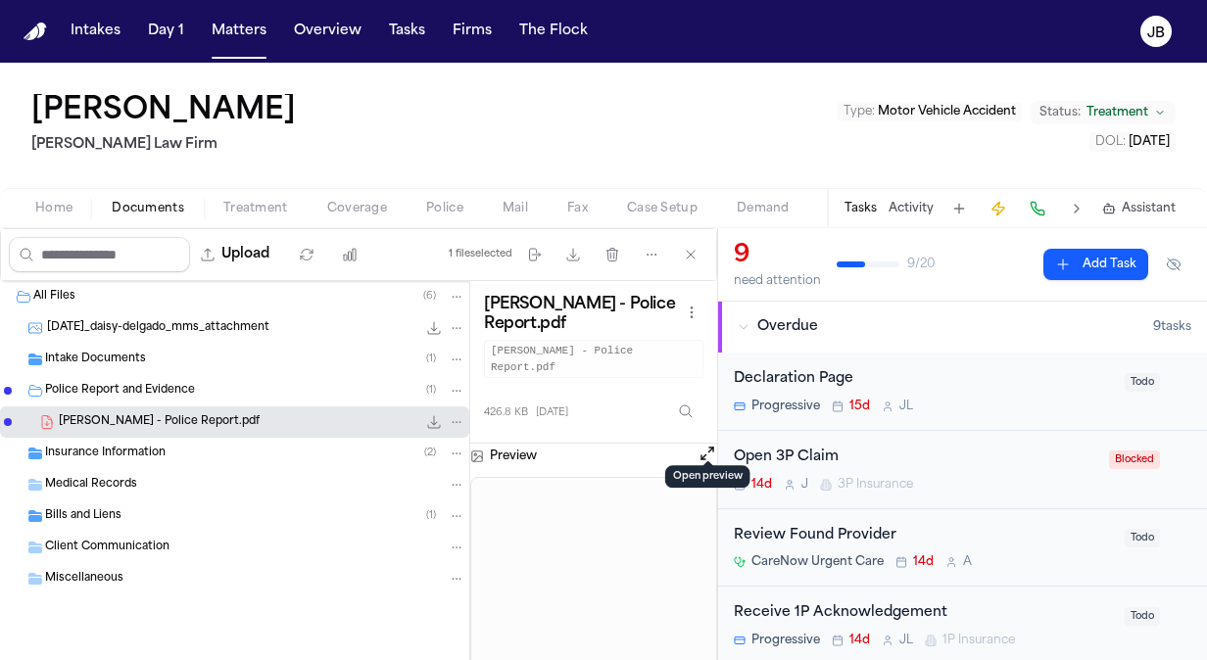
click at [44, 202] on span "Home" at bounding box center [53, 209] width 37 height 16
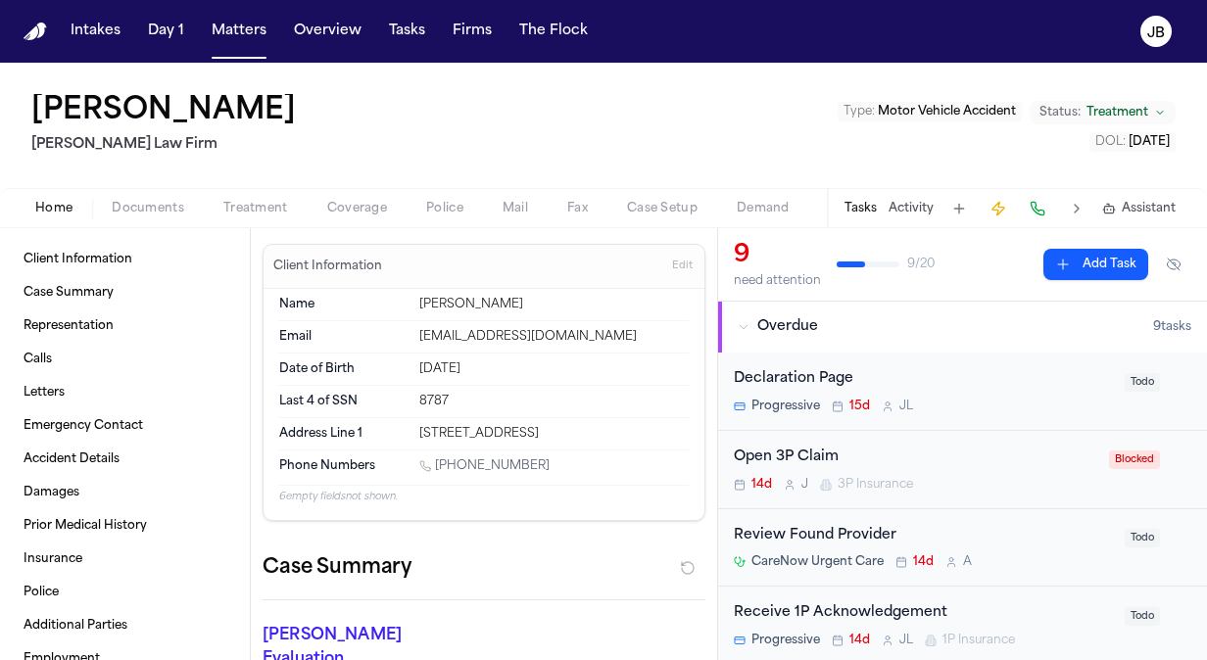
click at [223, 186] on div "[PERSON_NAME] [PERSON_NAME] Law Firm Type : Motor Vehicle Accident Status: Trea…" at bounding box center [603, 125] width 1207 height 125
click at [246, 208] on span "Treatment" at bounding box center [255, 209] width 65 height 16
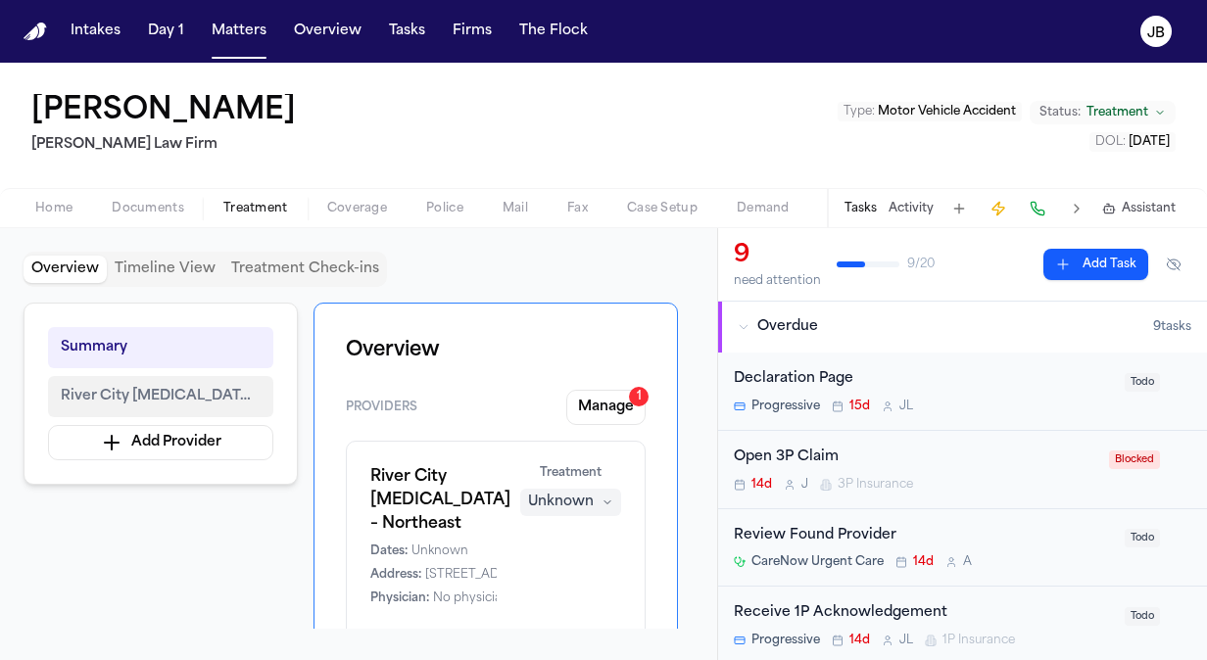
click at [155, 394] on span "River City [MEDICAL_DATA] – Northeast" at bounding box center [161, 397] width 200 height 24
click at [219, 402] on span "River City [MEDICAL_DATA] – Northeast" at bounding box center [161, 397] width 200 height 24
click at [366, 208] on span "Coverage" at bounding box center [357, 209] width 60 height 16
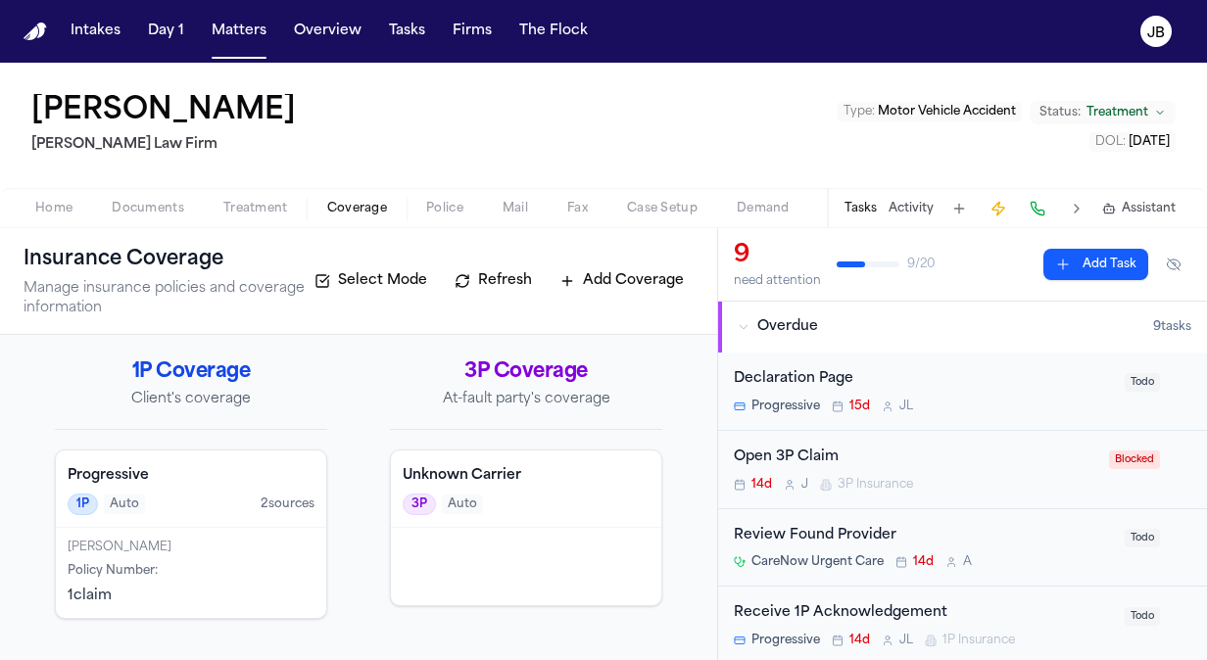
click at [159, 202] on span "Documents" at bounding box center [148, 209] width 73 height 16
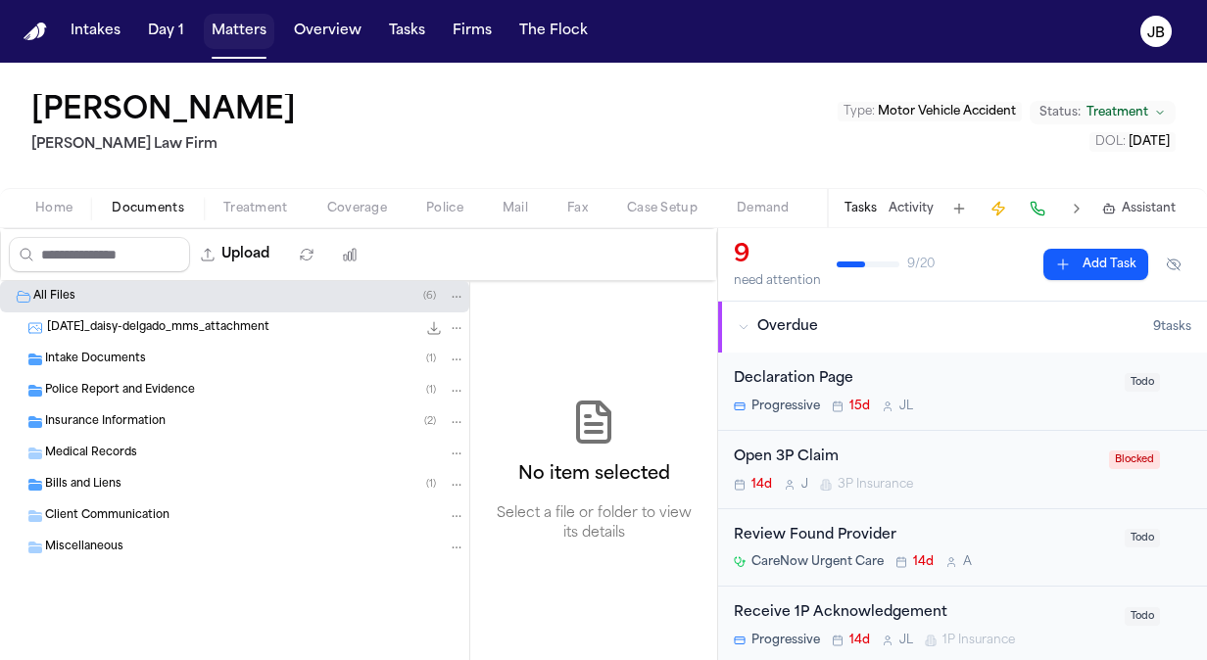
click at [238, 43] on button "Matters" at bounding box center [239, 31] width 71 height 35
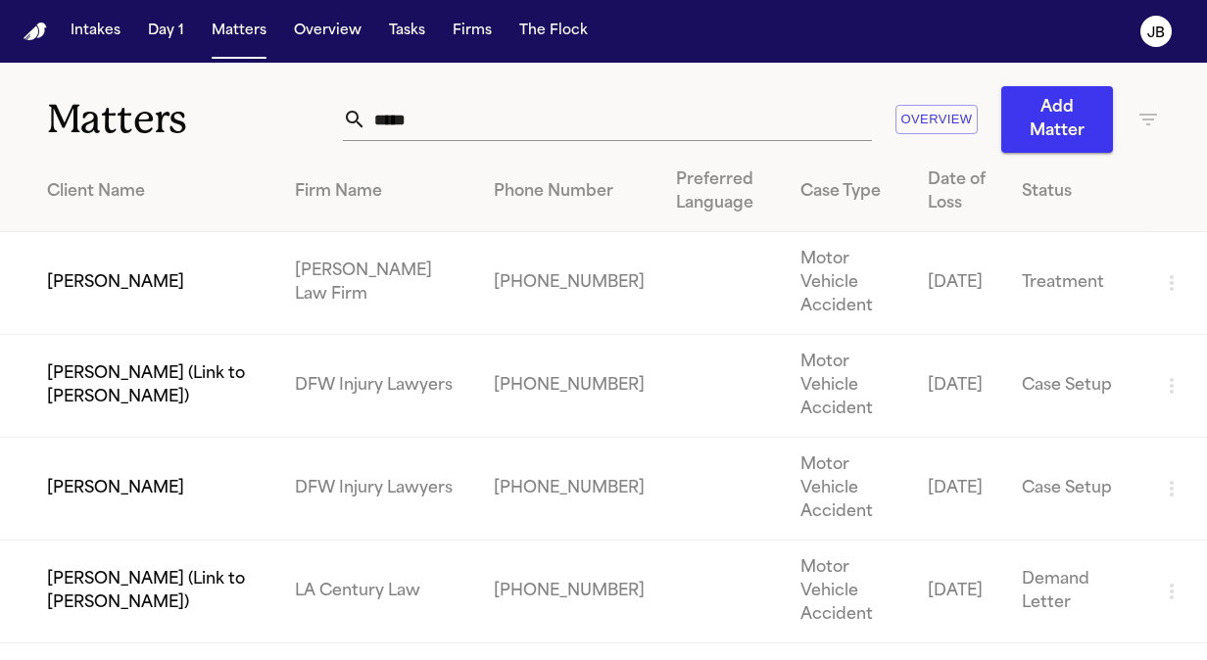
click at [396, 104] on input "*****" at bounding box center [619, 119] width 506 height 43
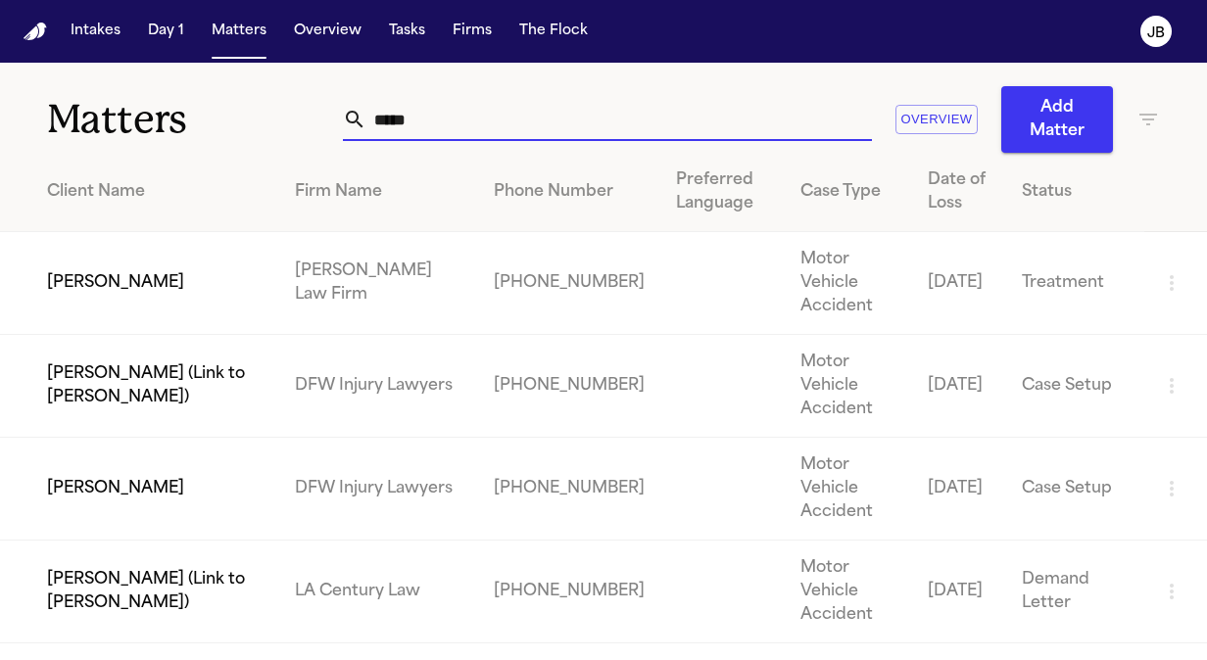
drag, startPoint x: 413, startPoint y: 116, endPoint x: 158, endPoint y: 119, distance: 254.8
click at [158, 119] on div "Matters ***** Overview Add Matter" at bounding box center [603, 108] width 1207 height 90
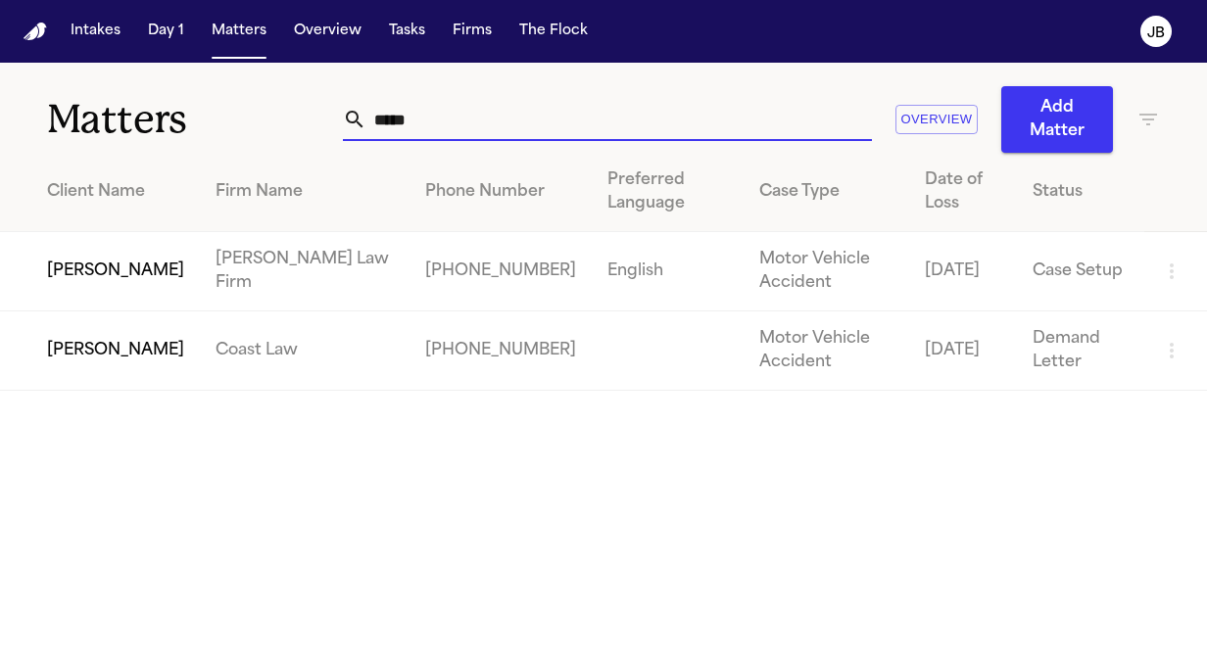
type input "*****"
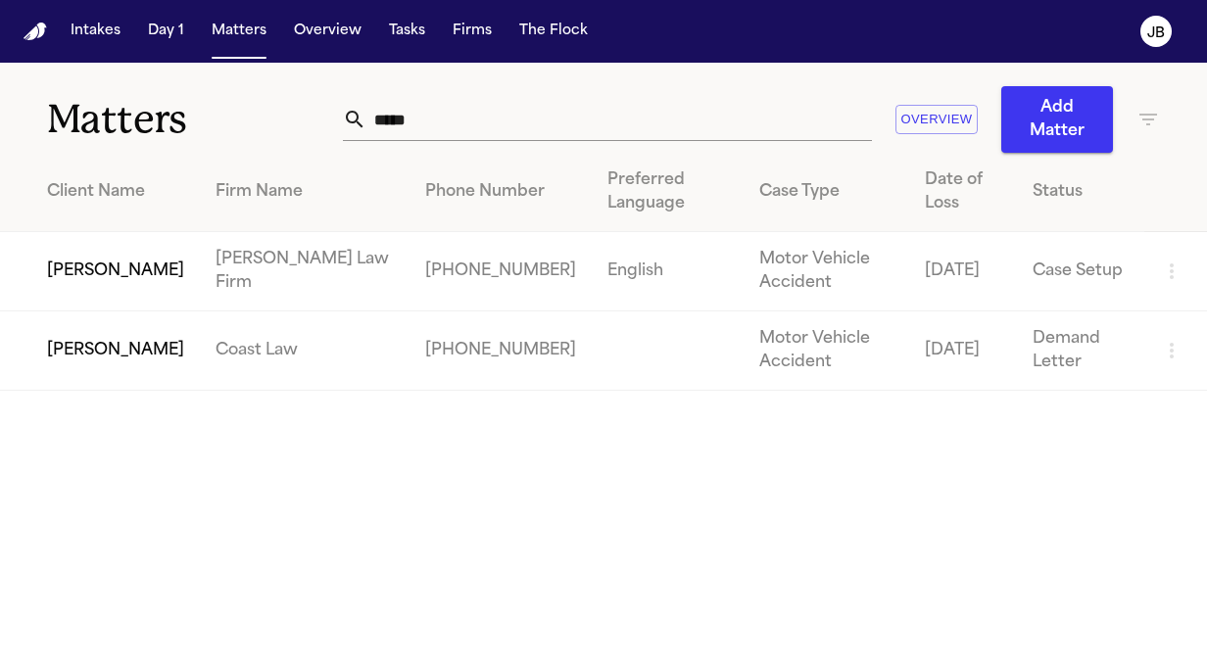
click at [66, 232] on td "[PERSON_NAME]" at bounding box center [100, 271] width 200 height 79
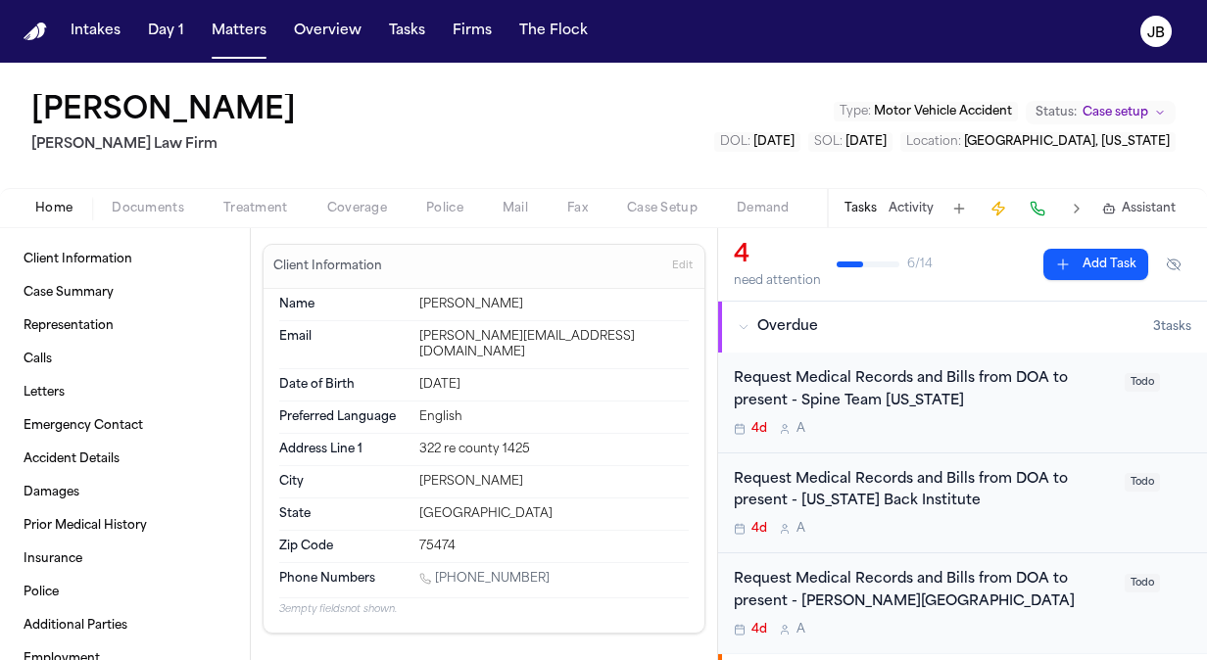
click at [159, 216] on button "Documents" at bounding box center [148, 209] width 112 height 24
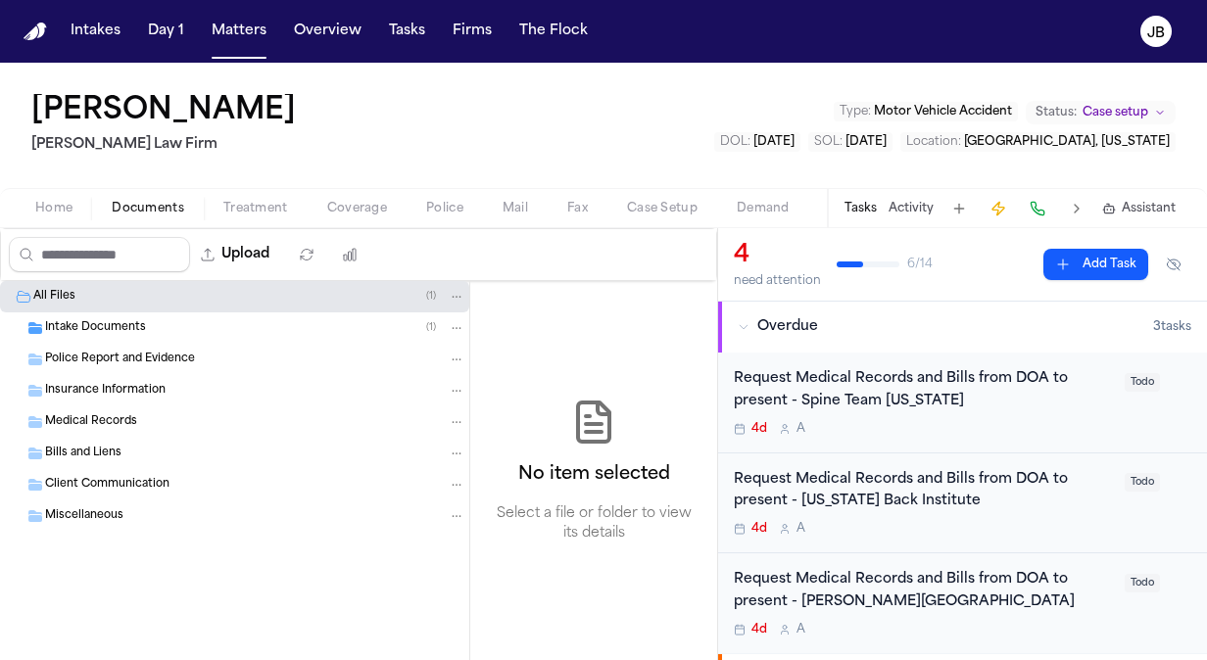
click at [98, 353] on span "Police Report and Evidence" at bounding box center [120, 360] width 150 height 17
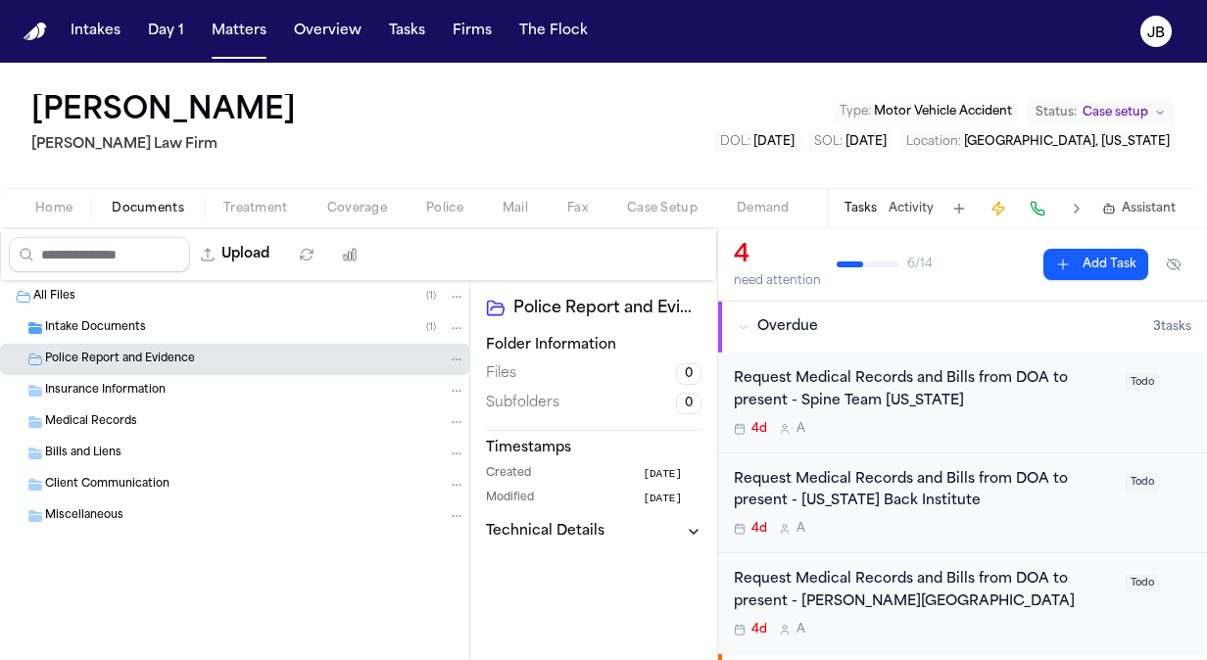
click at [37, 223] on div "Home Documents Treatment Coverage Police Mail Fax Case Setup Demand Workspaces …" at bounding box center [603, 207] width 1207 height 39
click at [420, 202] on button "Police" at bounding box center [445, 209] width 76 height 24
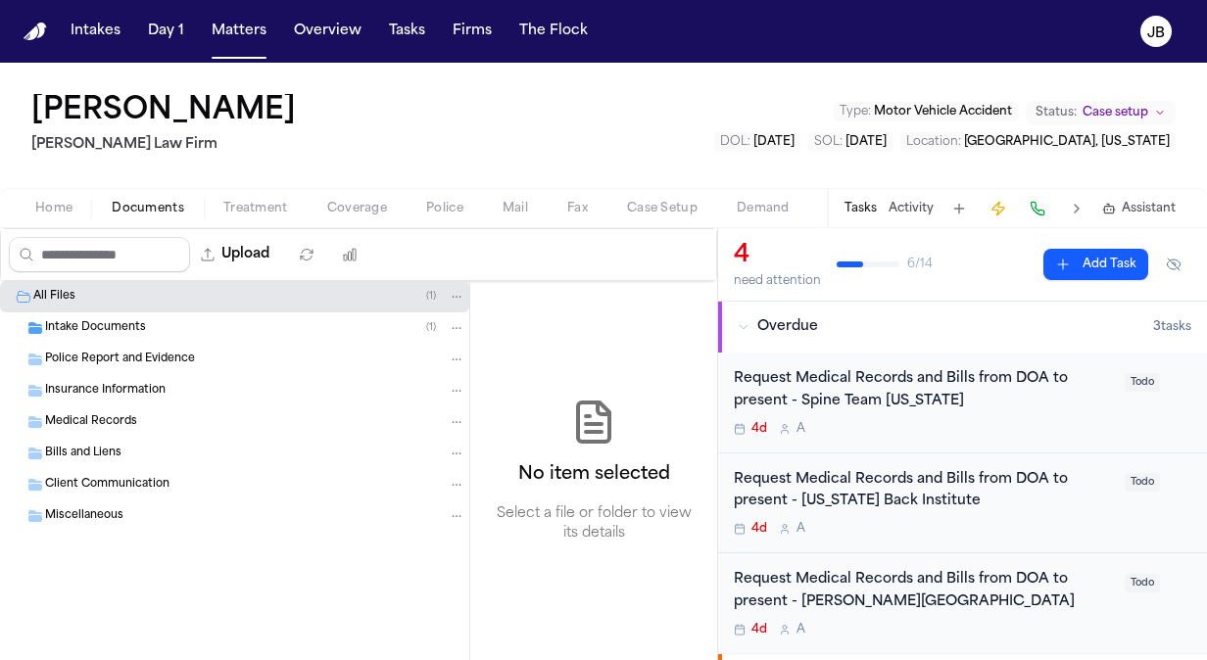
click at [152, 202] on span "Documents" at bounding box center [148, 209] width 73 height 16
click at [161, 357] on span "Police Report and Evidence" at bounding box center [120, 360] width 150 height 17
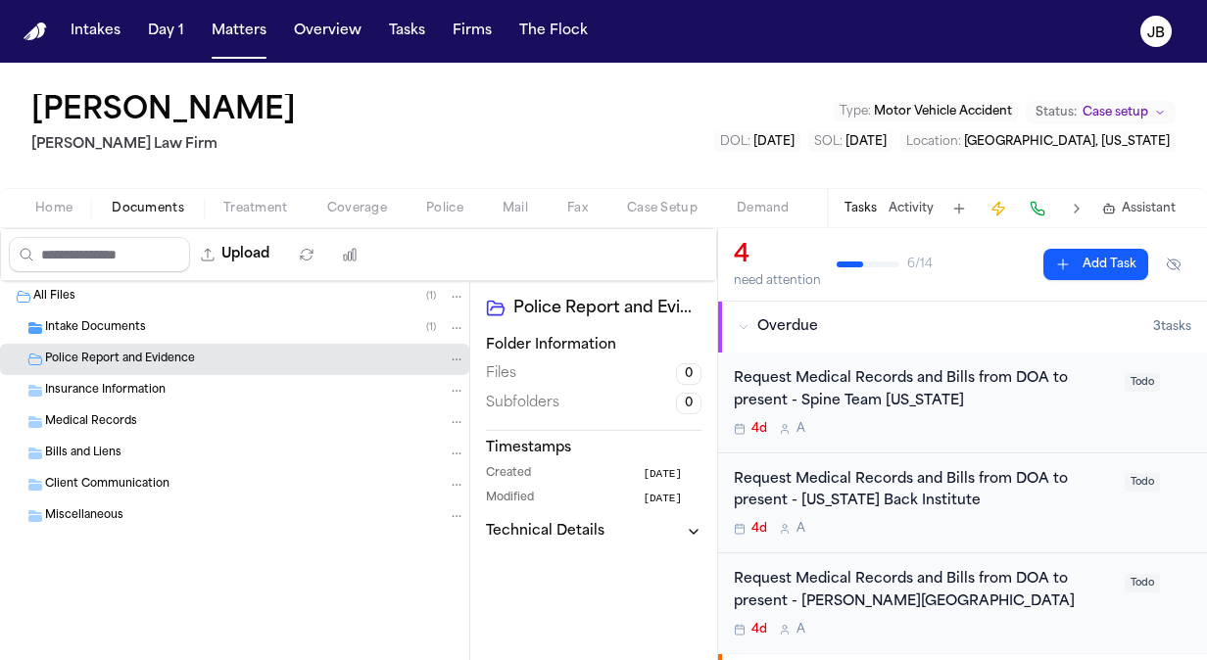
click at [225, 341] on div "Intake Documents ( 1 )" at bounding box center [234, 328] width 469 height 31
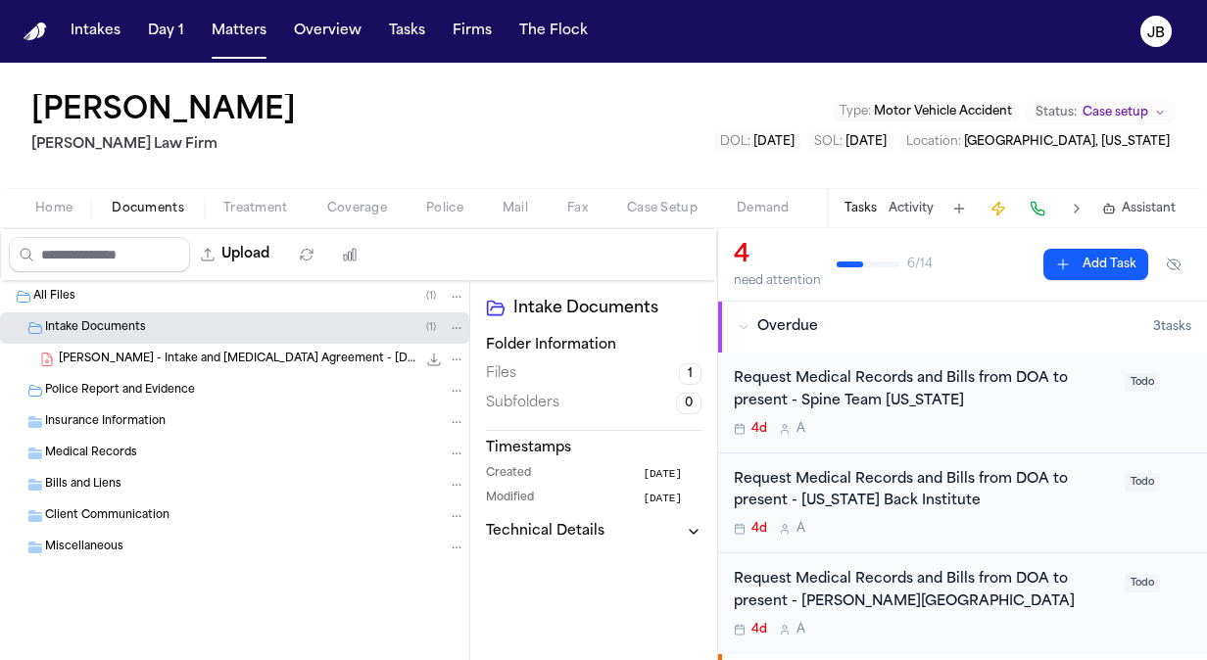
click at [243, 364] on span "[PERSON_NAME] - Intake and [MEDICAL_DATA] Agreement - [DATE]" at bounding box center [238, 360] width 358 height 17
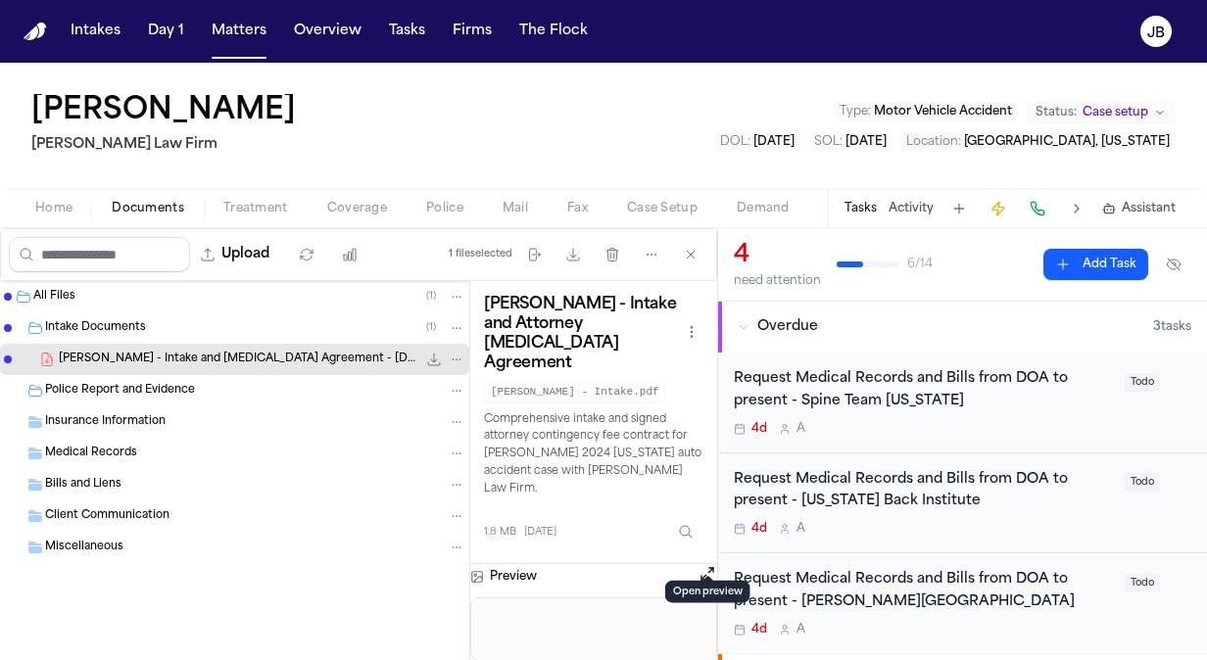
click at [703, 564] on button "Open preview" at bounding box center [708, 574] width 20 height 20
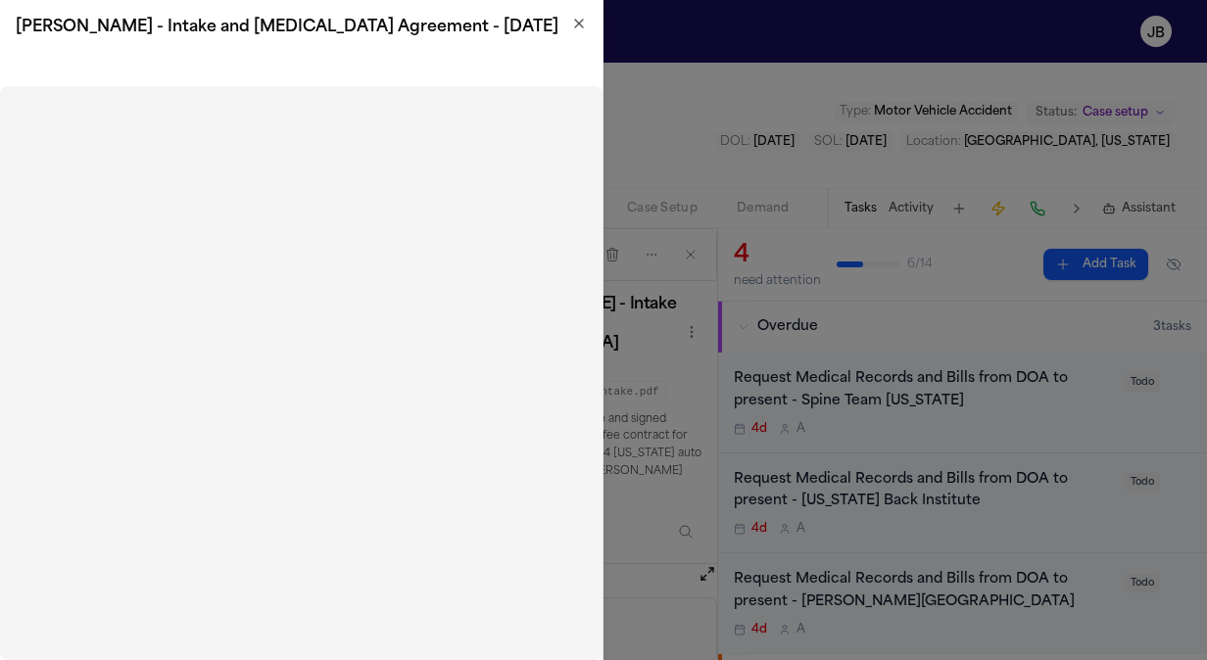
click at [578, 9] on div "[PERSON_NAME] - Intake and [MEDICAL_DATA] Agreement - [DATE]" at bounding box center [301, 27] width 603 height 55
click at [575, 25] on icon "button" at bounding box center [579, 24] width 16 height 16
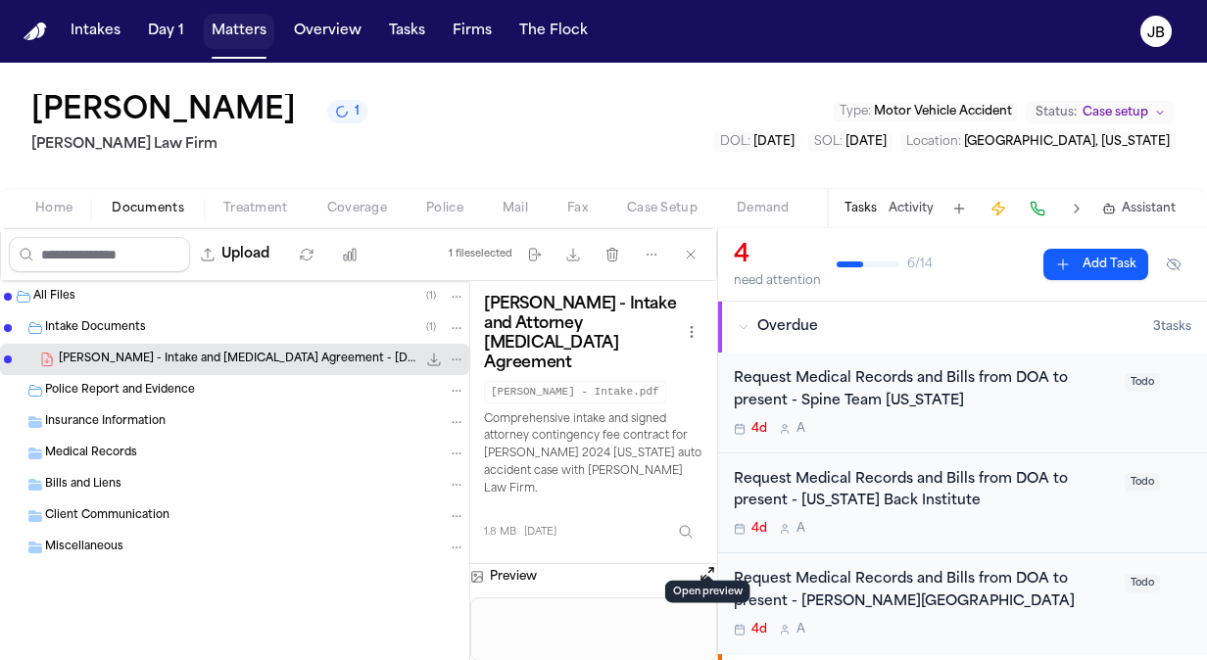
click at [249, 24] on button "Matters" at bounding box center [239, 31] width 71 height 35
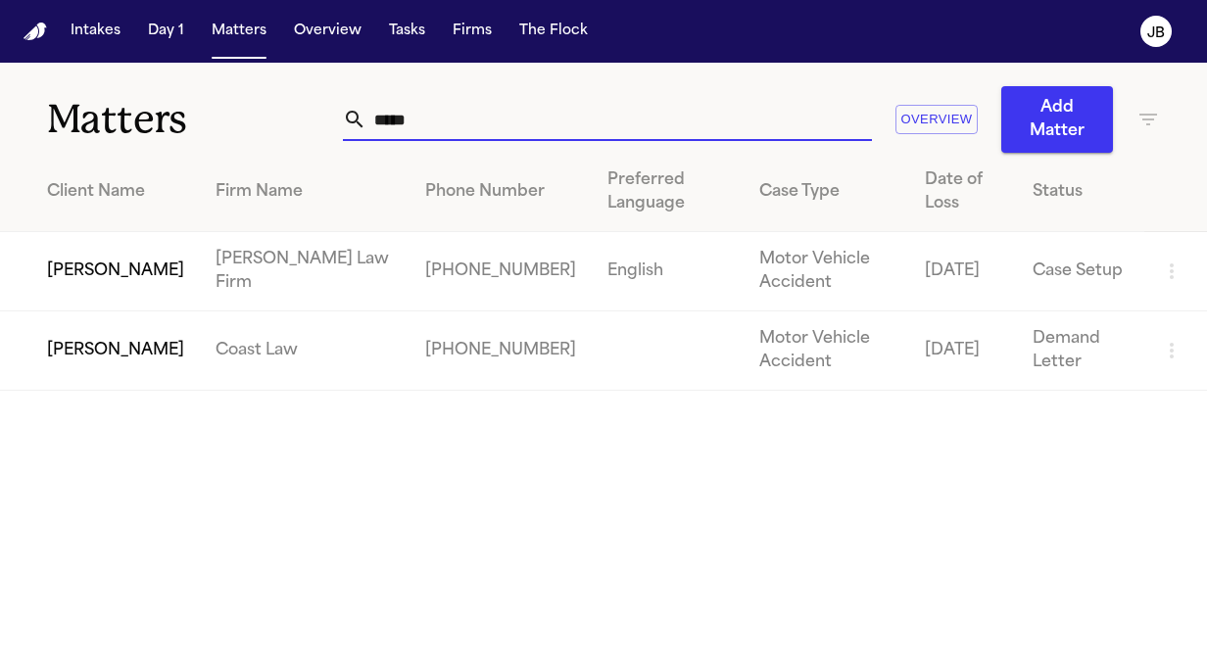
drag, startPoint x: 425, startPoint y: 129, endPoint x: 191, endPoint y: 110, distance: 235.0
click at [191, 110] on div "Matters ***** Overview Add Matter" at bounding box center [603, 108] width 1207 height 90
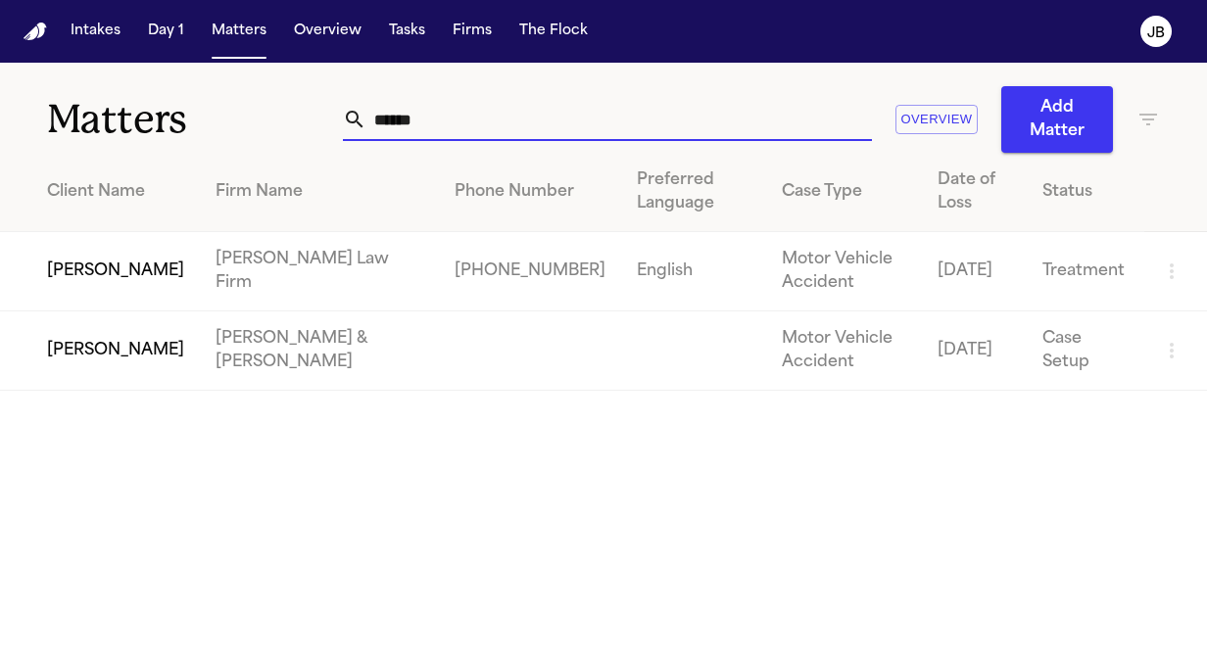
type input "******"
click at [90, 264] on td "[PERSON_NAME]" at bounding box center [100, 271] width 200 height 79
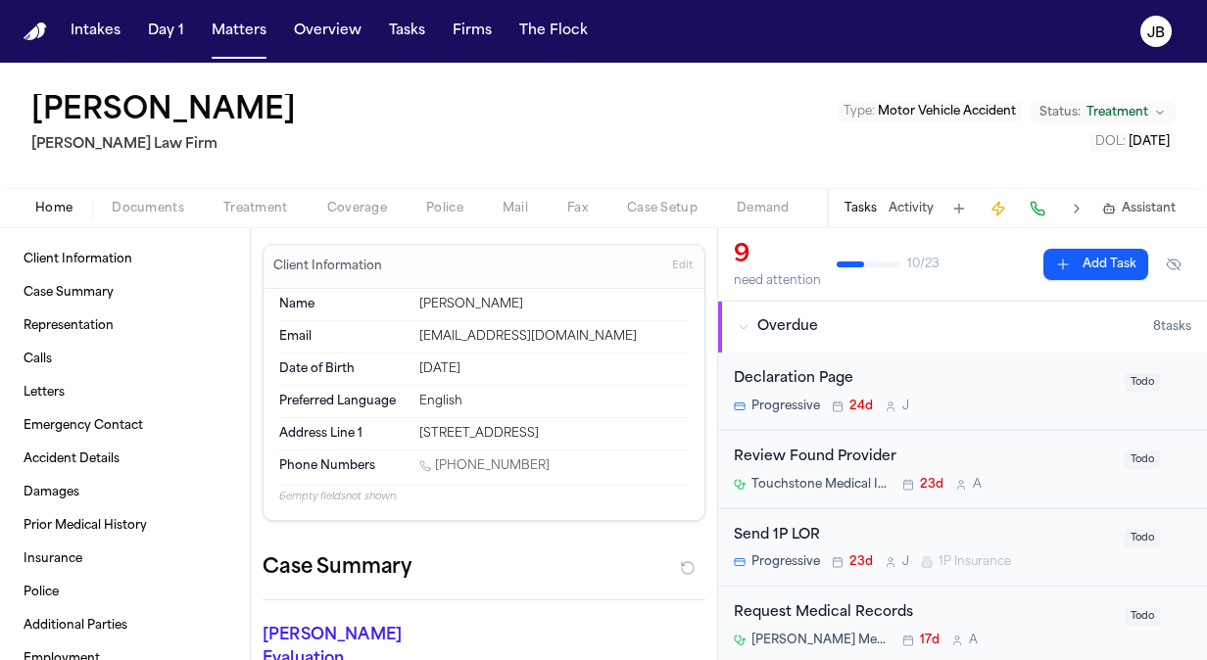
click at [156, 201] on span "Documents" at bounding box center [148, 209] width 73 height 16
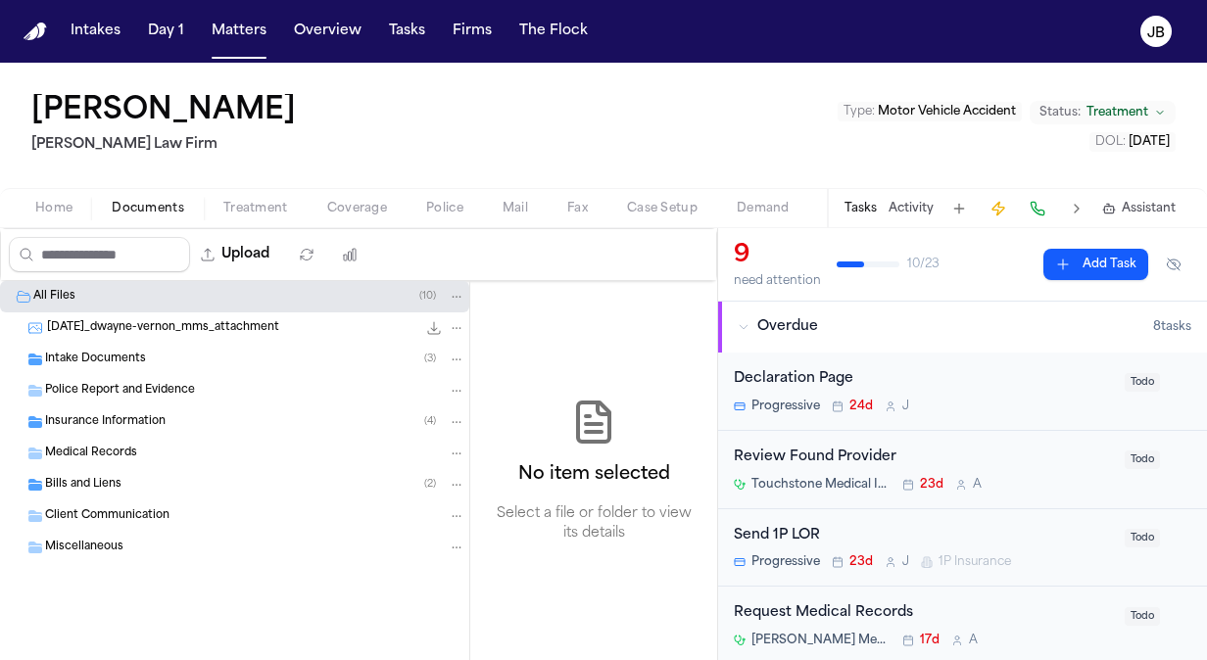
click at [107, 383] on span "Police Report and Evidence" at bounding box center [120, 391] width 150 height 17
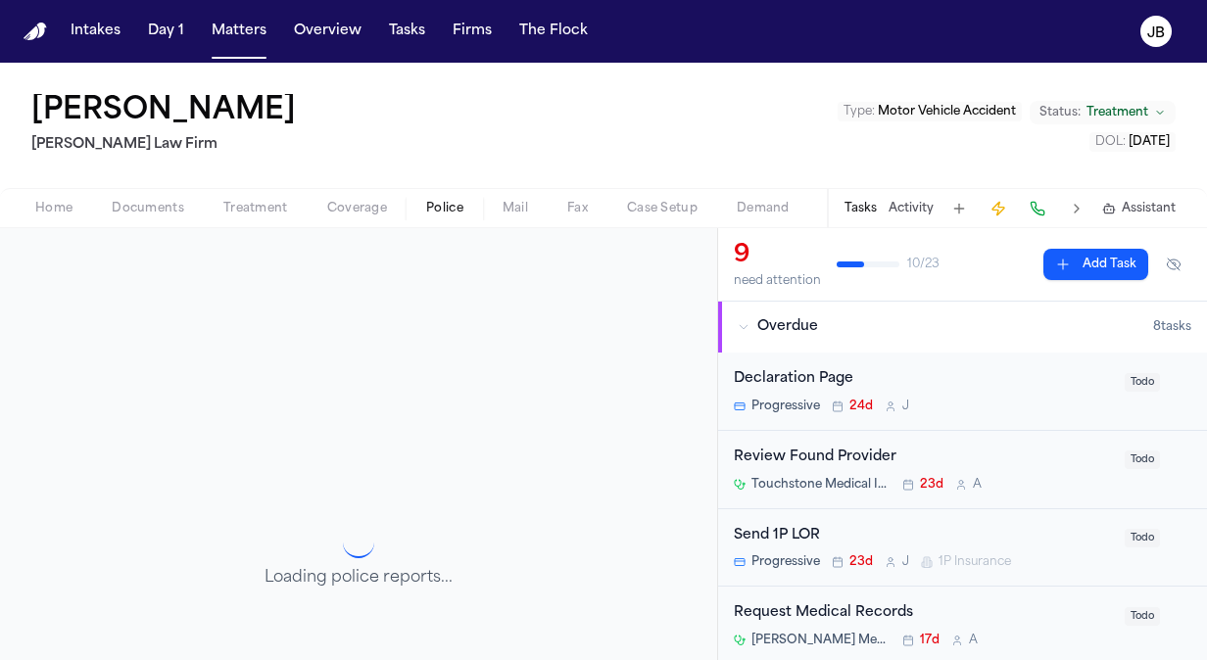
click at [452, 214] on span "Police" at bounding box center [444, 209] width 37 height 16
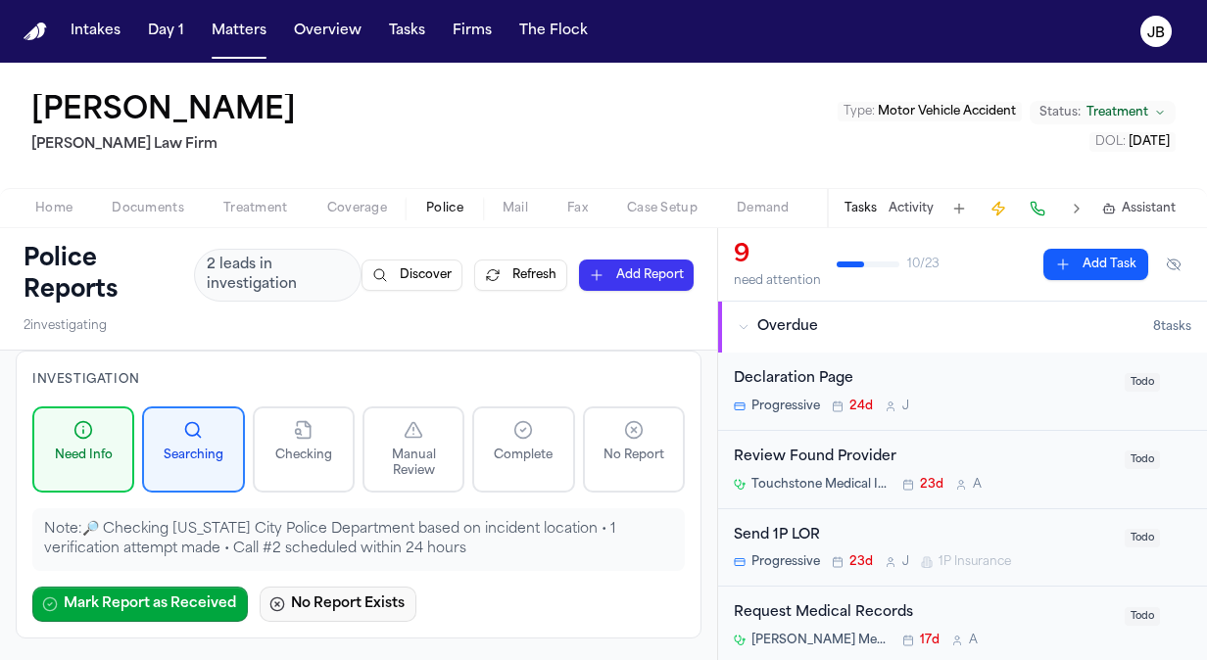
click at [320, 600] on button "No Report Exists" at bounding box center [338, 604] width 157 height 35
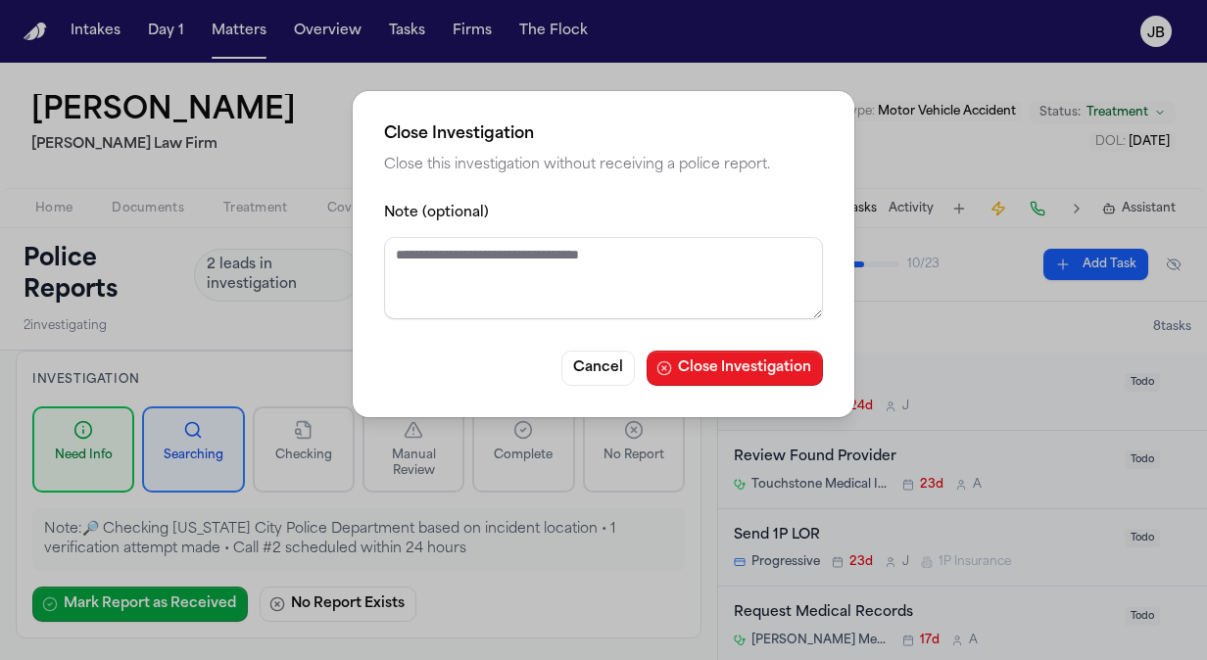
click at [749, 359] on button "Close Investigation" at bounding box center [735, 368] width 176 height 35
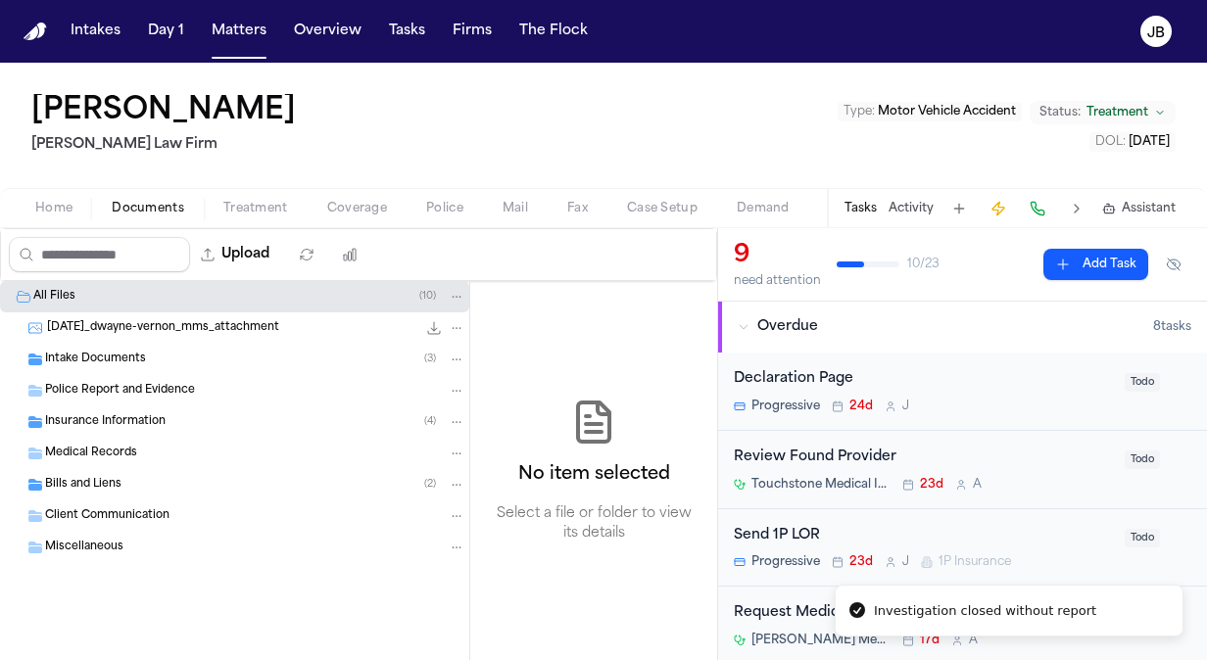
click at [159, 217] on button "Documents" at bounding box center [148, 209] width 112 height 24
click at [86, 421] on span "Insurance Information" at bounding box center [105, 422] width 121 height 17
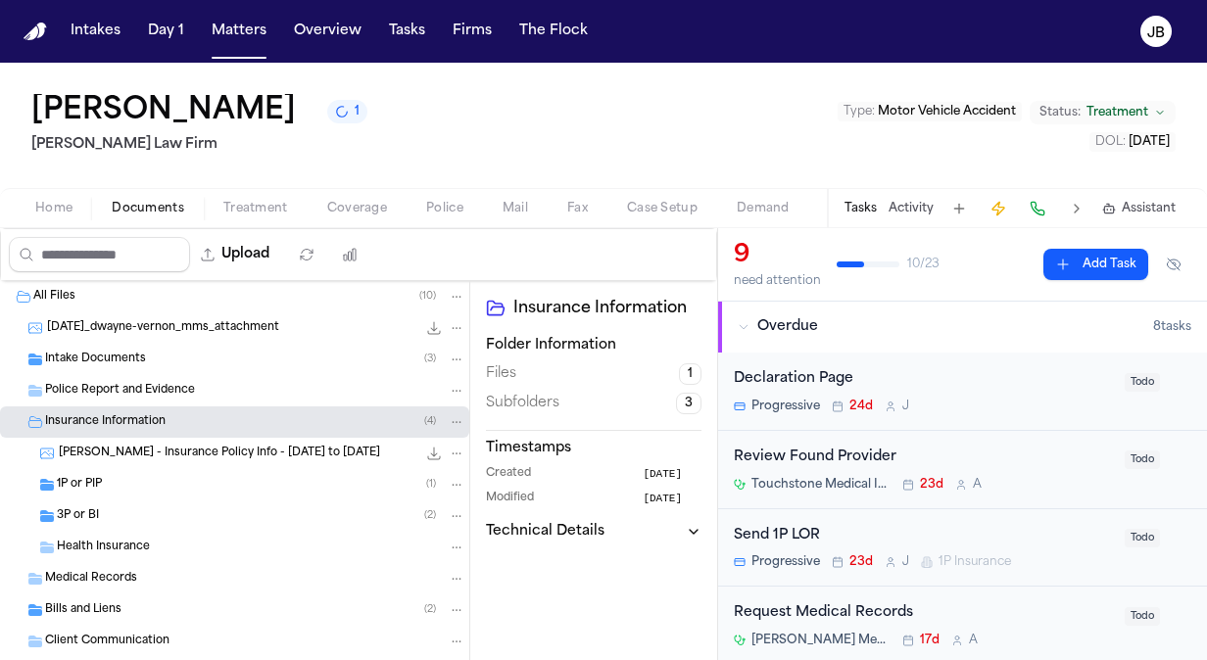
click at [123, 447] on span "[PERSON_NAME] - Insurance Policy Info - [DATE] to [DATE]" at bounding box center [219, 454] width 321 height 17
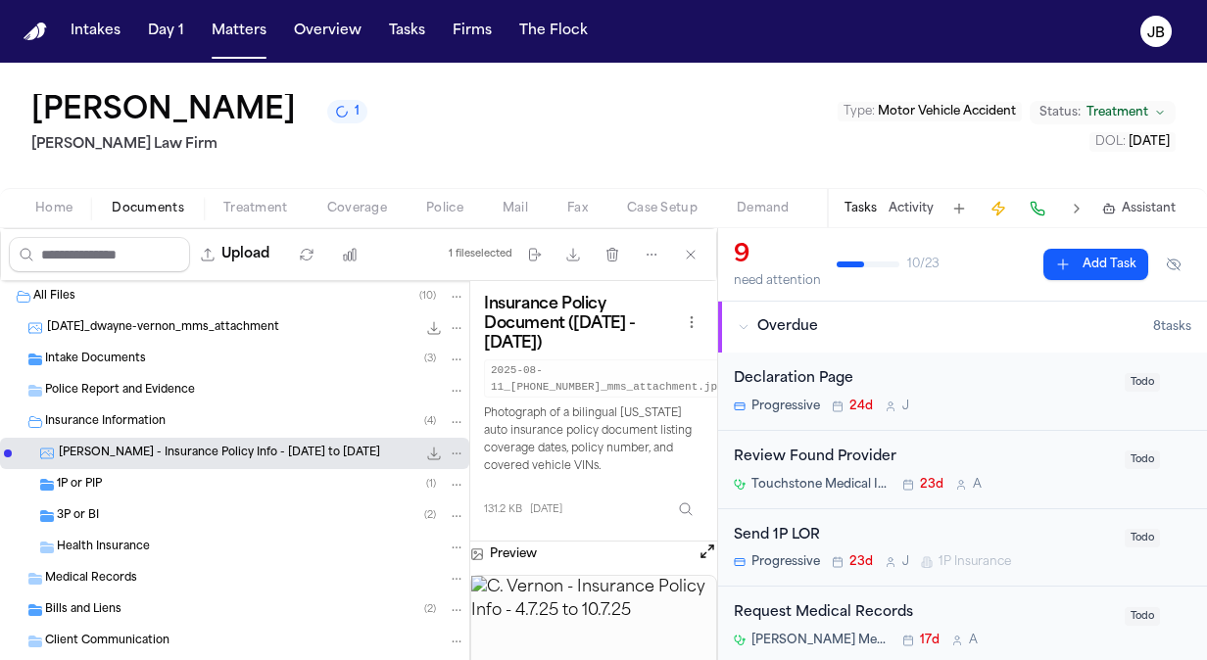
click at [132, 480] on div "1P or PIP ( 1 )" at bounding box center [261, 485] width 409 height 18
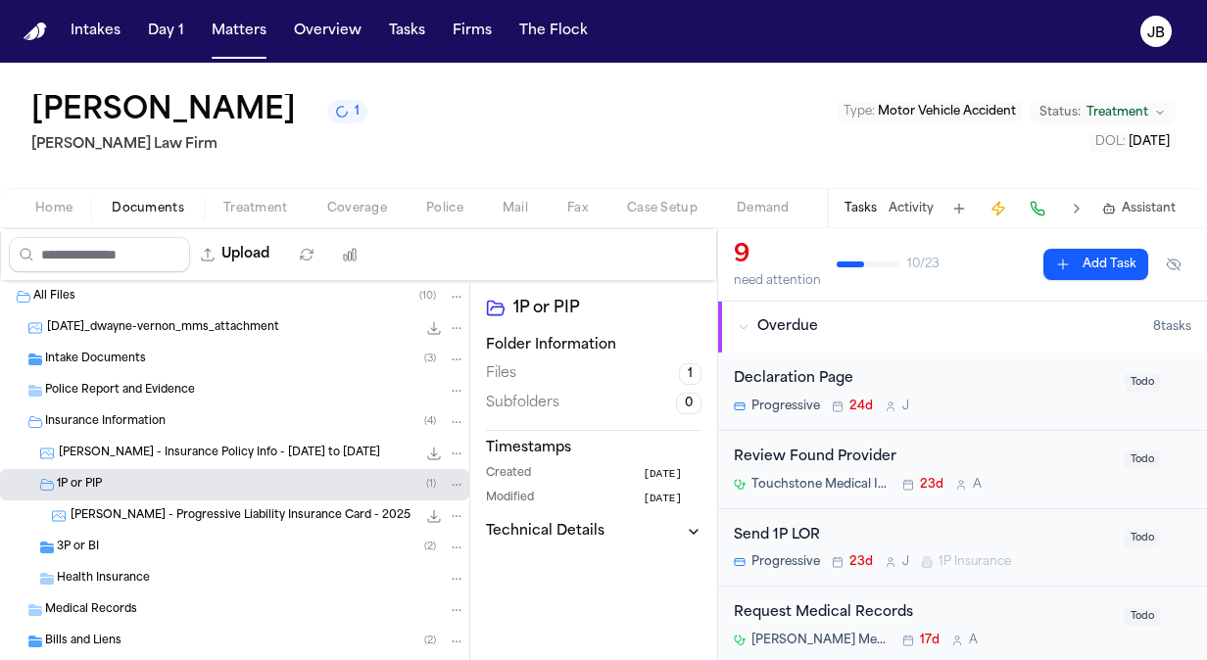
click at [146, 459] on span "[PERSON_NAME] - Insurance Policy Info - [DATE] to [DATE]" at bounding box center [219, 454] width 321 height 17
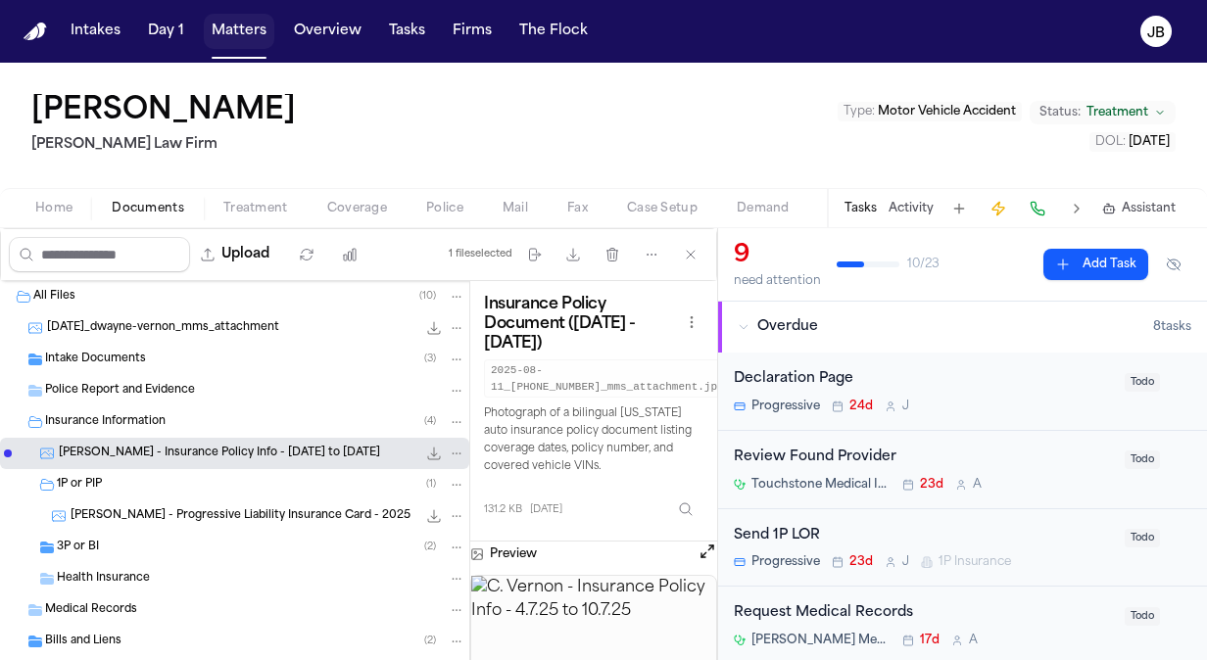
click at [241, 25] on button "Matters" at bounding box center [239, 31] width 71 height 35
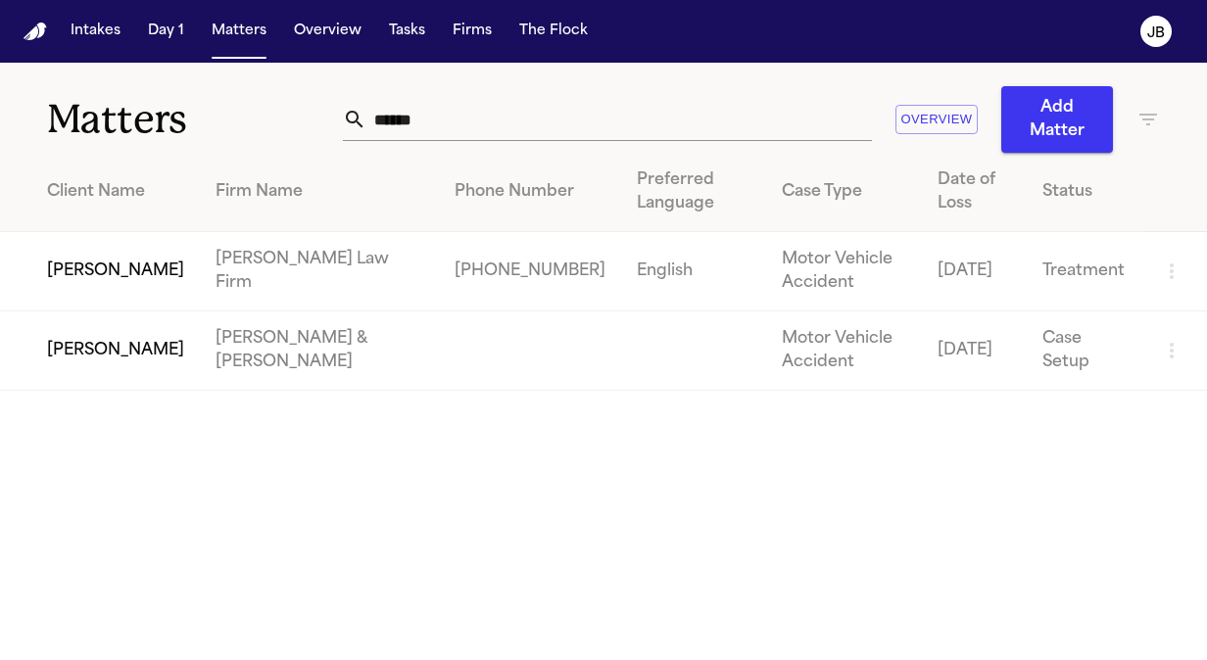
drag, startPoint x: 245, startPoint y: 113, endPoint x: 181, endPoint y: 107, distance: 64.0
click at [181, 107] on div "Matters ****** Overview Add Matter" at bounding box center [603, 108] width 1207 height 90
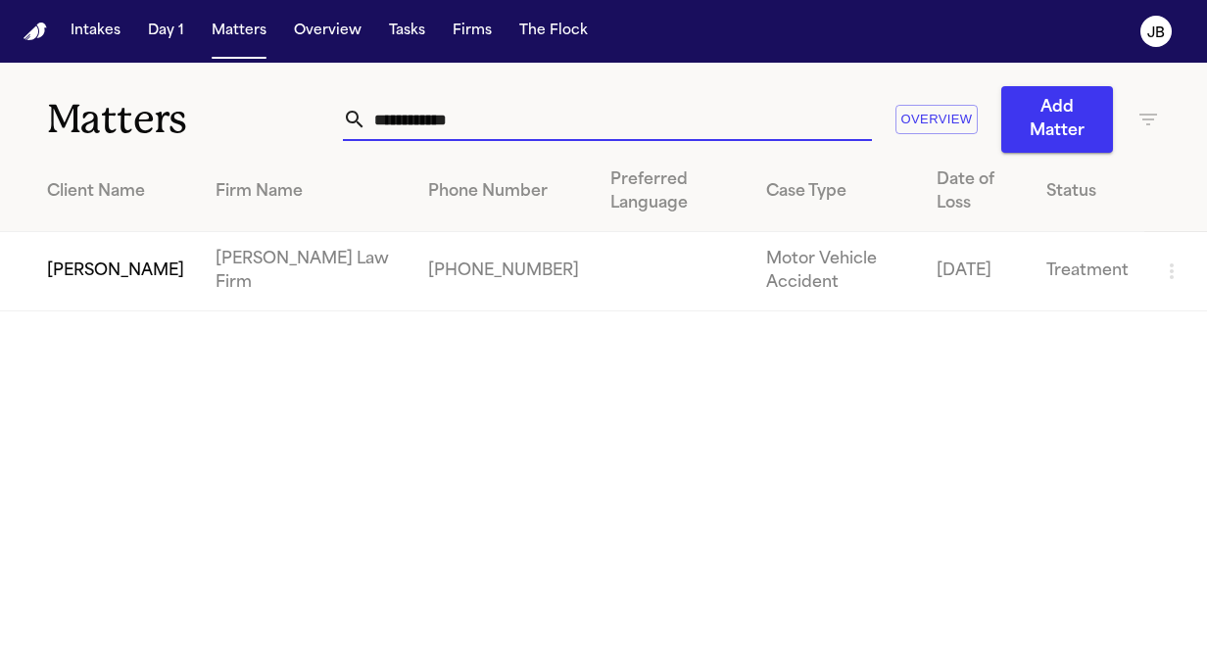
type input "**********"
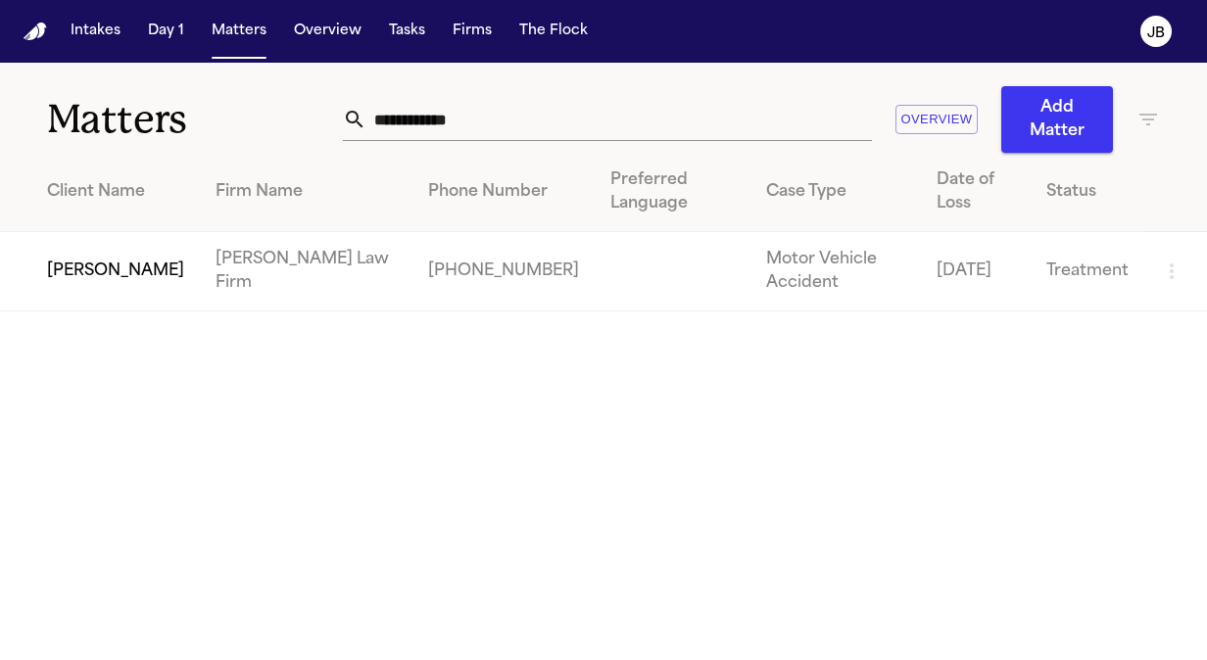
click at [65, 267] on td "[PERSON_NAME]" at bounding box center [100, 271] width 200 height 79
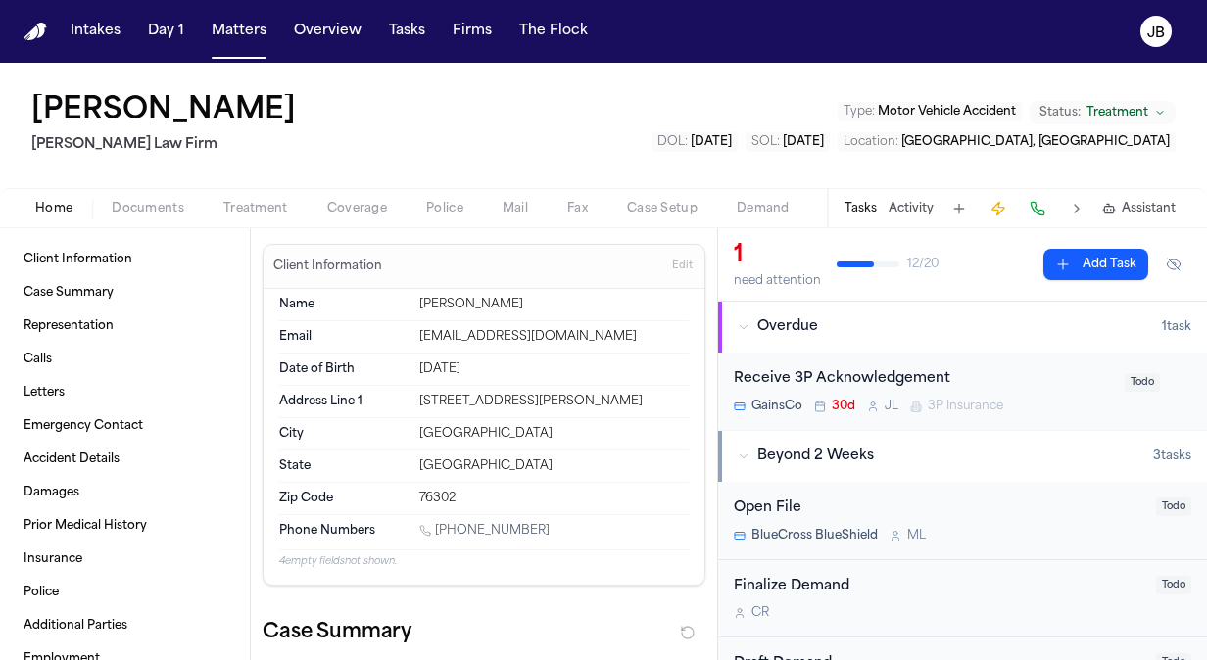
click at [163, 194] on div "Home Documents Treatment Coverage Police Mail Fax Case Setup Demand Workspaces …" at bounding box center [603, 207] width 1207 height 39
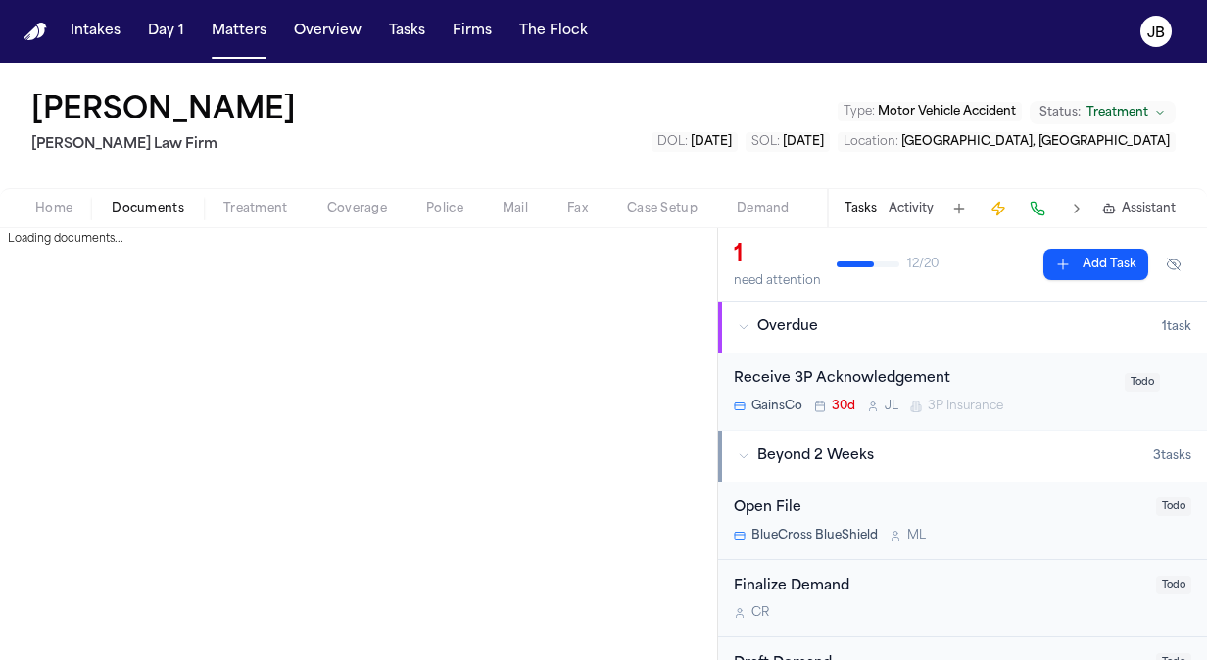
click at [153, 213] on span "Documents" at bounding box center [148, 209] width 73 height 16
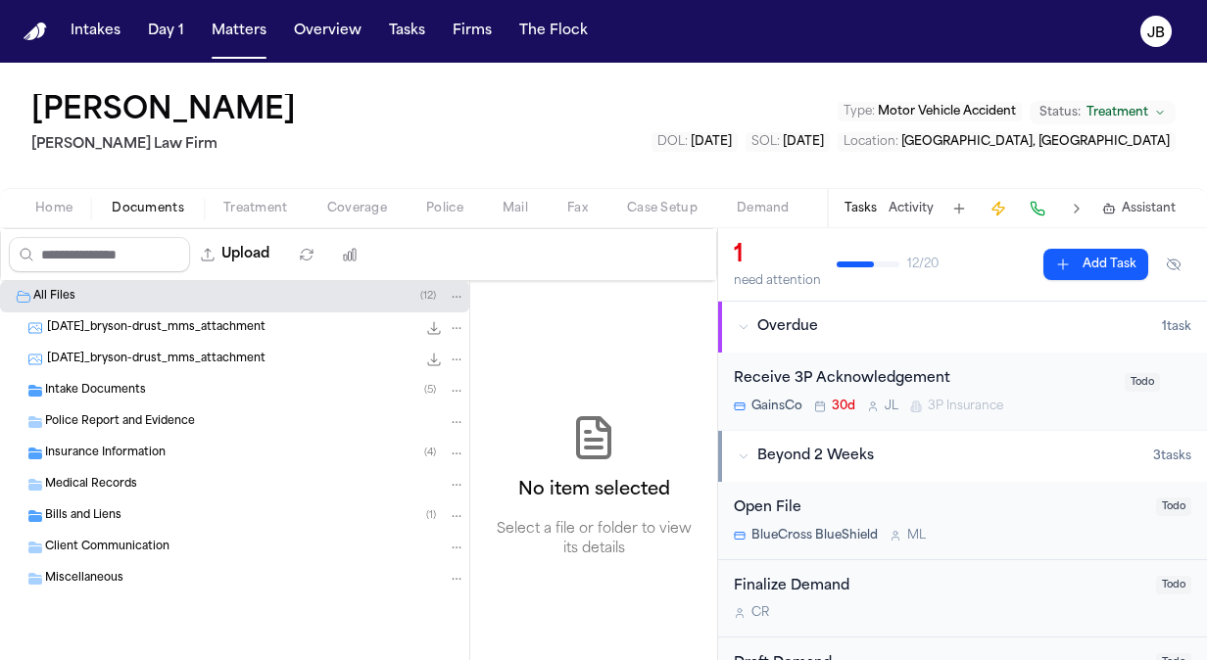
click at [114, 421] on span "Police Report and Evidence" at bounding box center [120, 422] width 150 height 17
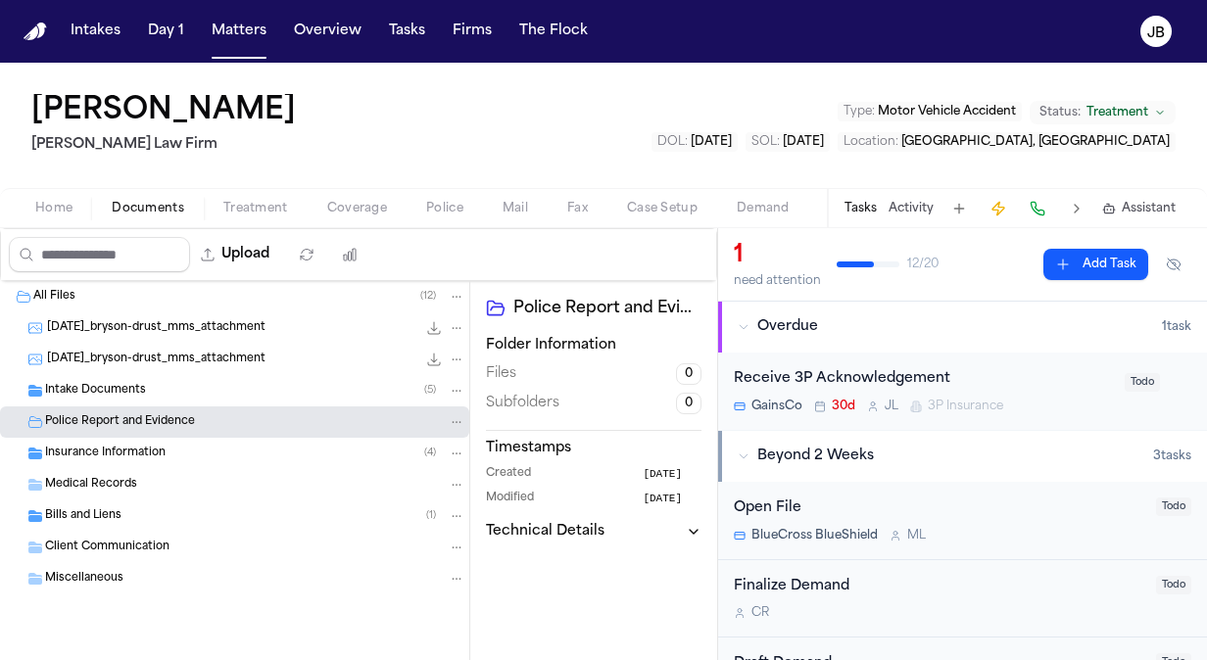
click at [111, 446] on span "Insurance Information" at bounding box center [105, 454] width 121 height 17
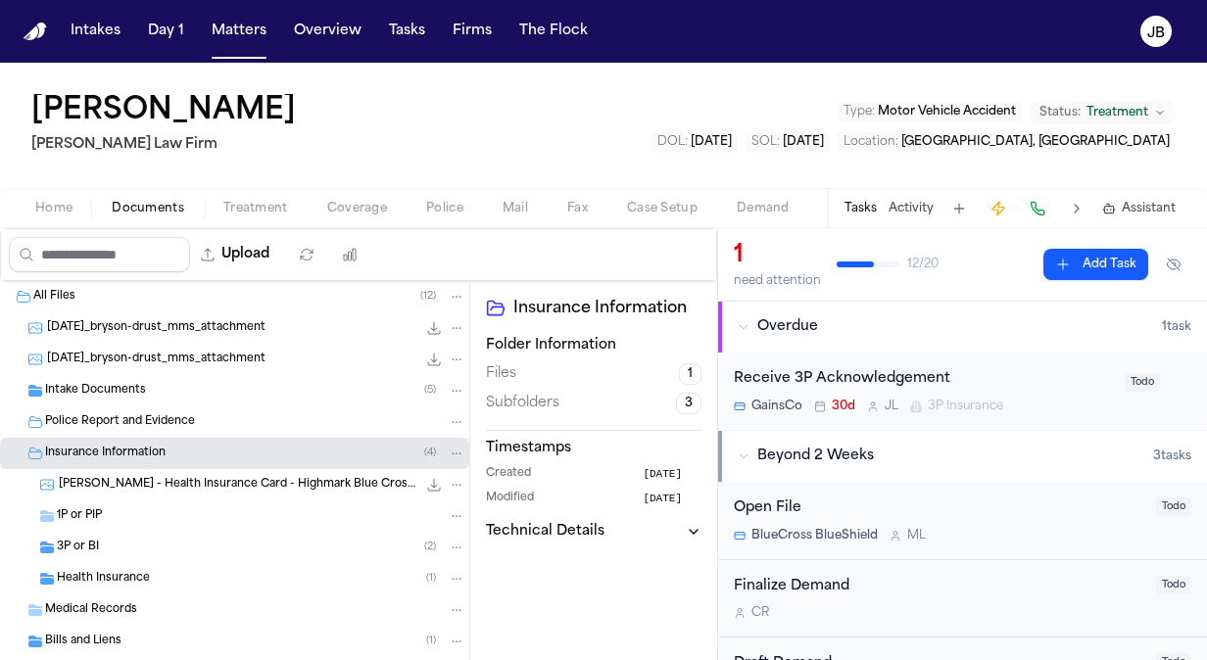
click at [127, 515] on div "1P or PIP" at bounding box center [261, 517] width 409 height 18
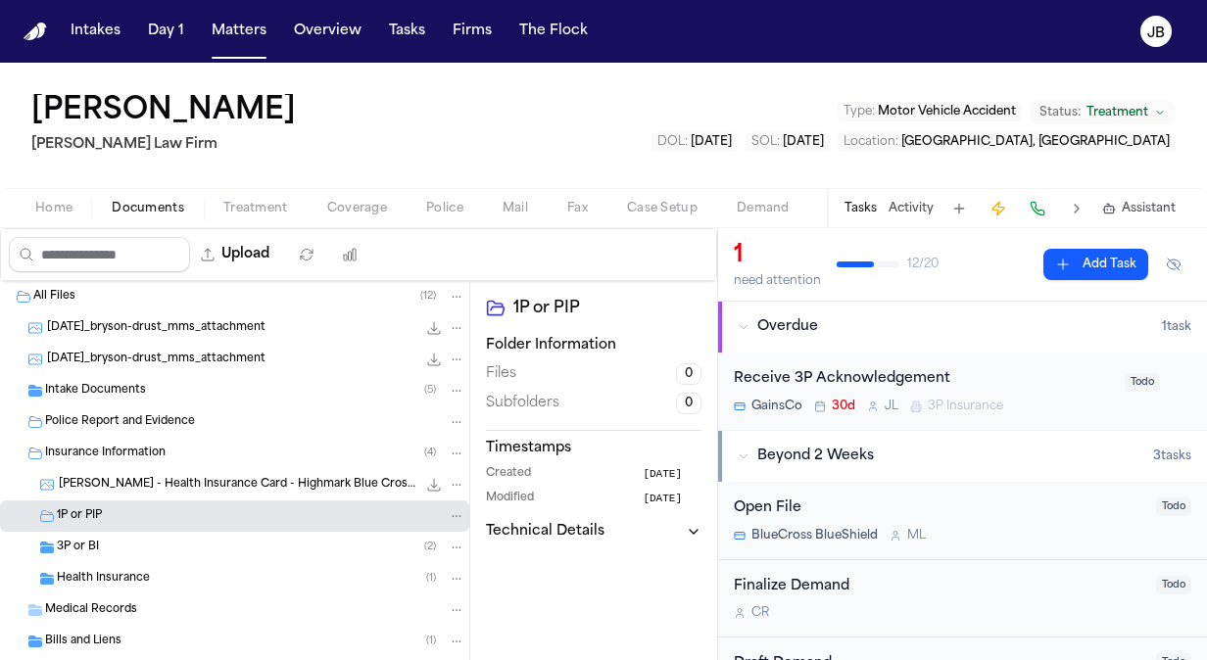
click at [120, 547] on div "3P or BI ( 2 )" at bounding box center [261, 548] width 409 height 18
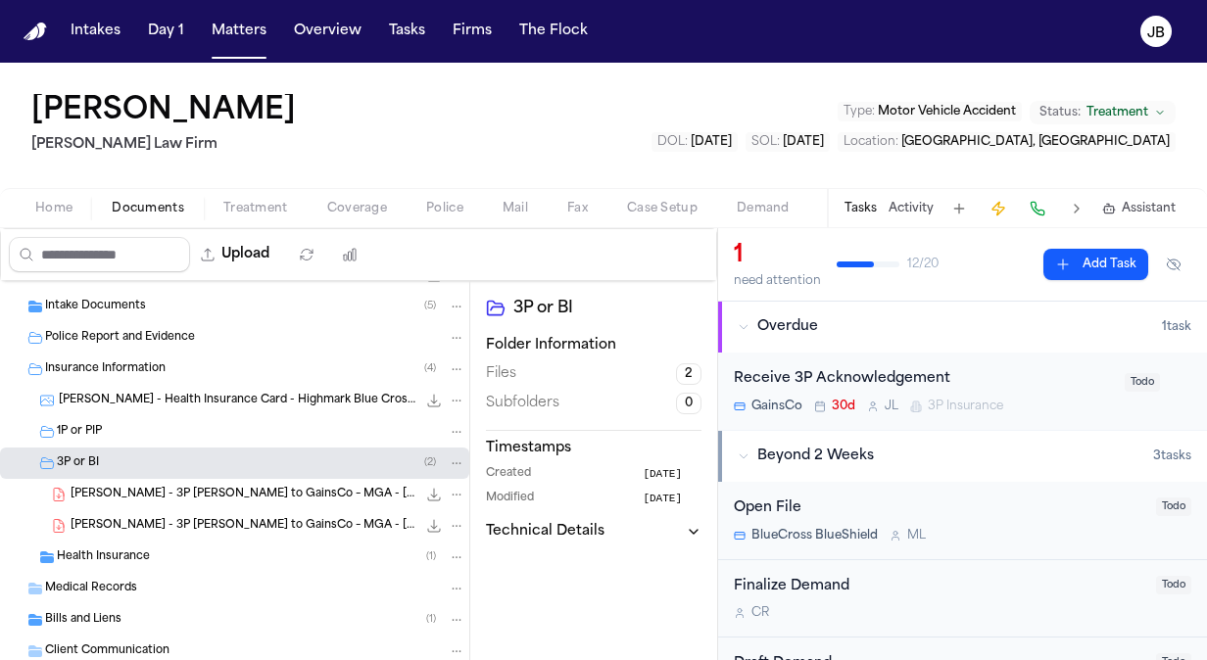
scroll to position [167, 0]
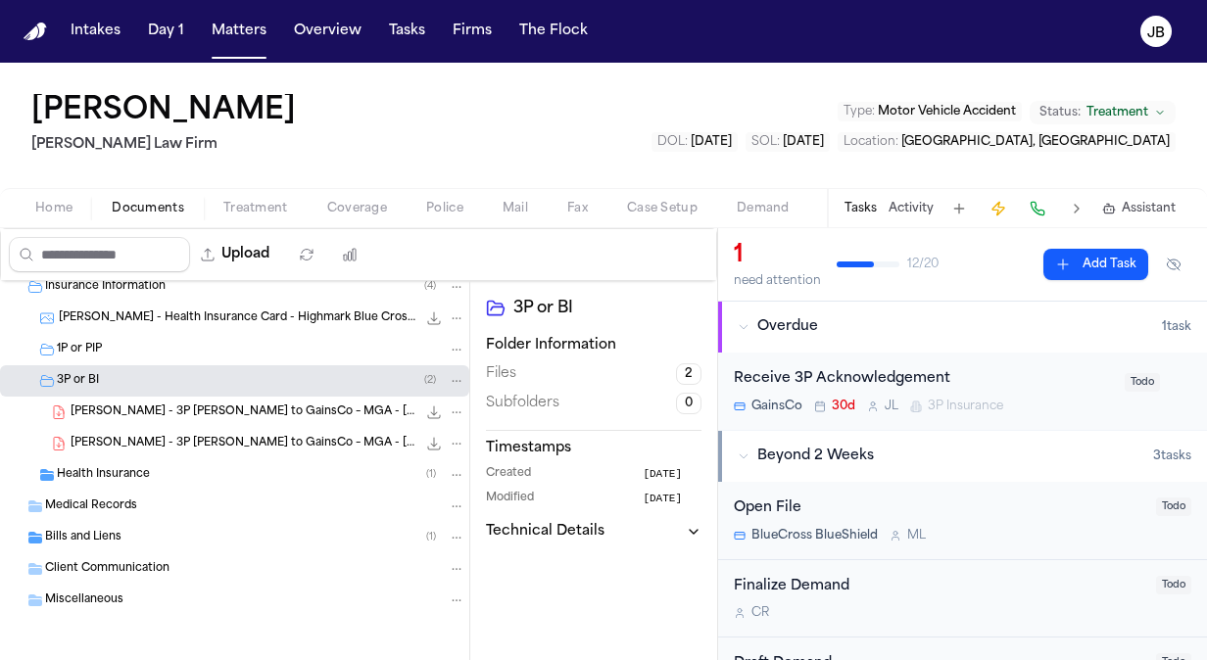
click at [121, 522] on div "Bills and Liens ( 1 )" at bounding box center [234, 537] width 469 height 31
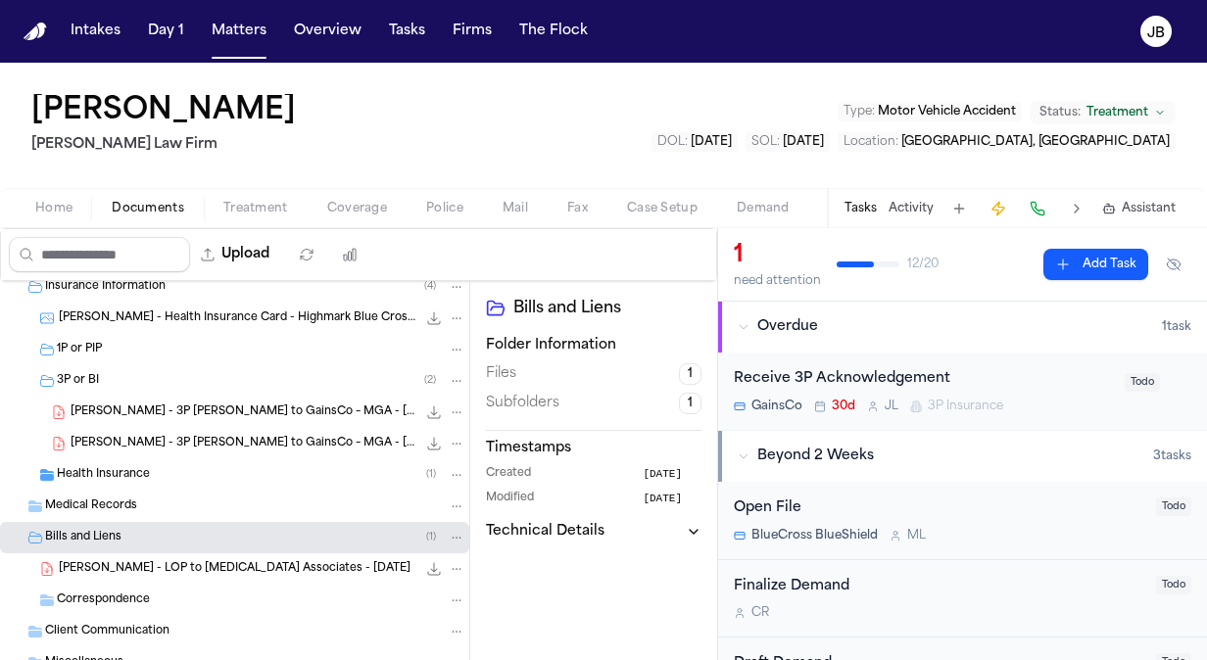
click at [204, 597] on div "Correspondence" at bounding box center [261, 601] width 409 height 18
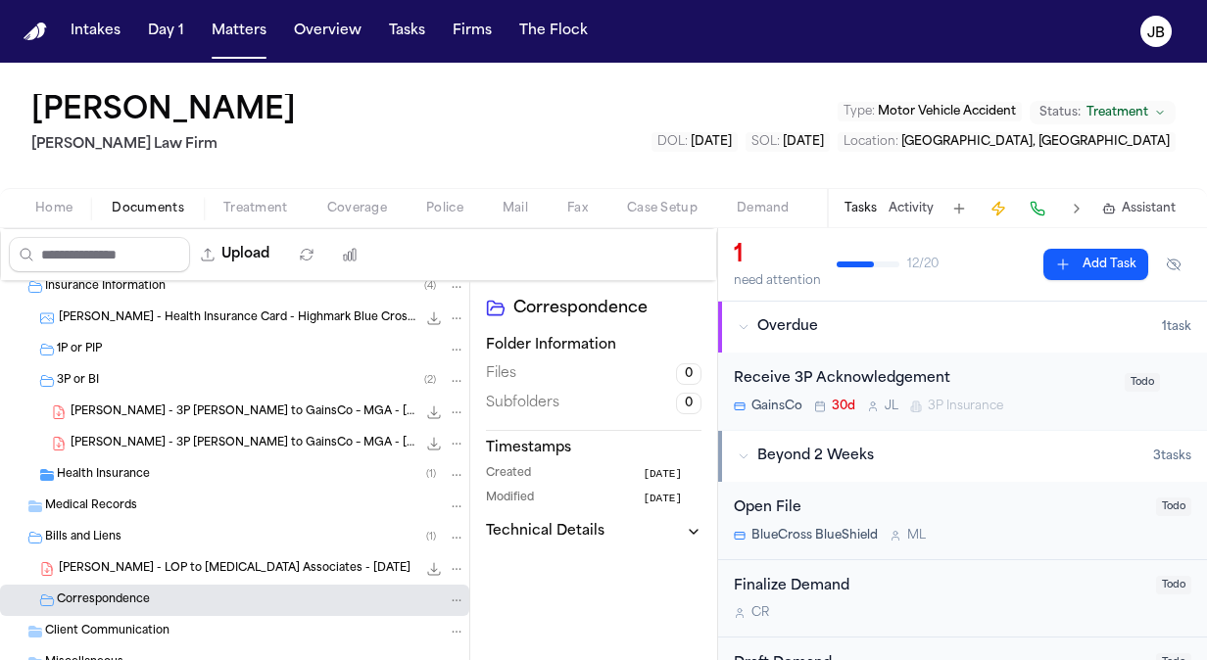
click at [252, 51] on nav "Intakes Day 1 Matters Overview Tasks Firms The [PERSON_NAME]" at bounding box center [603, 31] width 1207 height 63
click at [243, 38] on button "Matters" at bounding box center [239, 31] width 71 height 35
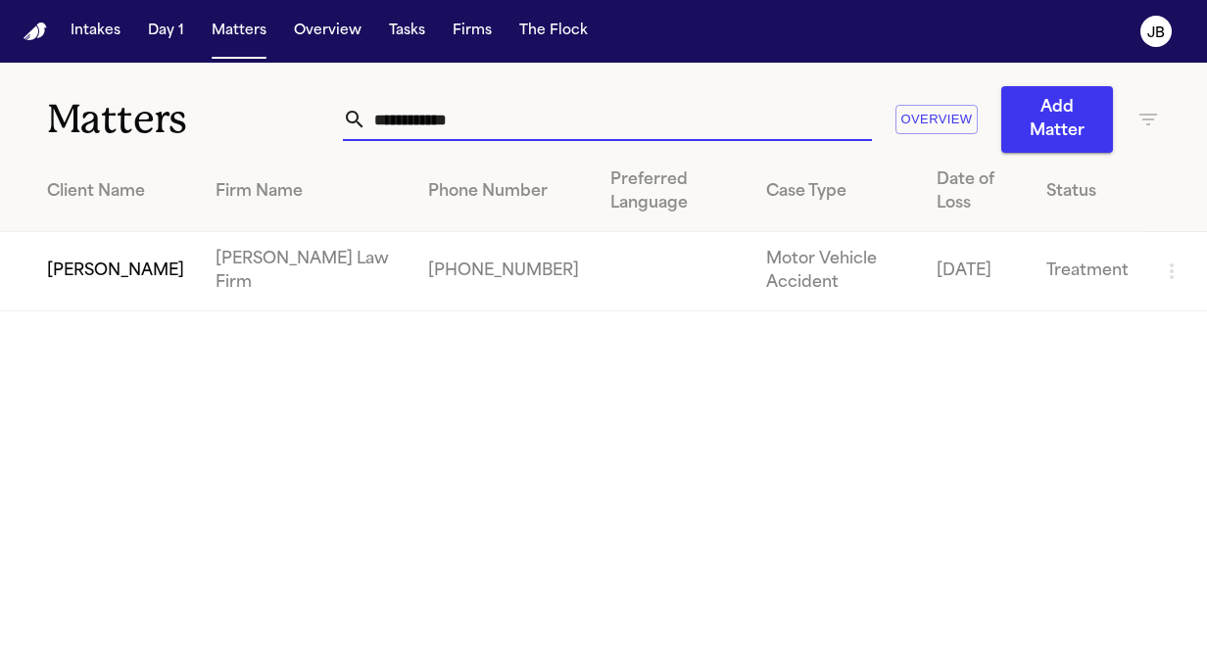
drag, startPoint x: 441, startPoint y: 112, endPoint x: 177, endPoint y: 89, distance: 264.5
click at [177, 89] on div "**********" at bounding box center [603, 108] width 1207 height 90
type input "**********"
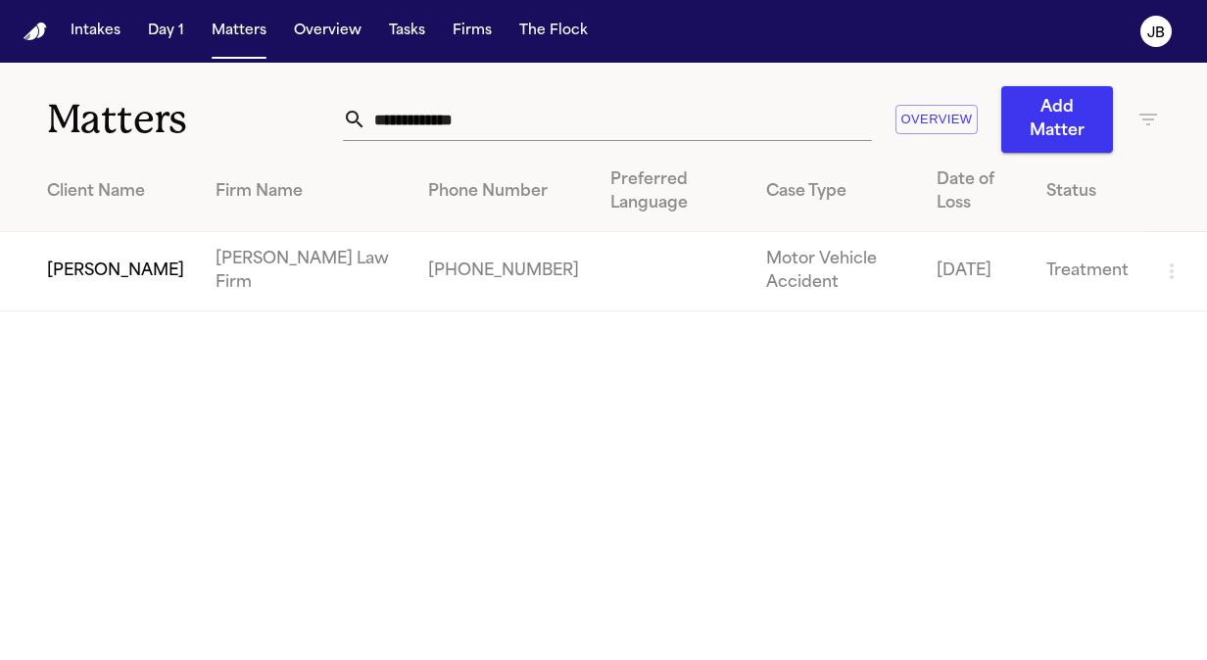
click at [41, 251] on td "[PERSON_NAME]" at bounding box center [100, 271] width 200 height 79
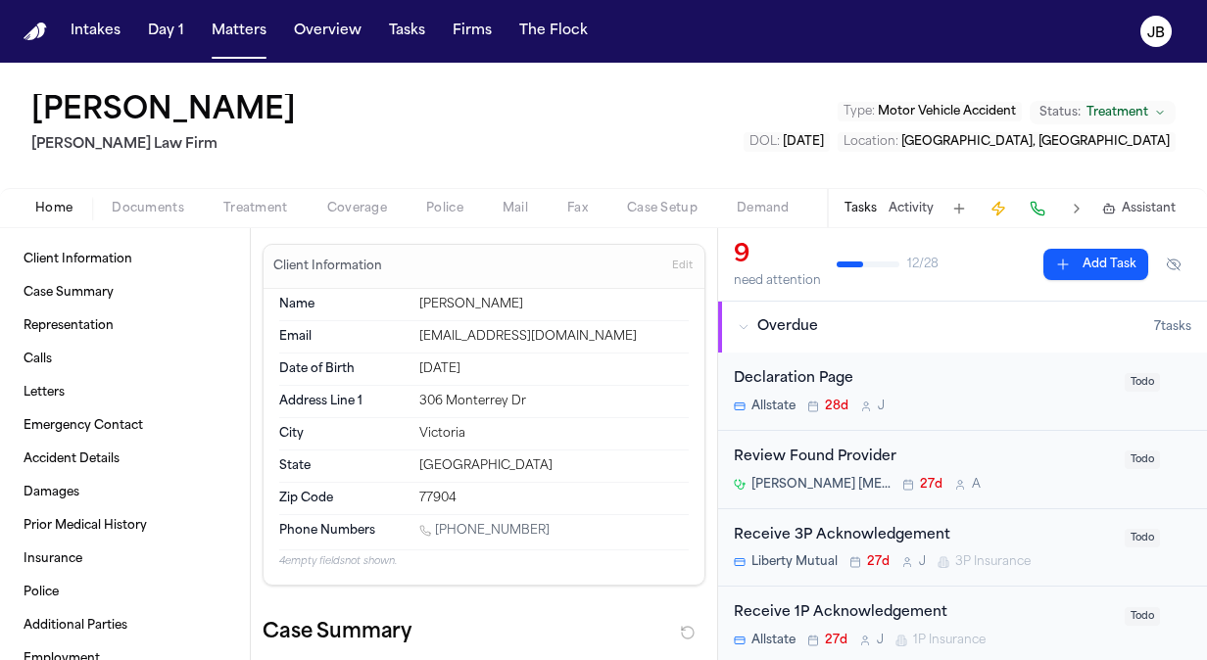
click at [142, 211] on span "Documents" at bounding box center [148, 209] width 73 height 16
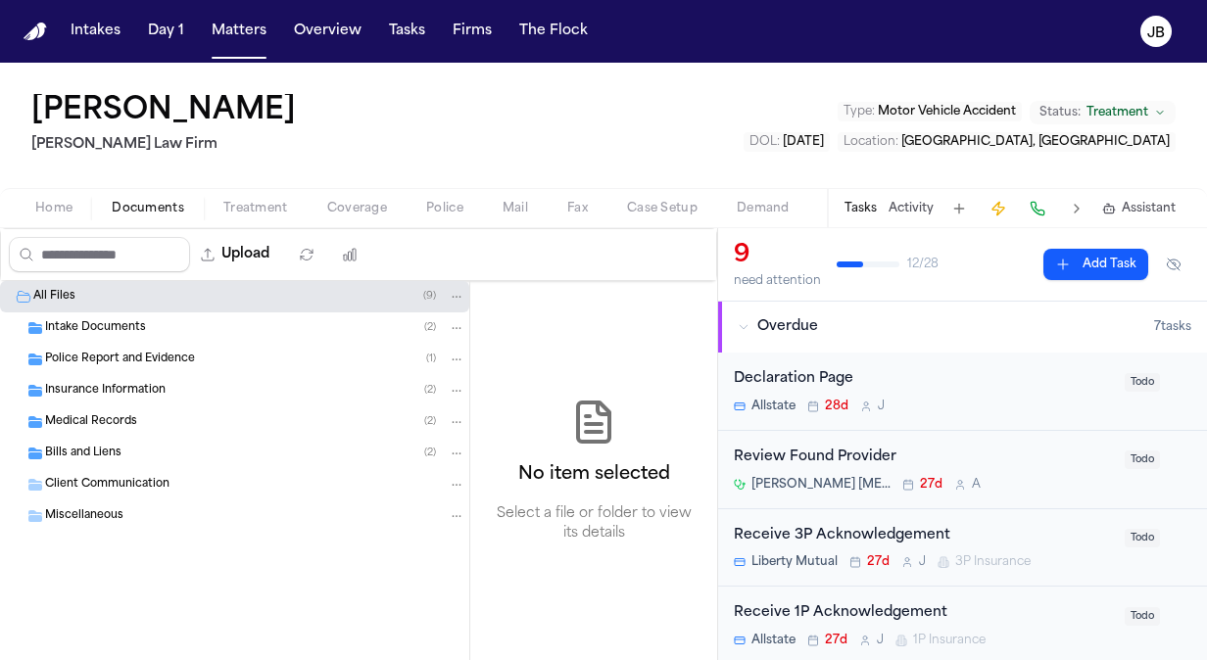
click at [106, 360] on span "Police Report and Evidence" at bounding box center [120, 360] width 150 height 17
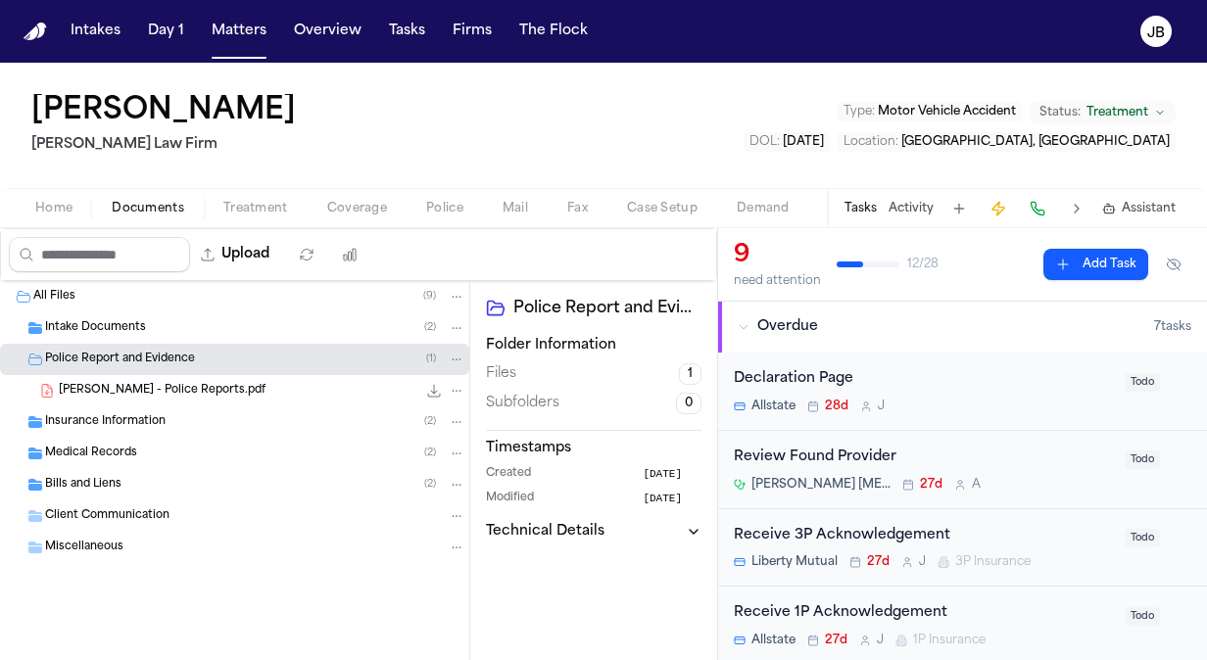
click at [80, 431] on div "Insurance Information ( 2 )" at bounding box center [234, 422] width 469 height 31
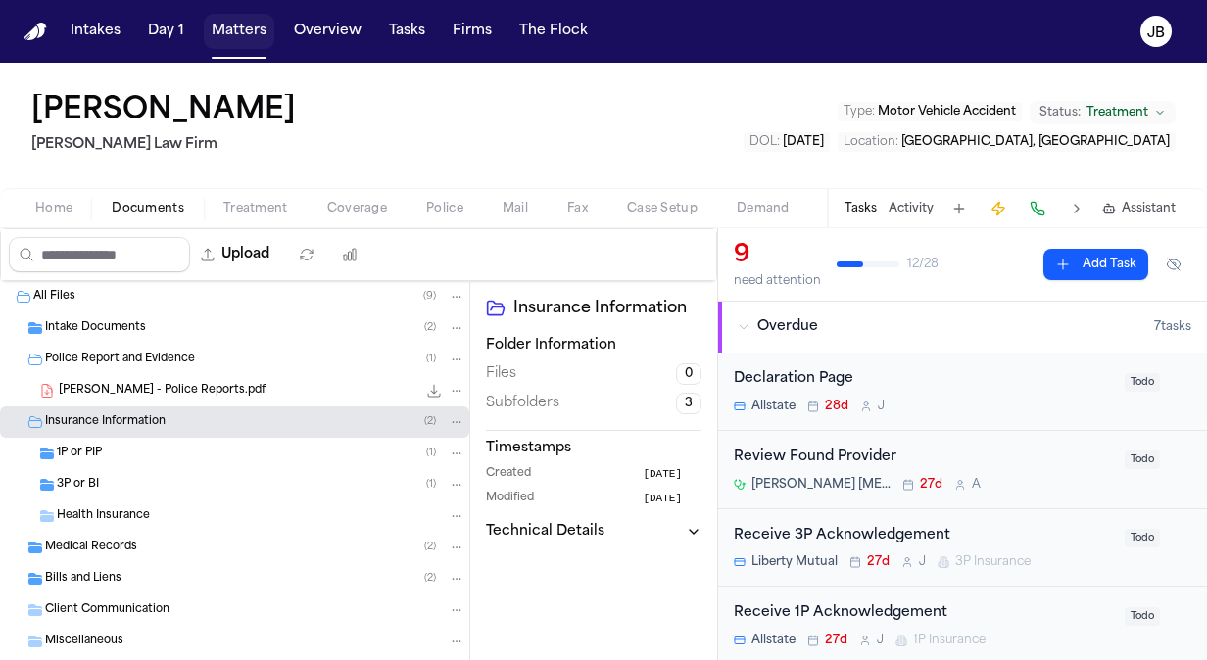
click at [227, 37] on button "Matters" at bounding box center [239, 31] width 71 height 35
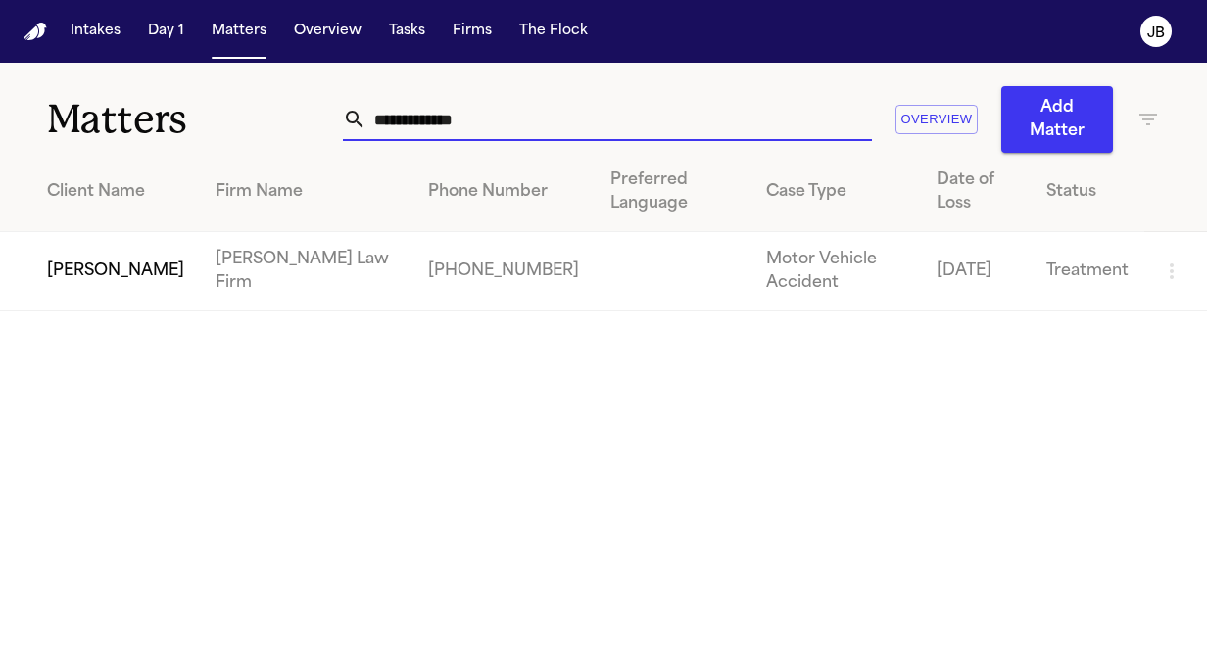
drag, startPoint x: 492, startPoint y: 119, endPoint x: 163, endPoint y: 105, distance: 329.5
click at [163, 105] on div "**********" at bounding box center [603, 108] width 1207 height 90
type input "**********"
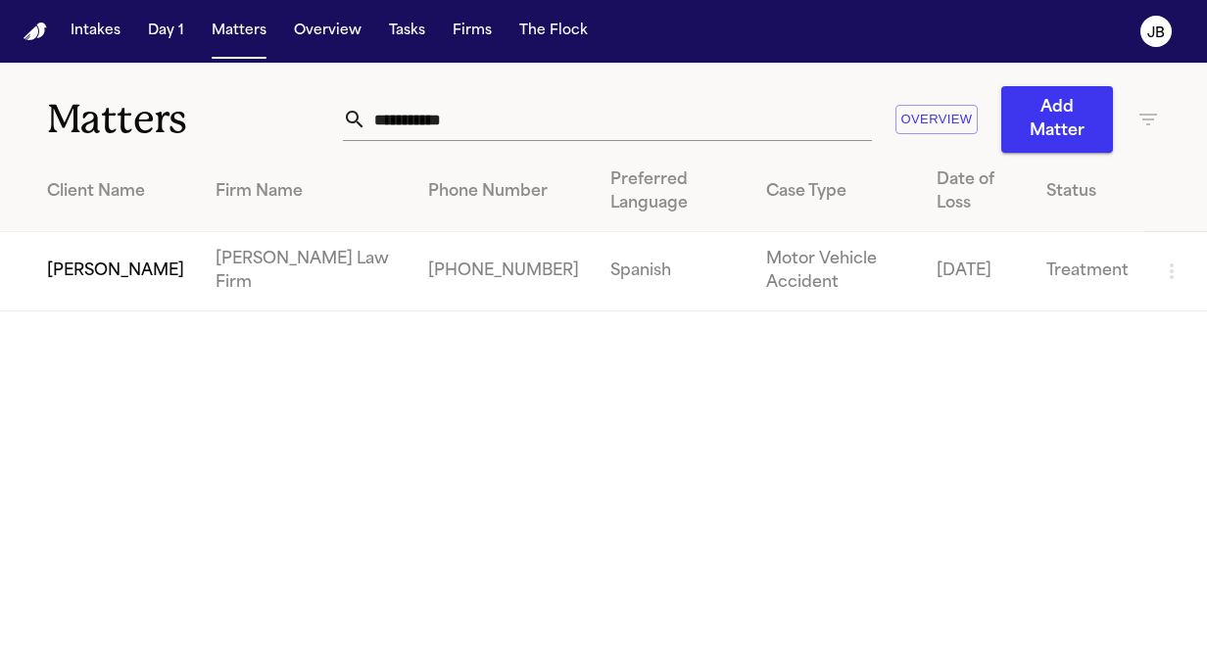
click at [94, 295] on td "[PERSON_NAME]" at bounding box center [100, 271] width 200 height 79
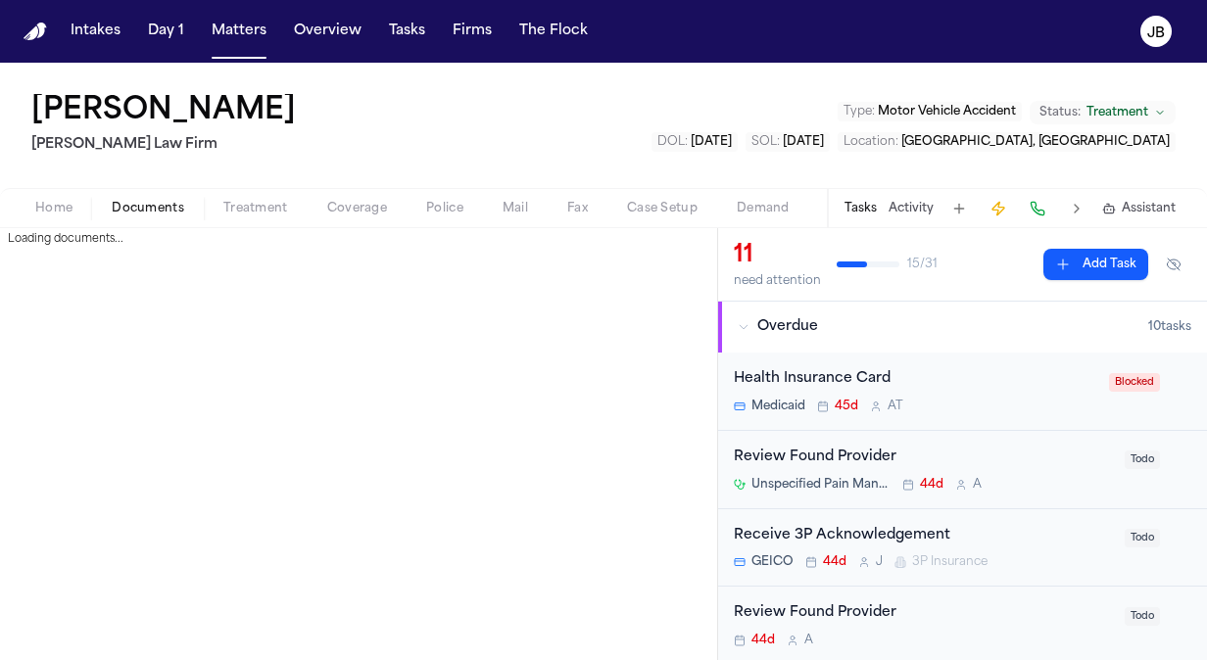
click at [151, 210] on span "Documents" at bounding box center [148, 209] width 73 height 16
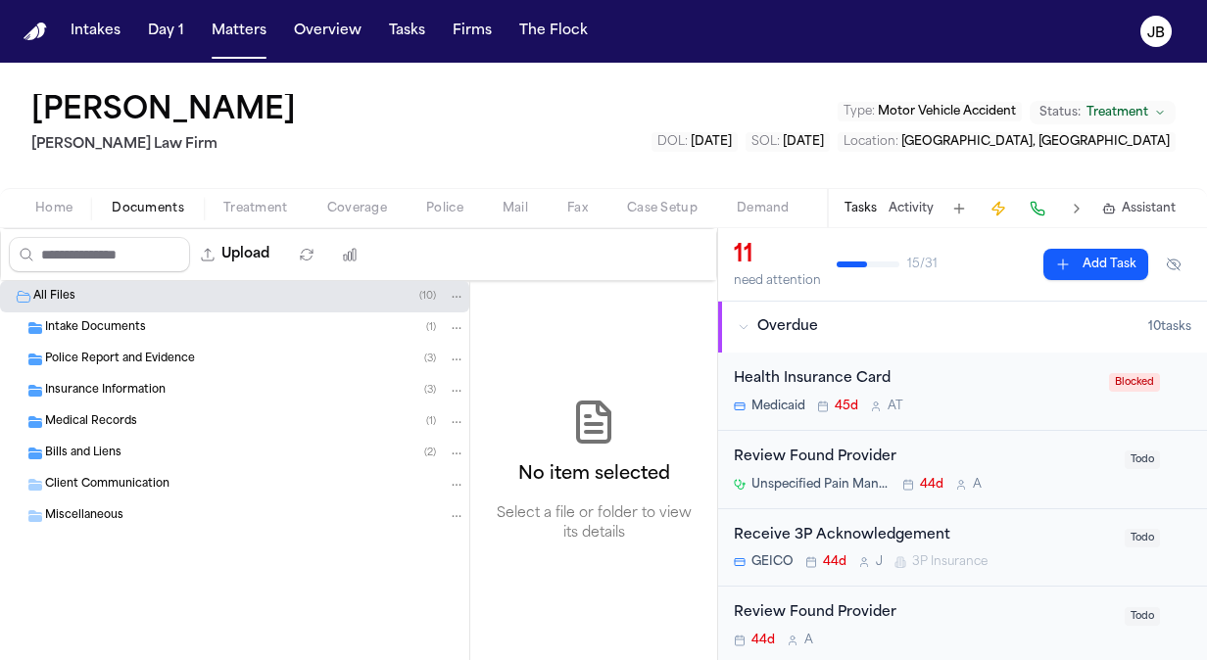
click at [116, 359] on span "Police Report and Evidence" at bounding box center [120, 360] width 150 height 17
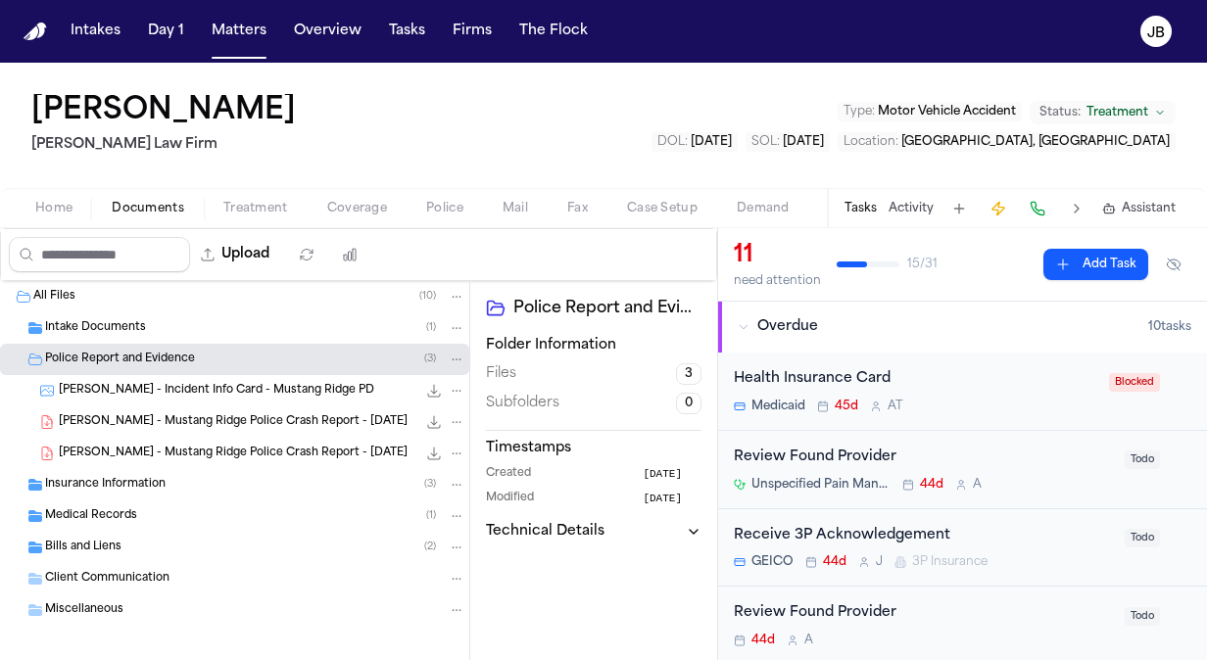
click at [115, 483] on span "Insurance Information" at bounding box center [105, 485] width 121 height 17
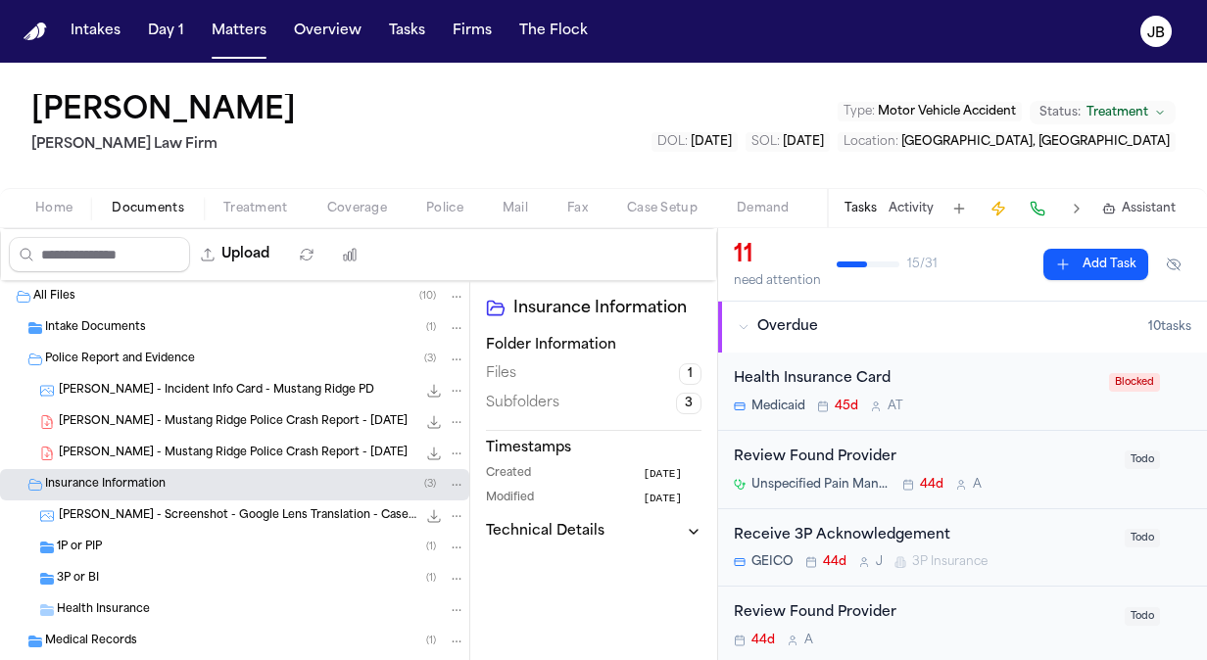
click at [899, 205] on button "Activity" at bounding box center [911, 209] width 45 height 16
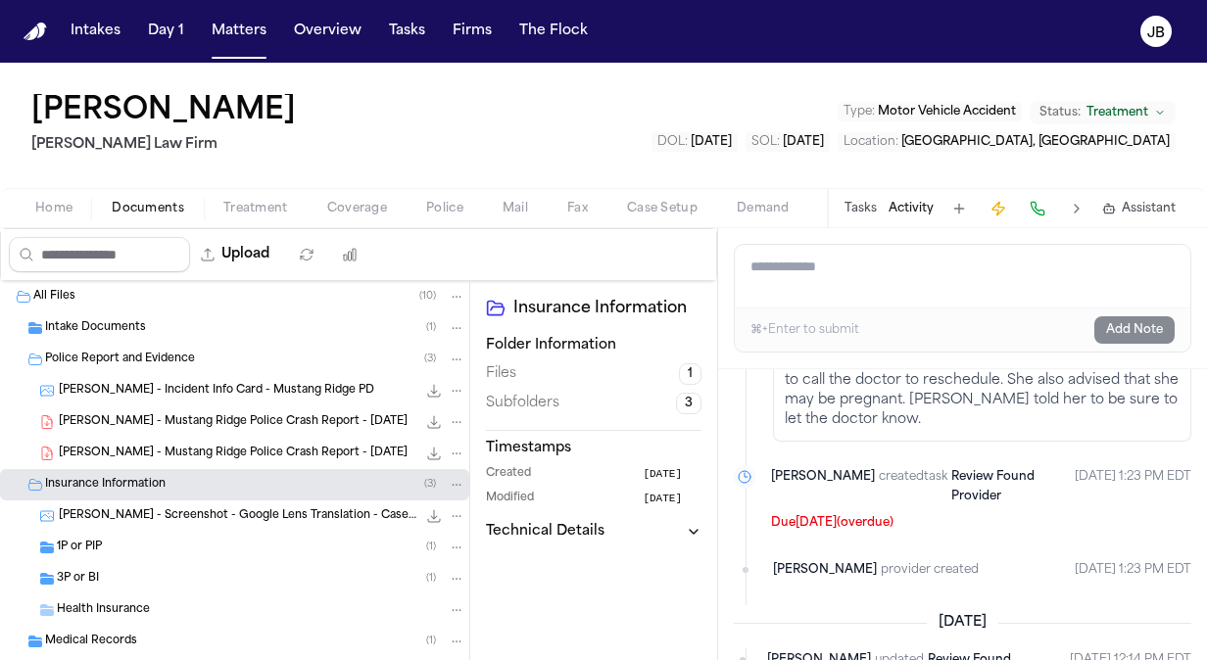
scroll to position [692, 0]
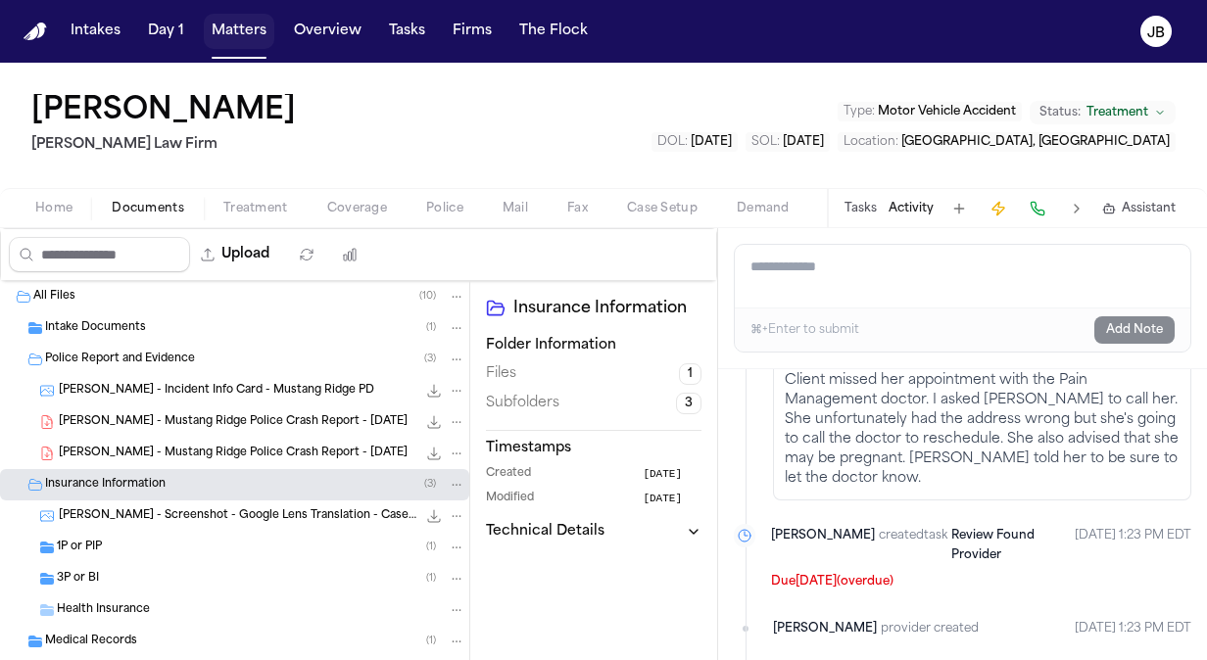
click at [239, 37] on button "Matters" at bounding box center [239, 31] width 71 height 35
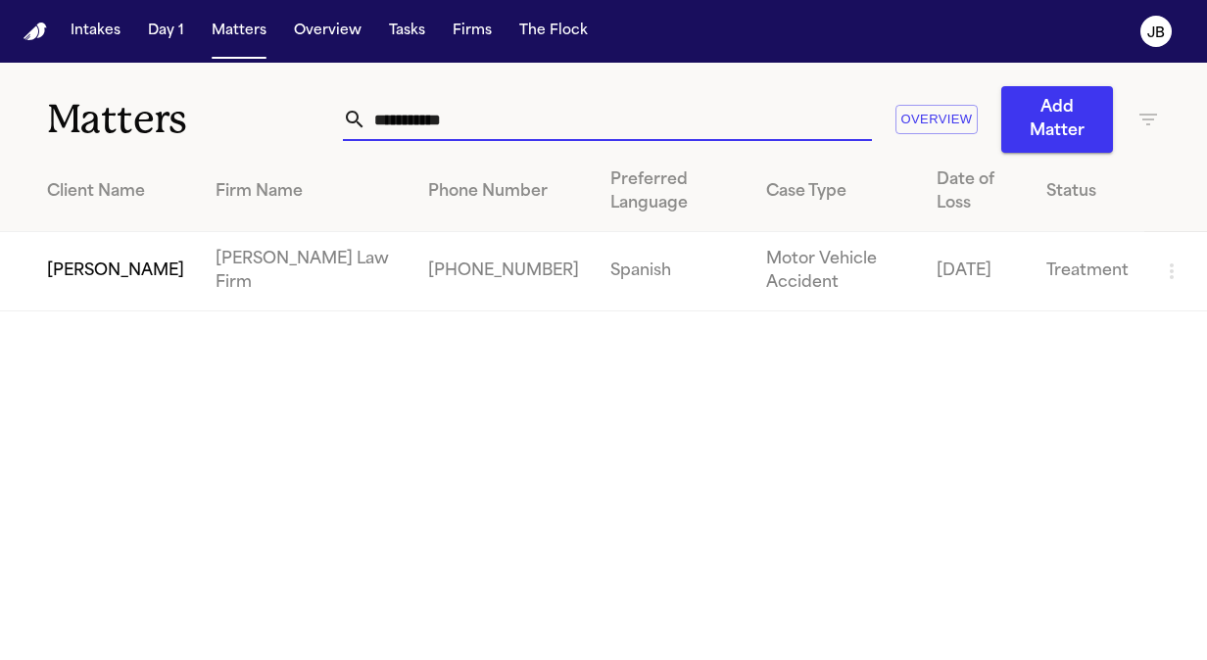
drag, startPoint x: 470, startPoint y: 124, endPoint x: 212, endPoint y: 81, distance: 262.2
click at [212, 81] on div "**********" at bounding box center [603, 108] width 1207 height 90
type input "**********"
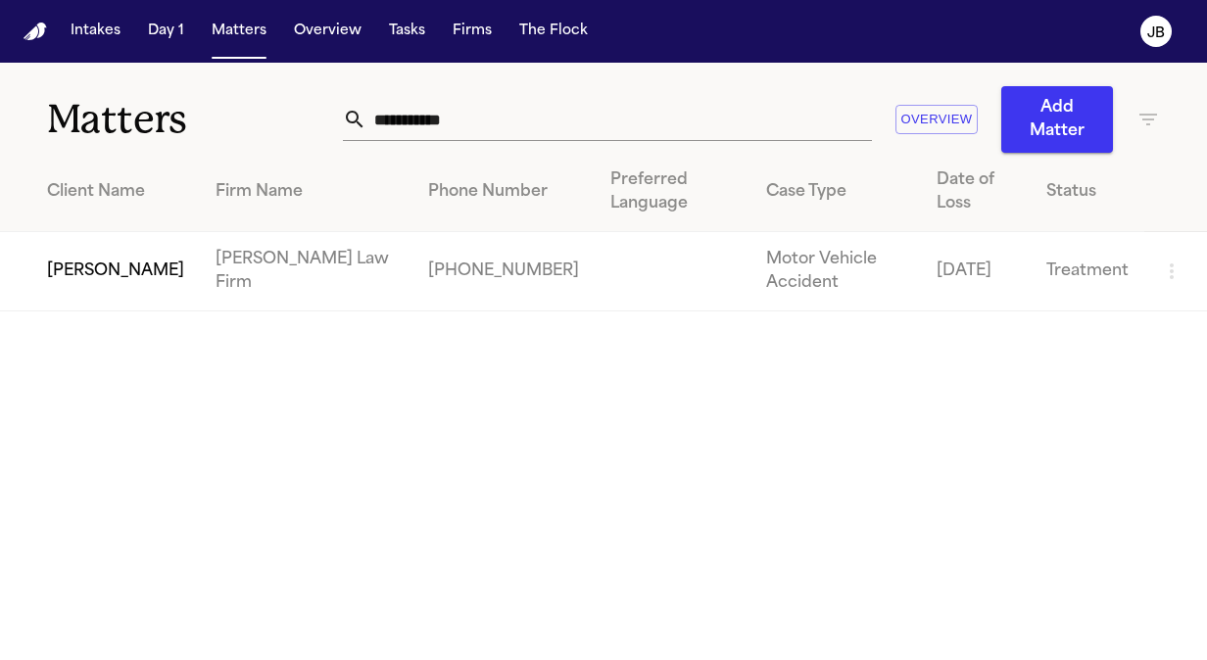
click at [102, 261] on td "[PERSON_NAME]" at bounding box center [100, 271] width 200 height 79
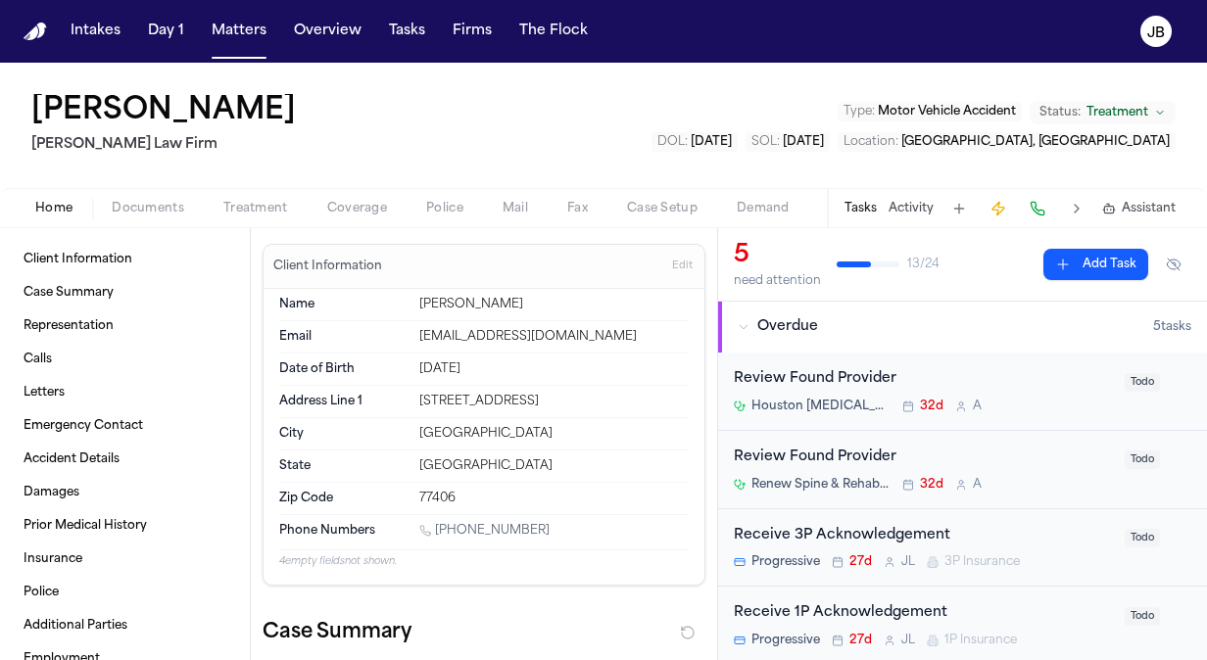
click at [273, 208] on span "Treatment" at bounding box center [255, 209] width 65 height 16
